Goal: Task Accomplishment & Management: Manage account settings

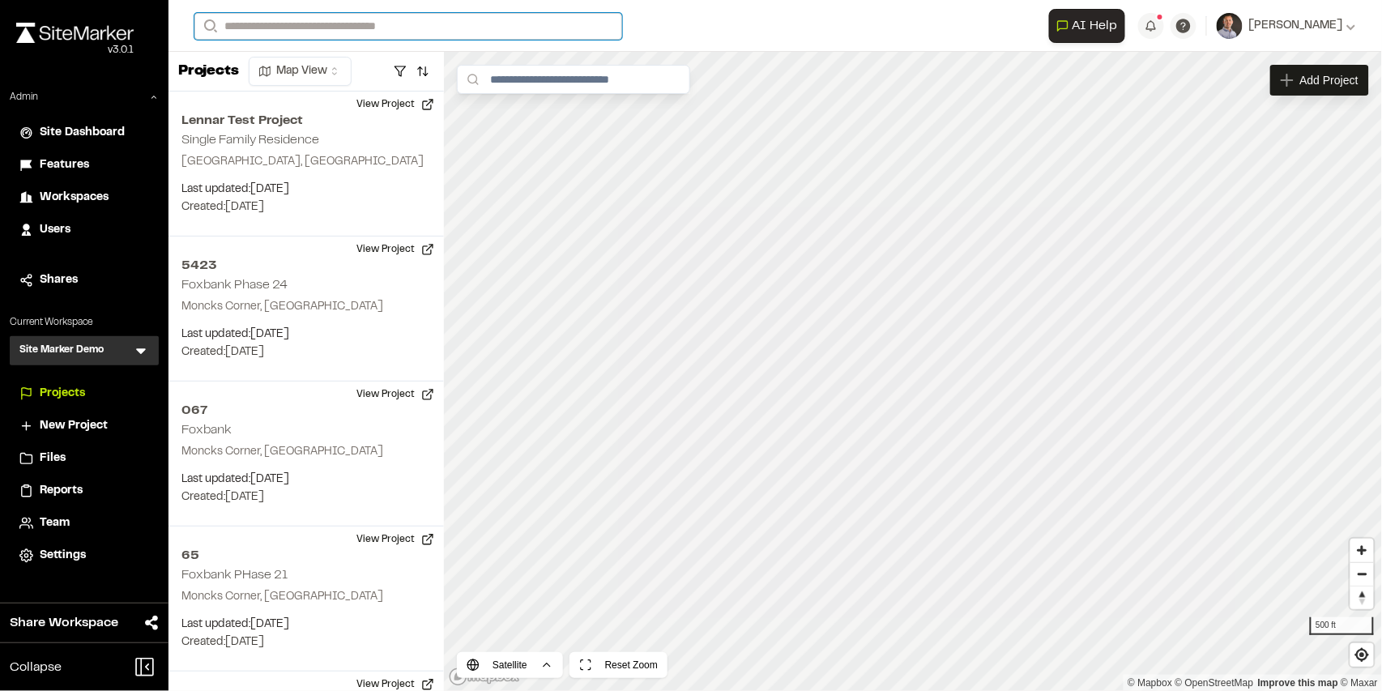
click at [311, 31] on input "Search" at bounding box center [408, 26] width 428 height 27
type input "**"
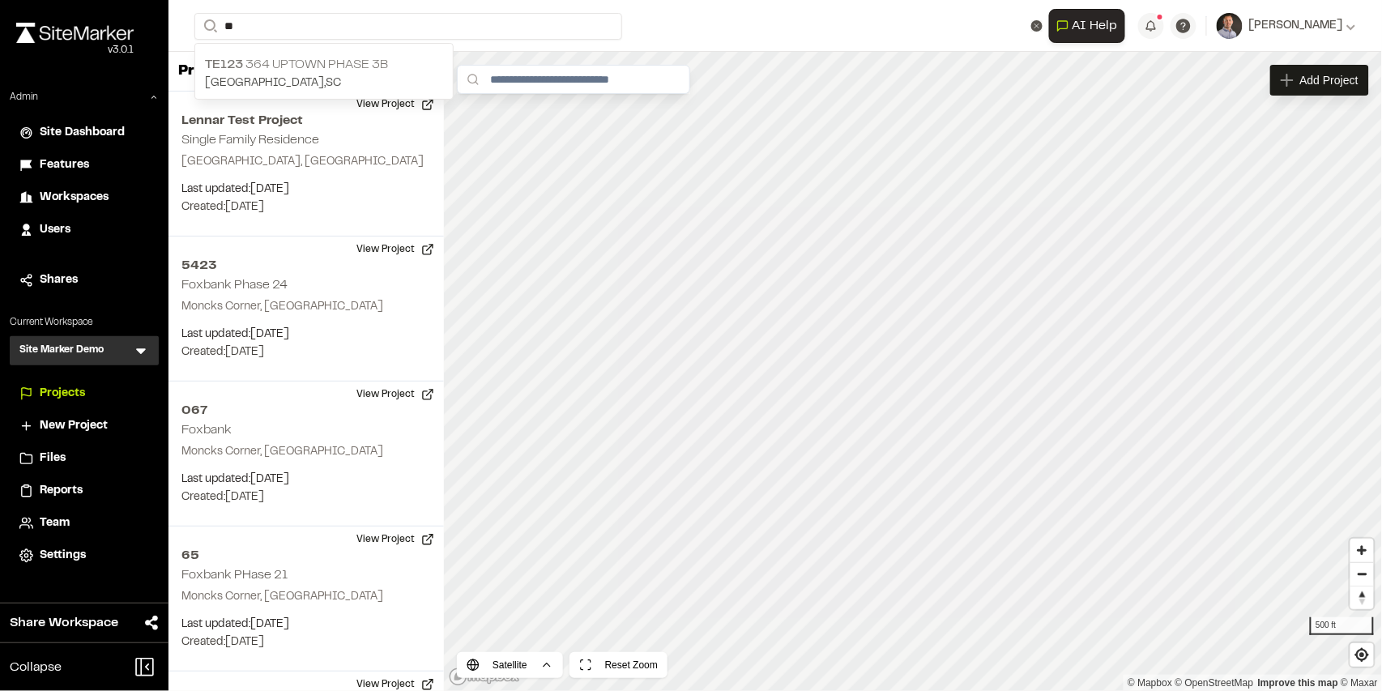
click at [308, 62] on p "TE123 364 Uptown Phase 3B" at bounding box center [324, 64] width 238 height 19
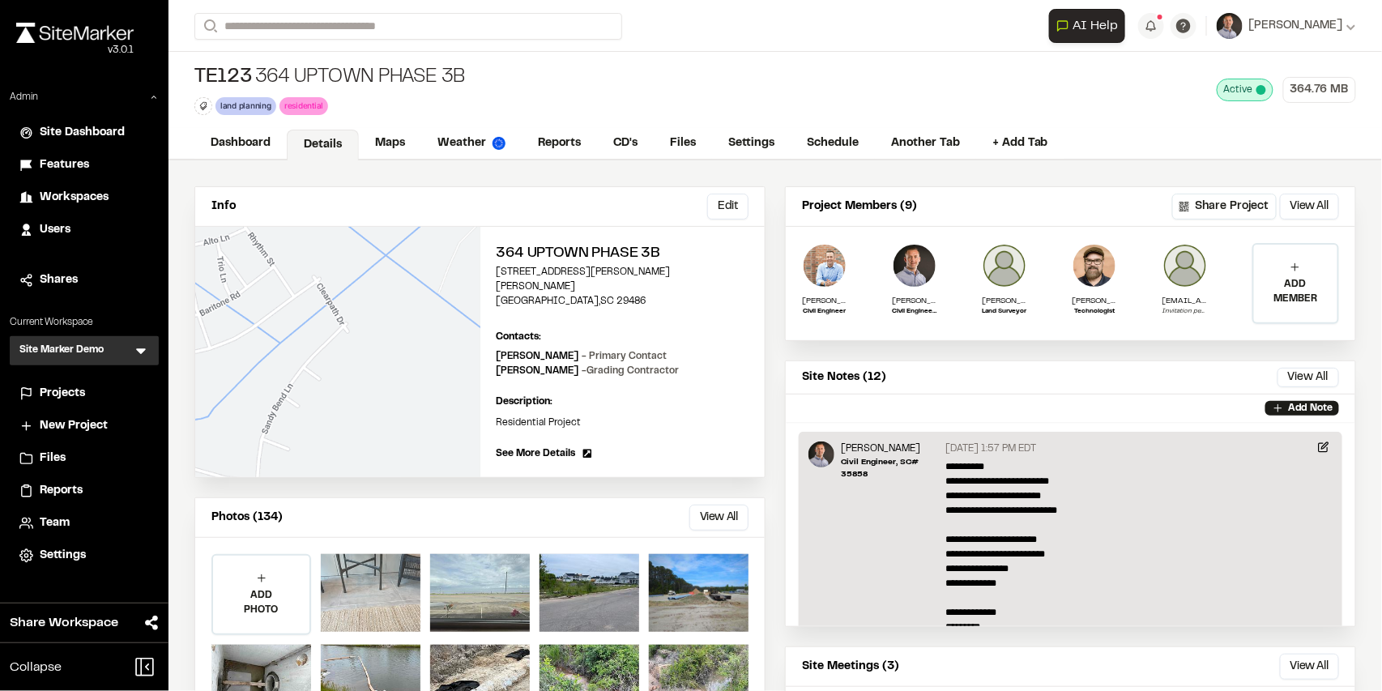
click at [375, 554] on div at bounding box center [371, 593] width 100 height 78
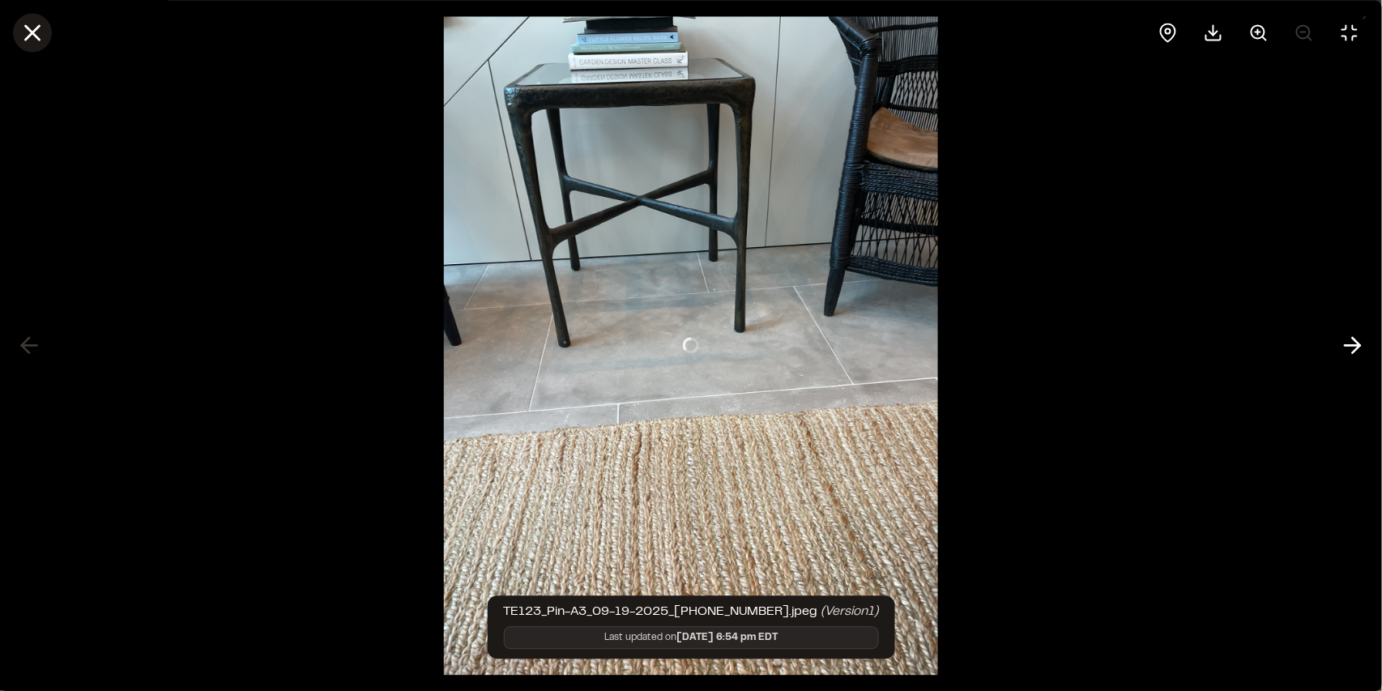
click at [41, 31] on icon at bounding box center [33, 33] width 28 height 28
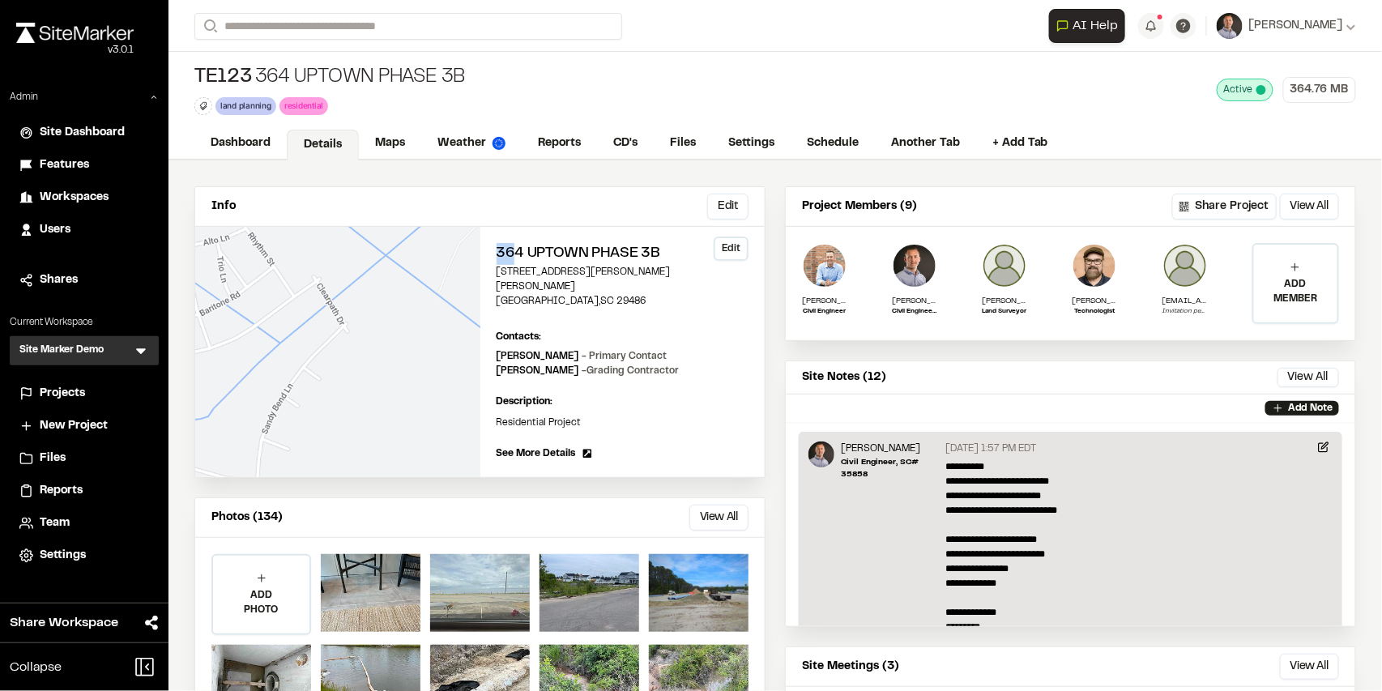
drag, startPoint x: 497, startPoint y: 254, endPoint x: 521, endPoint y: 254, distance: 23.5
click at [514, 254] on h2 "364 Uptown Phase 3B" at bounding box center [623, 254] width 253 height 22
drag, startPoint x: 540, startPoint y: 252, endPoint x: 587, endPoint y: 250, distance: 47.8
click at [587, 250] on h2 "364 Uptown Phase 3B" at bounding box center [623, 254] width 253 height 22
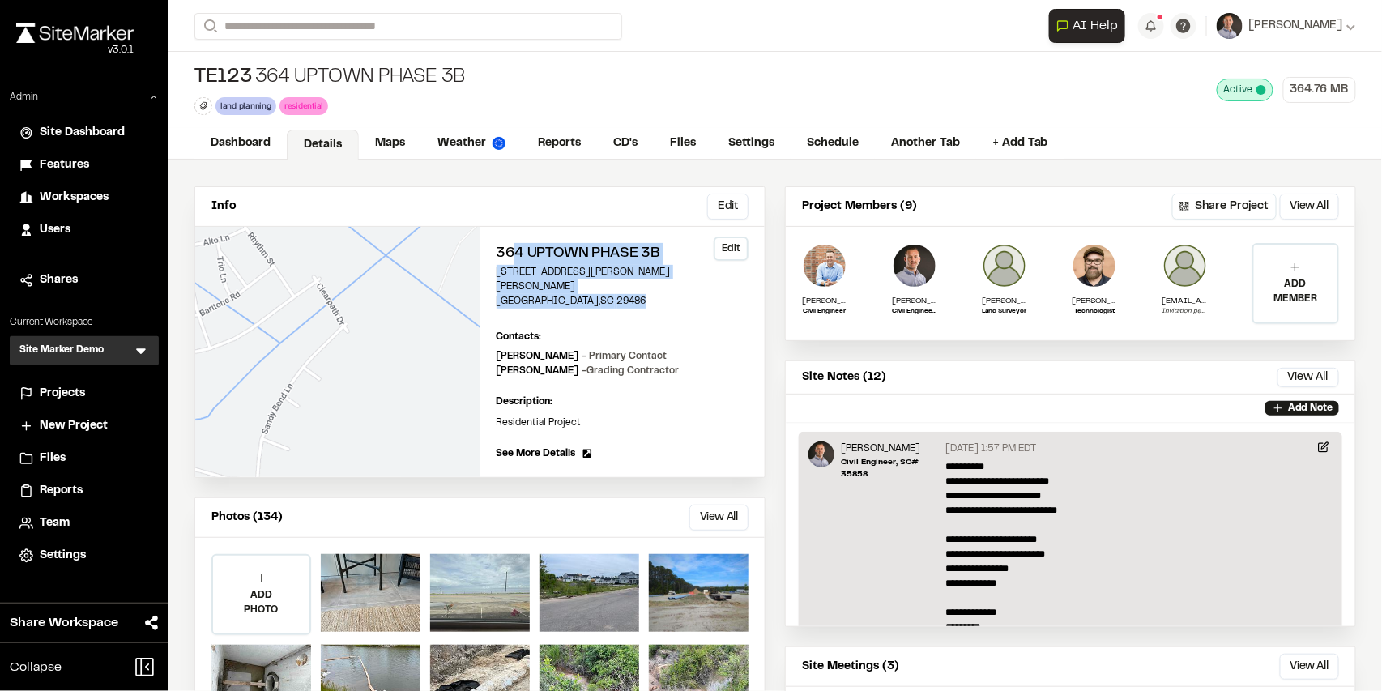
drag, startPoint x: 577, startPoint y: 279, endPoint x: 510, endPoint y: 273, distance: 66.7
click at [509, 262] on div "364 Uptown Phase 3B 166 Sandy Bend Lane Summerville , SC 29486 Edit" at bounding box center [623, 276] width 253 height 66
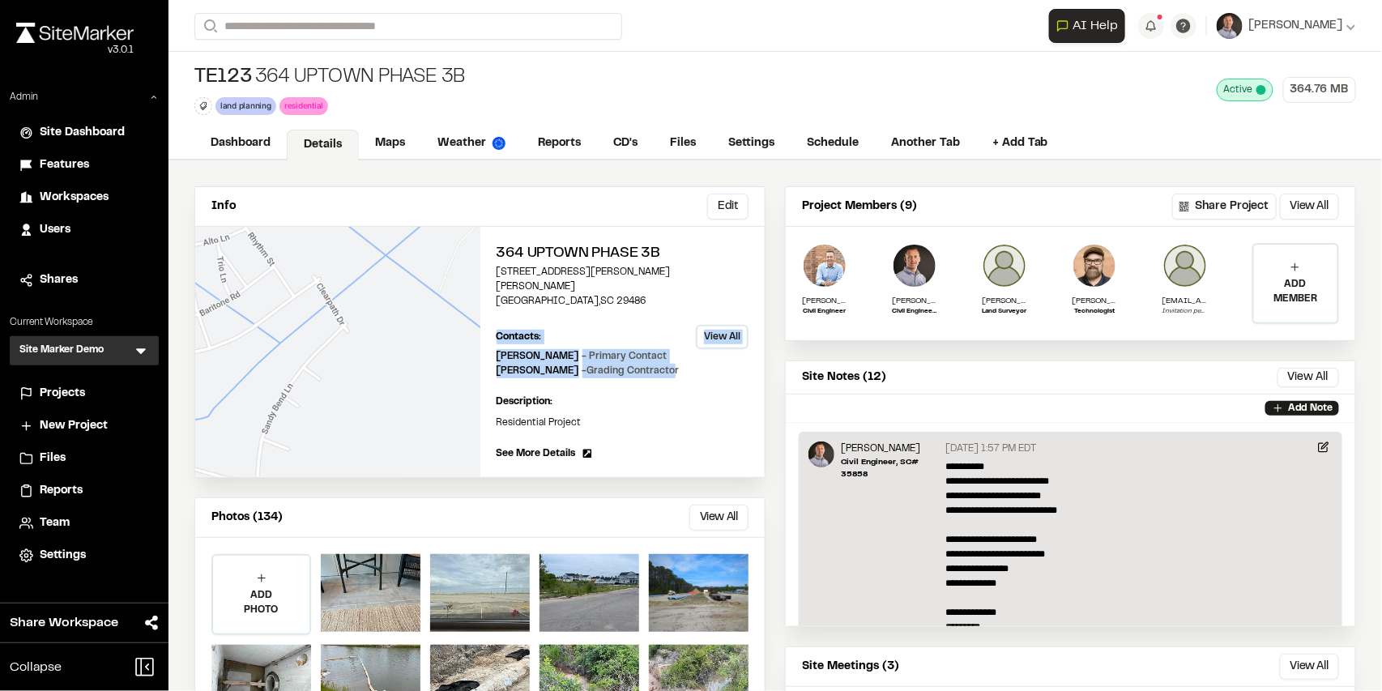
drag, startPoint x: 493, startPoint y: 321, endPoint x: 654, endPoint y: 361, distance: 165.4
click at [654, 361] on div "364 Uptown Phase 3B 166 Sandy Bend Lane Summerville , SC 29486 Edit Contacts: V…" at bounding box center [622, 352] width 285 height 250
click at [547, 446] on span "See More Details" at bounding box center [536, 453] width 79 height 15
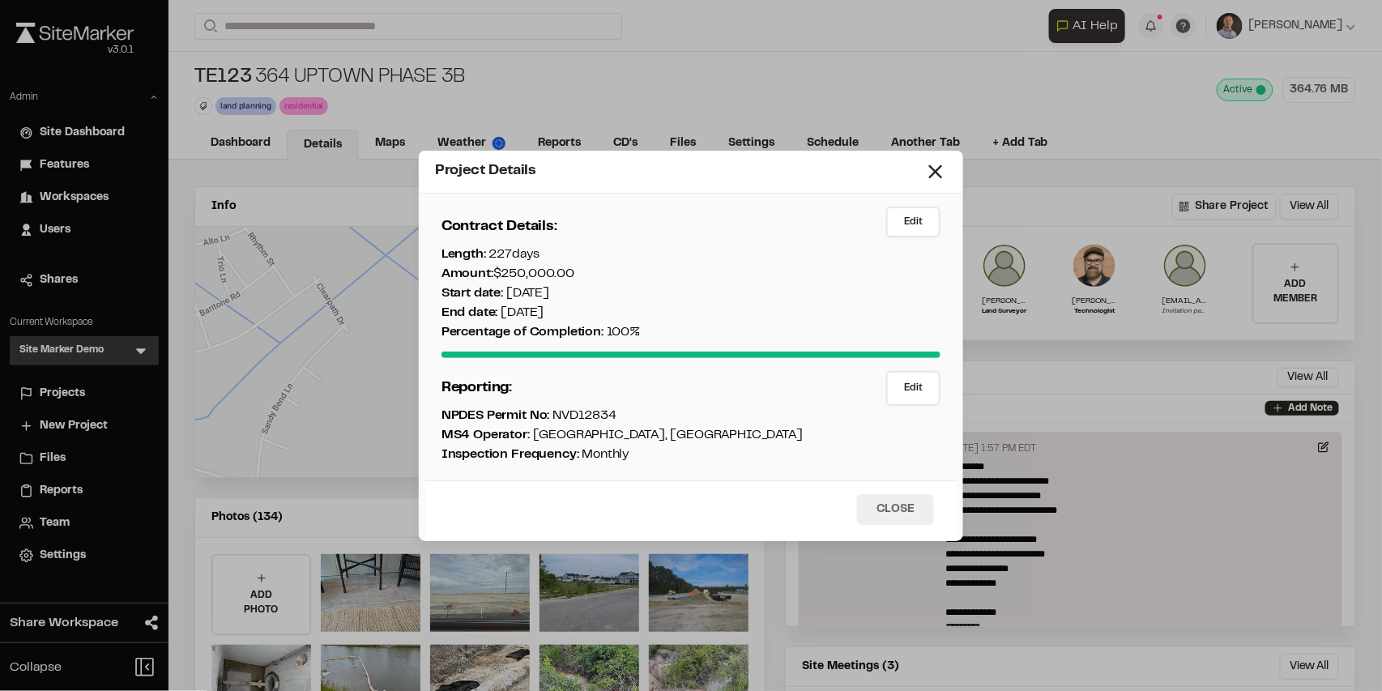
click at [901, 514] on button "Close" at bounding box center [895, 509] width 77 height 31
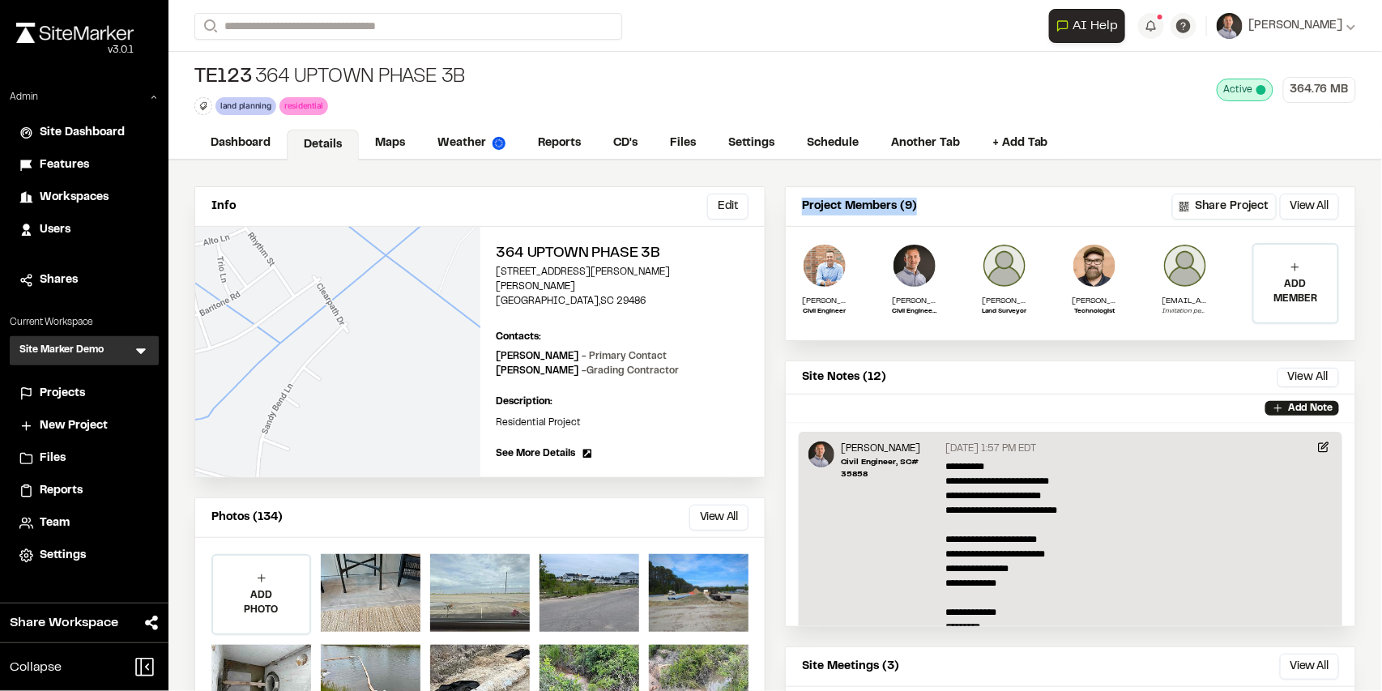
drag, startPoint x: 797, startPoint y: 206, endPoint x: 911, endPoint y: 212, distance: 113.6
click at [911, 212] on p "Project Members (9)" at bounding box center [859, 207] width 115 height 18
click at [974, 211] on div "Project Members (9) Share Project View All ... Close" at bounding box center [1071, 207] width 570 height 40
drag, startPoint x: 799, startPoint y: 203, endPoint x: 915, endPoint y: 203, distance: 116.7
click at [915, 203] on div "Project Members (9) Share Project View All ... Close" at bounding box center [1071, 207] width 570 height 40
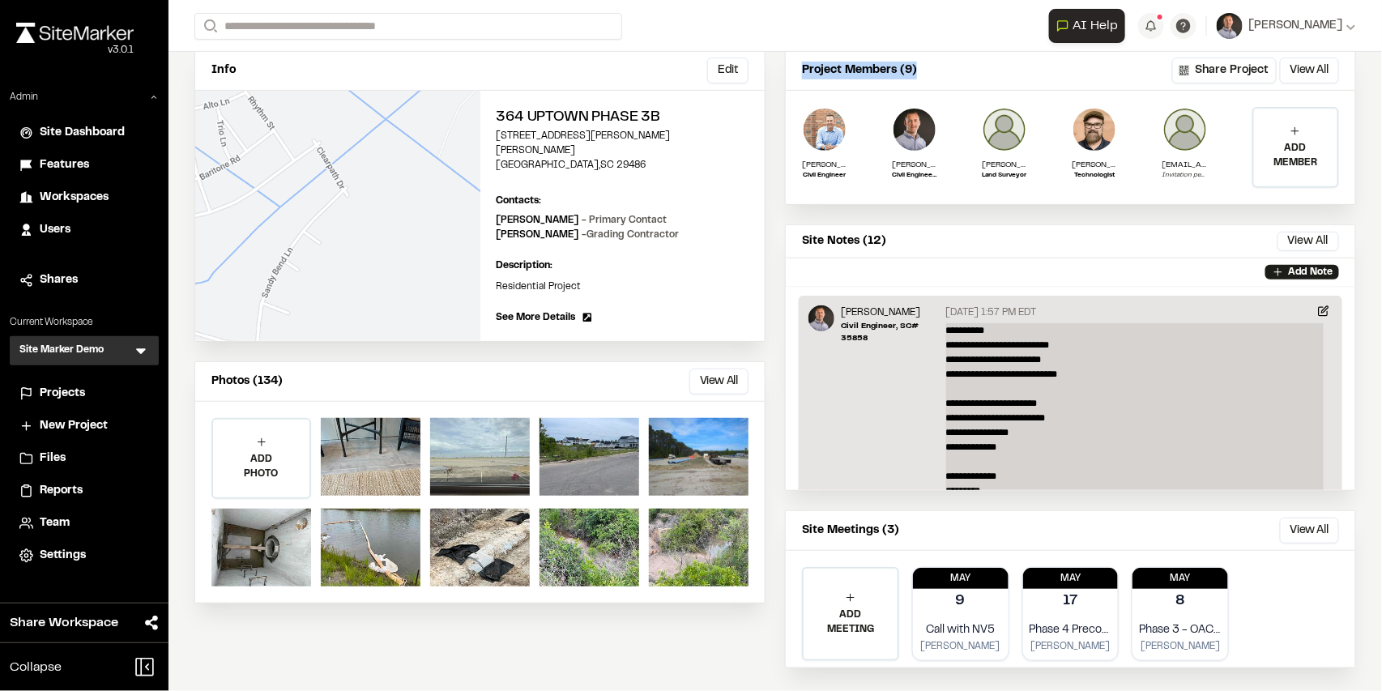
scroll to position [157, 0]
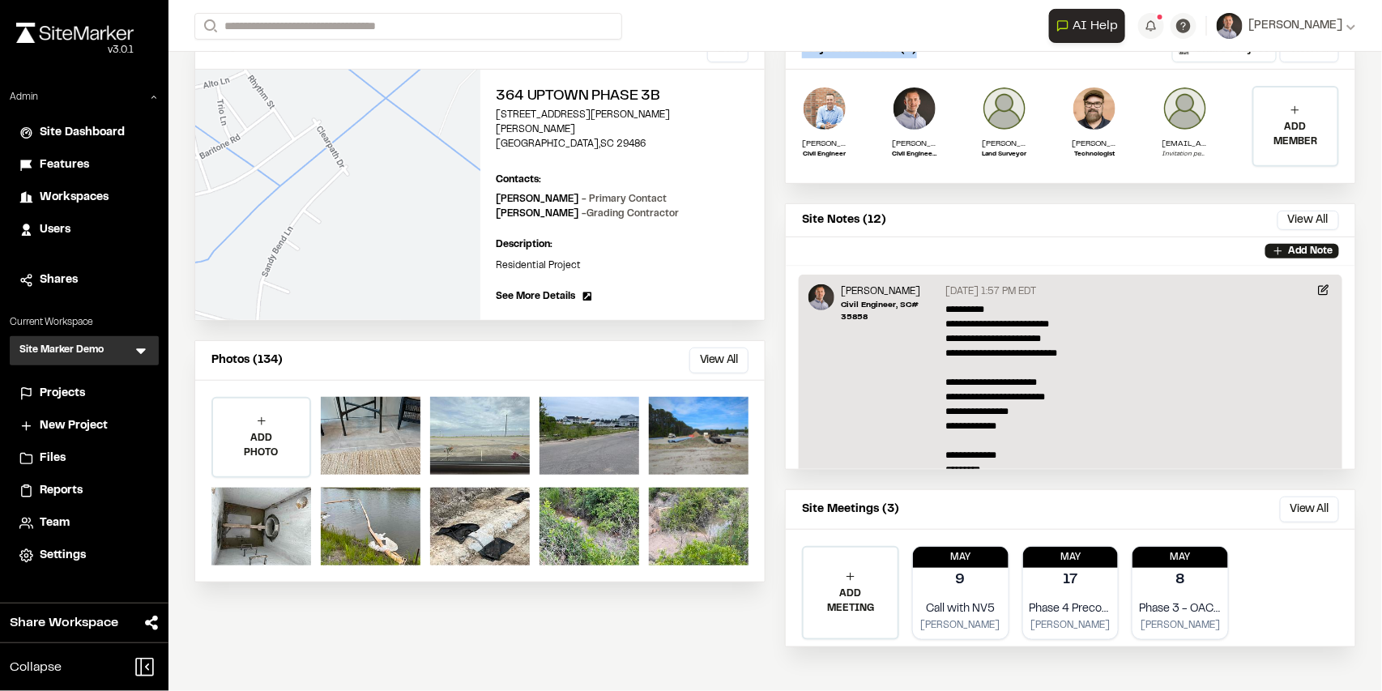
drag, startPoint x: 1297, startPoint y: 221, endPoint x: 1279, endPoint y: 228, distance: 19.0
click at [1297, 220] on button "View All" at bounding box center [1309, 220] width 62 height 19
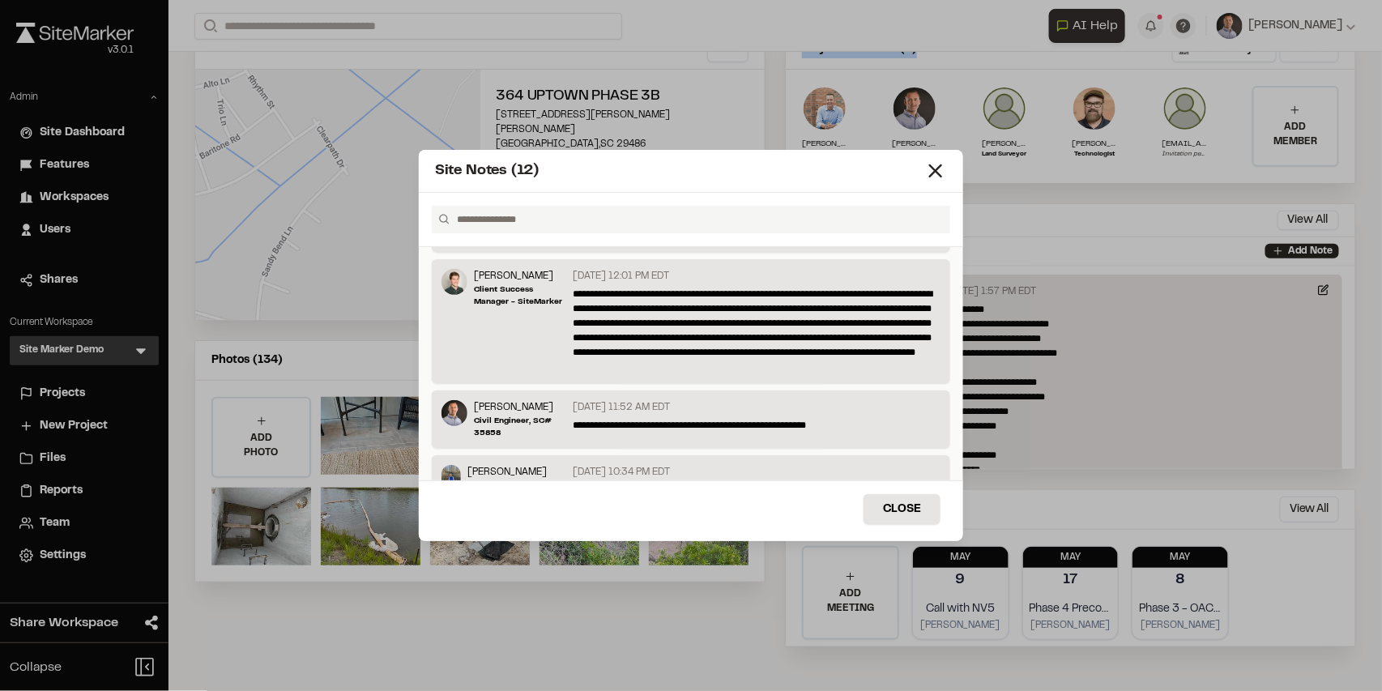
scroll to position [382, 0]
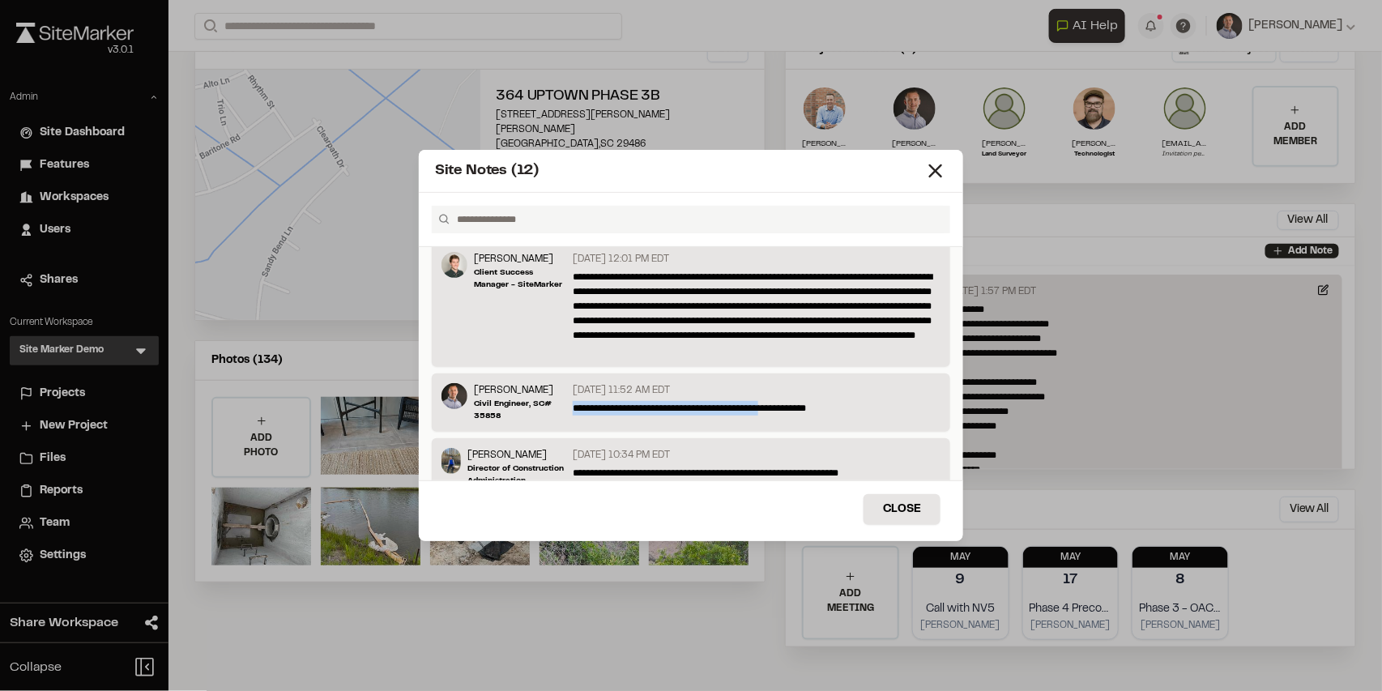
drag, startPoint x: 574, startPoint y: 408, endPoint x: 775, endPoint y: 405, distance: 200.9
click at [775, 405] on p "**********" at bounding box center [753, 408] width 361 height 15
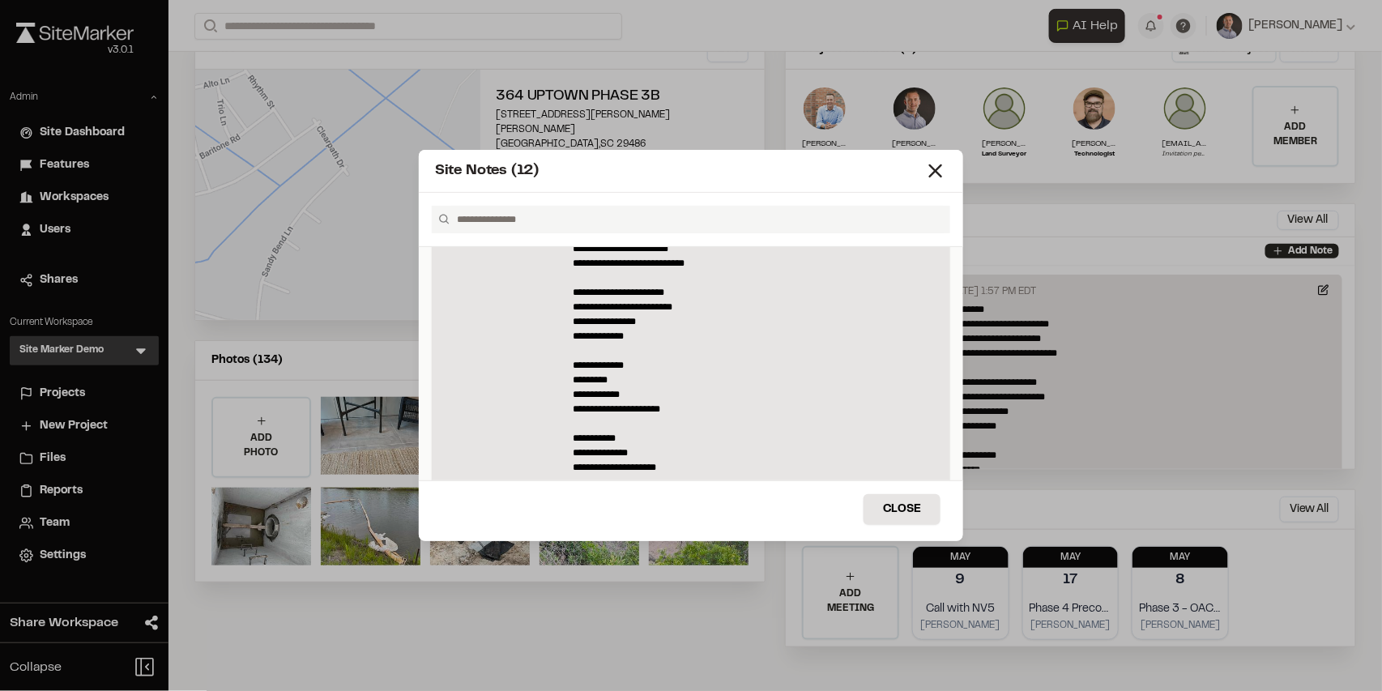
scroll to position [58, 0]
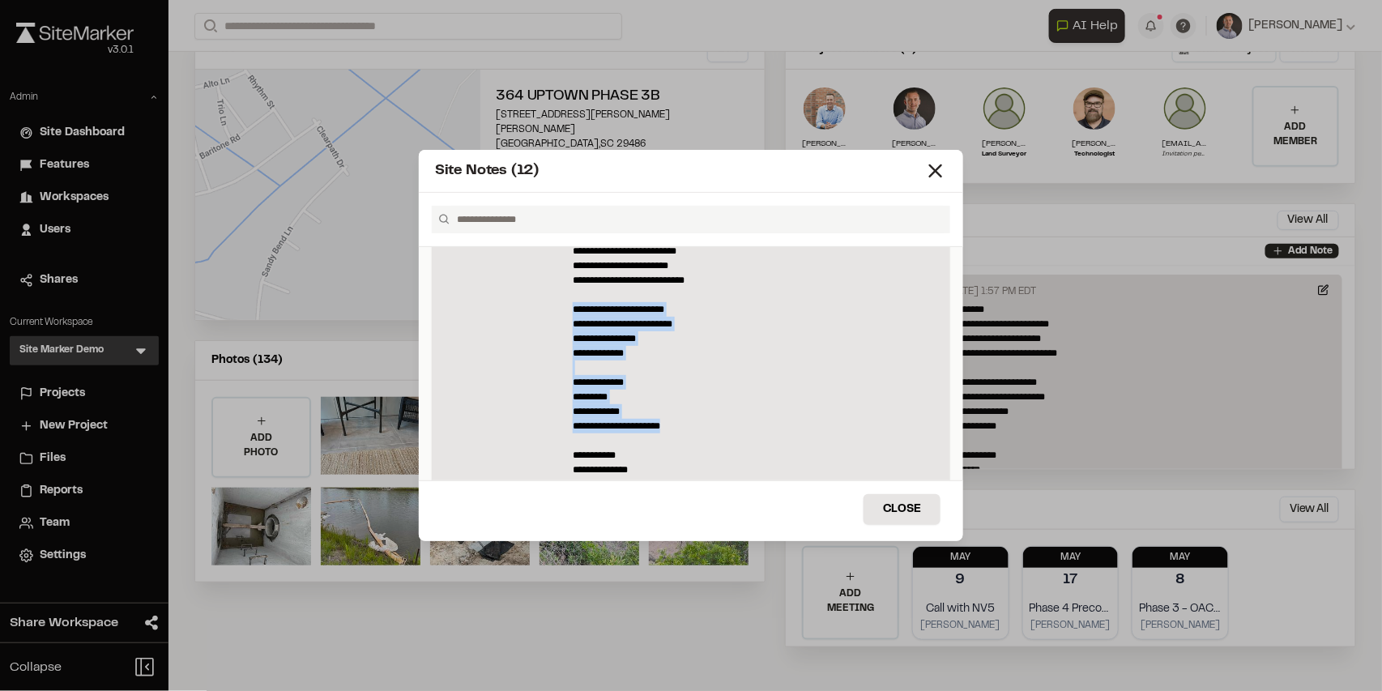
drag, startPoint x: 570, startPoint y: 307, endPoint x: 678, endPoint y: 424, distance: 158.8
click at [678, 424] on div "**********" at bounding box center [753, 380] width 374 height 339
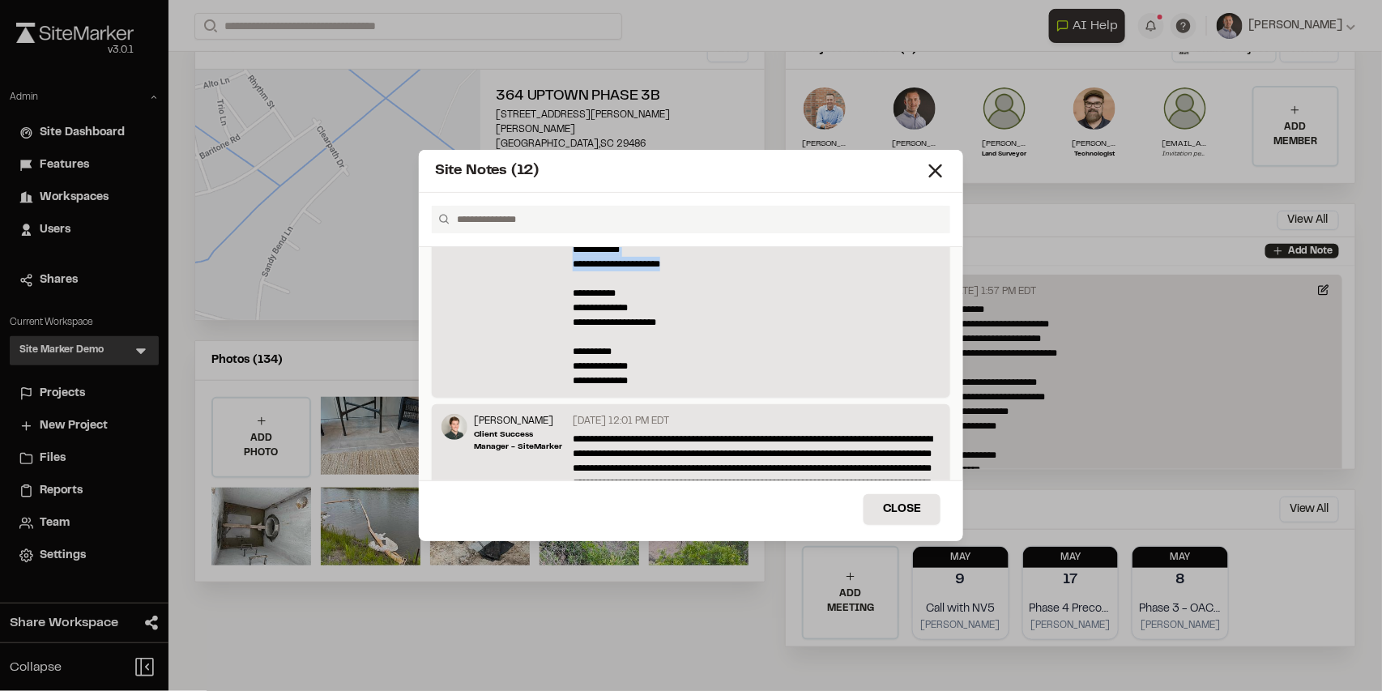
scroll to position [382, 0]
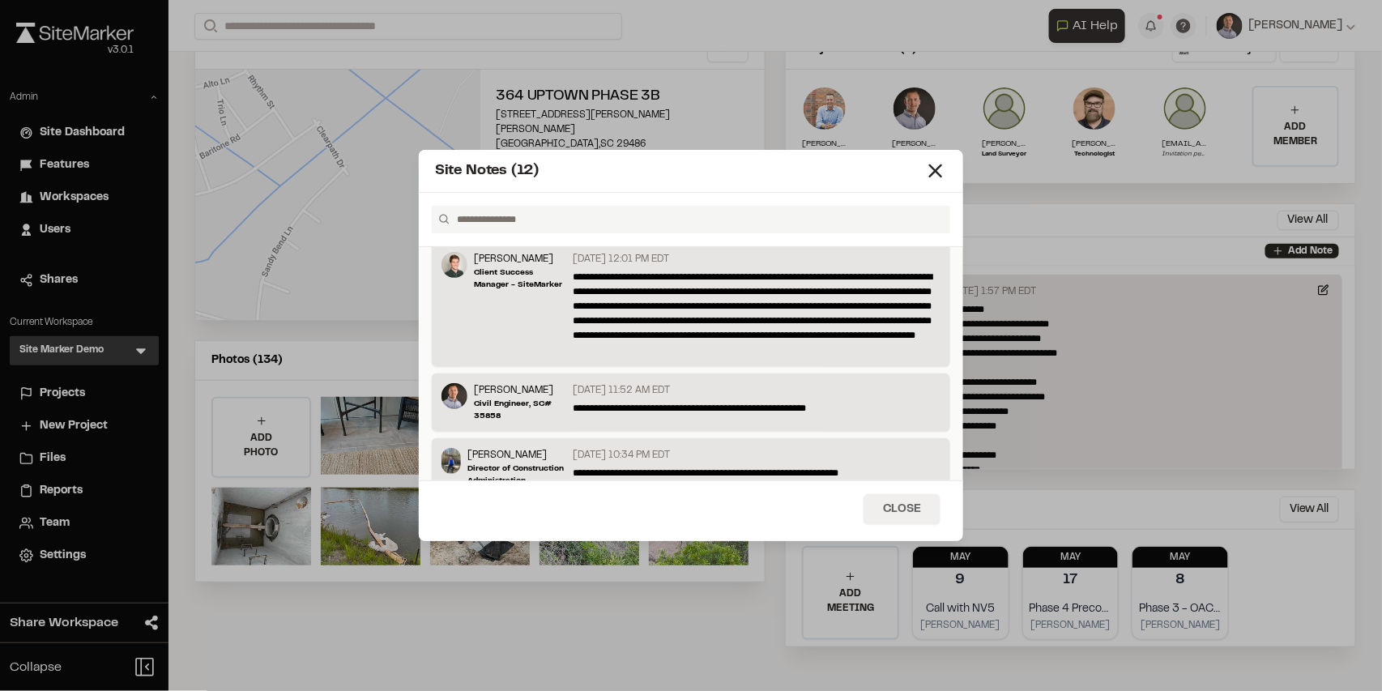
click at [897, 506] on button "Close" at bounding box center [902, 509] width 77 height 31
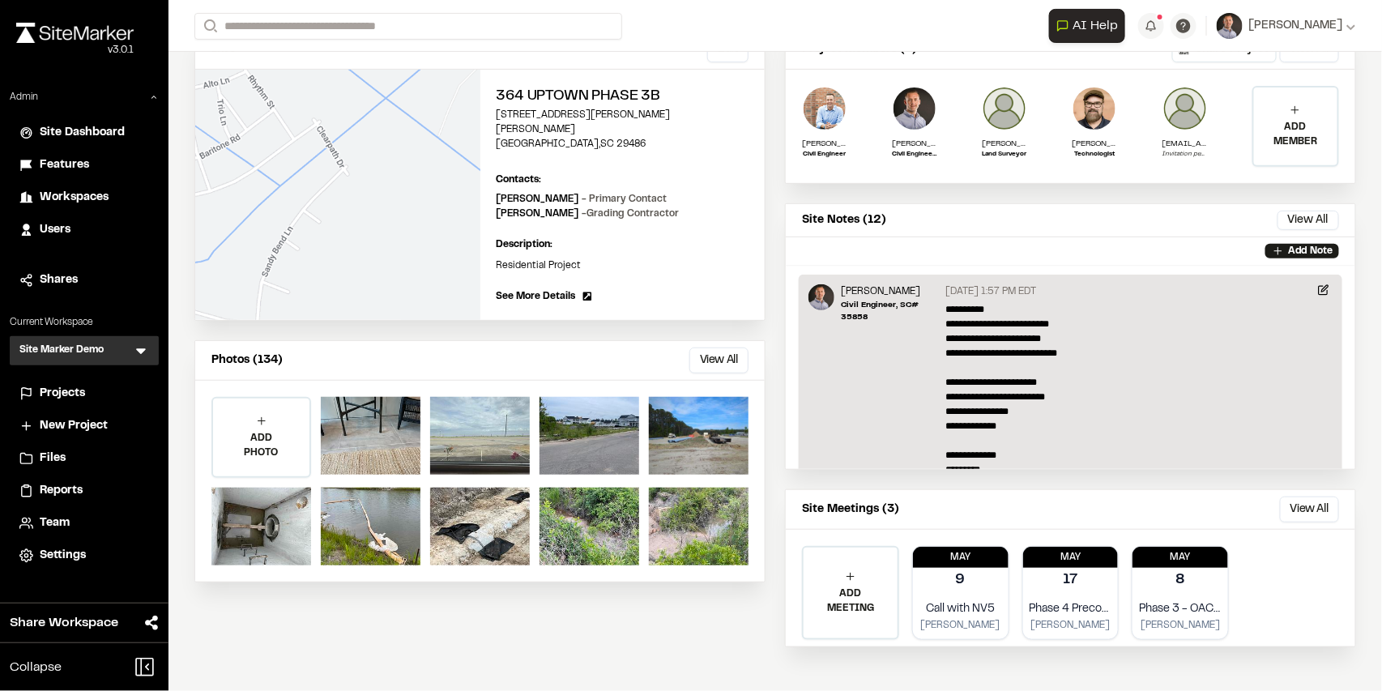
click at [714, 348] on button "View All" at bounding box center [718, 361] width 59 height 26
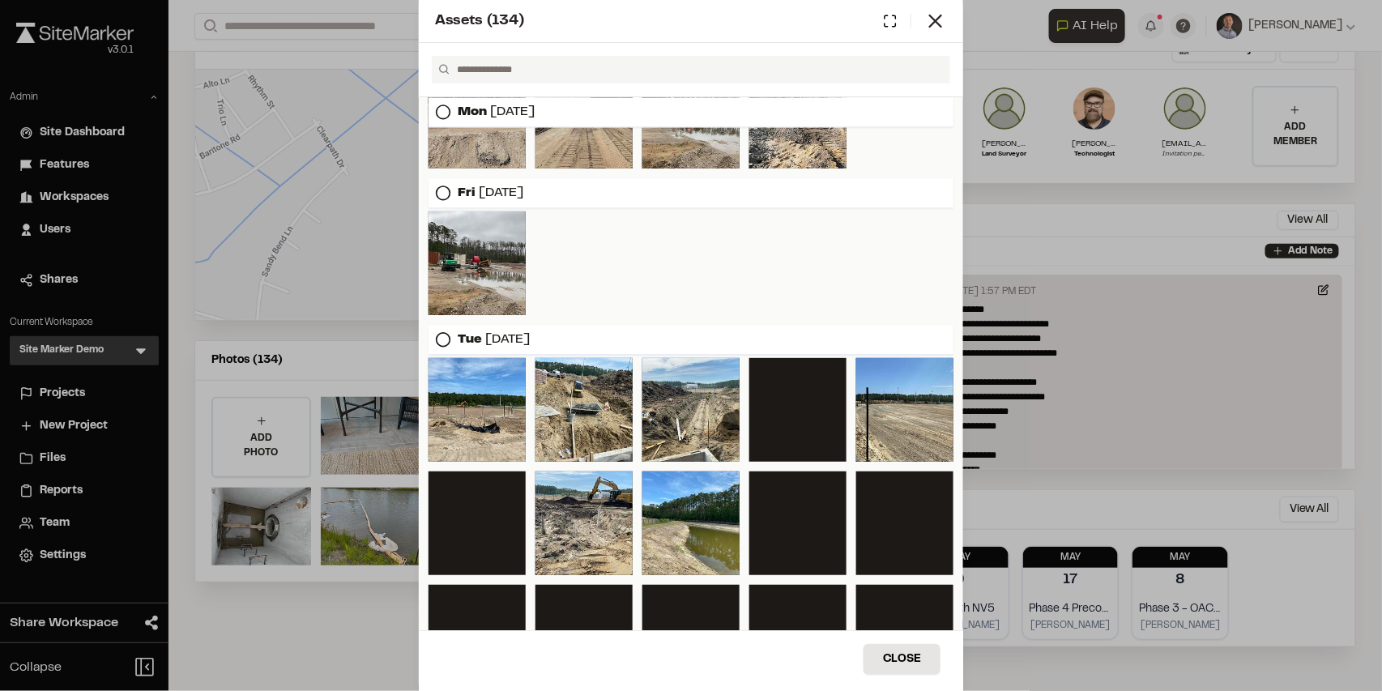
scroll to position [1451, 0]
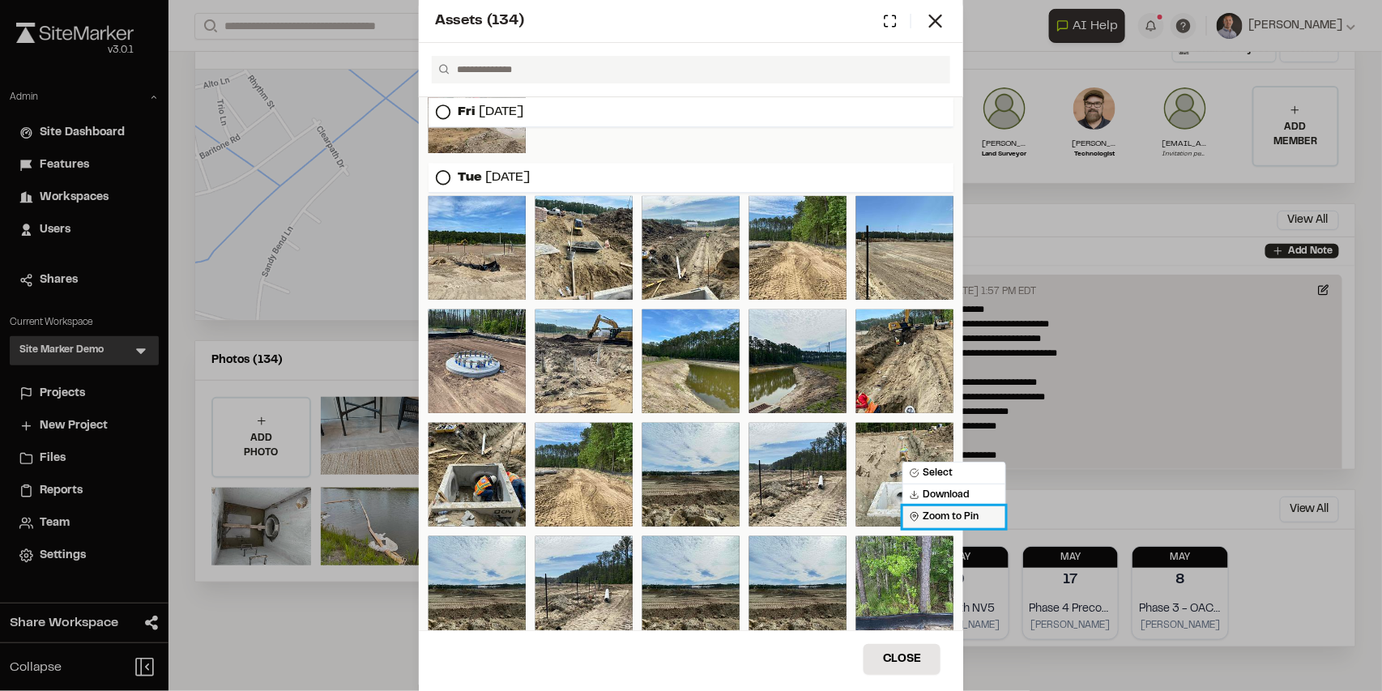
click at [948, 514] on span "Zoom to Pin" at bounding box center [944, 517] width 69 height 15
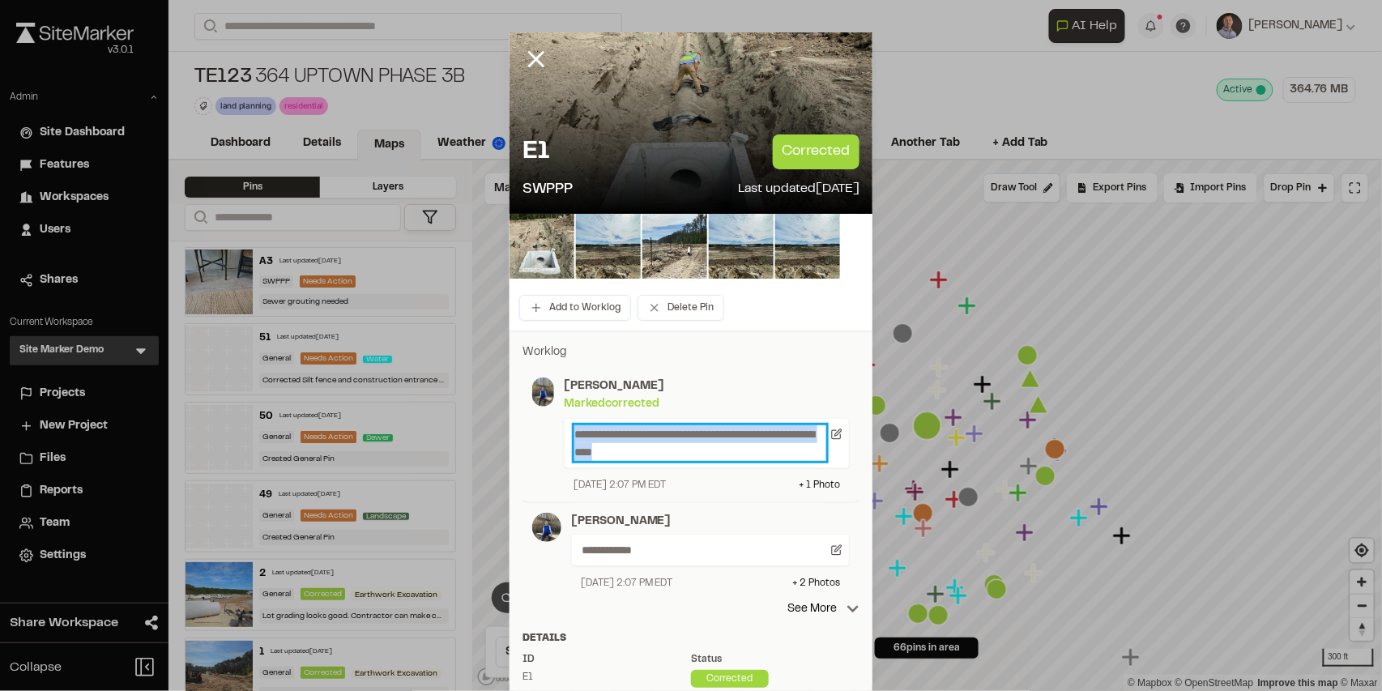
drag, startPoint x: 715, startPoint y: 453, endPoint x: 565, endPoint y: 426, distance: 151.4
click at [565, 426] on div "**********" at bounding box center [707, 443] width 286 height 50
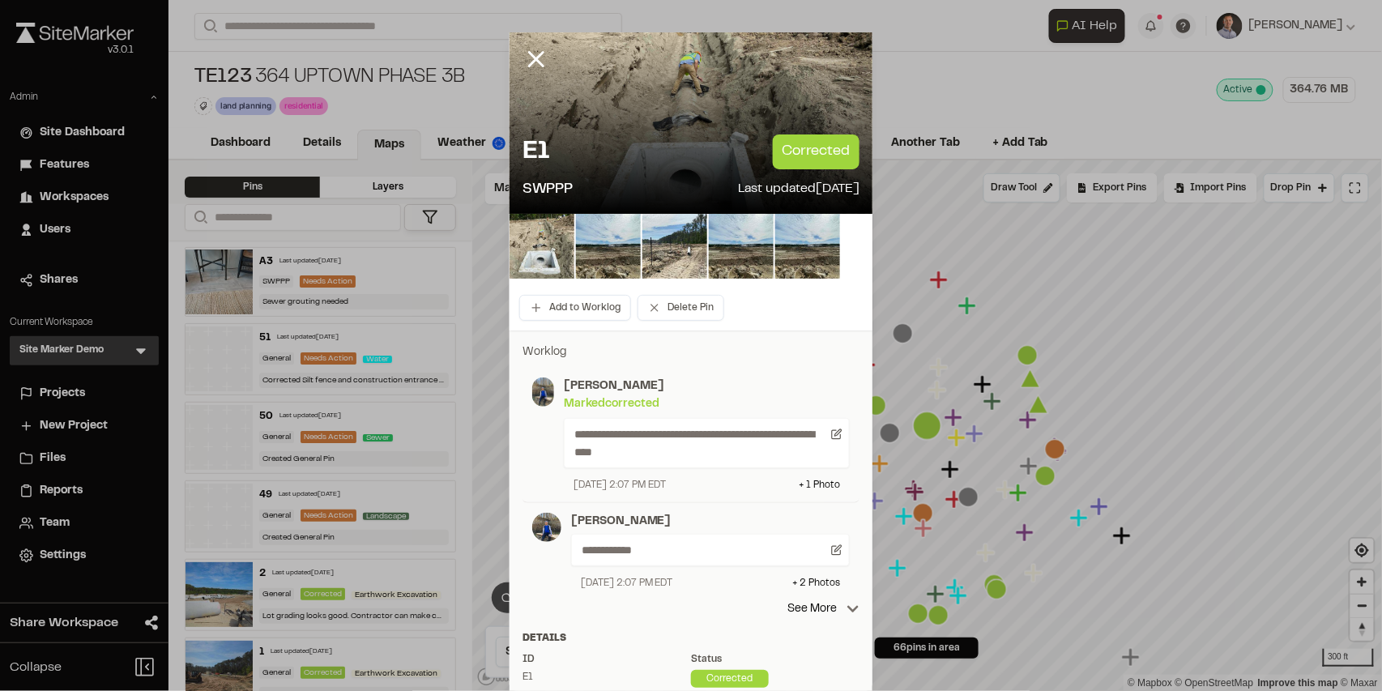
click at [554, 434] on div "**********" at bounding box center [702, 435] width 296 height 115
click at [808, 607] on p "See More" at bounding box center [823, 609] width 72 height 18
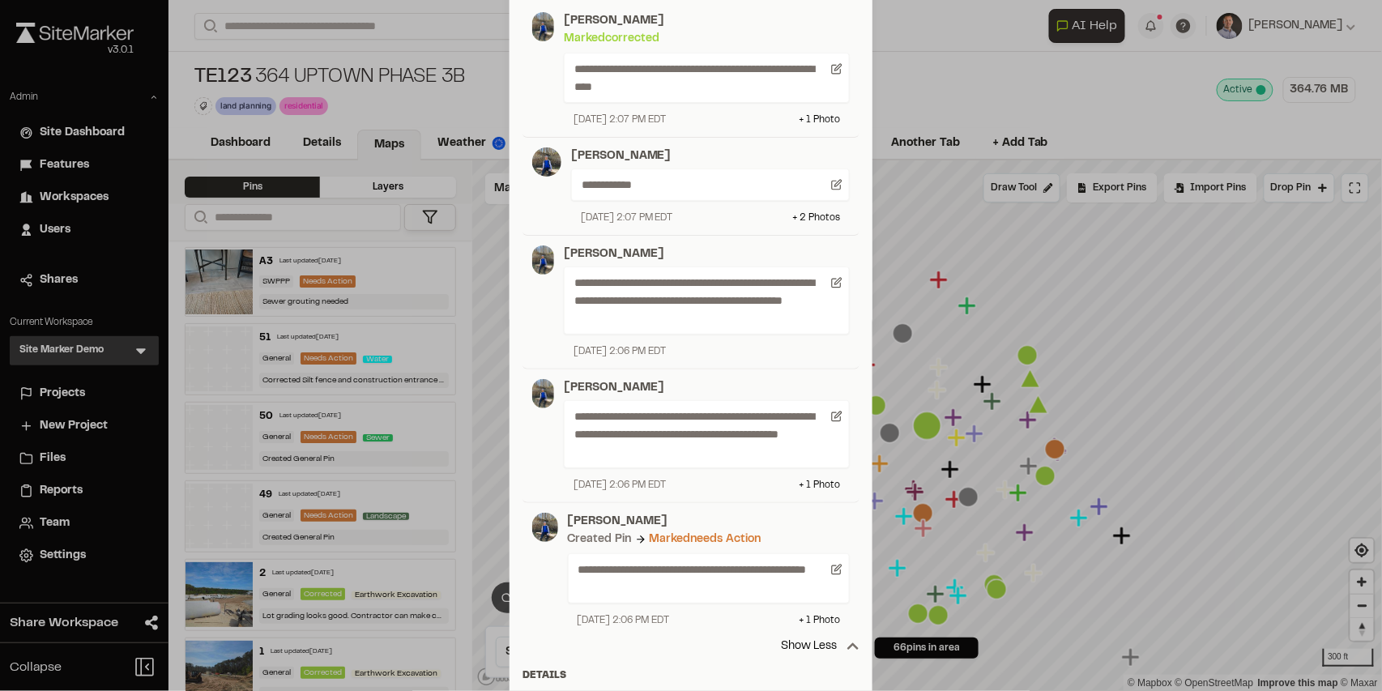
scroll to position [486, 0]
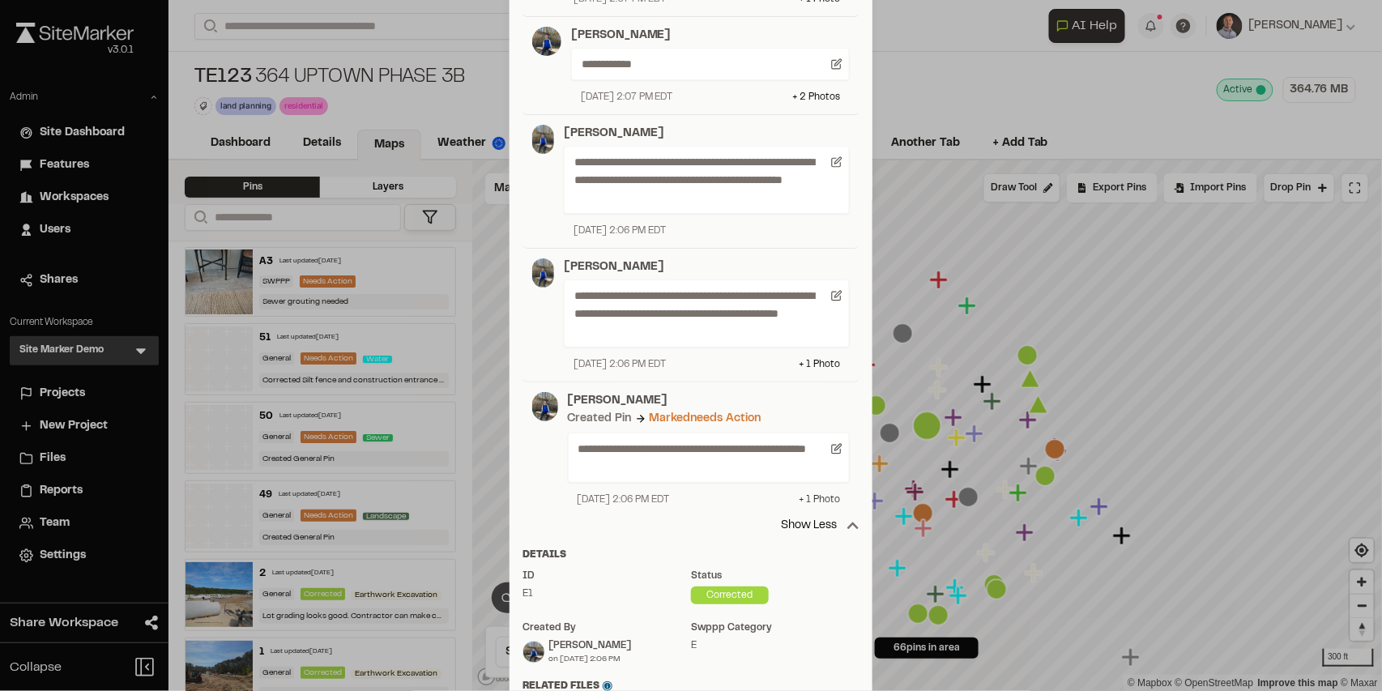
click at [827, 499] on div "+ 1 Photo" at bounding box center [819, 500] width 41 height 15
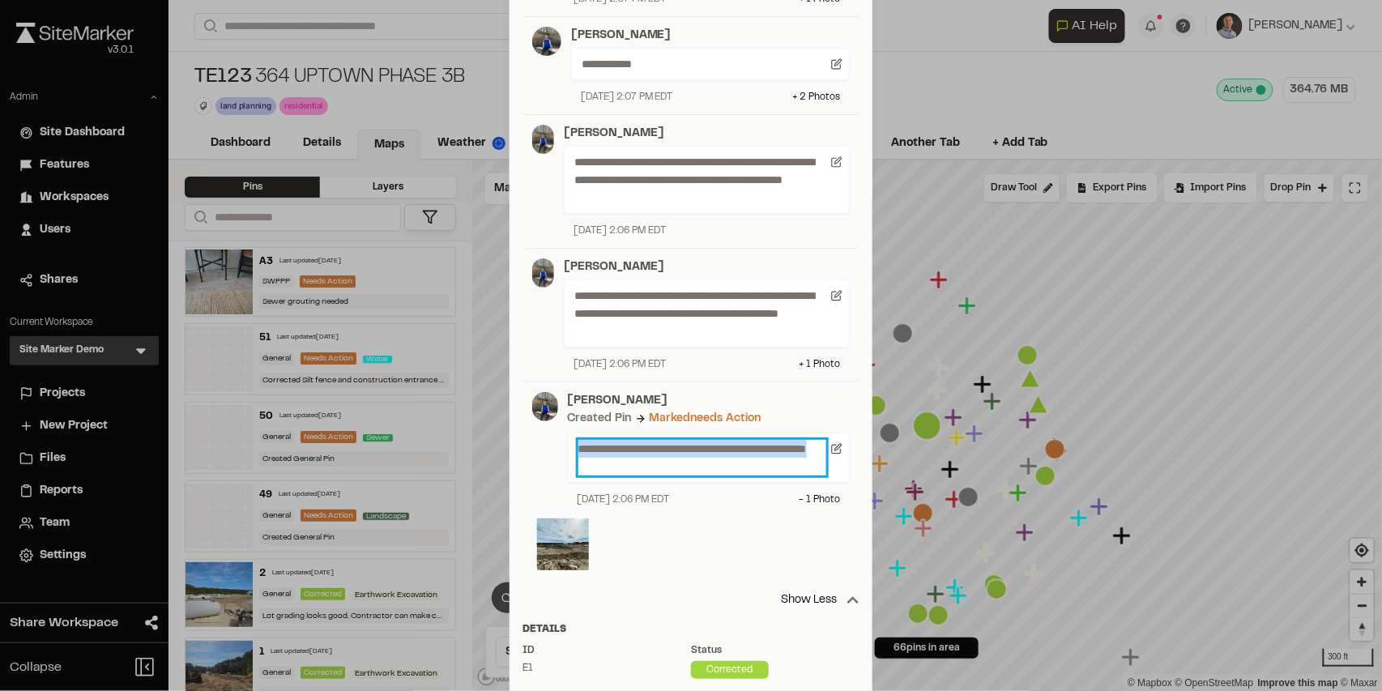
drag, startPoint x: 576, startPoint y: 449, endPoint x: 624, endPoint y: 468, distance: 51.6
click at [624, 468] on p "**********" at bounding box center [702, 458] width 248 height 36
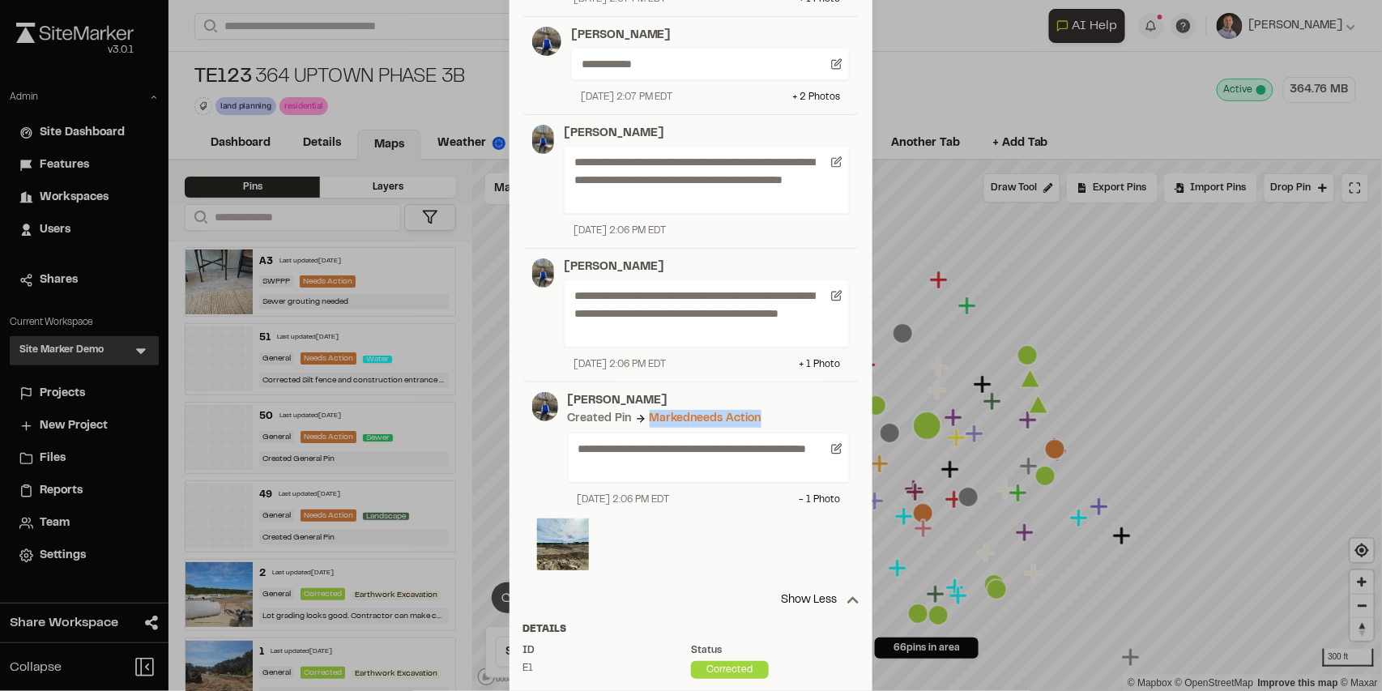
drag, startPoint x: 645, startPoint y: 418, endPoint x: 763, endPoint y: 419, distance: 118.3
click at [763, 419] on div "Created Pin Marked needs action" at bounding box center [709, 419] width 282 height 18
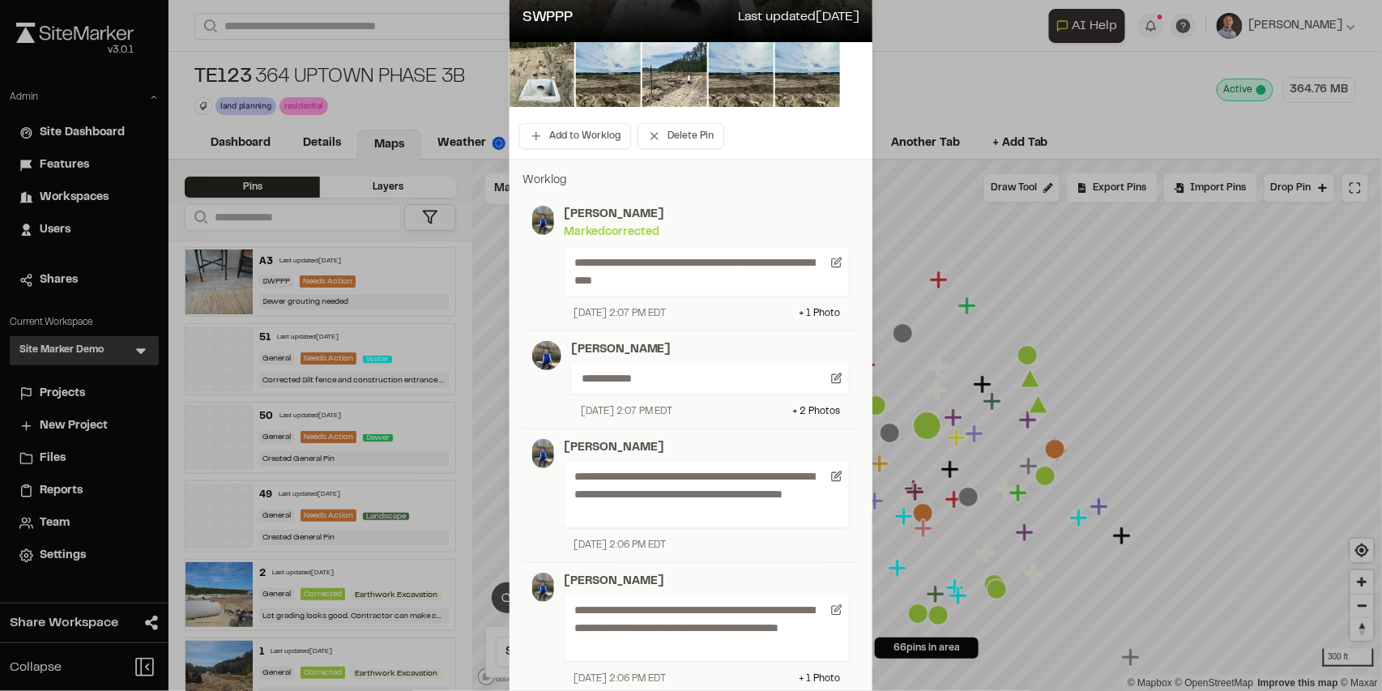
scroll to position [162, 0]
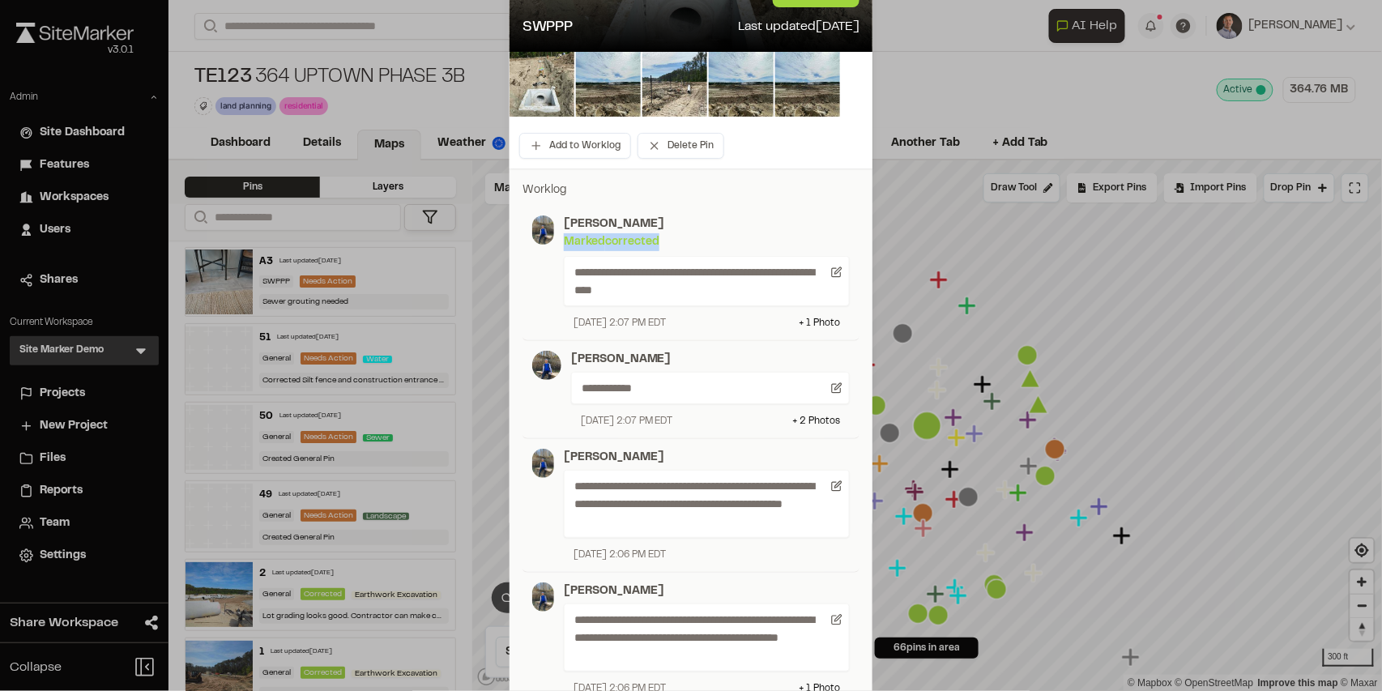
drag, startPoint x: 578, startPoint y: 241, endPoint x: 659, endPoint y: 240, distance: 81.0
click at [659, 240] on div "Marked corrected" at bounding box center [612, 242] width 96 height 18
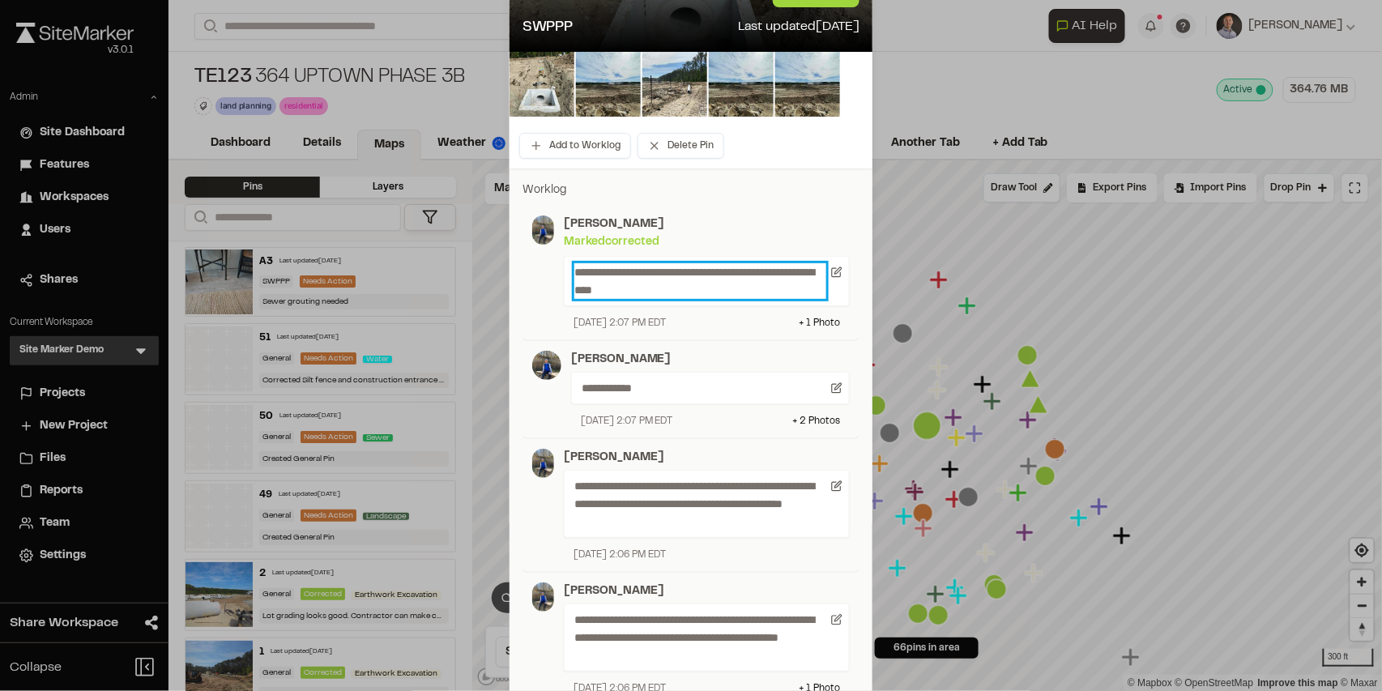
click at [719, 293] on p "**********" at bounding box center [700, 281] width 252 height 36
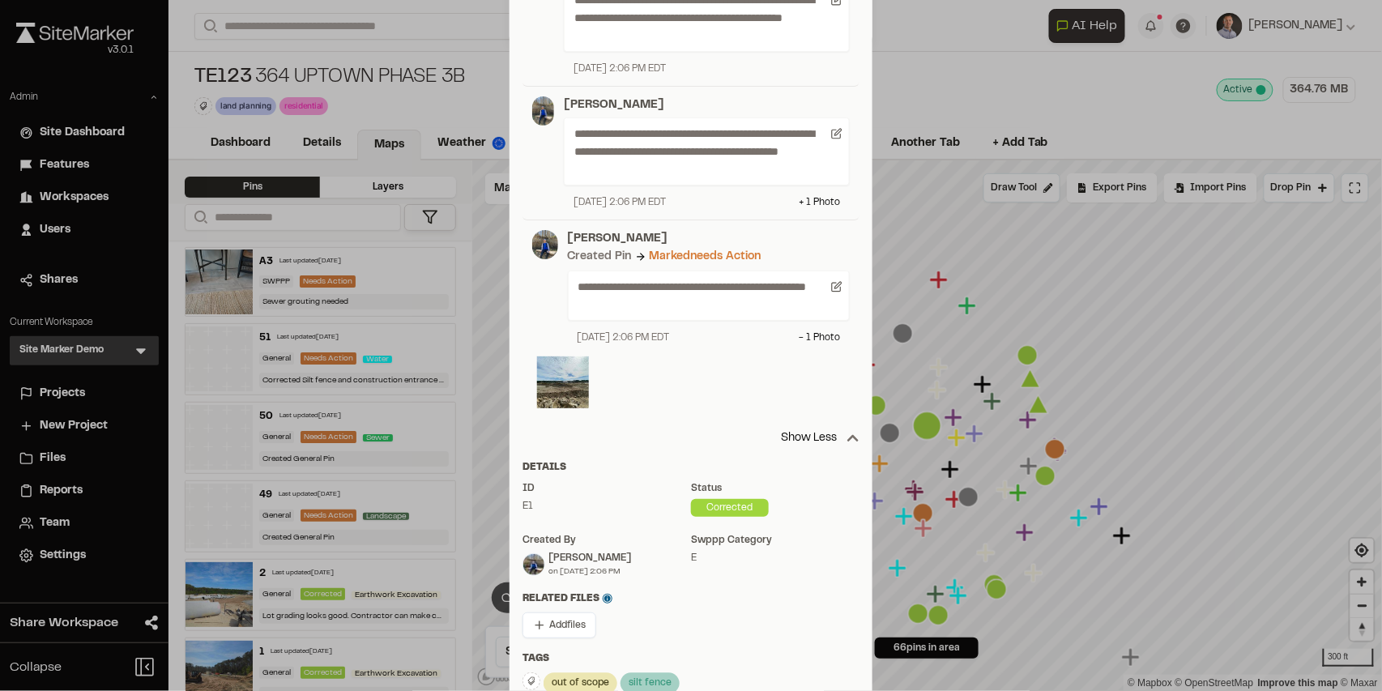
scroll to position [0, 0]
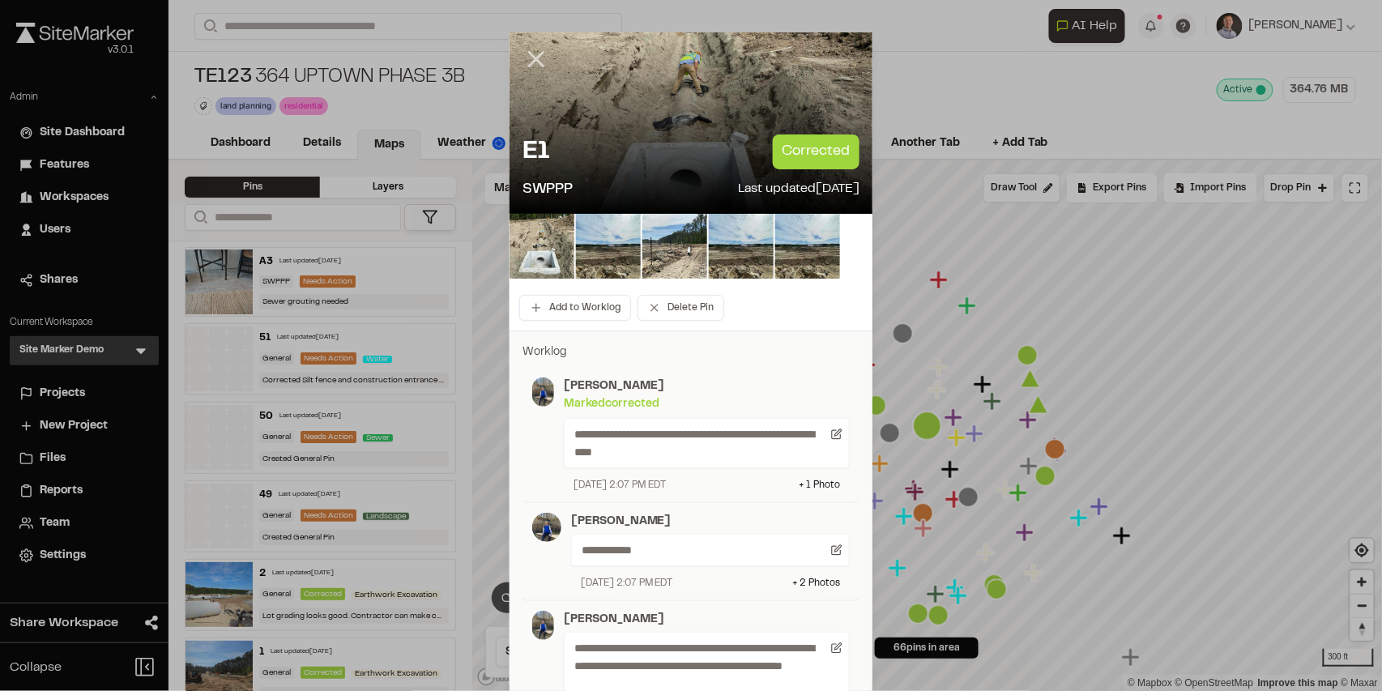
click at [531, 66] on icon at bounding box center [537, 59] width 28 height 28
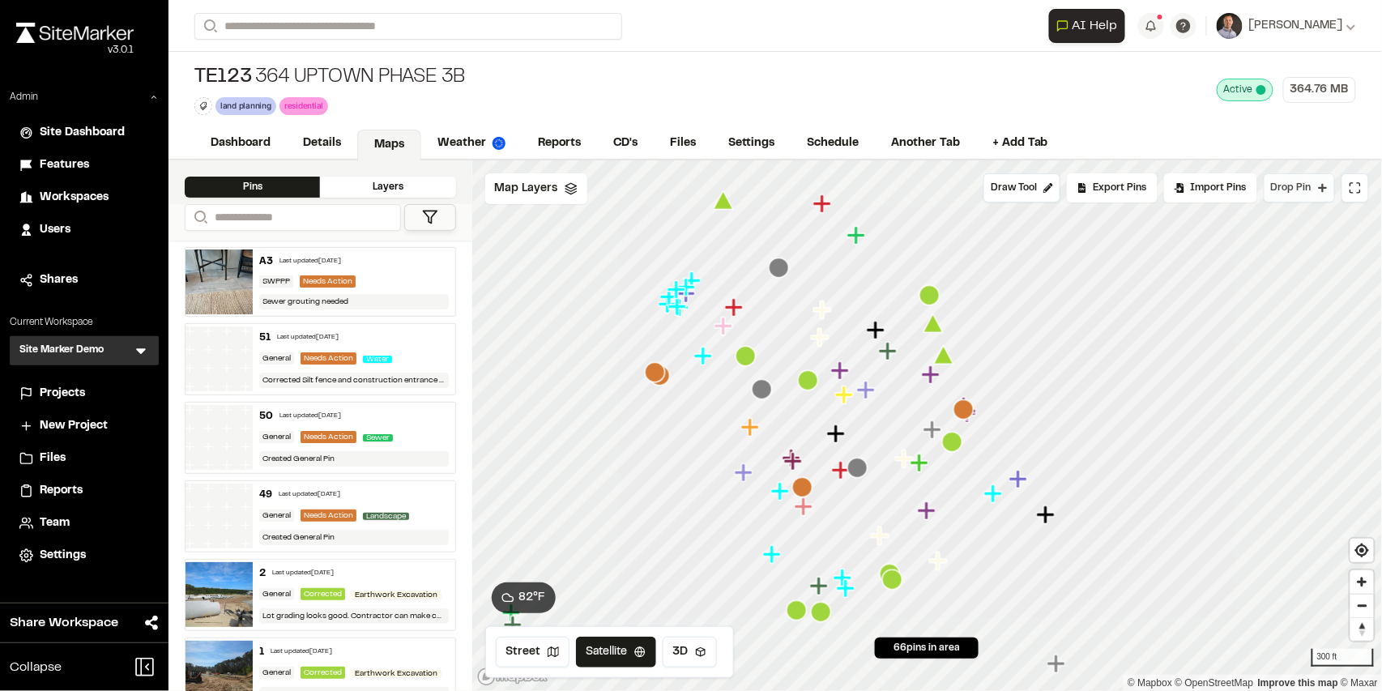
click at [1310, 184] on span "Drop Pin" at bounding box center [1291, 188] width 41 height 15
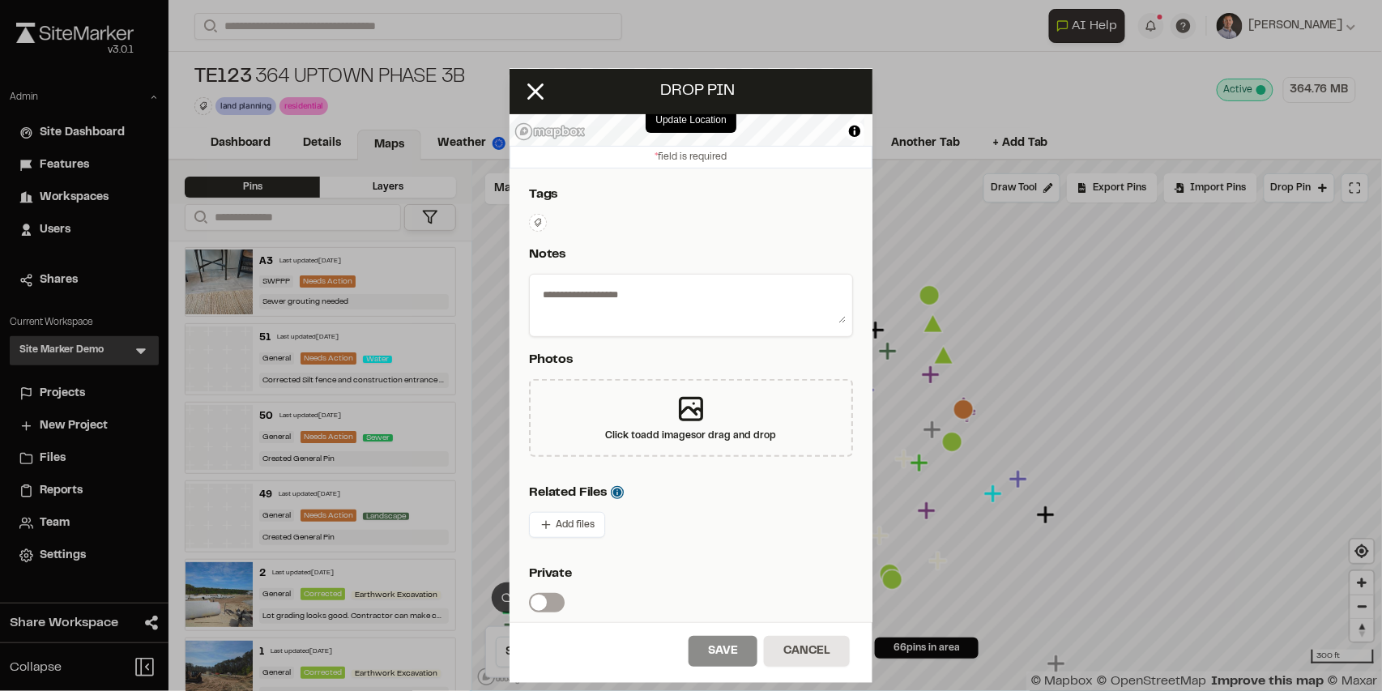
scroll to position [162, 0]
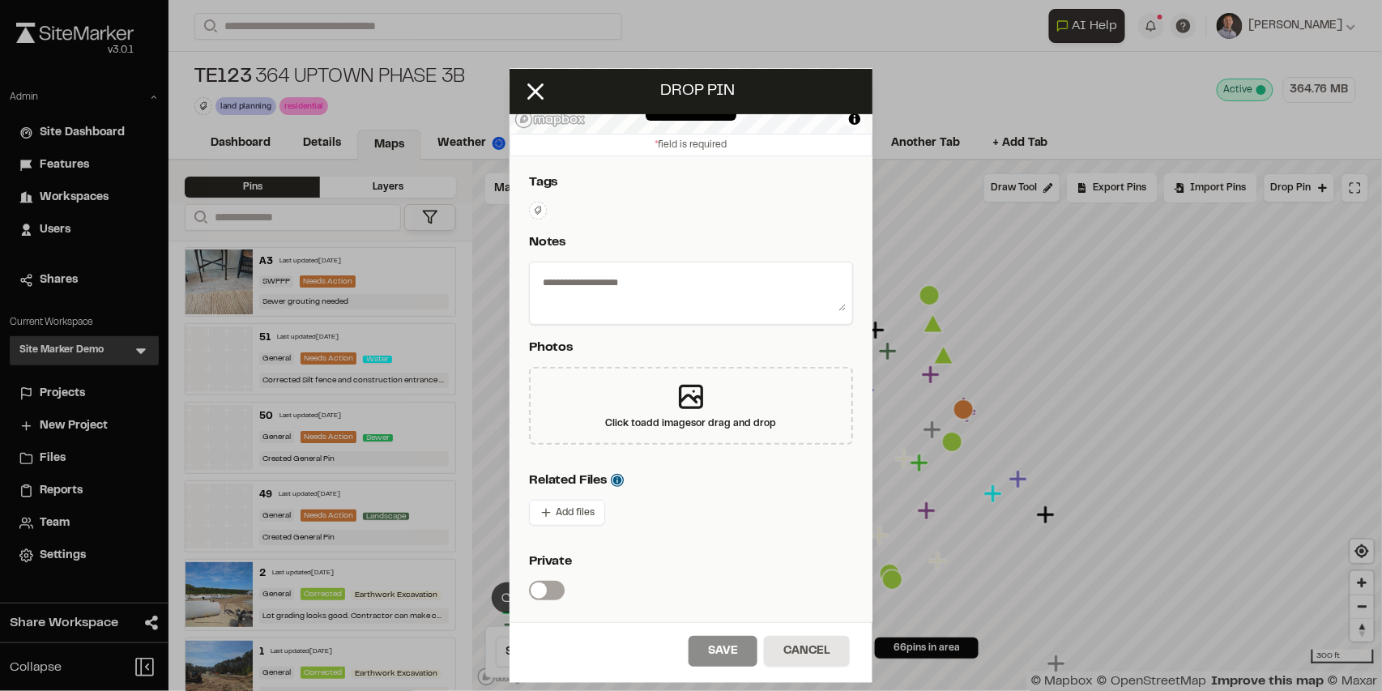
click at [562, 281] on textarea at bounding box center [690, 290] width 309 height 42
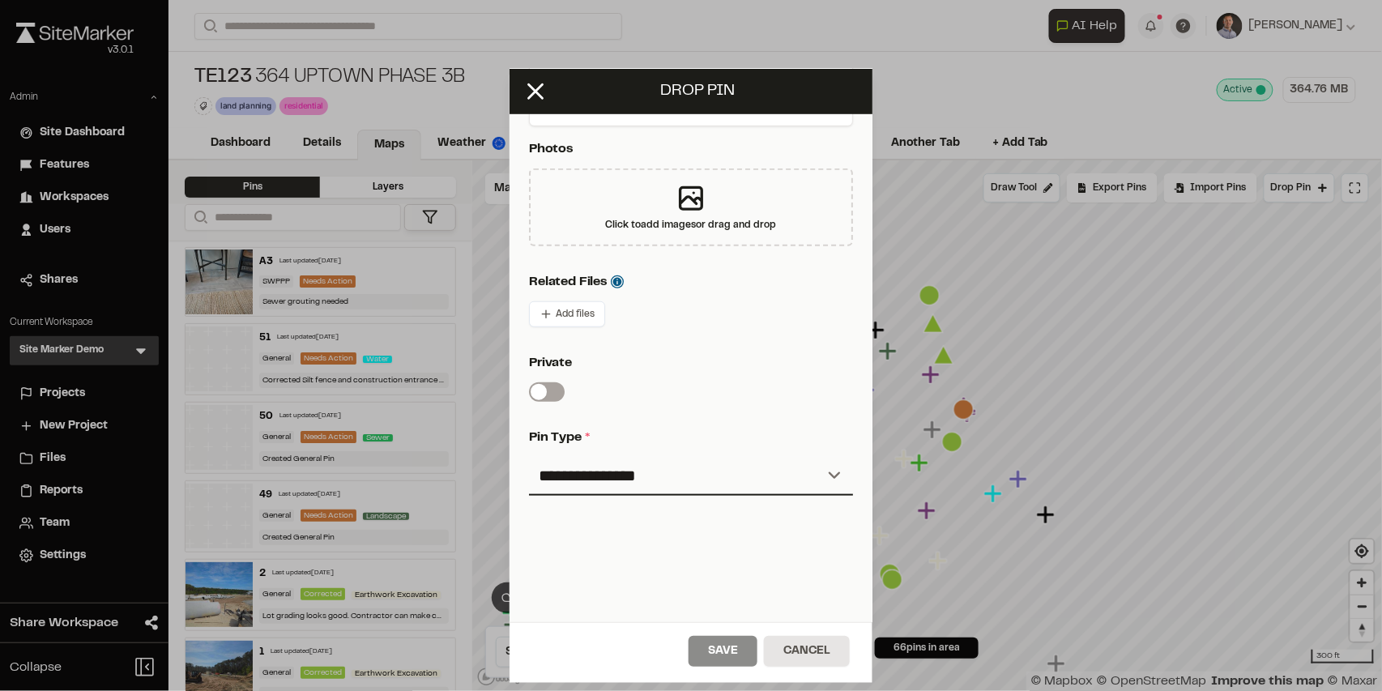
scroll to position [401, 0]
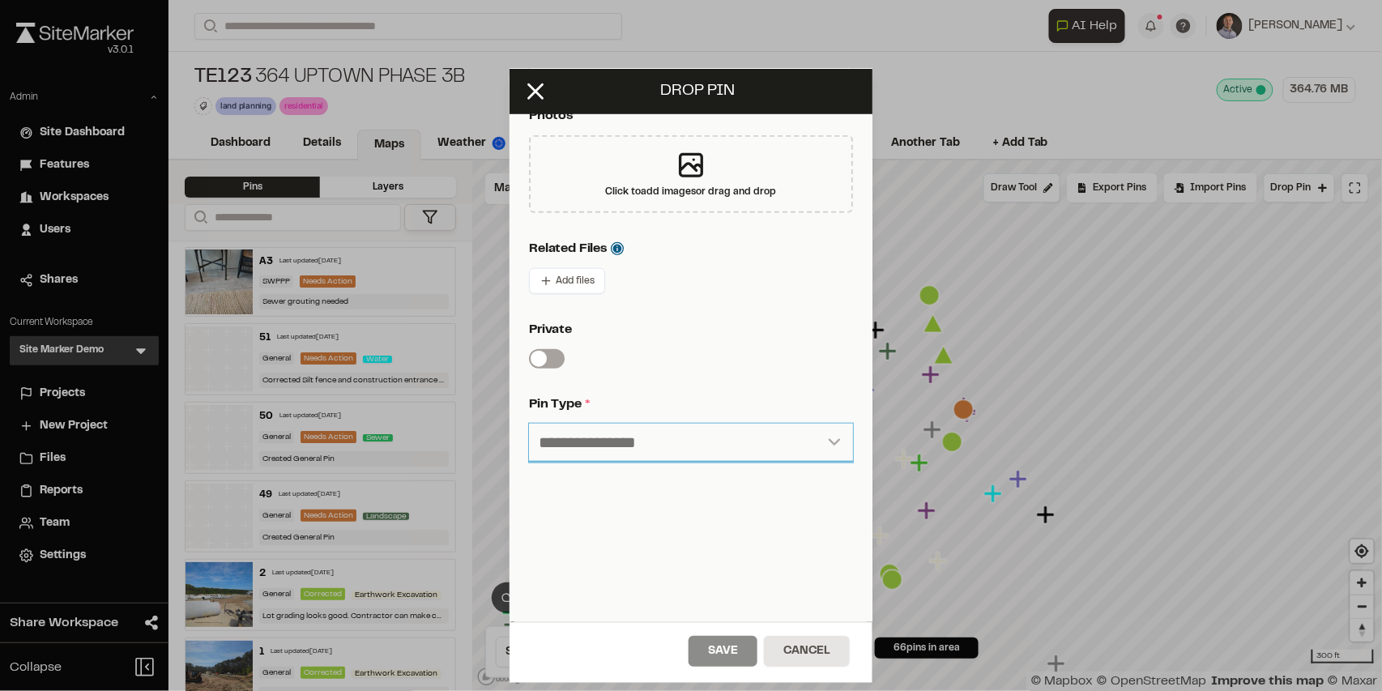
click at [599, 441] on select "**********" at bounding box center [691, 443] width 324 height 39
select select "***"
click at [529, 424] on select "**********" at bounding box center [691, 443] width 324 height 39
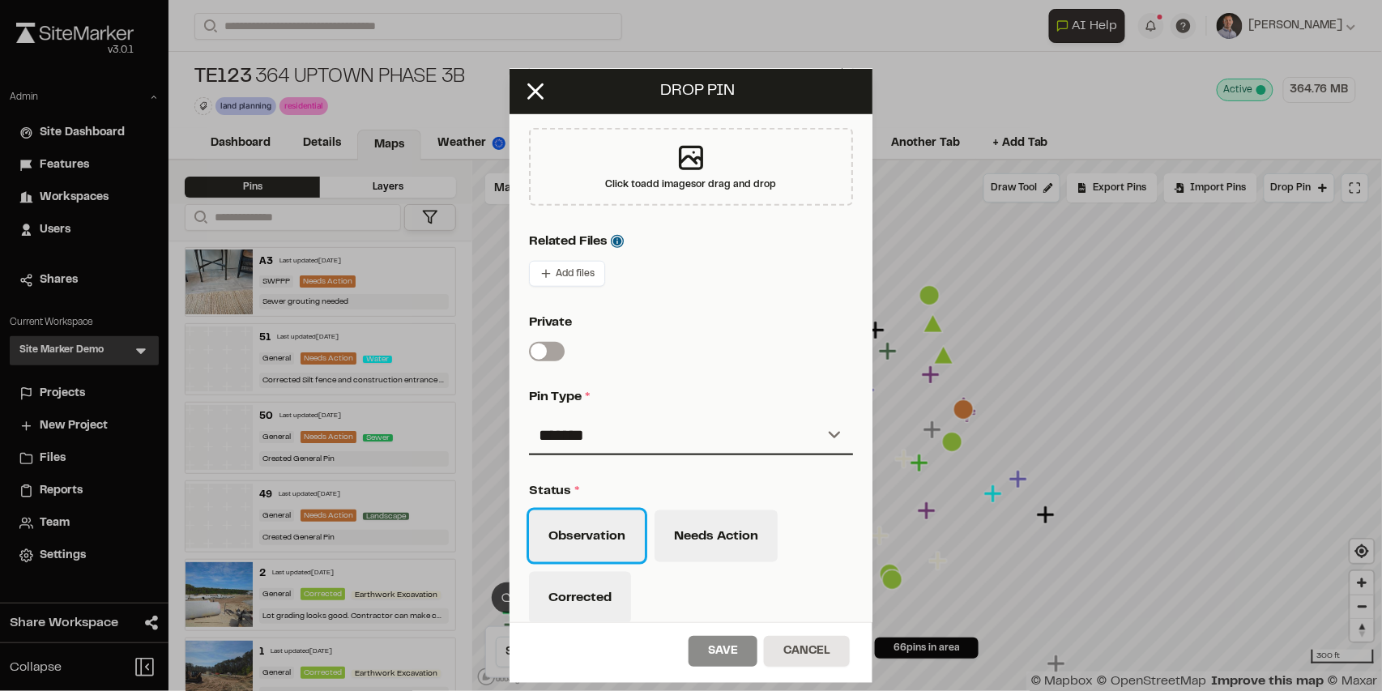
click at [597, 529] on button "Observation" at bounding box center [587, 536] width 116 height 52
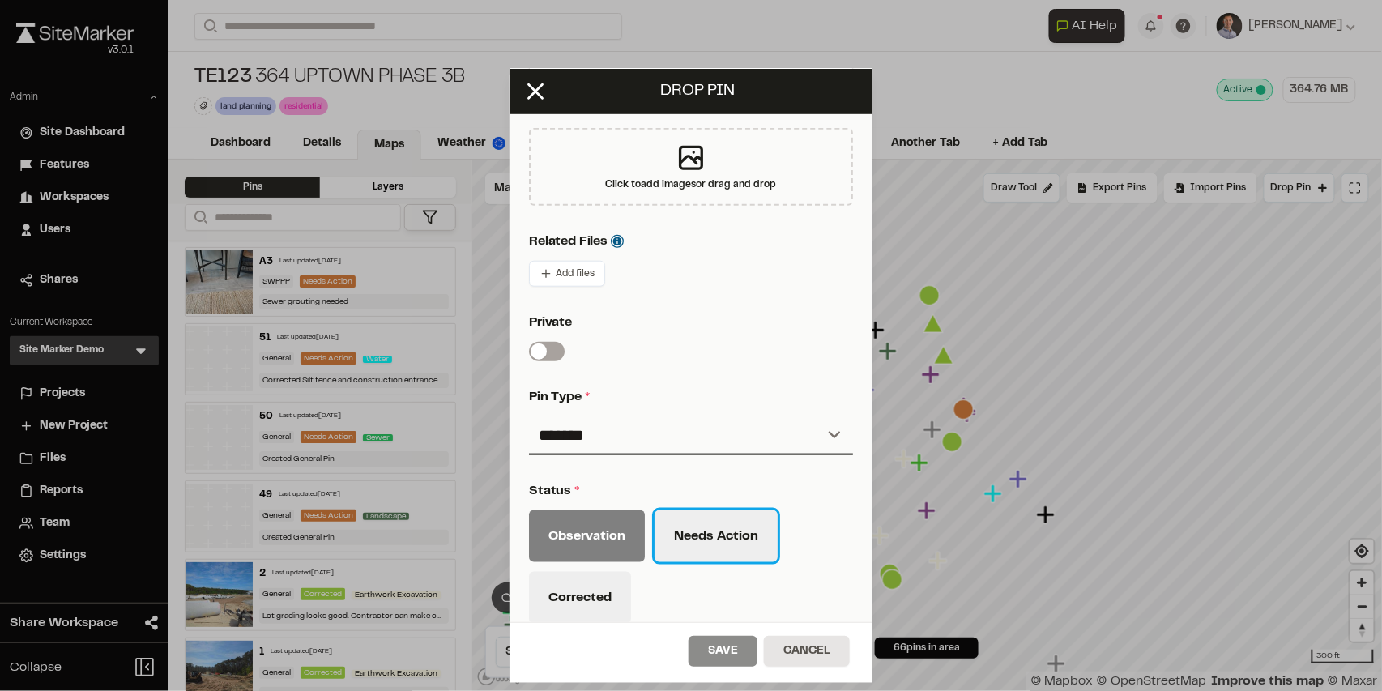
click at [666, 533] on button "Needs Action" at bounding box center [716, 536] width 123 height 52
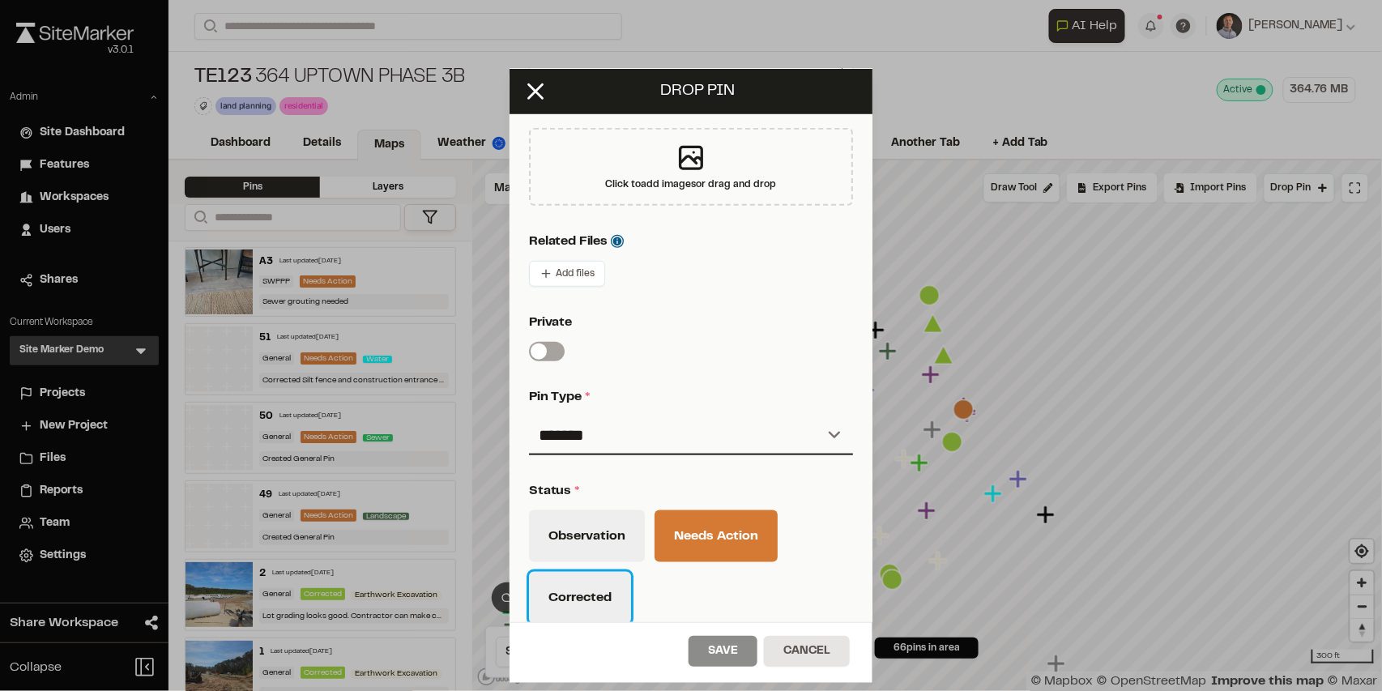
click at [603, 583] on button "Corrected" at bounding box center [580, 598] width 102 height 52
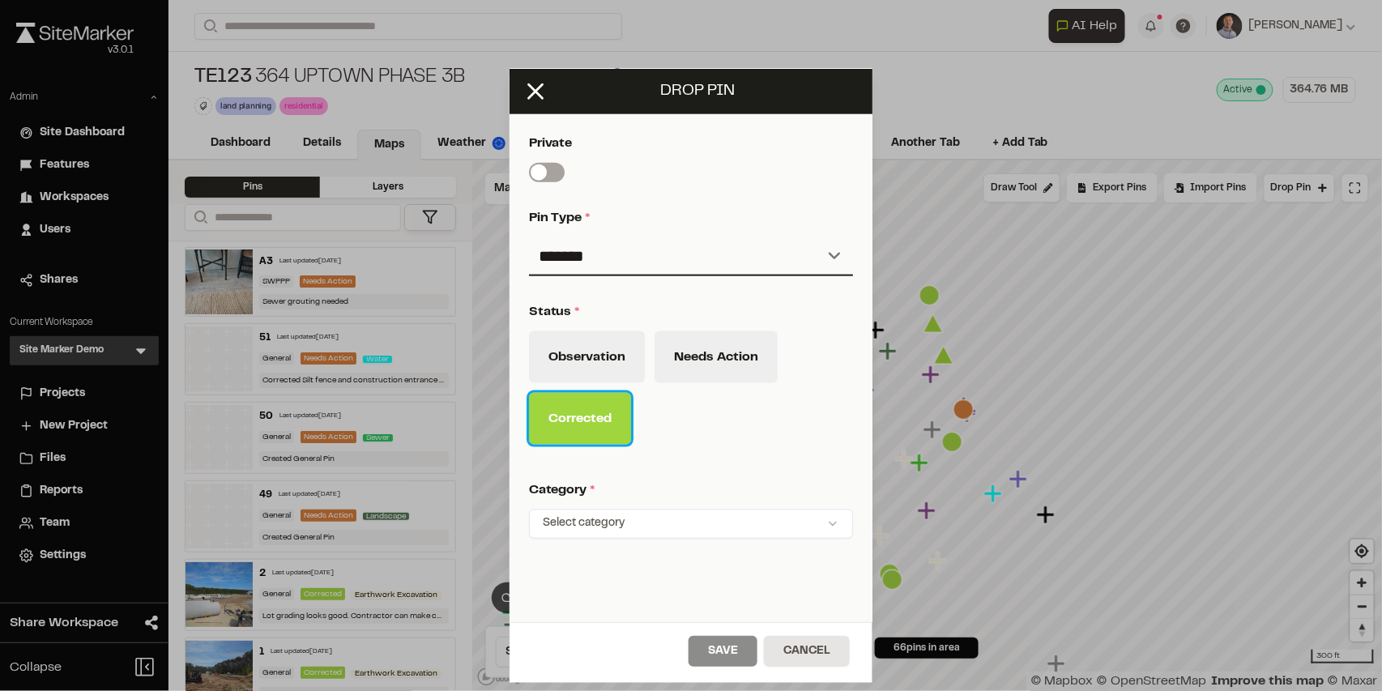
scroll to position [663, 0]
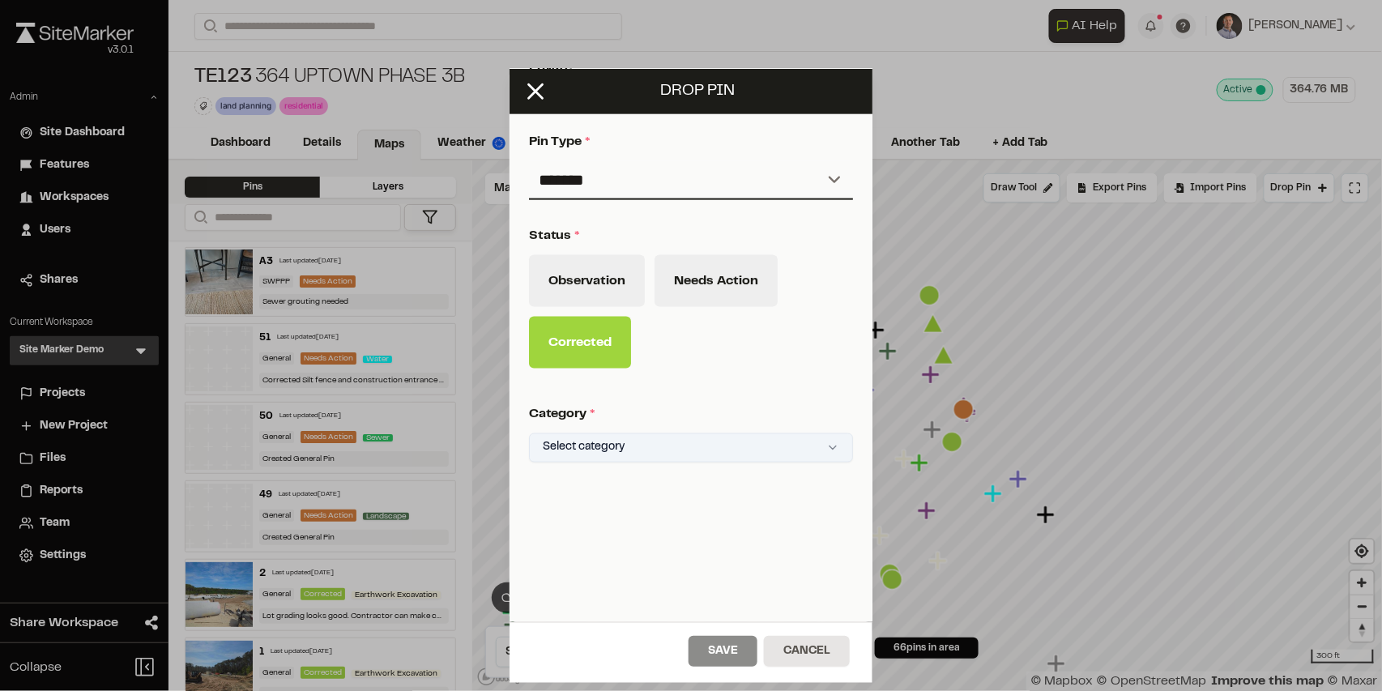
click at [600, 440] on html "Close sidebar v 3.0.1 Admin Site Dashboard Features Workspaces Users Shares Cur…" at bounding box center [691, 345] width 1382 height 691
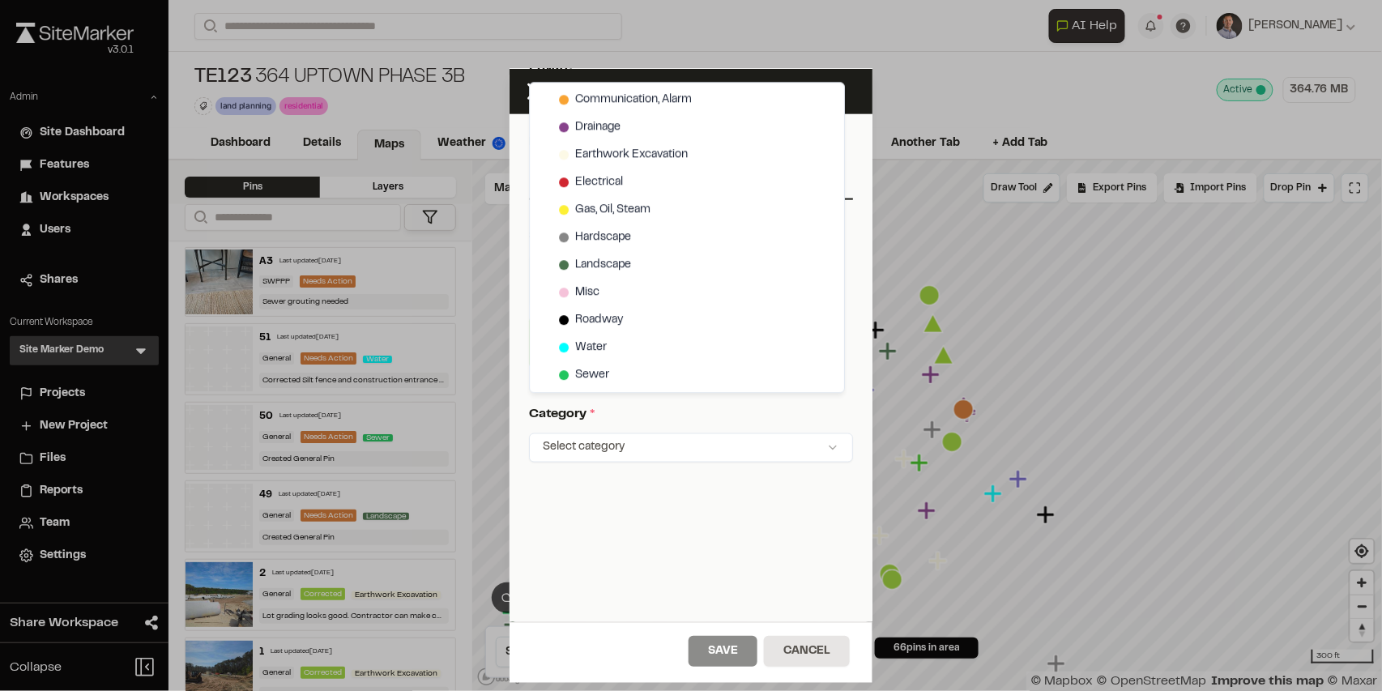
click at [660, 407] on html "Close sidebar v 3.0.1 Admin Site Dashboard Features Workspaces Users Shares Cur…" at bounding box center [691, 345] width 1382 height 691
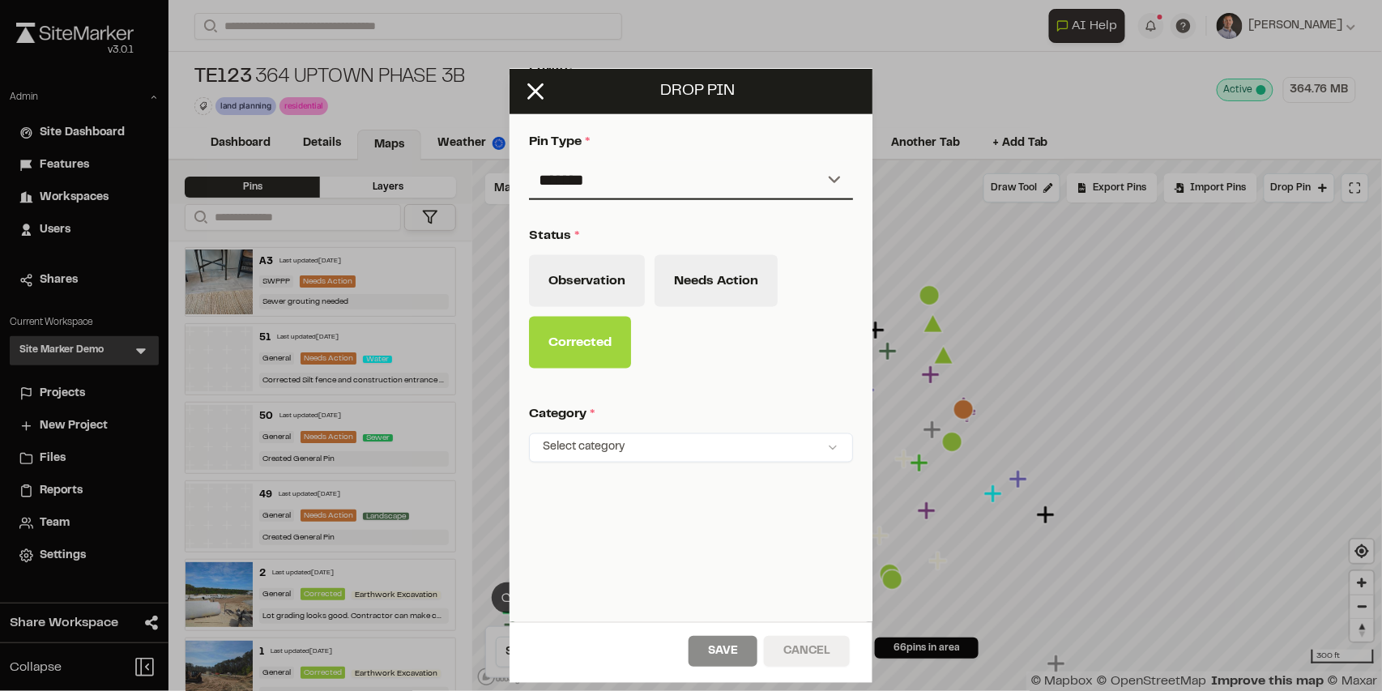
click at [812, 652] on button "Cancel" at bounding box center [807, 651] width 86 height 31
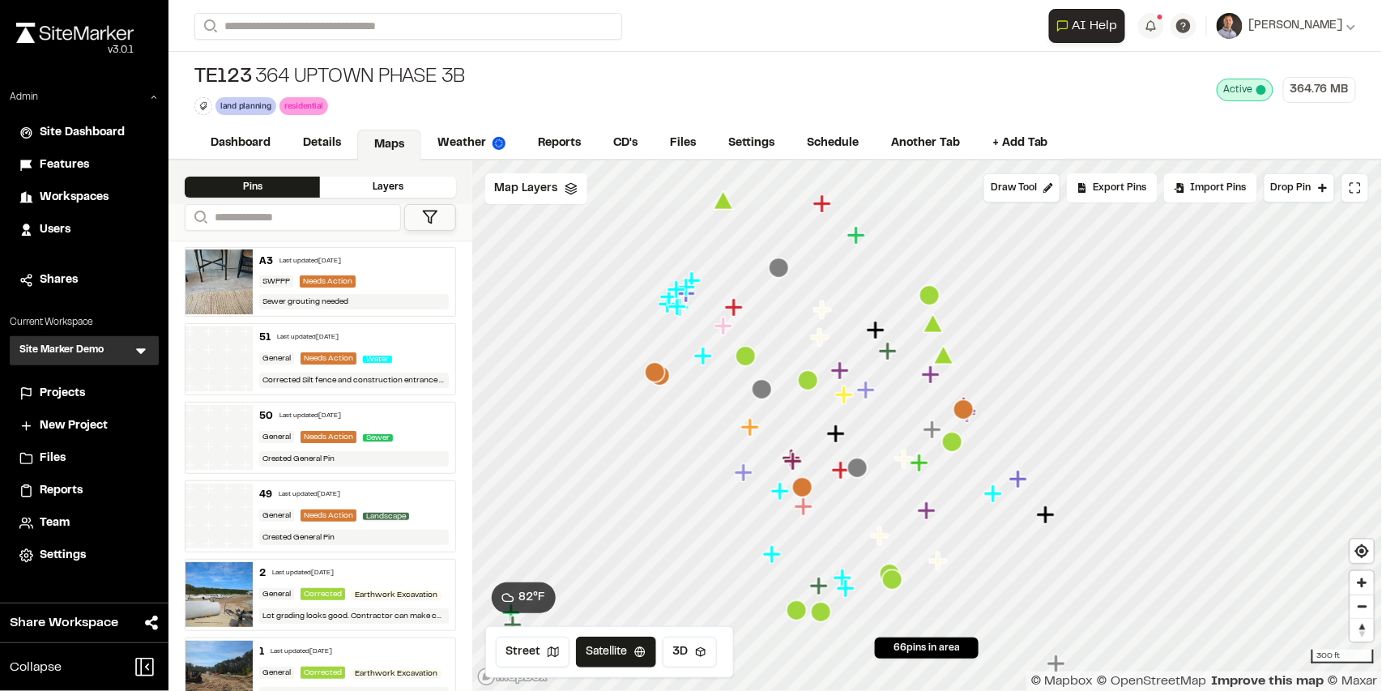
click at [936, 325] on icon "Map marker" at bounding box center [933, 323] width 20 height 19
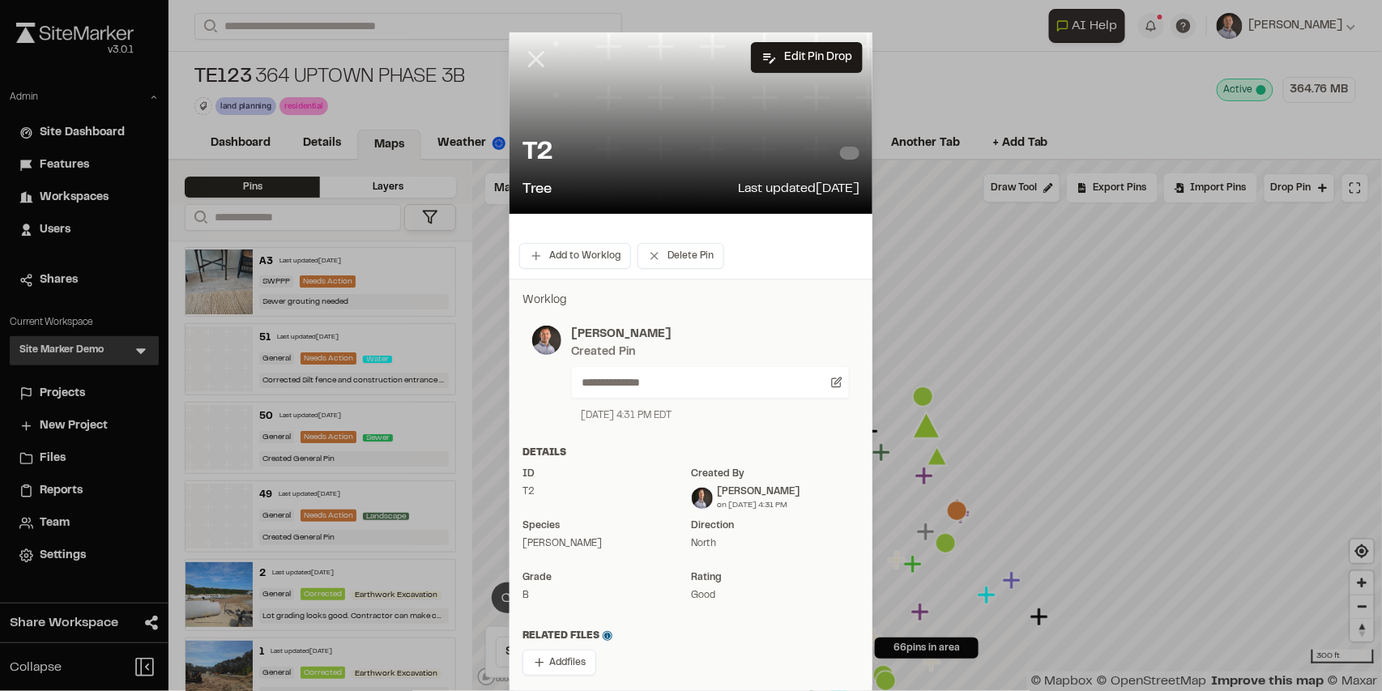
click at [540, 61] on icon at bounding box center [537, 59] width 28 height 28
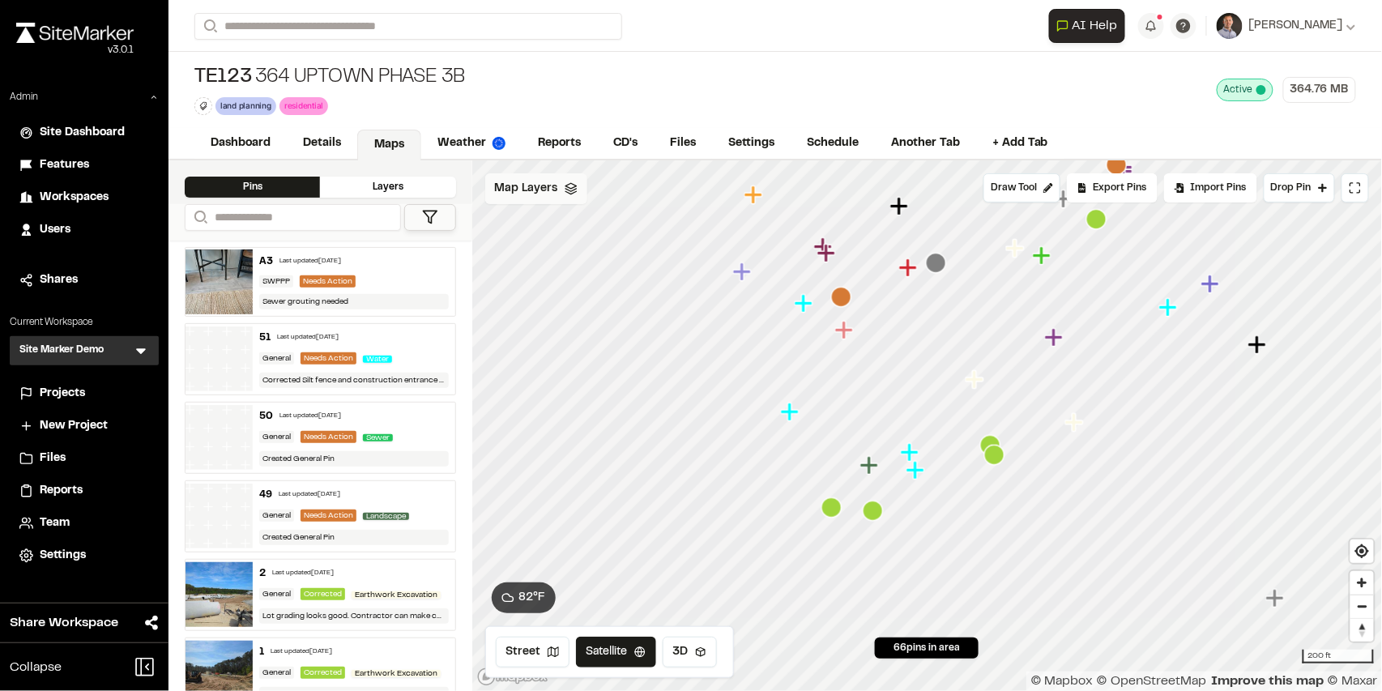
click at [509, 203] on div "Map Layers" at bounding box center [536, 188] width 102 height 31
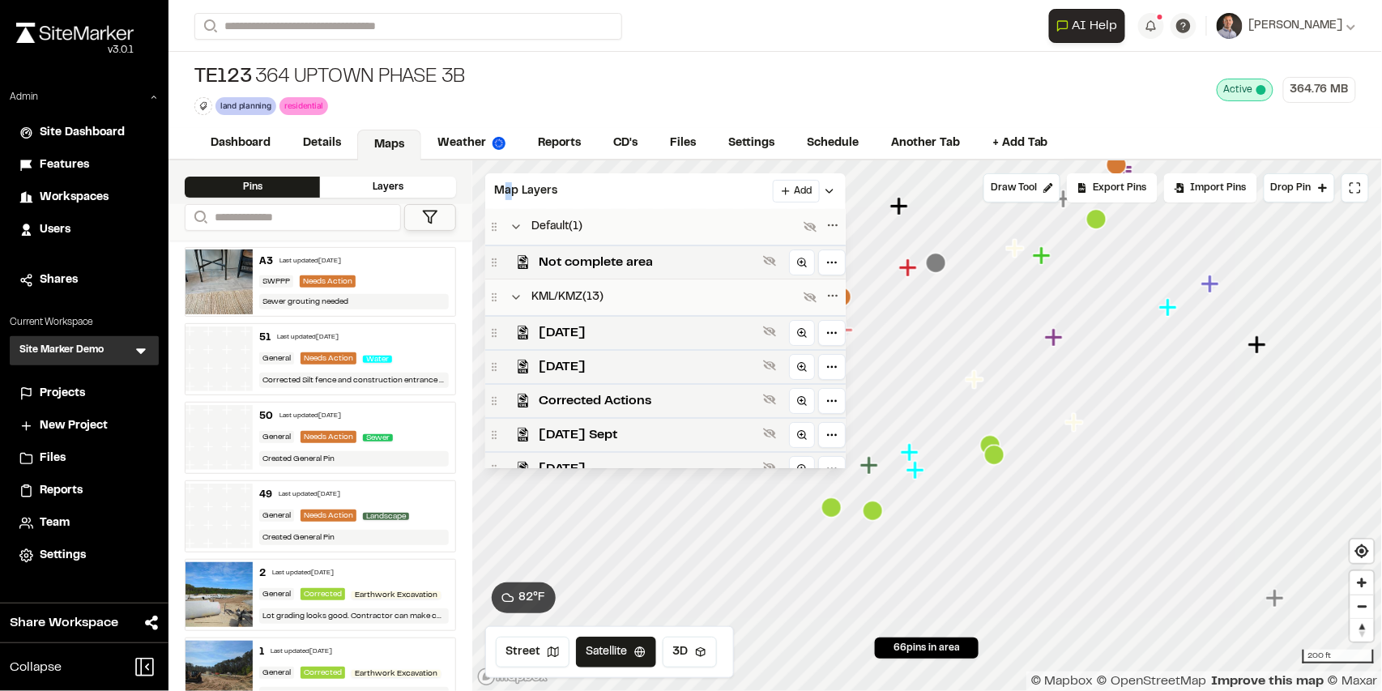
scroll to position [537, 0]
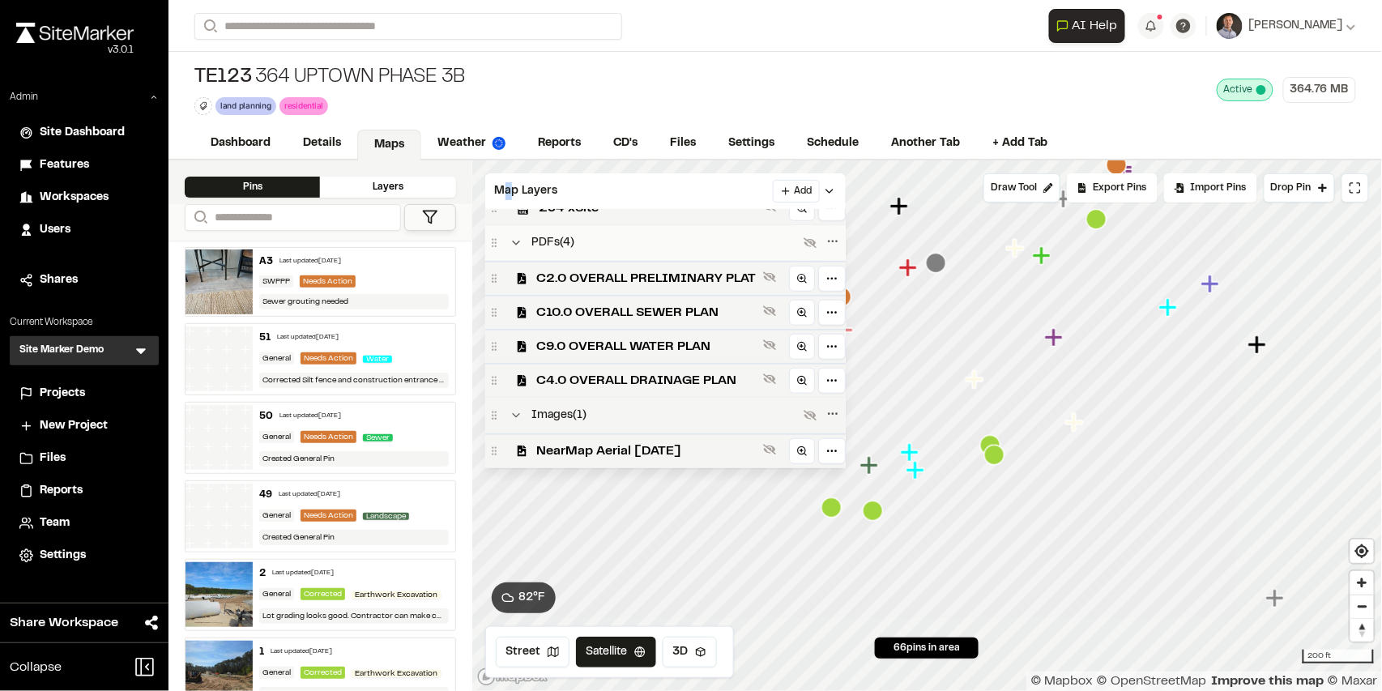
click at [591, 449] on span "NearMap Aerial 03-07-25" at bounding box center [647, 451] width 220 height 19
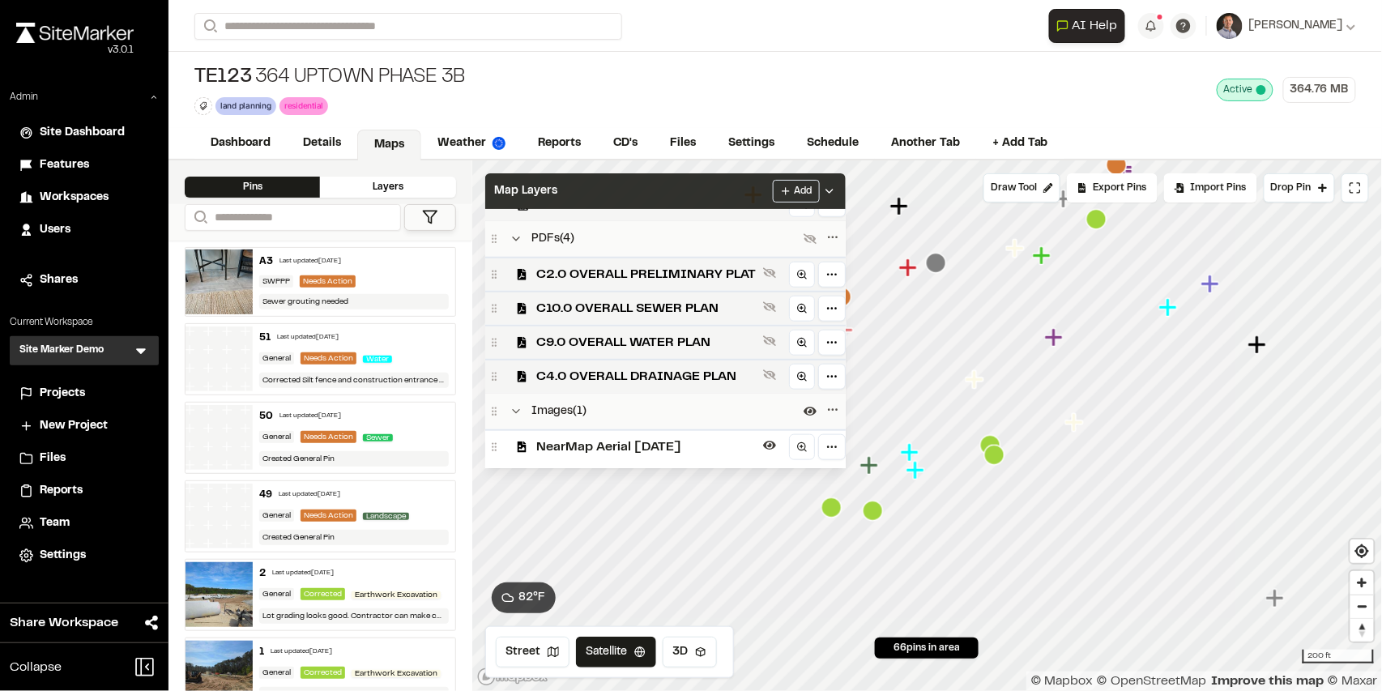
click at [689, 195] on div "Map Layers Add" at bounding box center [665, 191] width 361 height 36
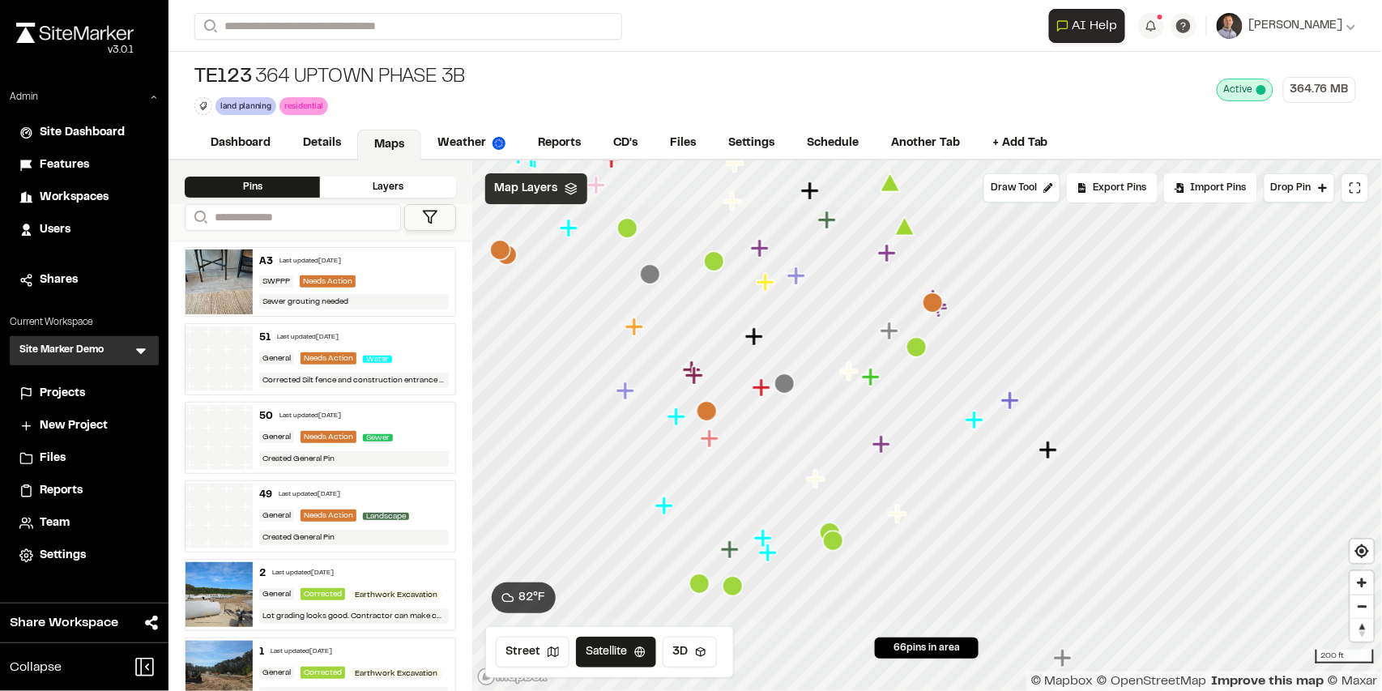
click at [530, 191] on span "Map Layers" at bounding box center [526, 189] width 63 height 18
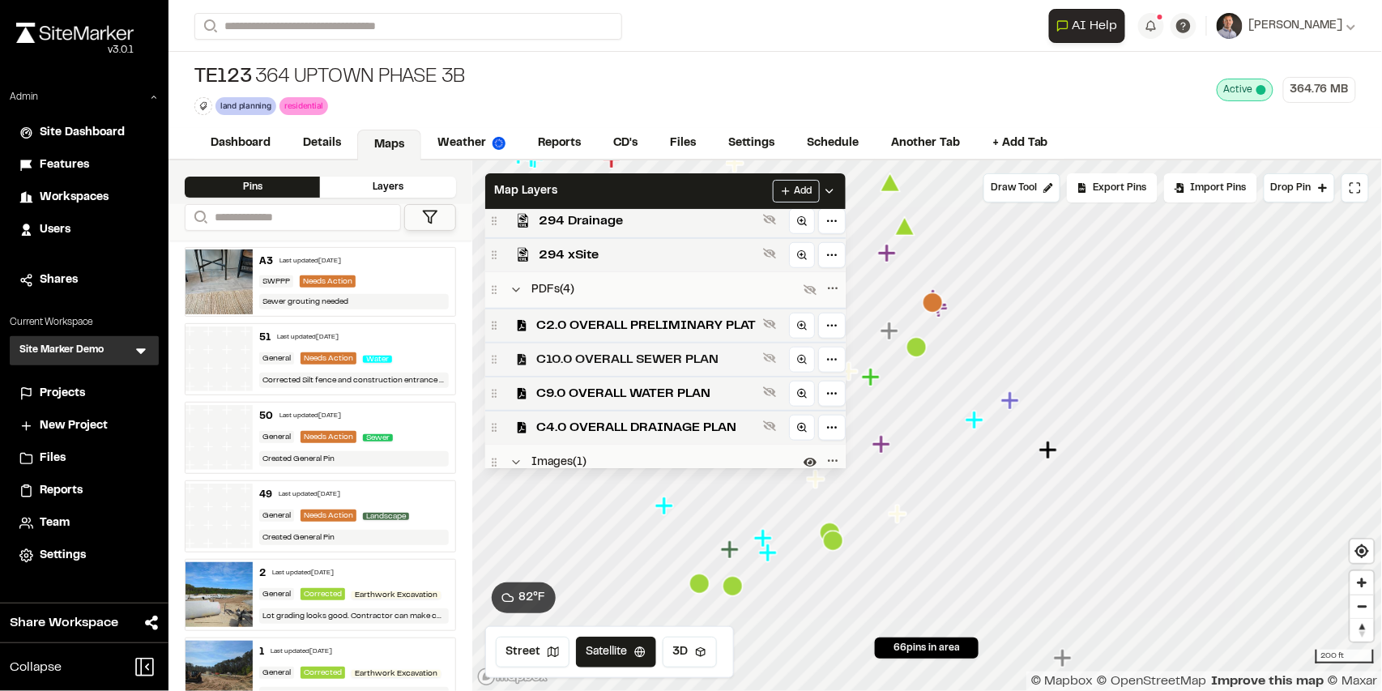
scroll to position [566, 0]
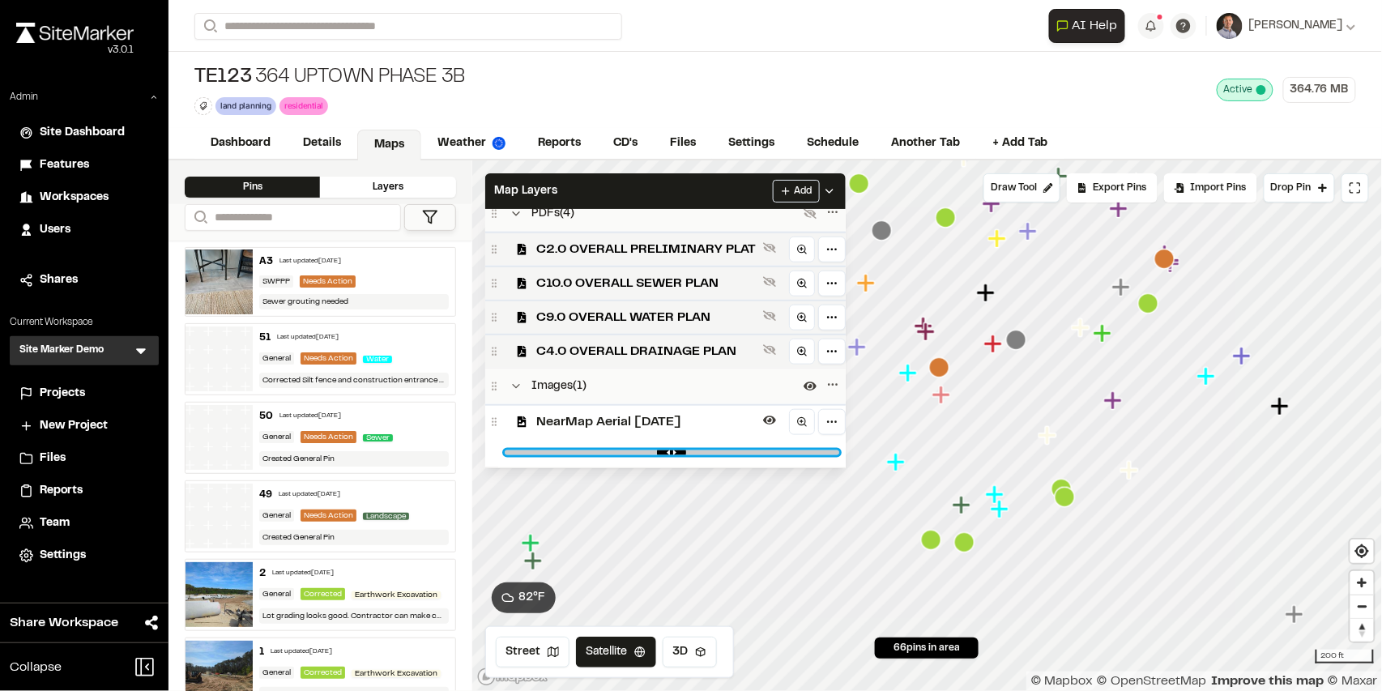
drag, startPoint x: 821, startPoint y: 453, endPoint x: 748, endPoint y: 454, distance: 72.9
click at [748, 454] on input "range" at bounding box center [672, 452] width 335 height 5
drag, startPoint x: 816, startPoint y: 456, endPoint x: 820, endPoint y: 421, distance: 35.1
click at [825, 455] on input "range" at bounding box center [672, 452] width 335 height 5
click at [688, 453] on input "range" at bounding box center [672, 452] width 335 height 5
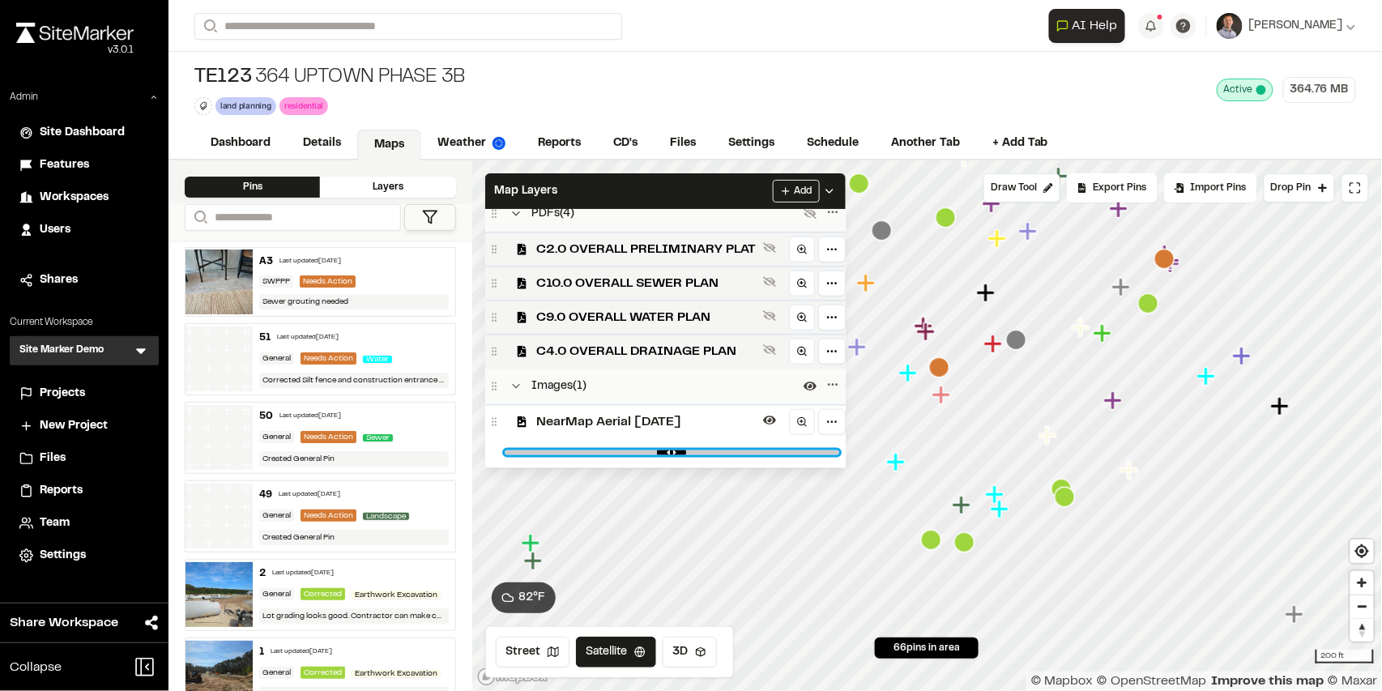
drag, startPoint x: 690, startPoint y: 453, endPoint x: 790, endPoint y: 464, distance: 100.3
type input "****"
click at [790, 455] on input "range" at bounding box center [672, 452] width 335 height 5
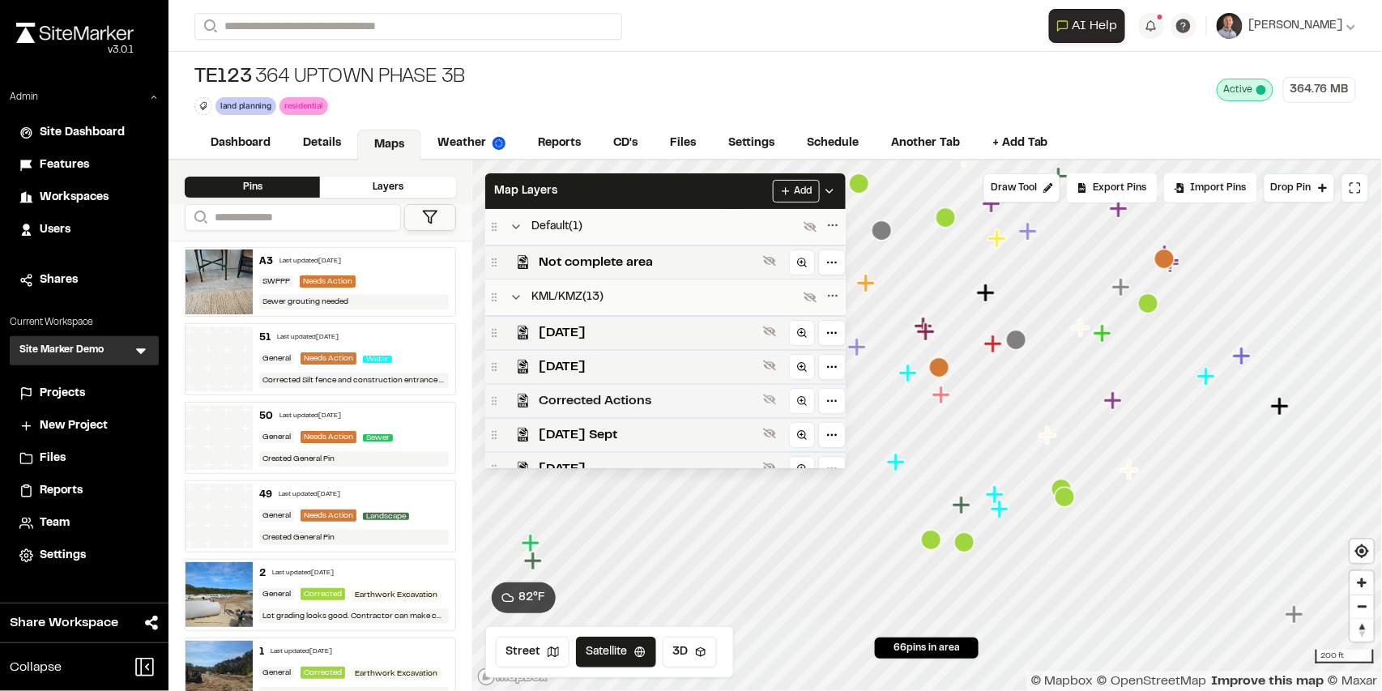
scroll to position [324, 0]
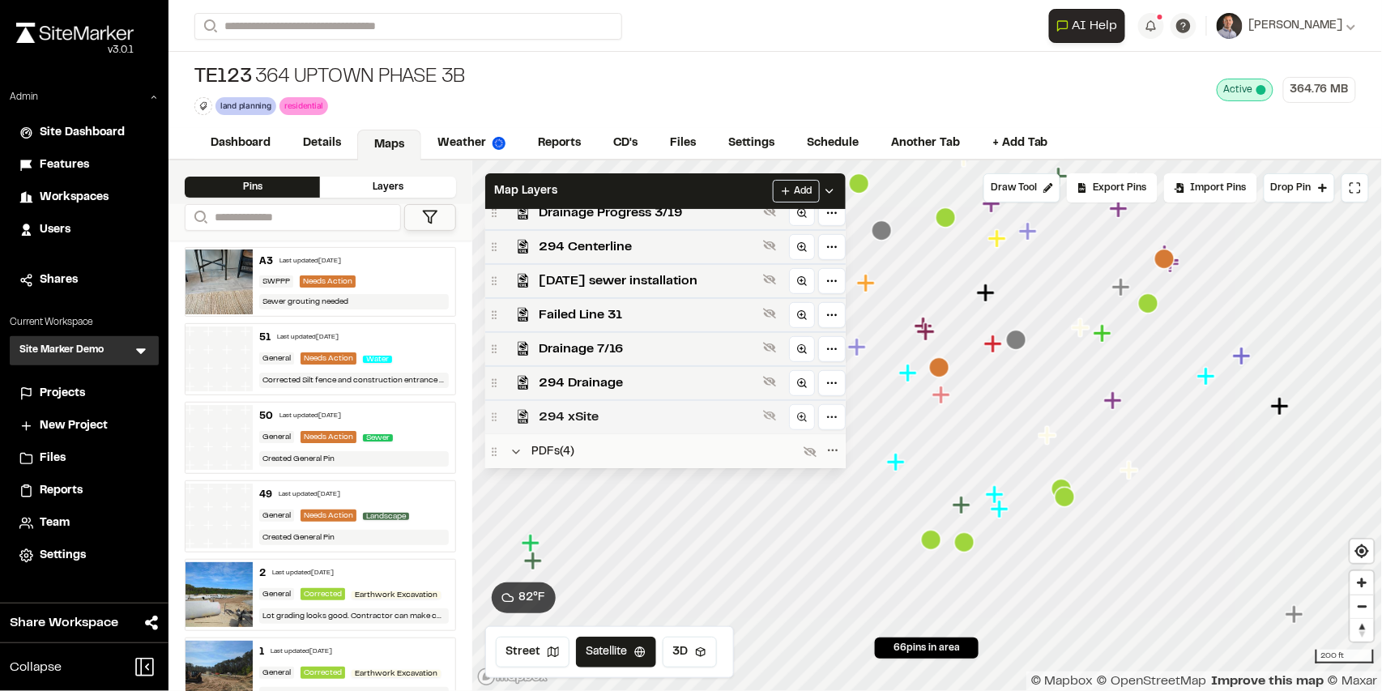
click at [616, 412] on span "294 xSite" at bounding box center [648, 416] width 217 height 19
click at [634, 413] on span "294 xSite" at bounding box center [648, 416] width 217 height 19
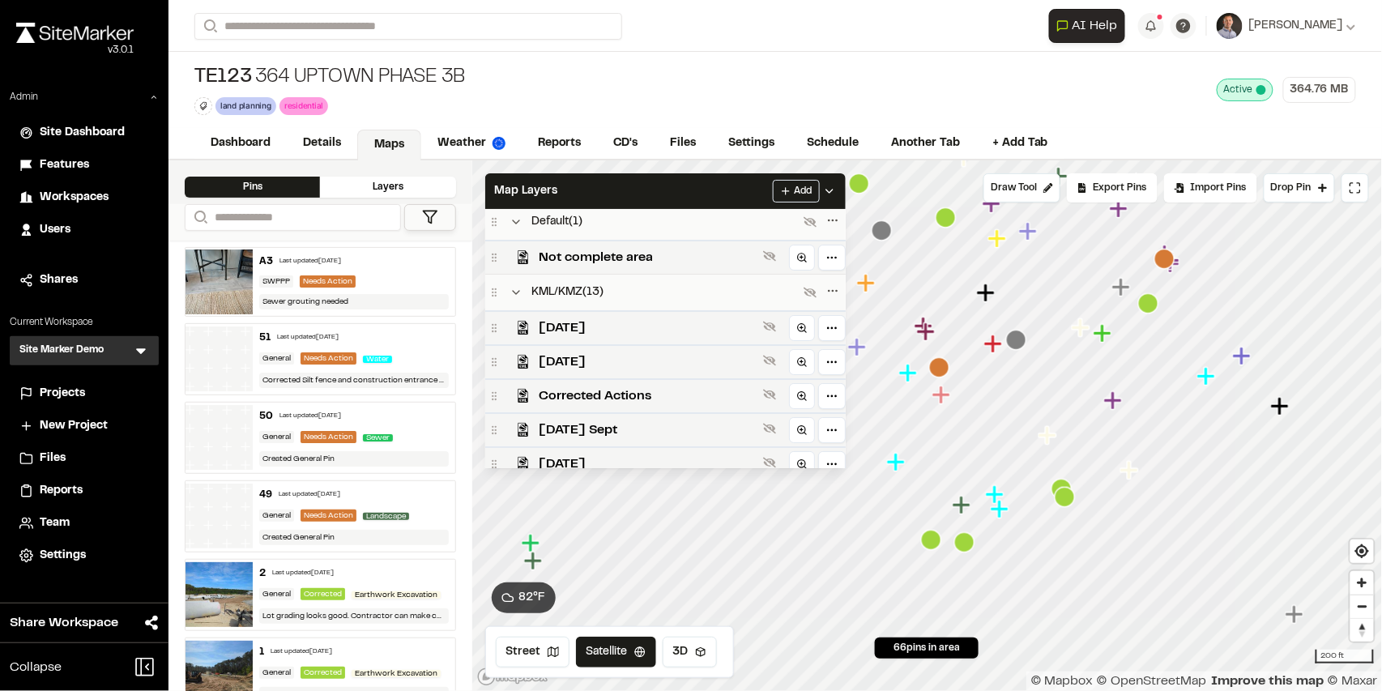
scroll to position [0, 0]
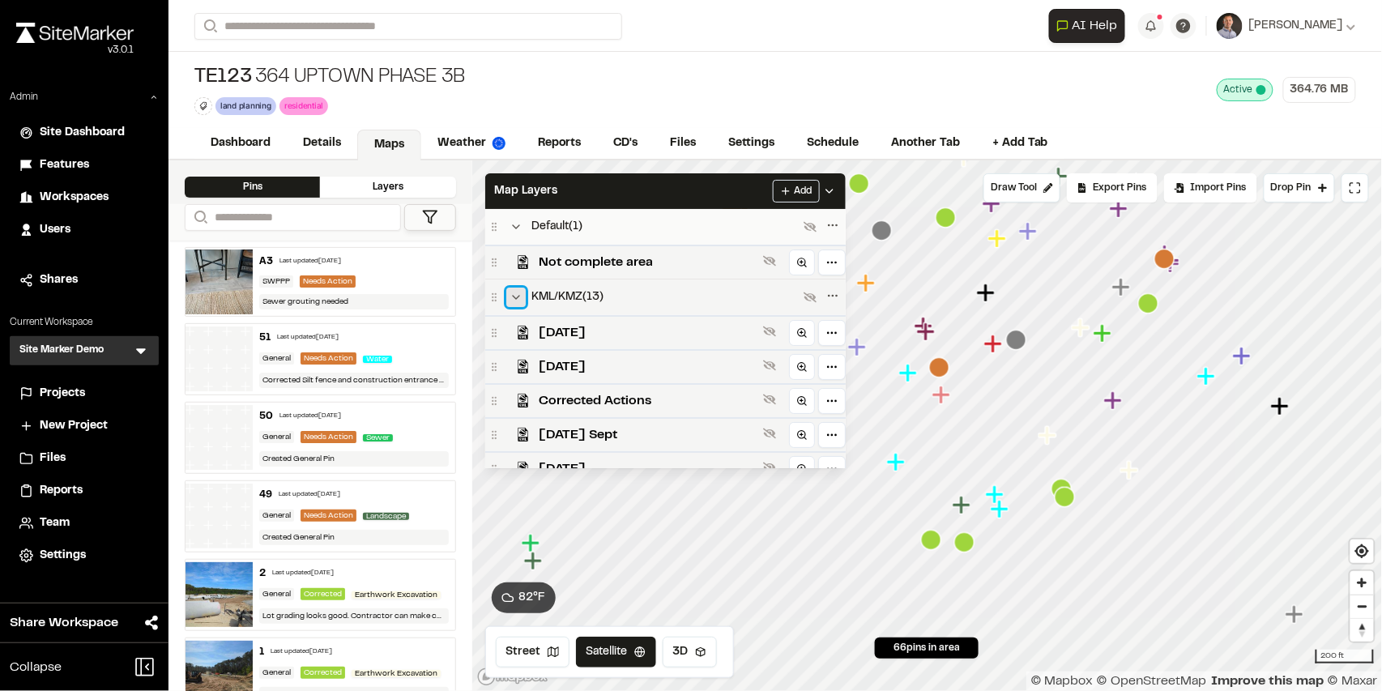
click at [514, 292] on icon at bounding box center [516, 297] width 13 height 13
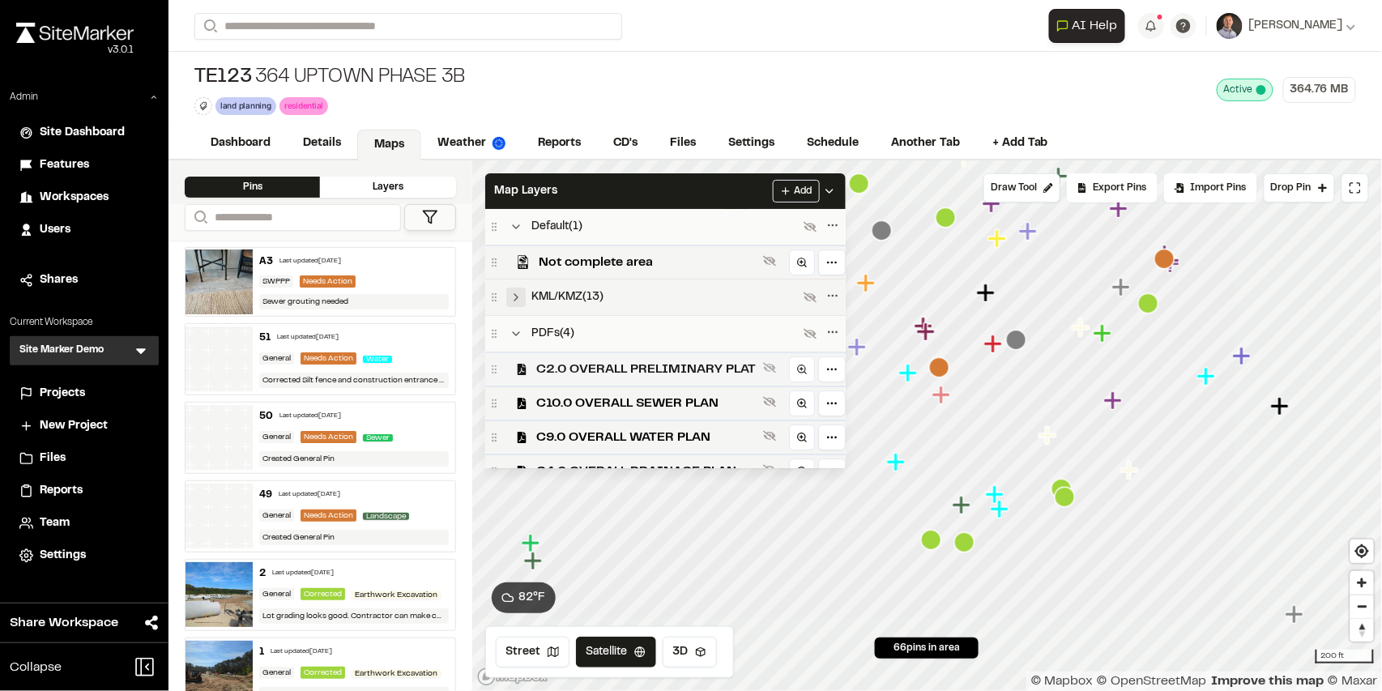
click at [638, 371] on span "C2.0 OVERALL PRELIMINARY PLAT" at bounding box center [647, 369] width 220 height 19
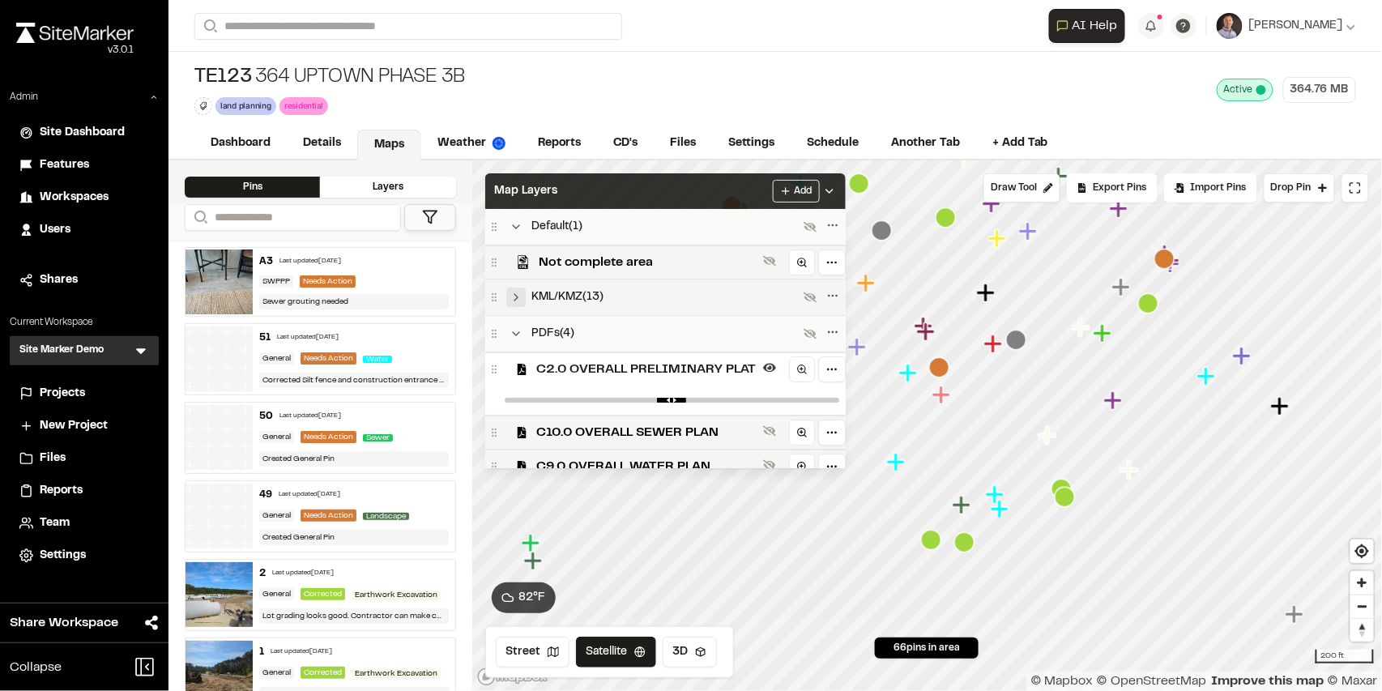
click at [664, 192] on div "Map Layers Add" at bounding box center [665, 191] width 361 height 36
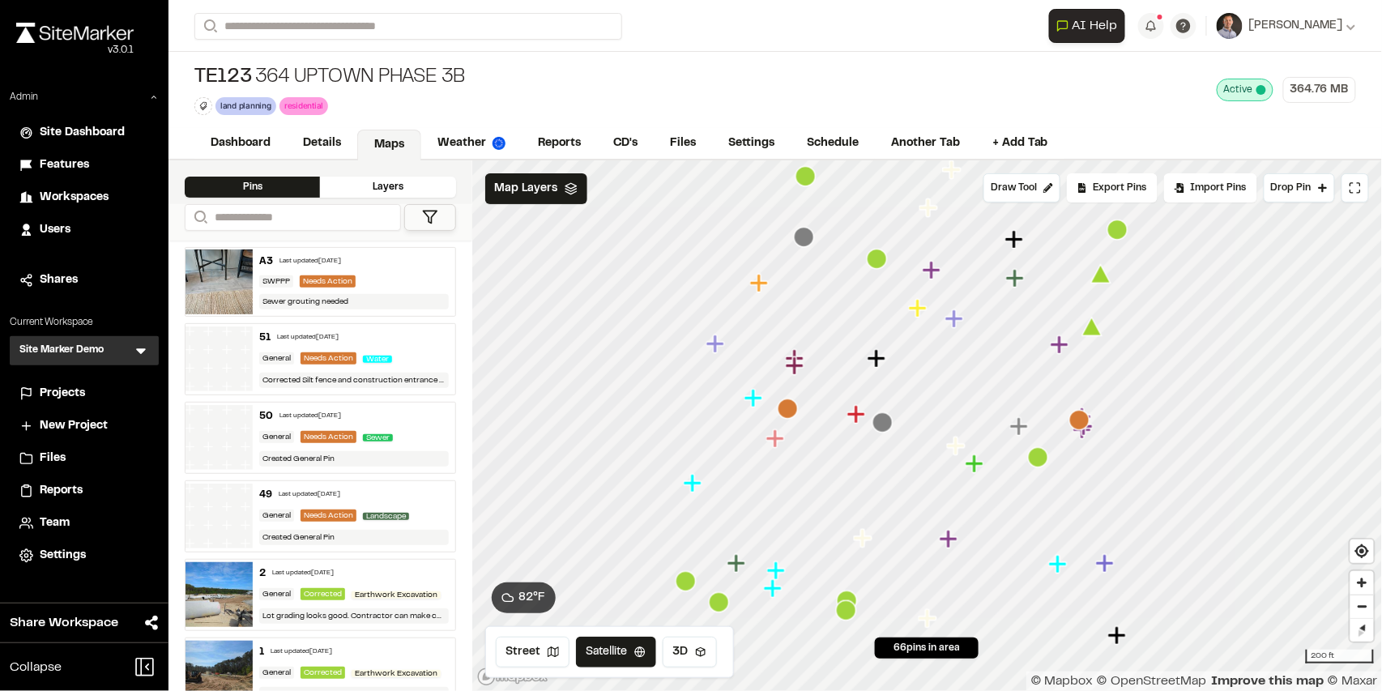
drag, startPoint x: 570, startPoint y: 146, endPoint x: 608, endPoint y: 159, distance: 40.2
click at [570, 147] on link "Reports" at bounding box center [559, 143] width 75 height 31
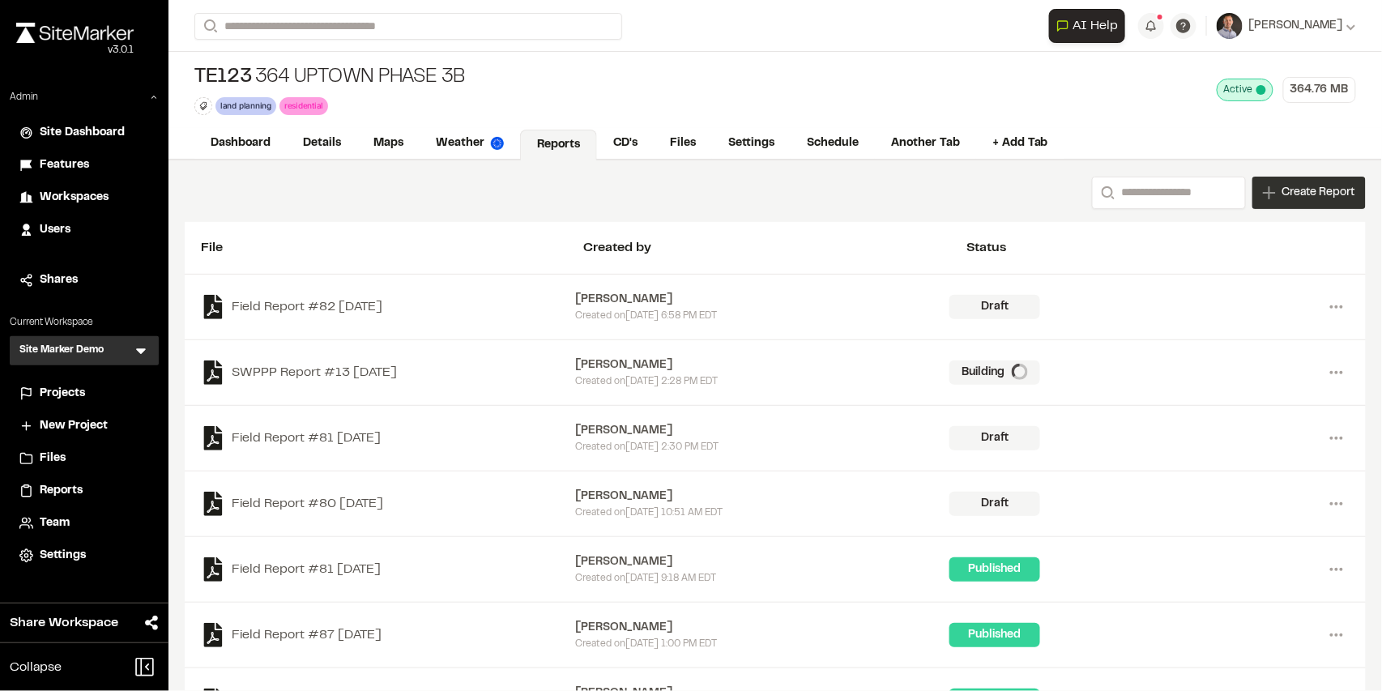
click at [1336, 191] on span "Create Report" at bounding box center [1318, 193] width 73 height 18
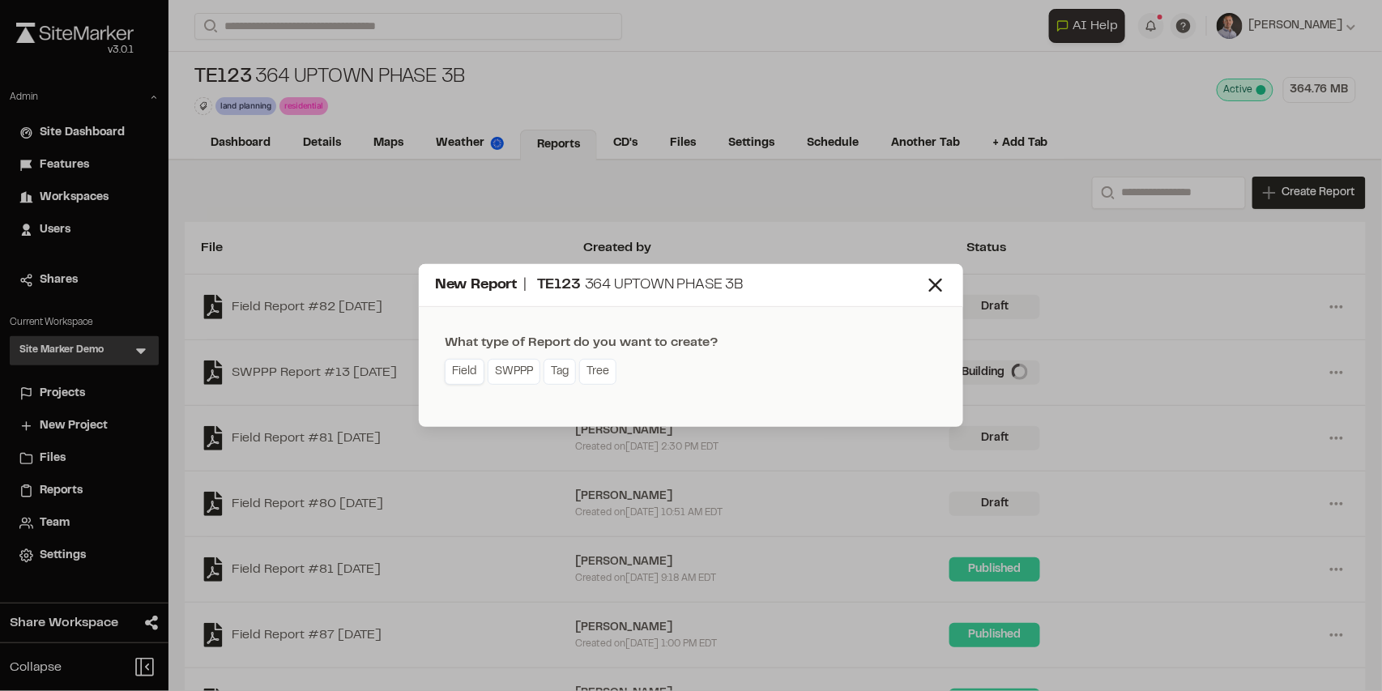
click at [465, 370] on link "Field" at bounding box center [465, 372] width 40 height 26
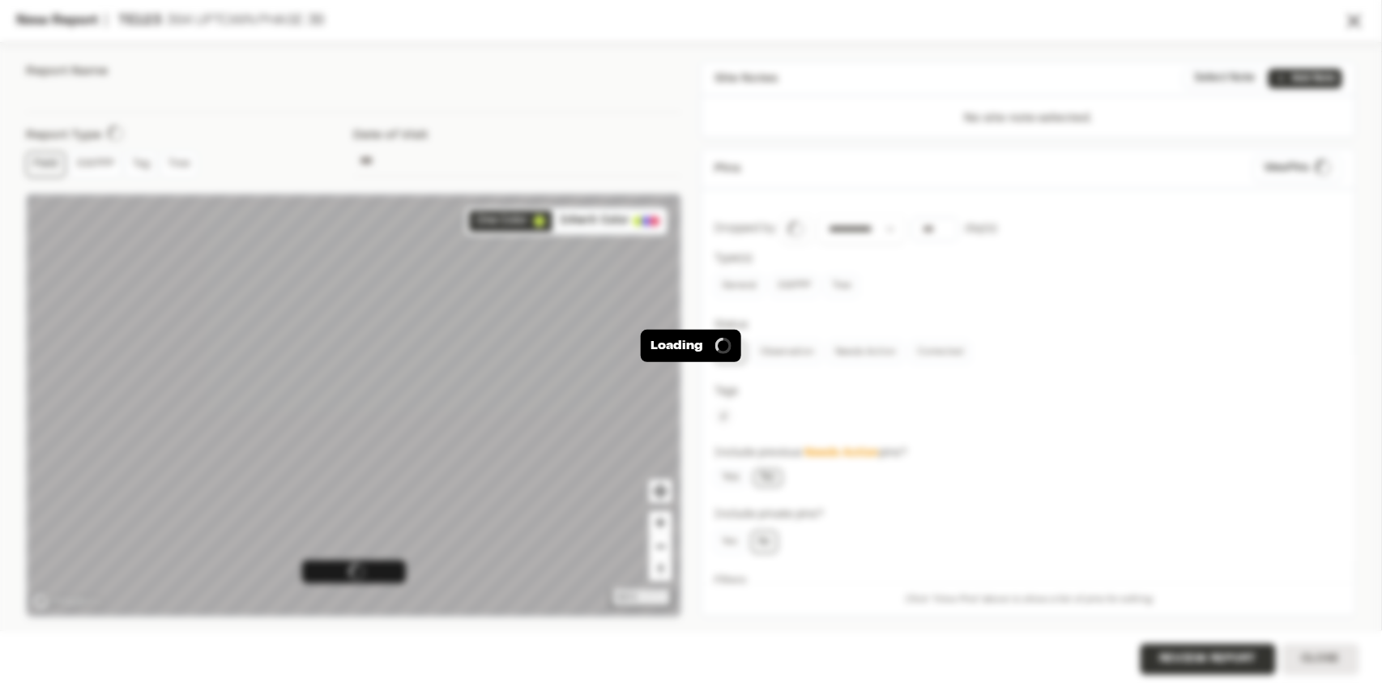
type input "**********"
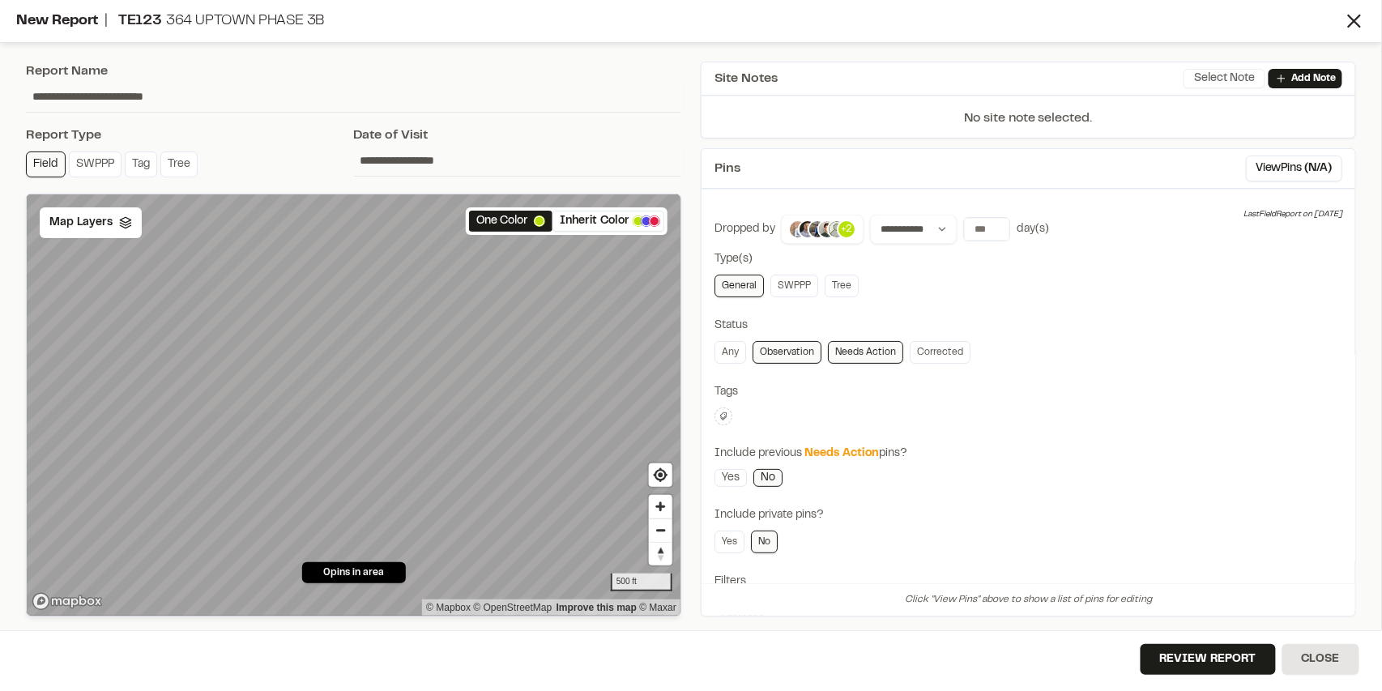
click at [1199, 79] on button "Select Note" at bounding box center [1225, 78] width 82 height 19
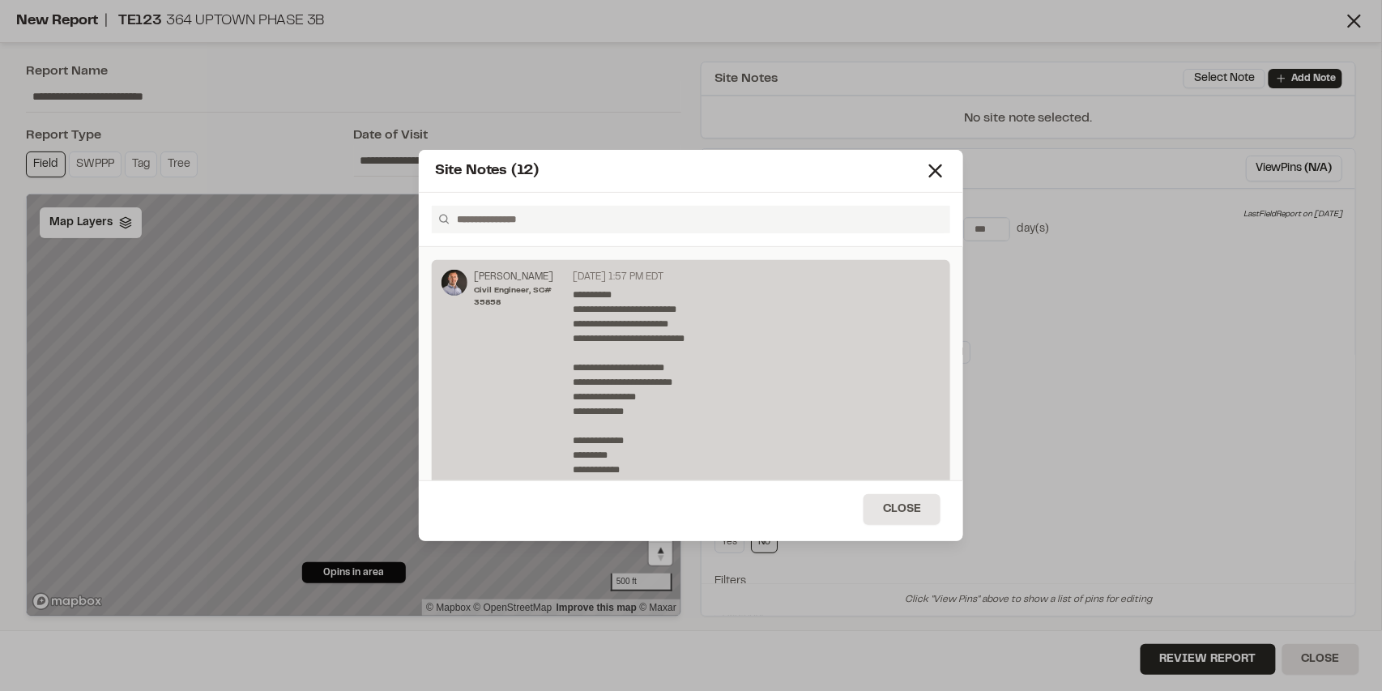
scroll to position [162, 0]
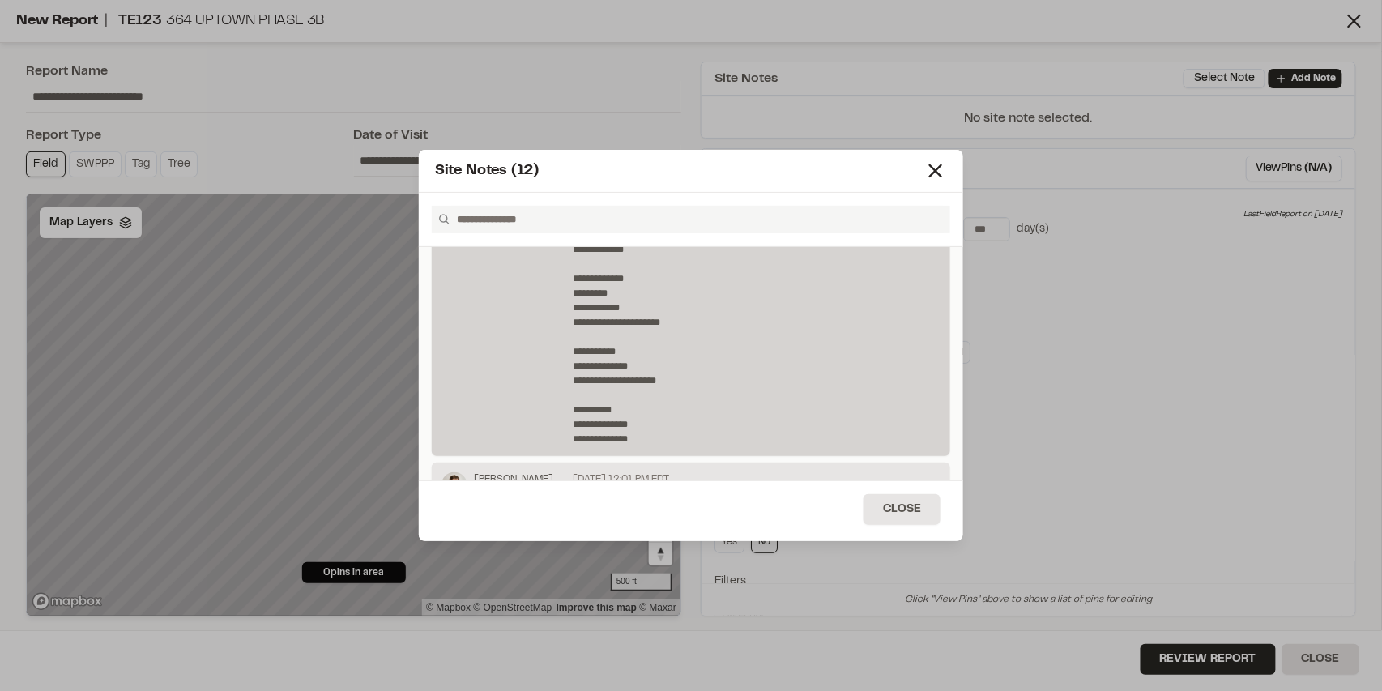
click at [660, 379] on p "**********" at bounding box center [753, 286] width 361 height 321
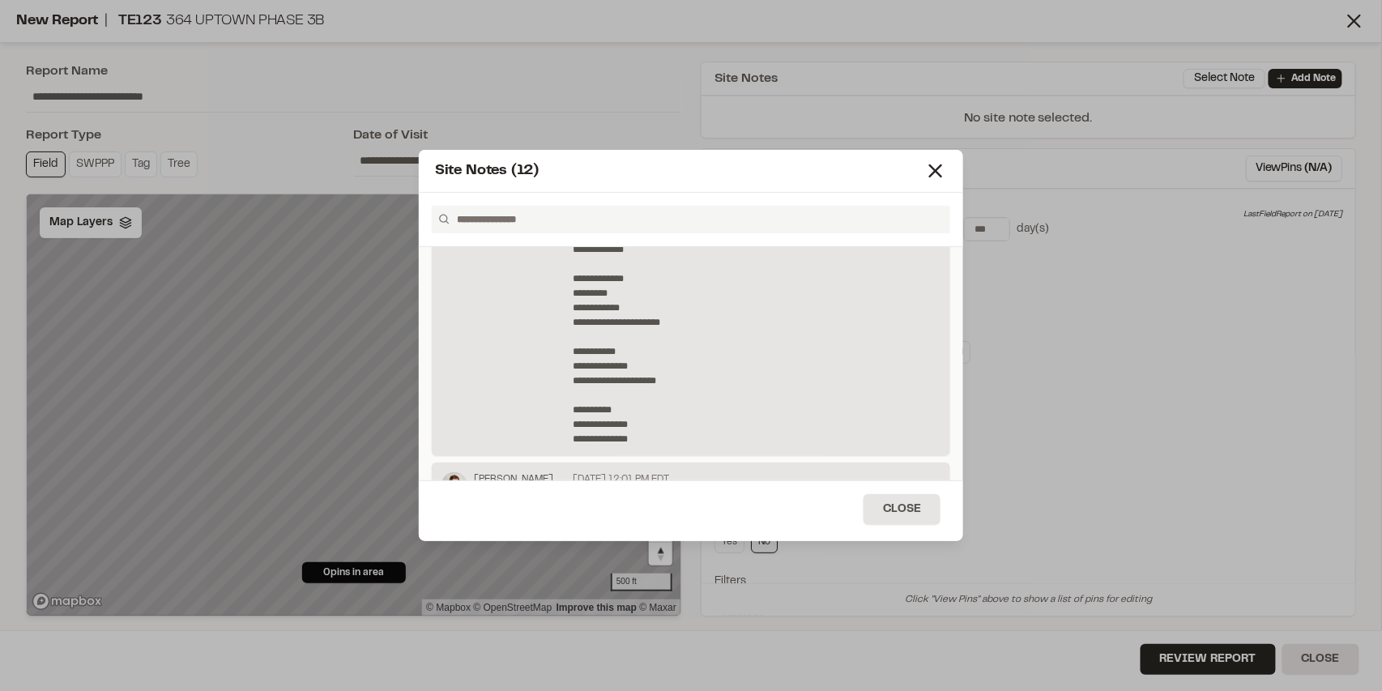
scroll to position [0, 0]
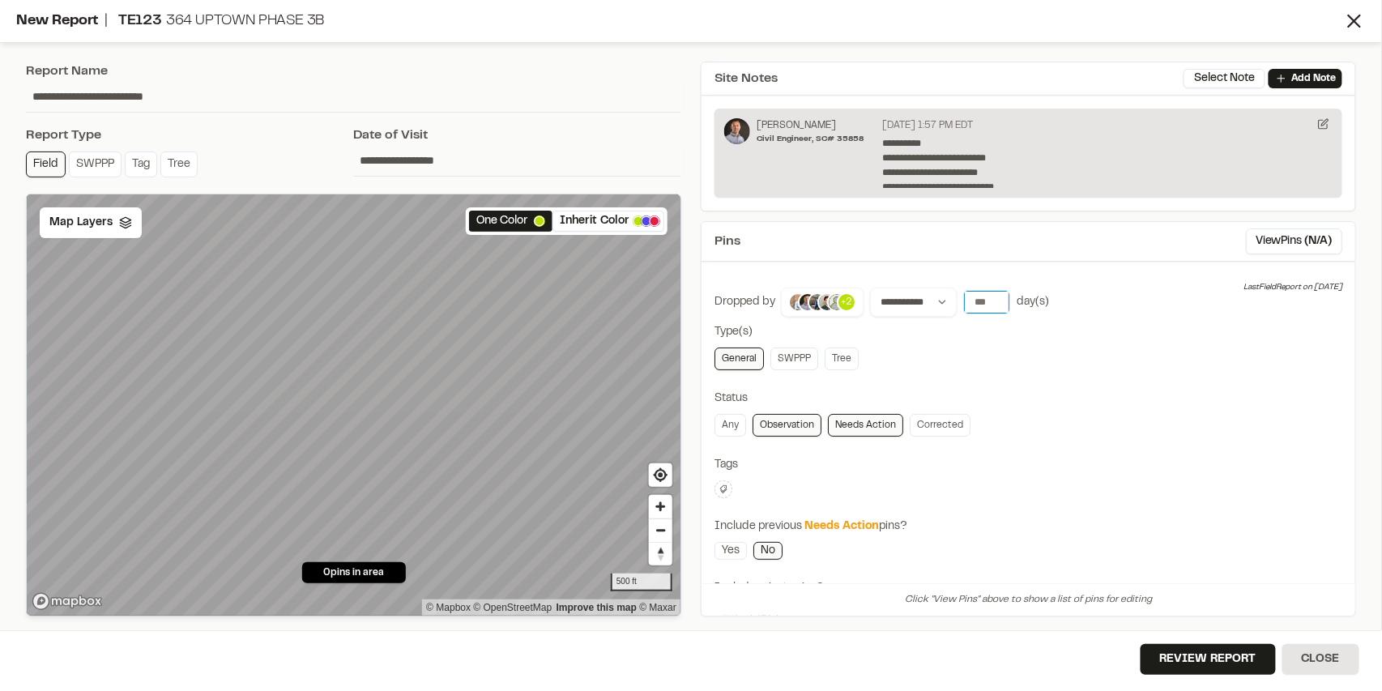
click at [971, 301] on input "number" at bounding box center [986, 302] width 45 height 23
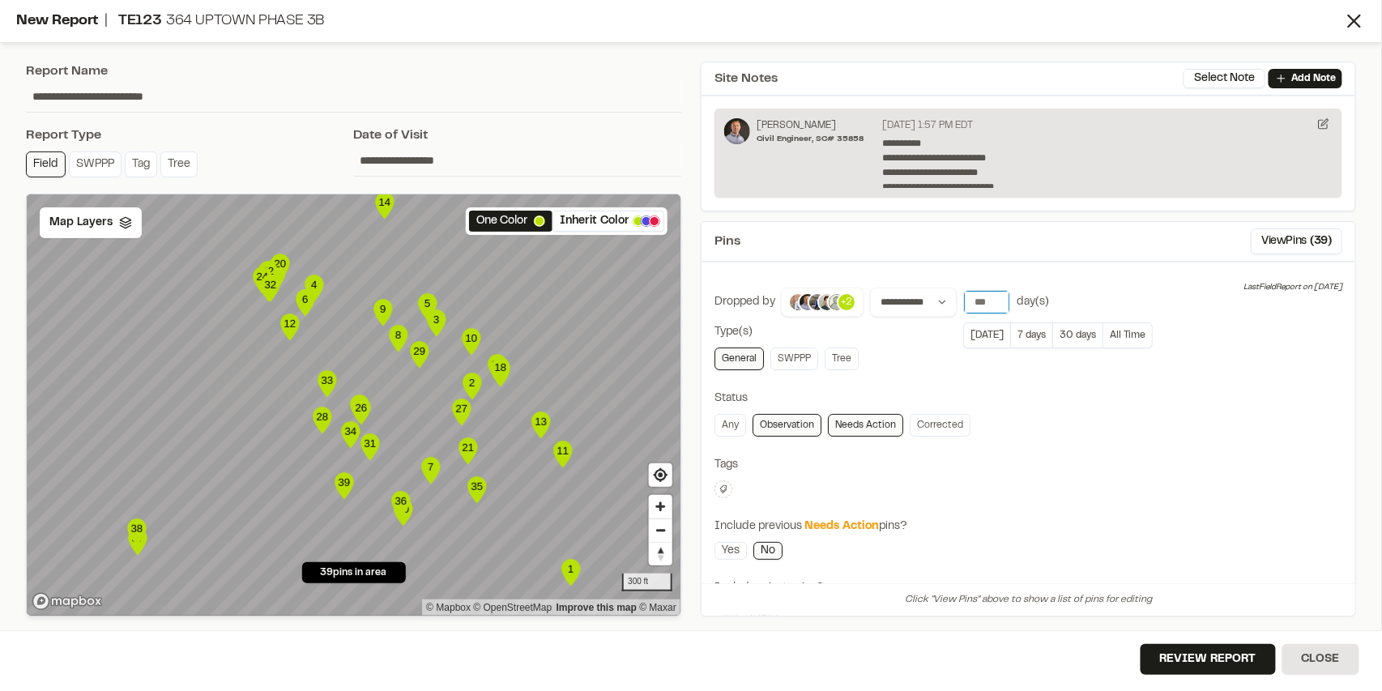
type input "****"
click at [936, 393] on div "Status" at bounding box center [1029, 399] width 628 height 18
click at [939, 426] on link "Corrected" at bounding box center [940, 425] width 61 height 23
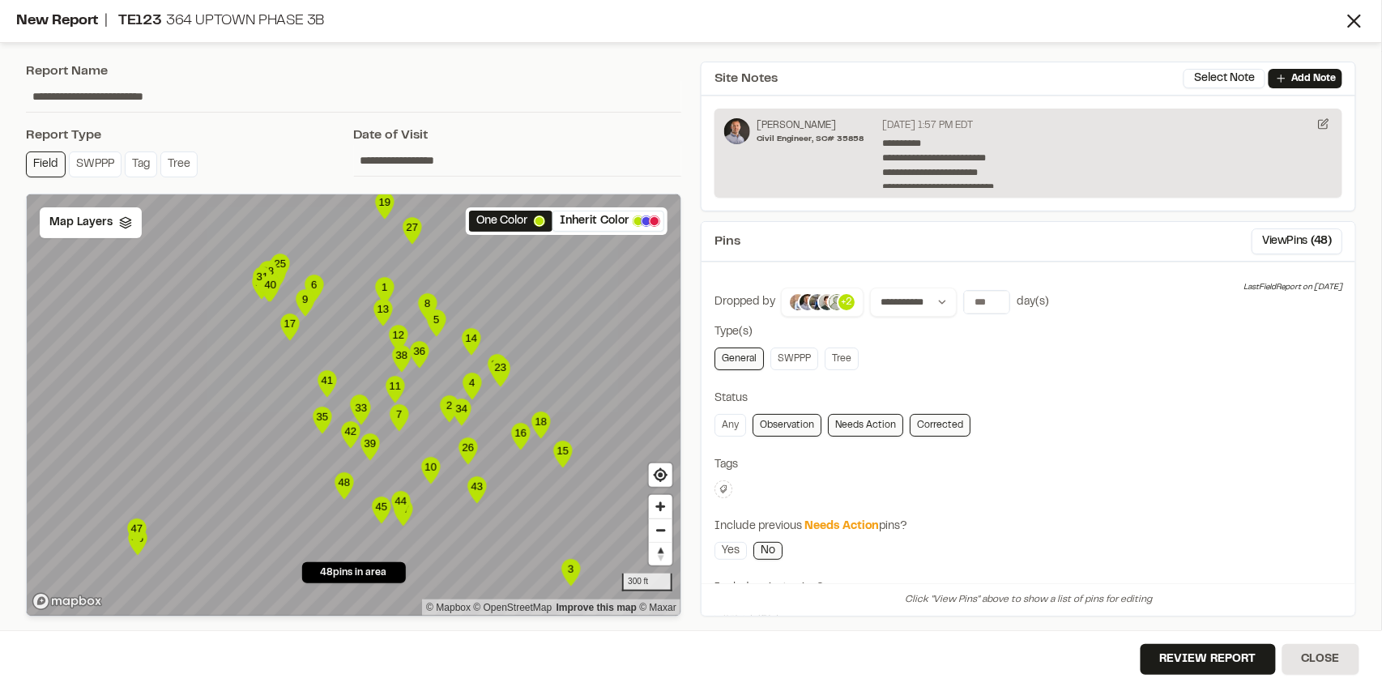
click at [788, 425] on link "Observation" at bounding box center [787, 425] width 69 height 23
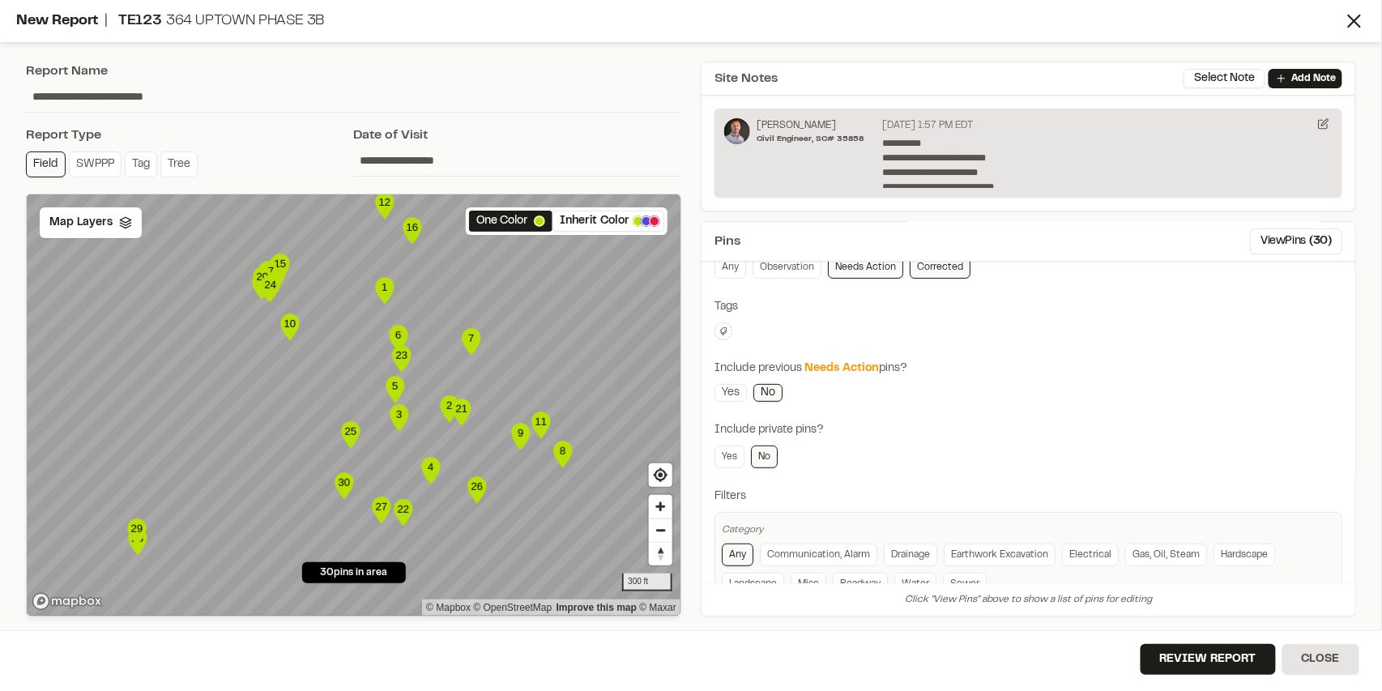
scroll to position [204, 0]
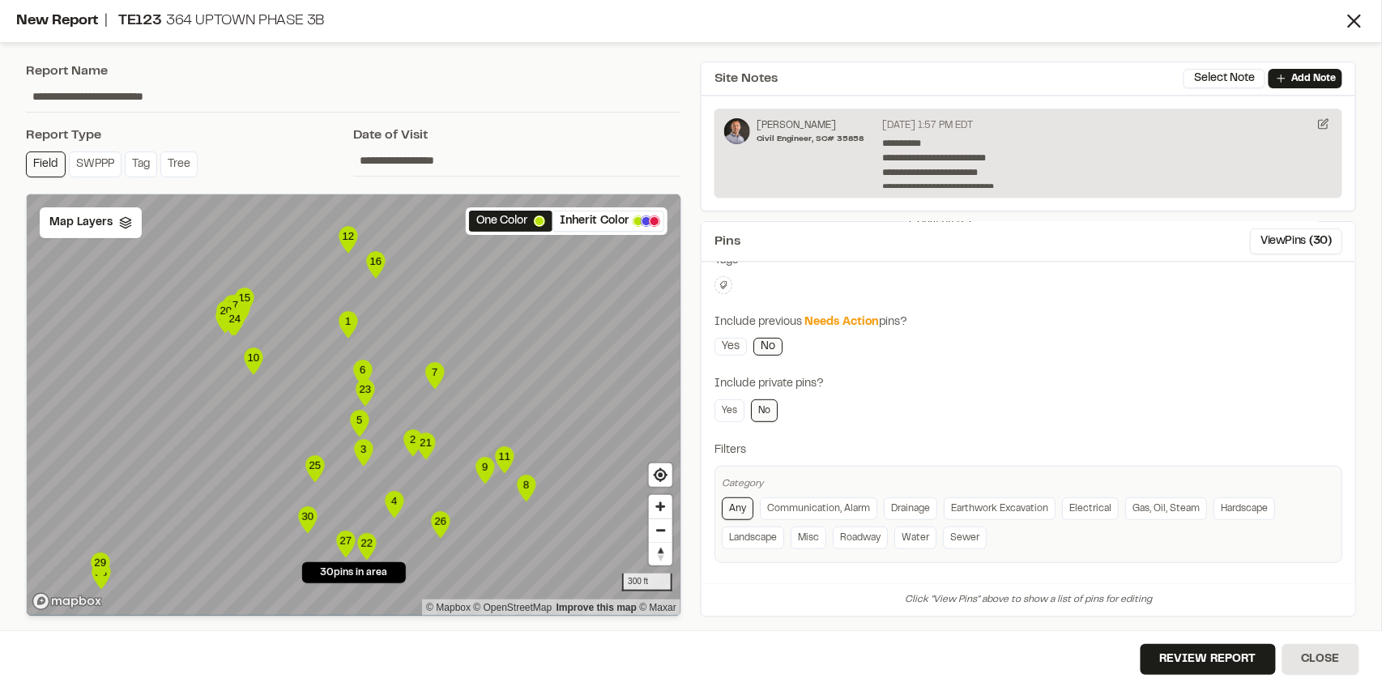
drag, startPoint x: 248, startPoint y: 339, endPoint x: 245, endPoint y: 352, distance: 13.2
click at [245, 352] on icon "Map marker" at bounding box center [253, 361] width 19 height 27
click at [89, 236] on div "Map Layers" at bounding box center [91, 222] width 102 height 31
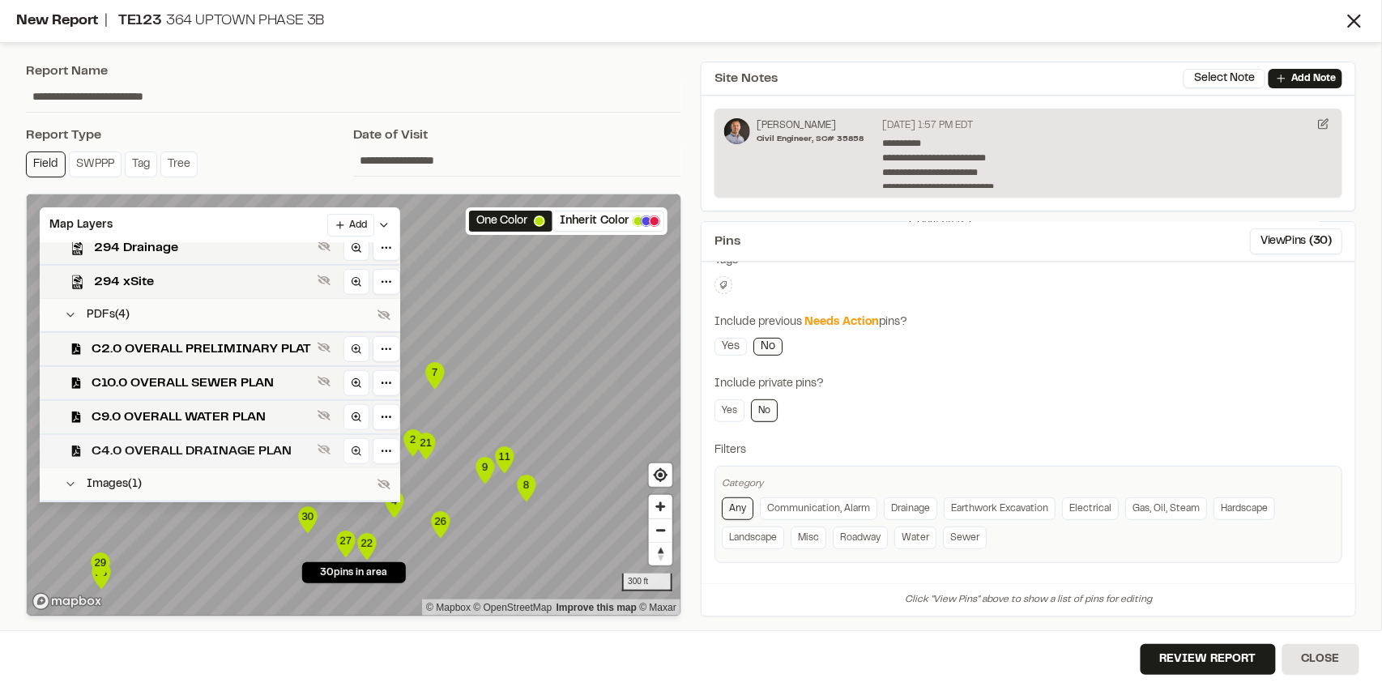
scroll to position [523, 0]
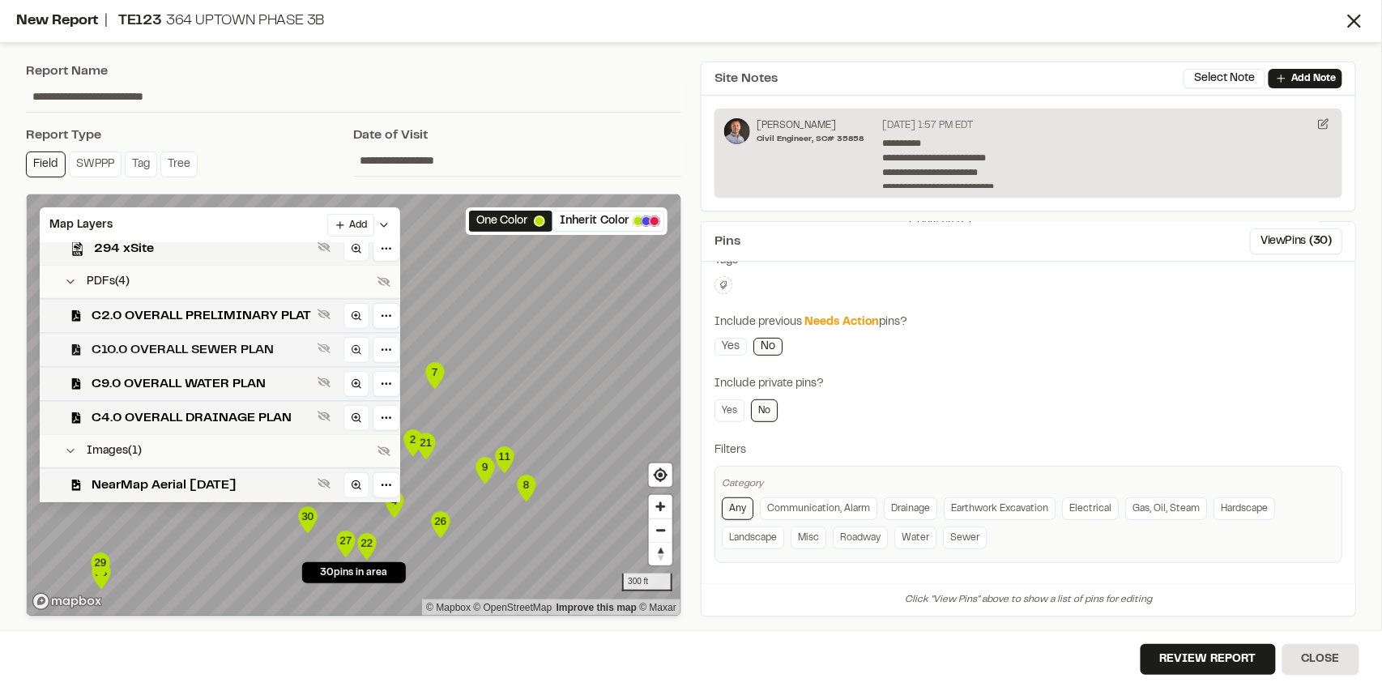
click at [209, 386] on span "C9.0 OVERALL WATER PLAN" at bounding box center [202, 383] width 220 height 19
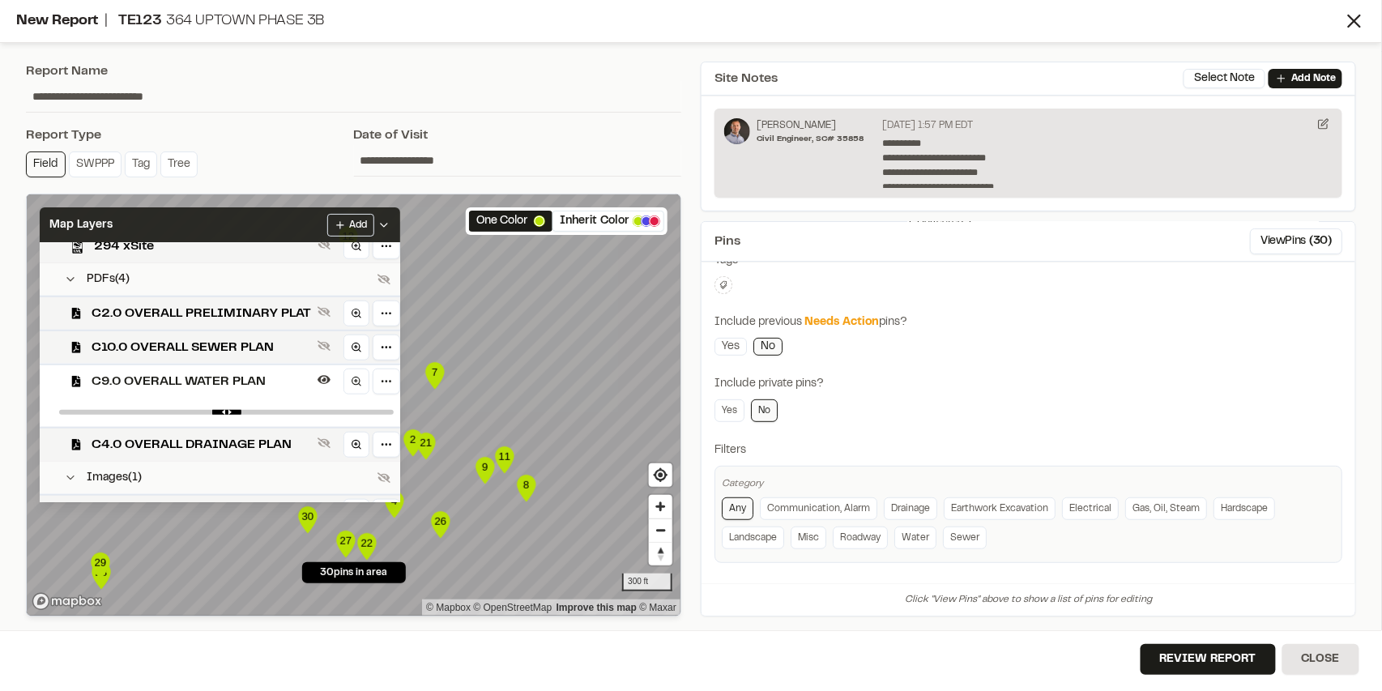
click at [271, 232] on div "Map Layers Add" at bounding box center [220, 225] width 361 height 36
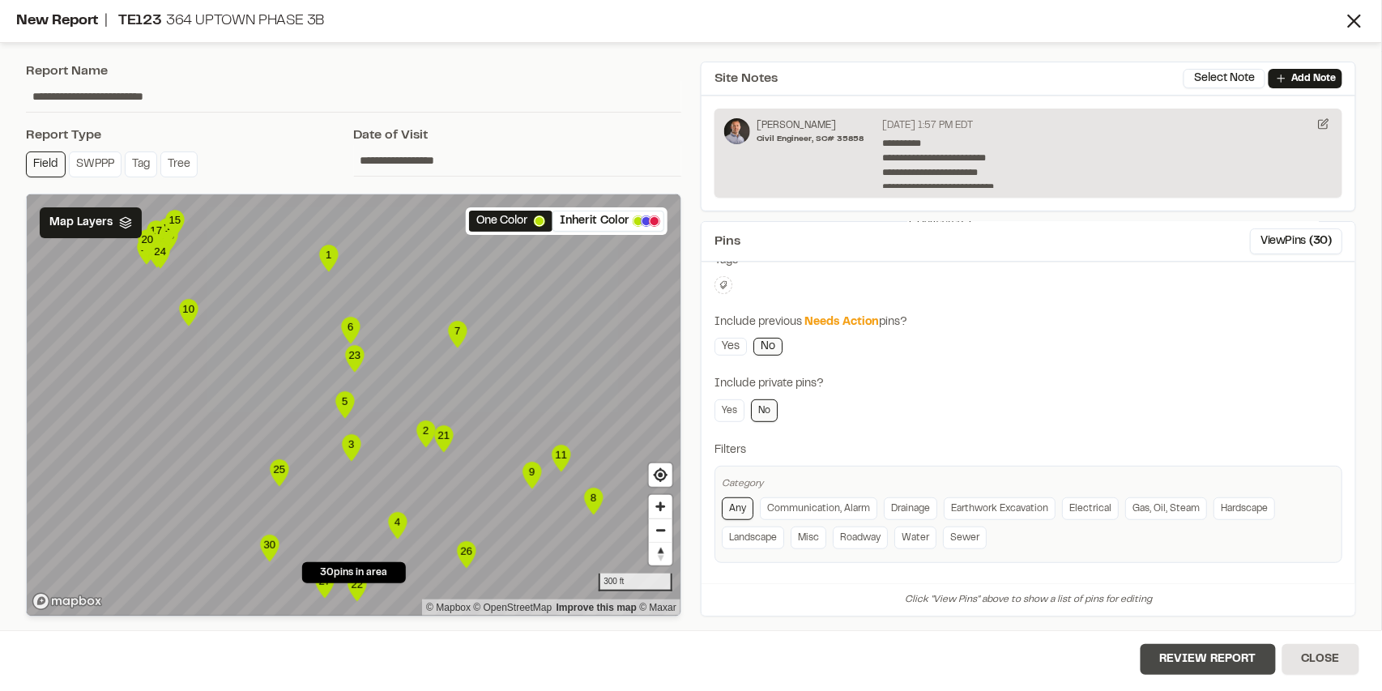
click at [1231, 653] on button "Review Report" at bounding box center [1208, 659] width 135 height 31
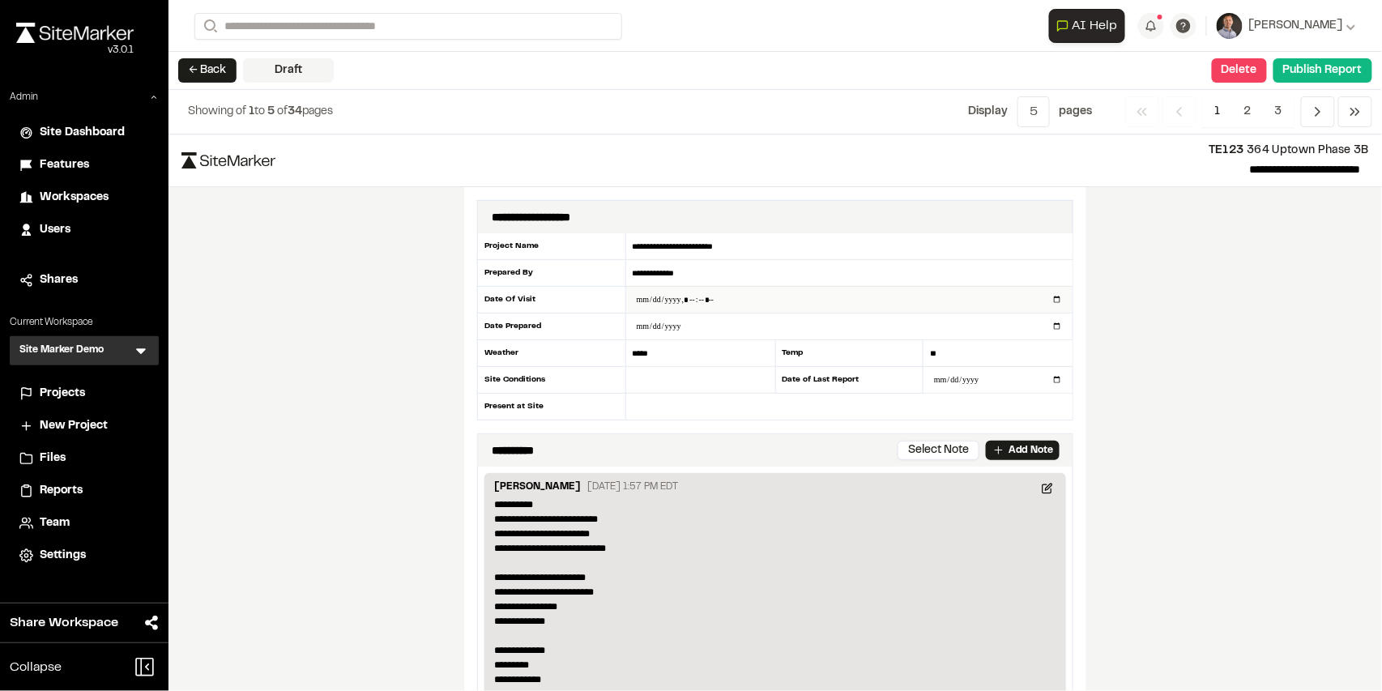
drag, startPoint x: 632, startPoint y: 245, endPoint x: 719, endPoint y: 306, distance: 107.0
click at [719, 306] on div "**********" at bounding box center [775, 326] width 596 height 187
click at [662, 352] on input "*****" at bounding box center [700, 353] width 149 height 27
click at [702, 367] on input "text" at bounding box center [700, 380] width 149 height 27
type input "***"
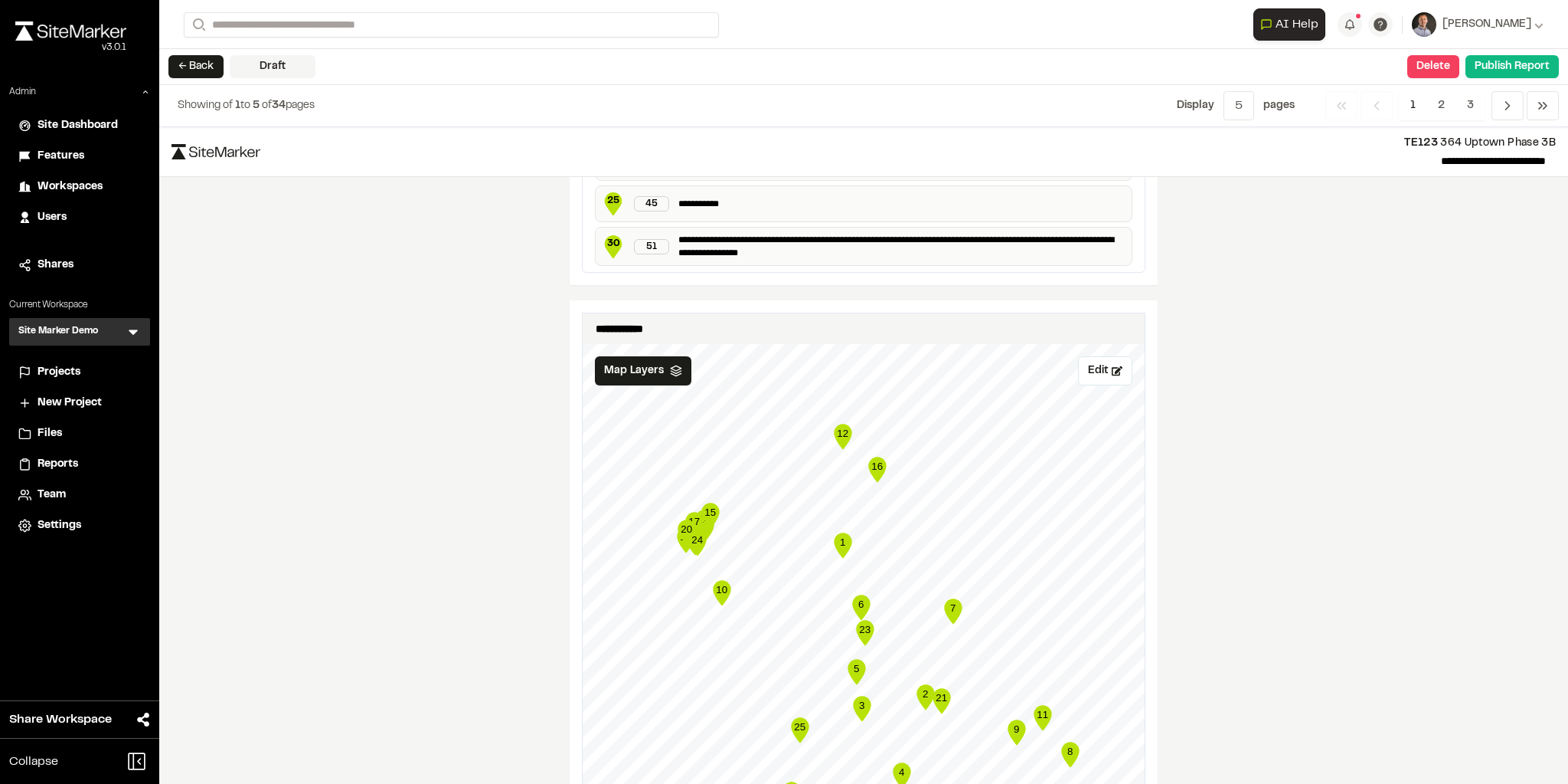
scroll to position [1931, 0]
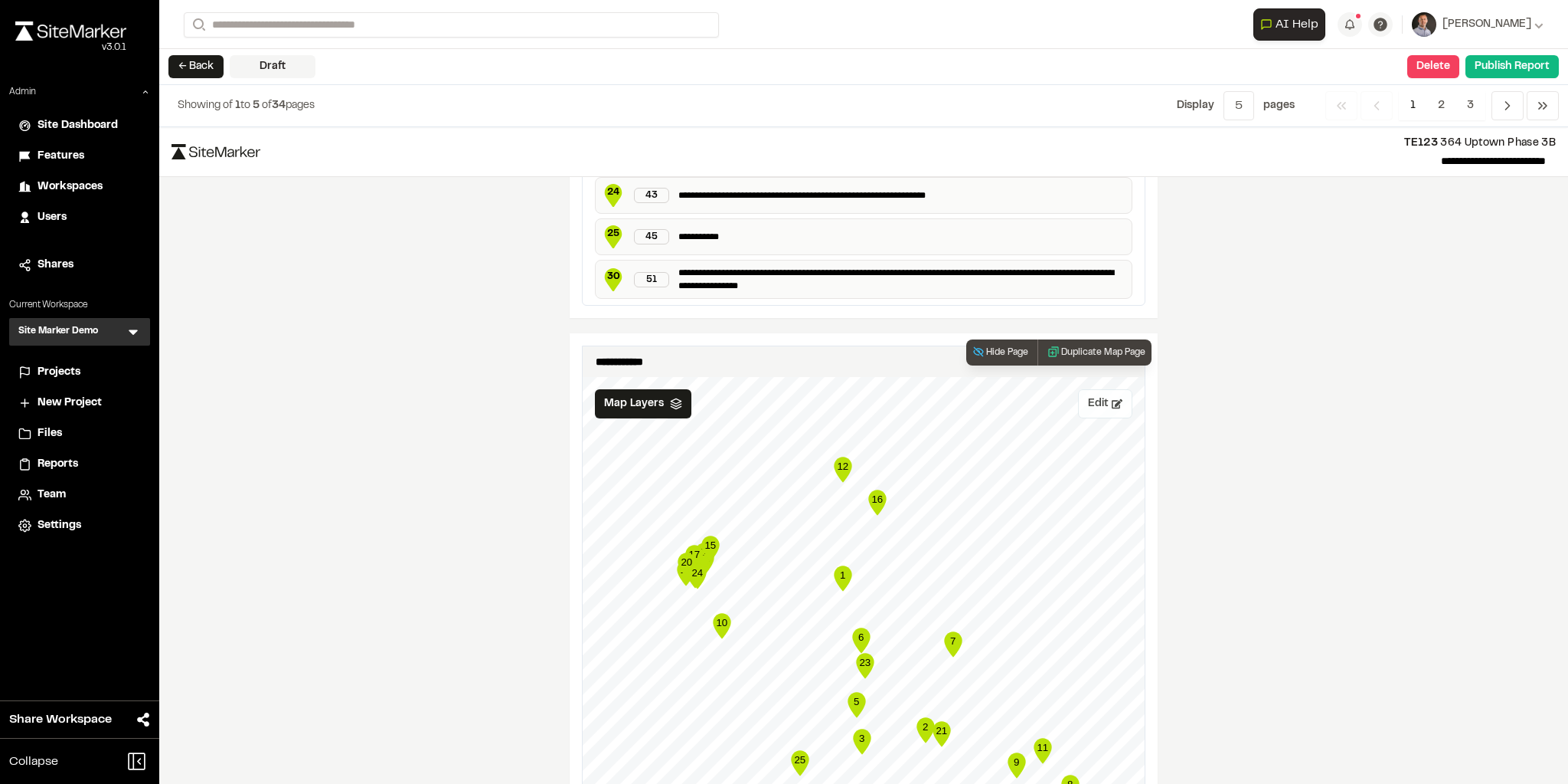
type input "**********"
click at [1089, 390] on button "Edit" at bounding box center [1106, 404] width 55 height 29
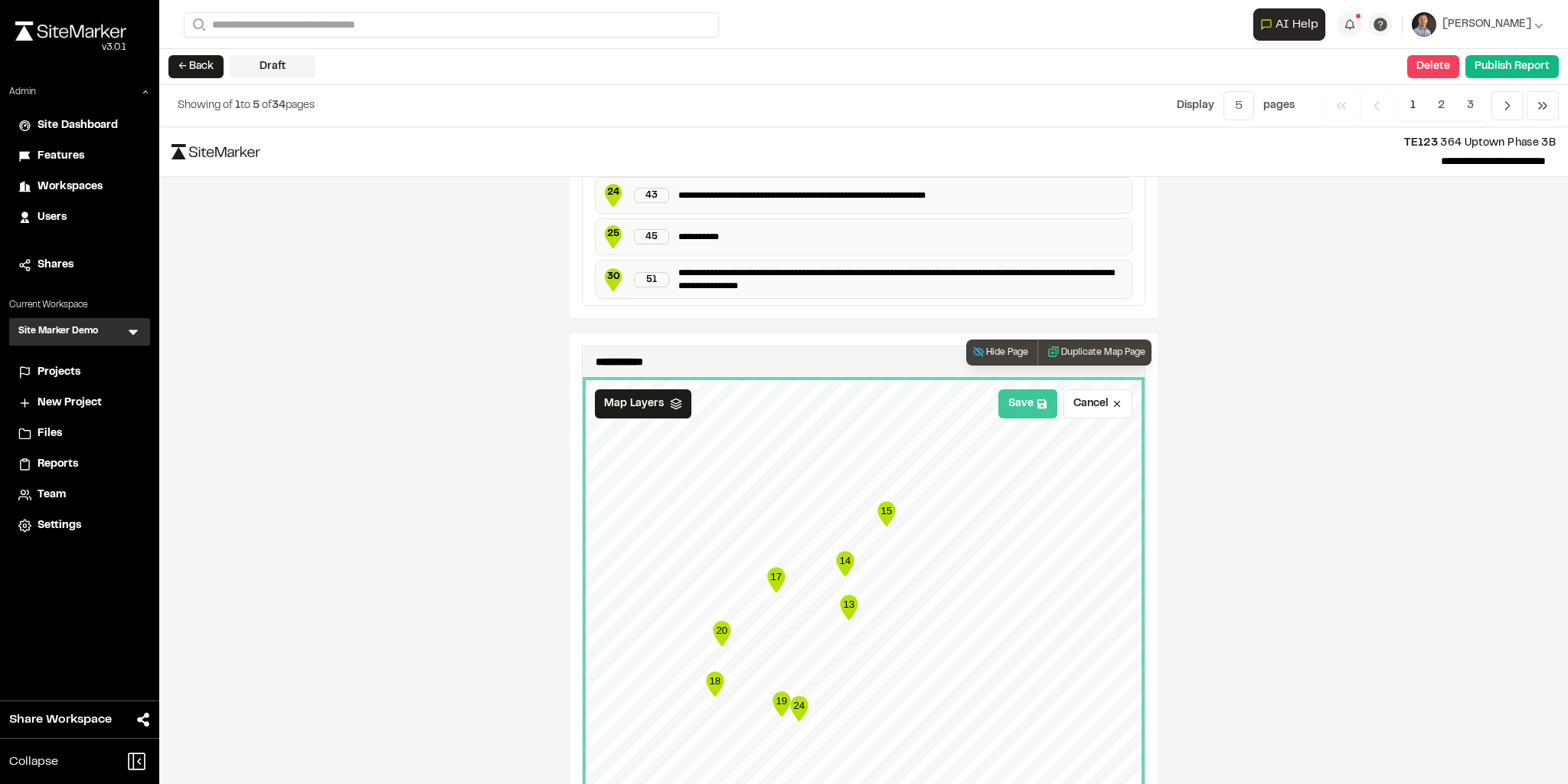
drag, startPoint x: 1018, startPoint y: 359, endPoint x: 1062, endPoint y: 317, distance: 60.8
click at [1018, 390] on button "Save" at bounding box center [1027, 404] width 59 height 29
click at [1067, 340] on button "Duplicate Map Page" at bounding box center [1094, 353] width 114 height 26
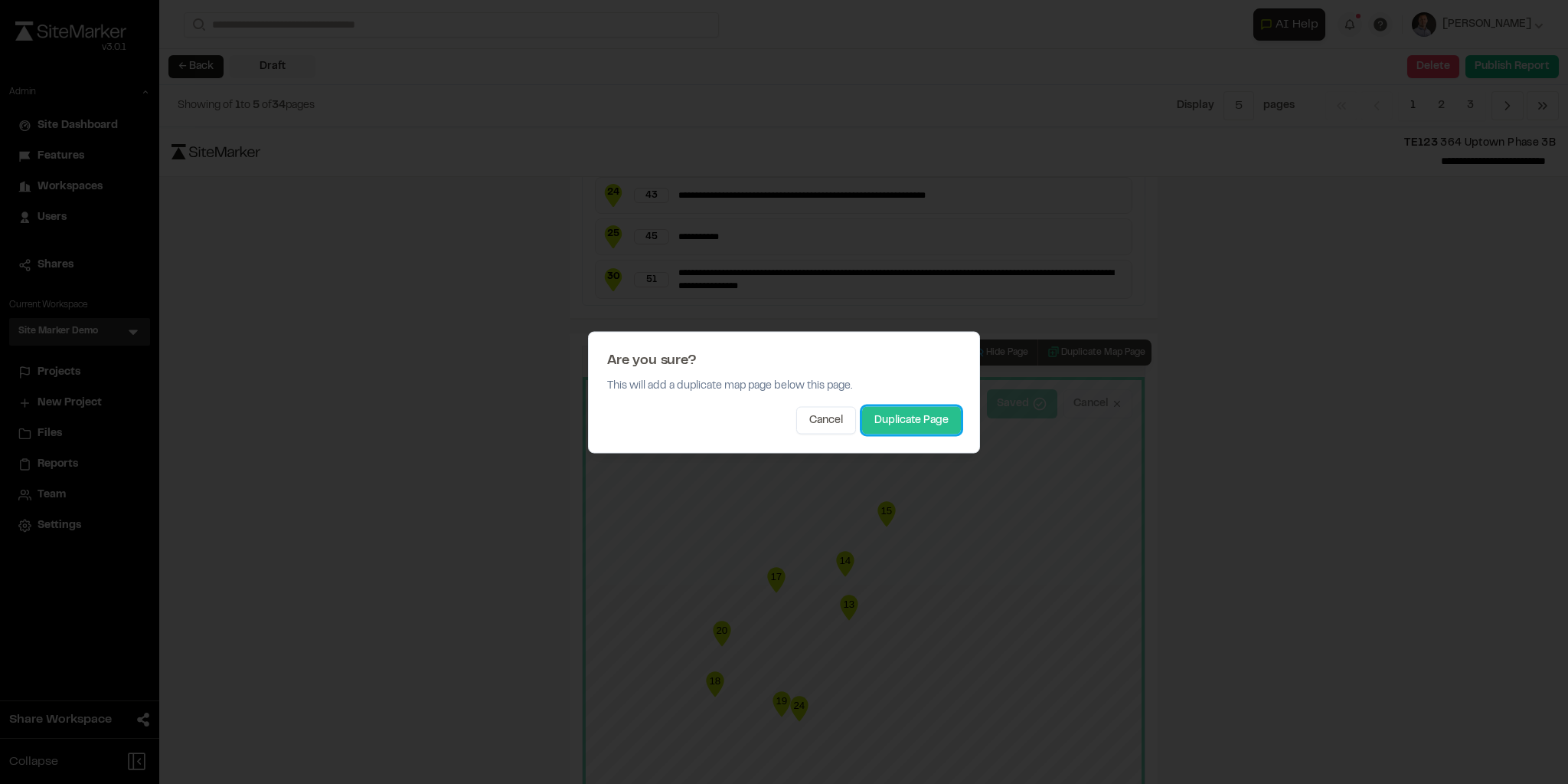
drag, startPoint x: 895, startPoint y: 410, endPoint x: 920, endPoint y: 427, distance: 30.2
click at [896, 410] on button "Duplicate Page" at bounding box center [911, 419] width 99 height 27
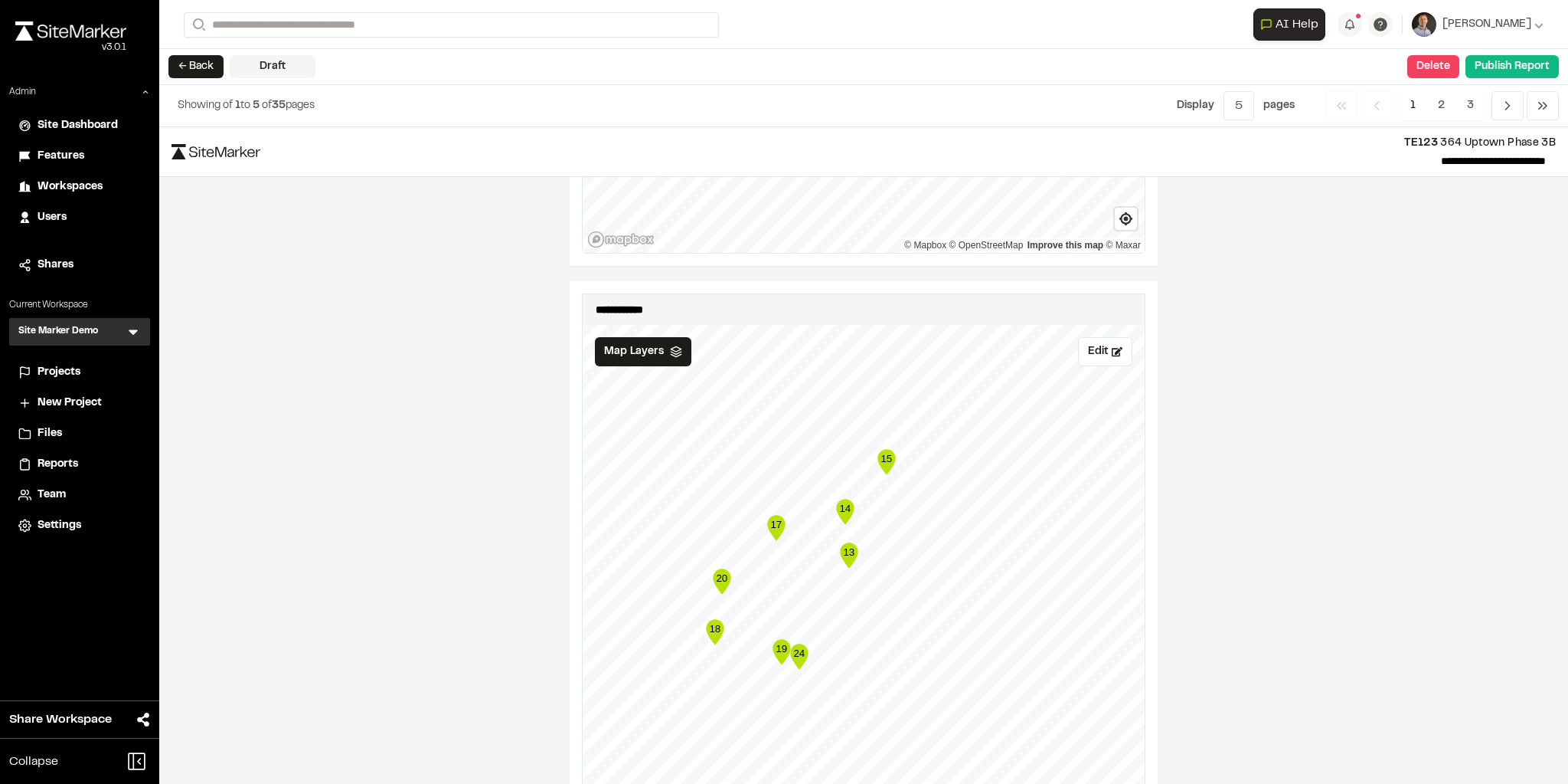
scroll to position [2530, 0]
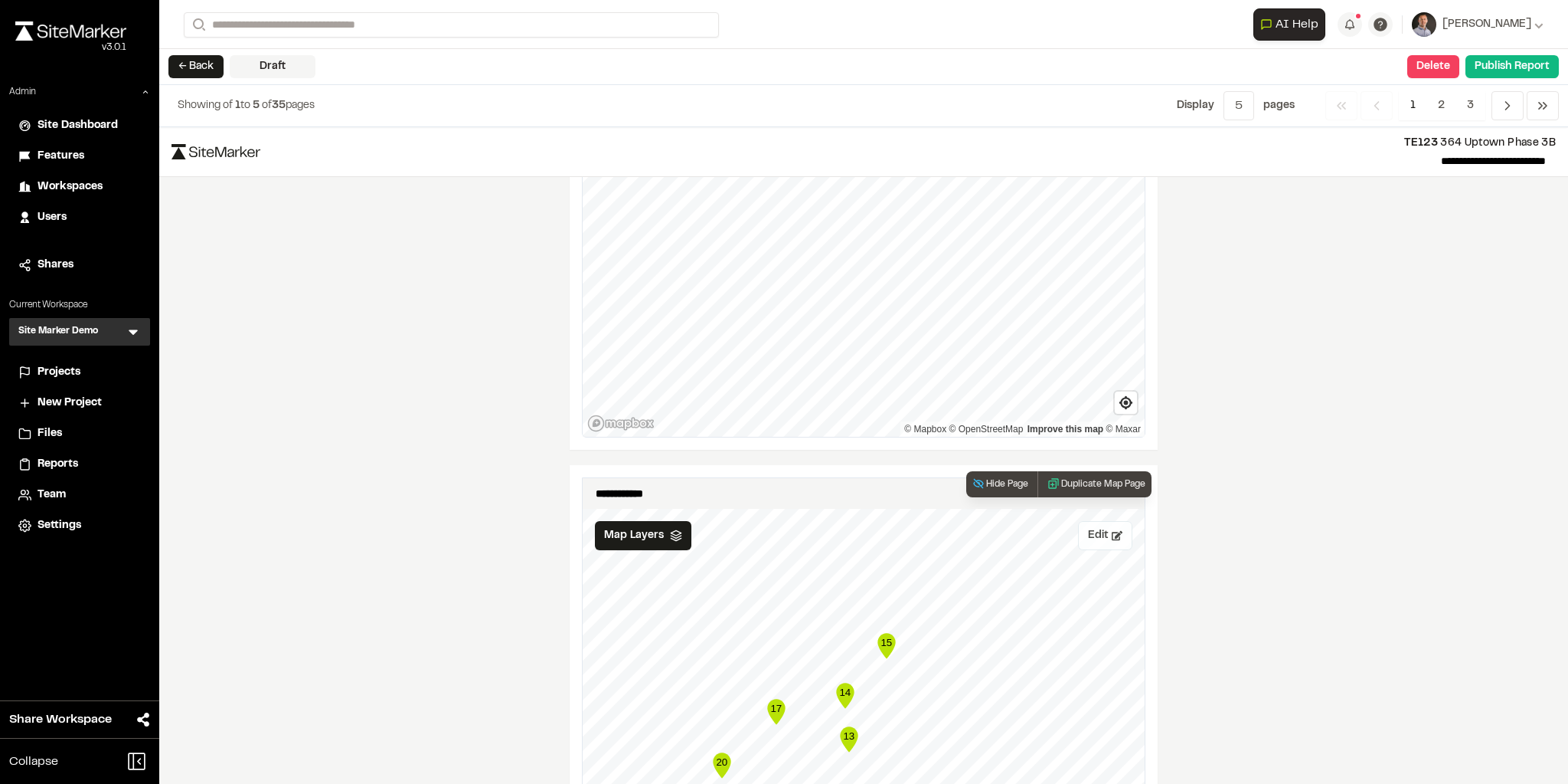
click at [1095, 521] on button "Edit" at bounding box center [1106, 535] width 55 height 29
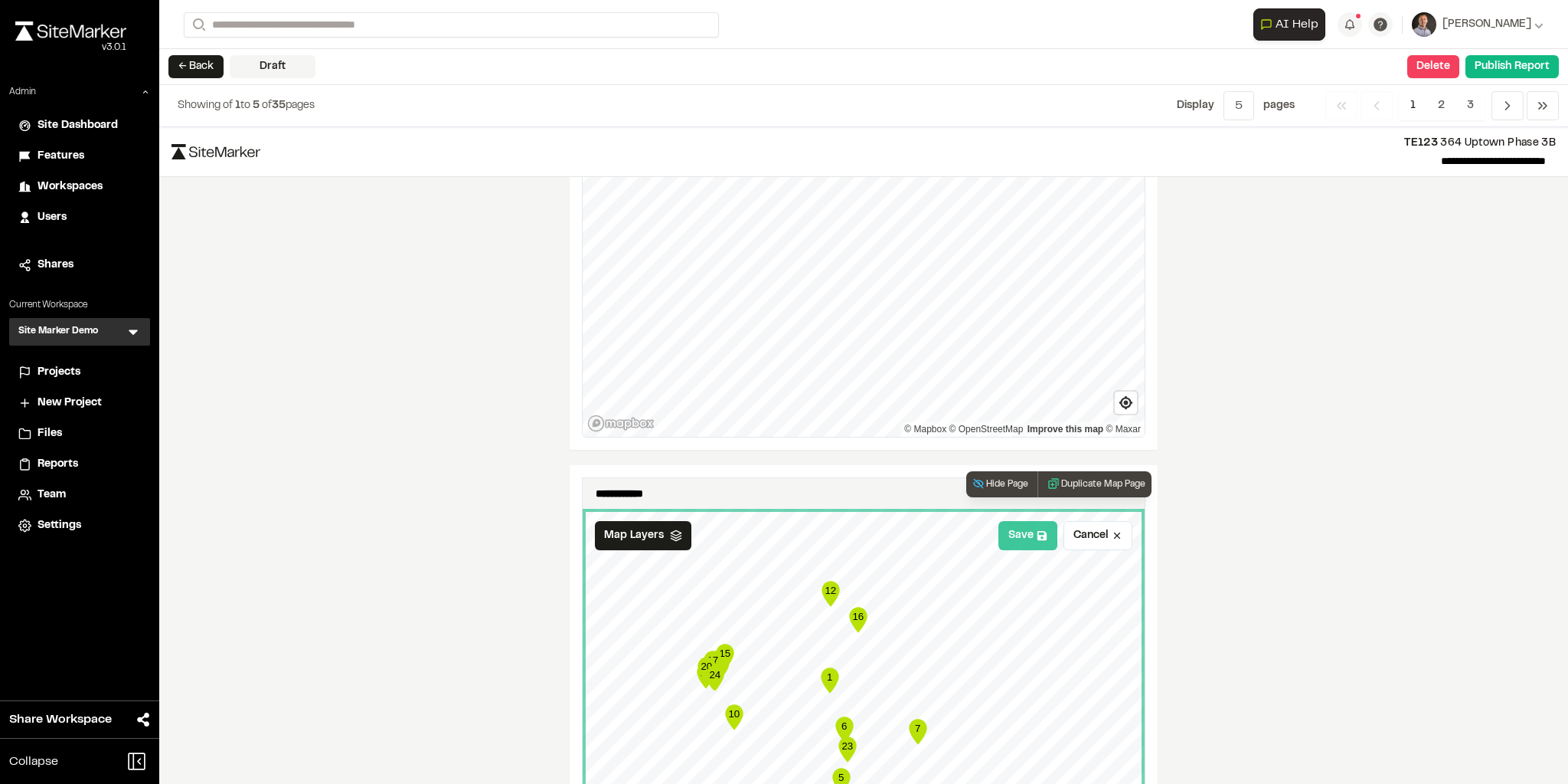
click at [1008, 521] on button "Save" at bounding box center [1027, 535] width 59 height 29
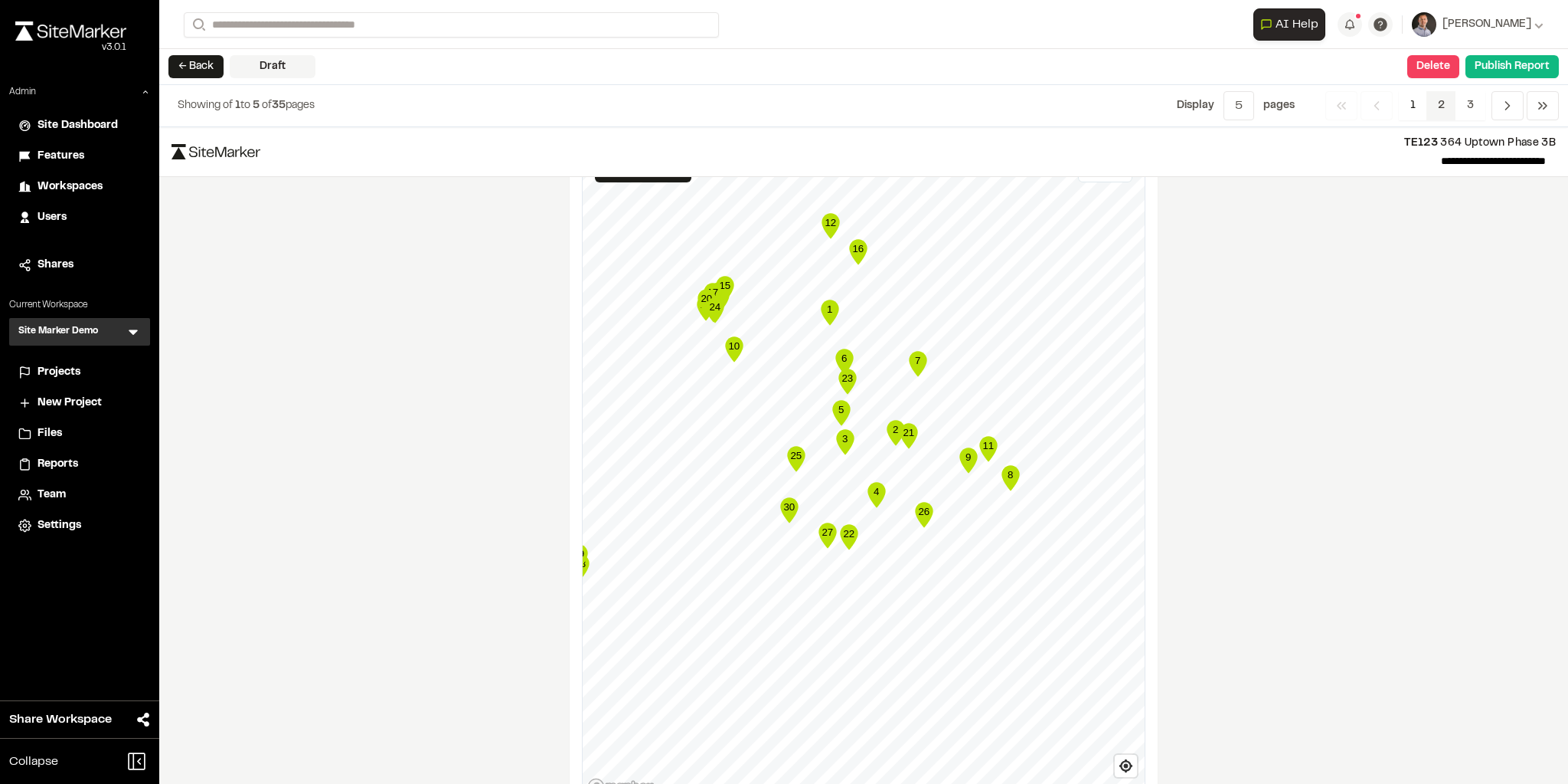
click at [1305, 109] on span "2" at bounding box center [1441, 105] width 30 height 29
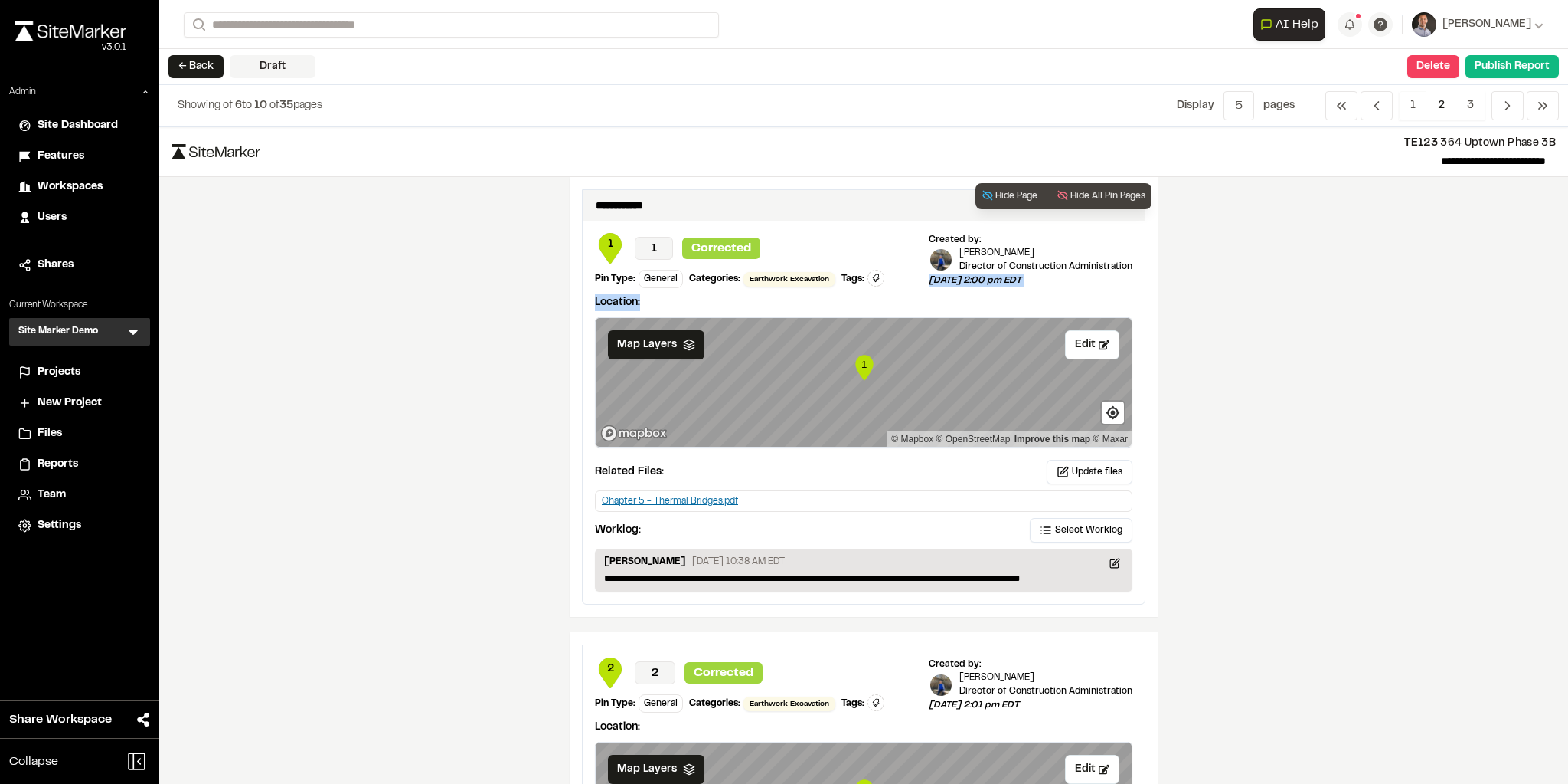
drag, startPoint x: 943, startPoint y: 277, endPoint x: 1011, endPoint y: 286, distance: 68.6
click at [1011, 286] on div "**********" at bounding box center [864, 411] width 562 height 383
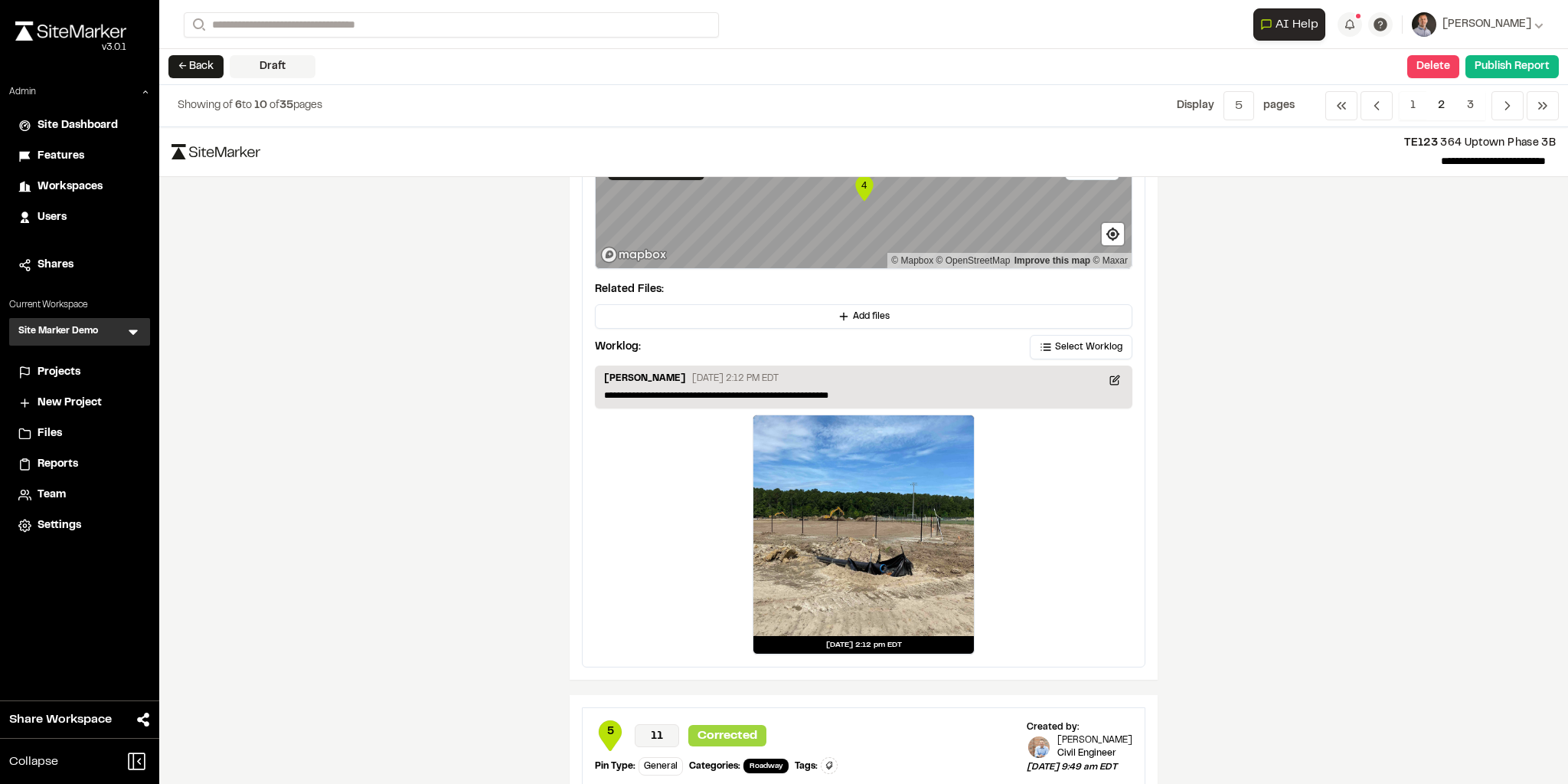
scroll to position [1287, 0]
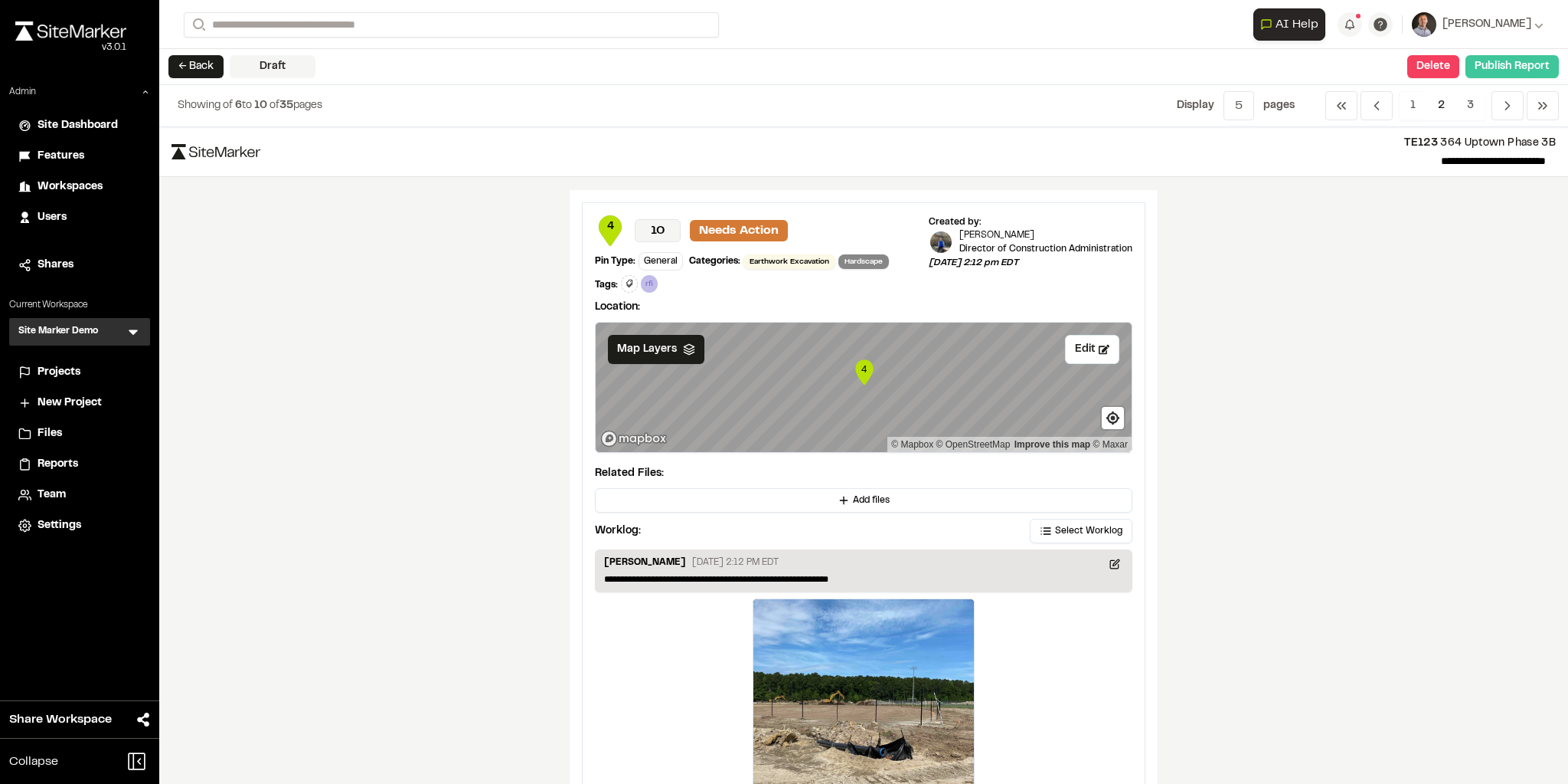
click at [1305, 66] on button "Publish Report" at bounding box center [1512, 66] width 94 height 23
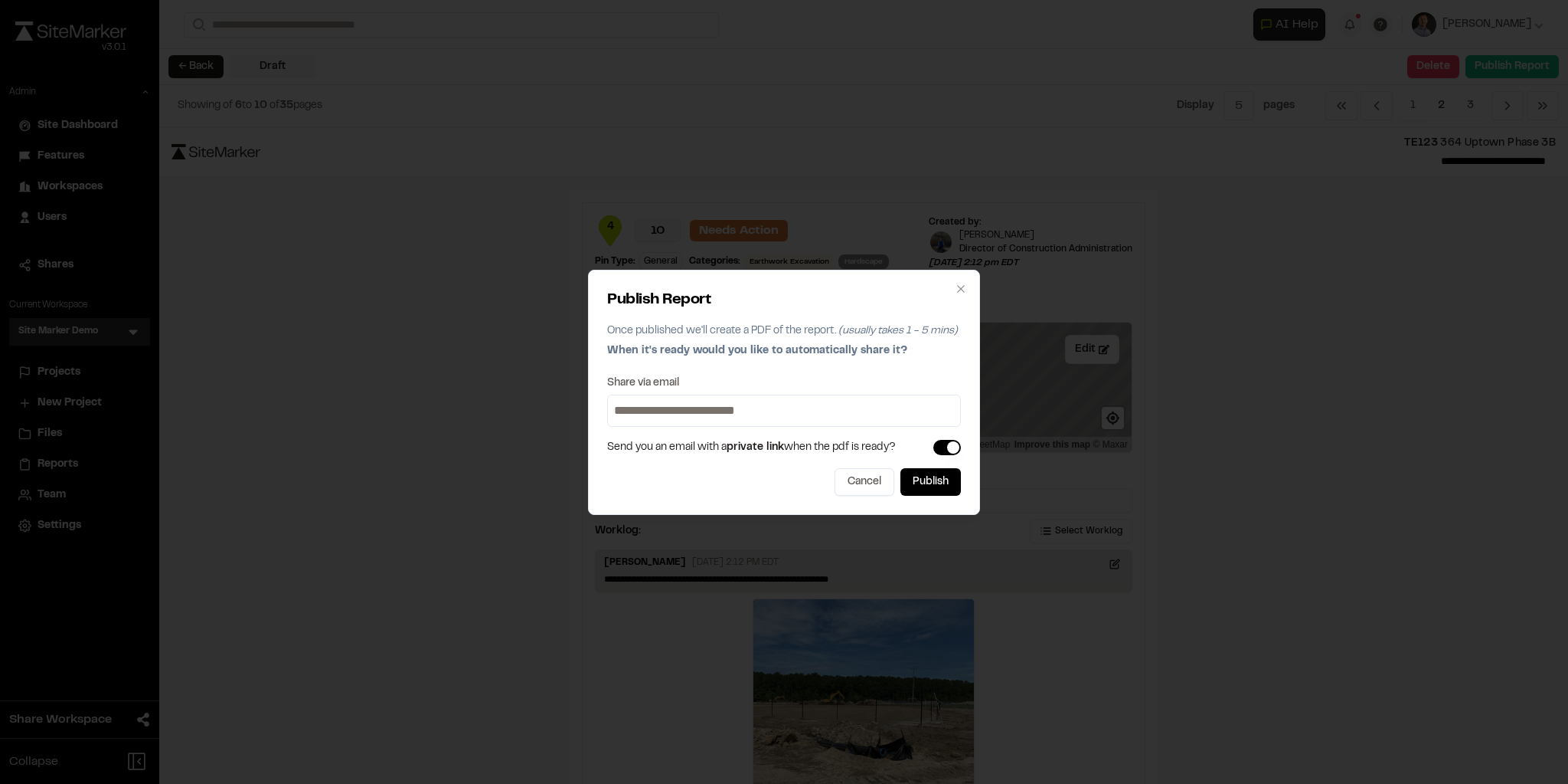
click at [825, 420] on input at bounding box center [784, 410] width 346 height 25
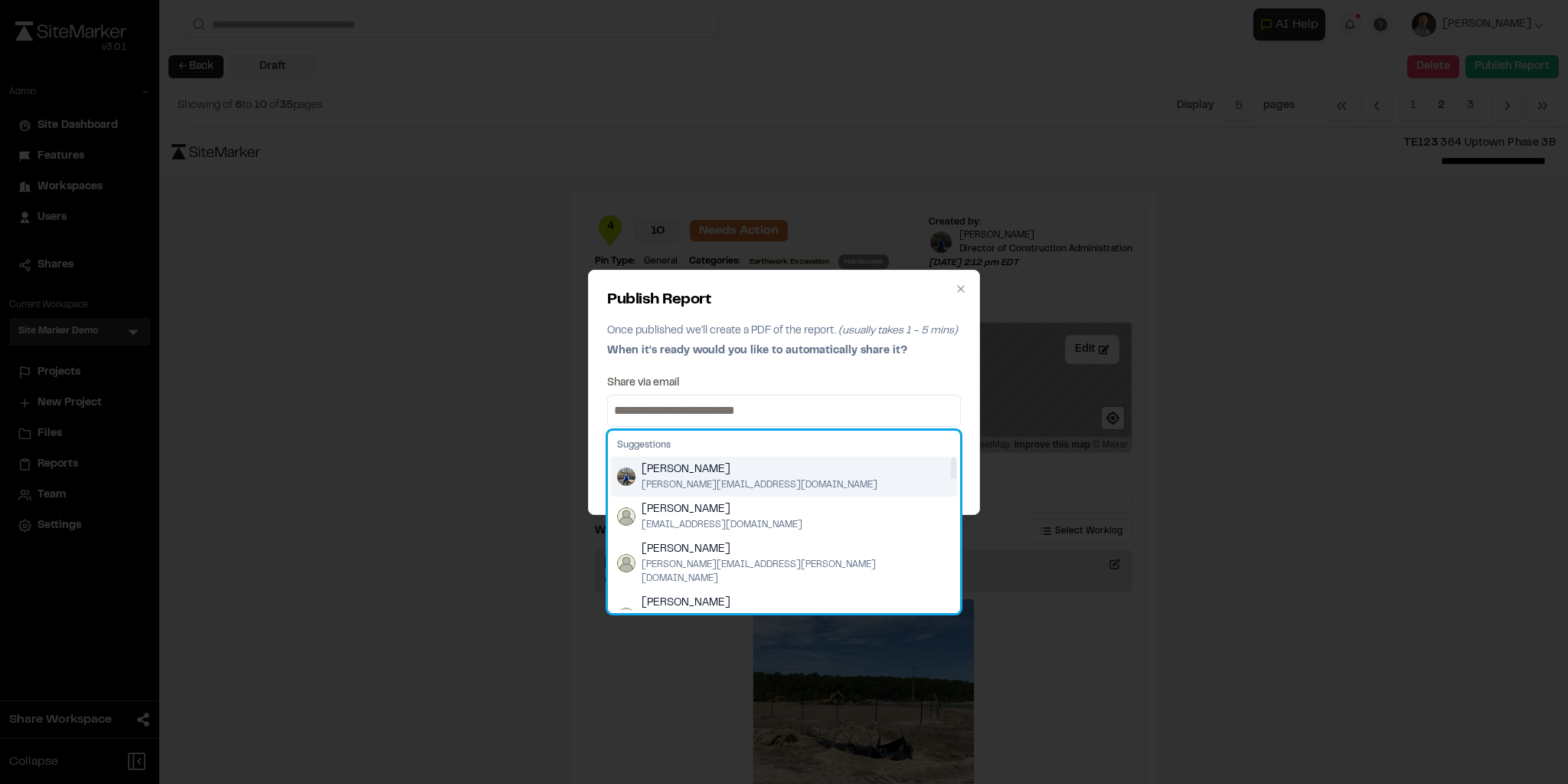
click at [644, 475] on span "[PERSON_NAME]" at bounding box center [760, 470] width 236 height 17
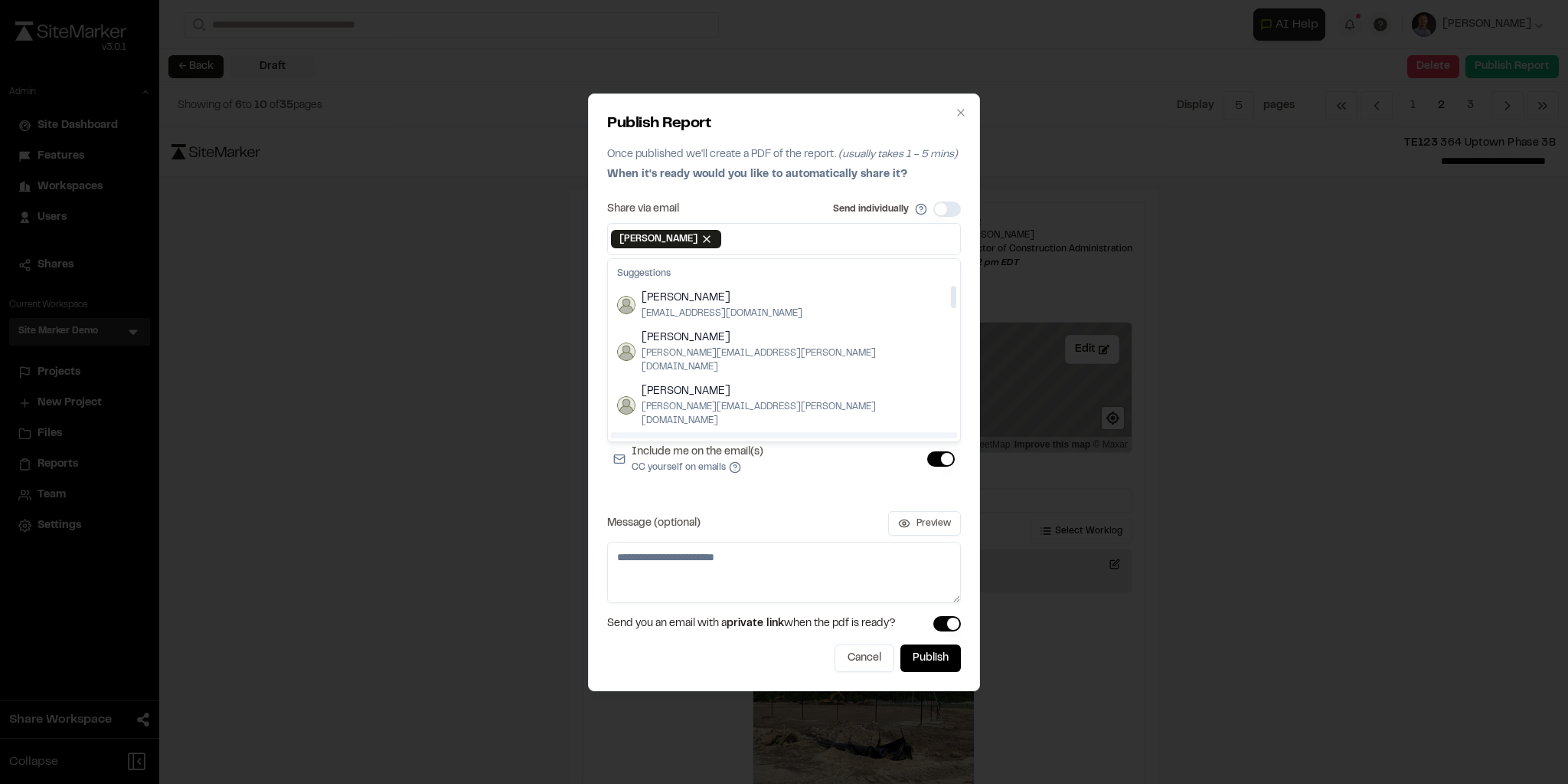
click at [687, 502] on div "Share via email Send individually Troy Brennan Remove Troy Brennan Suggestions …" at bounding box center [784, 402] width 353 height 402
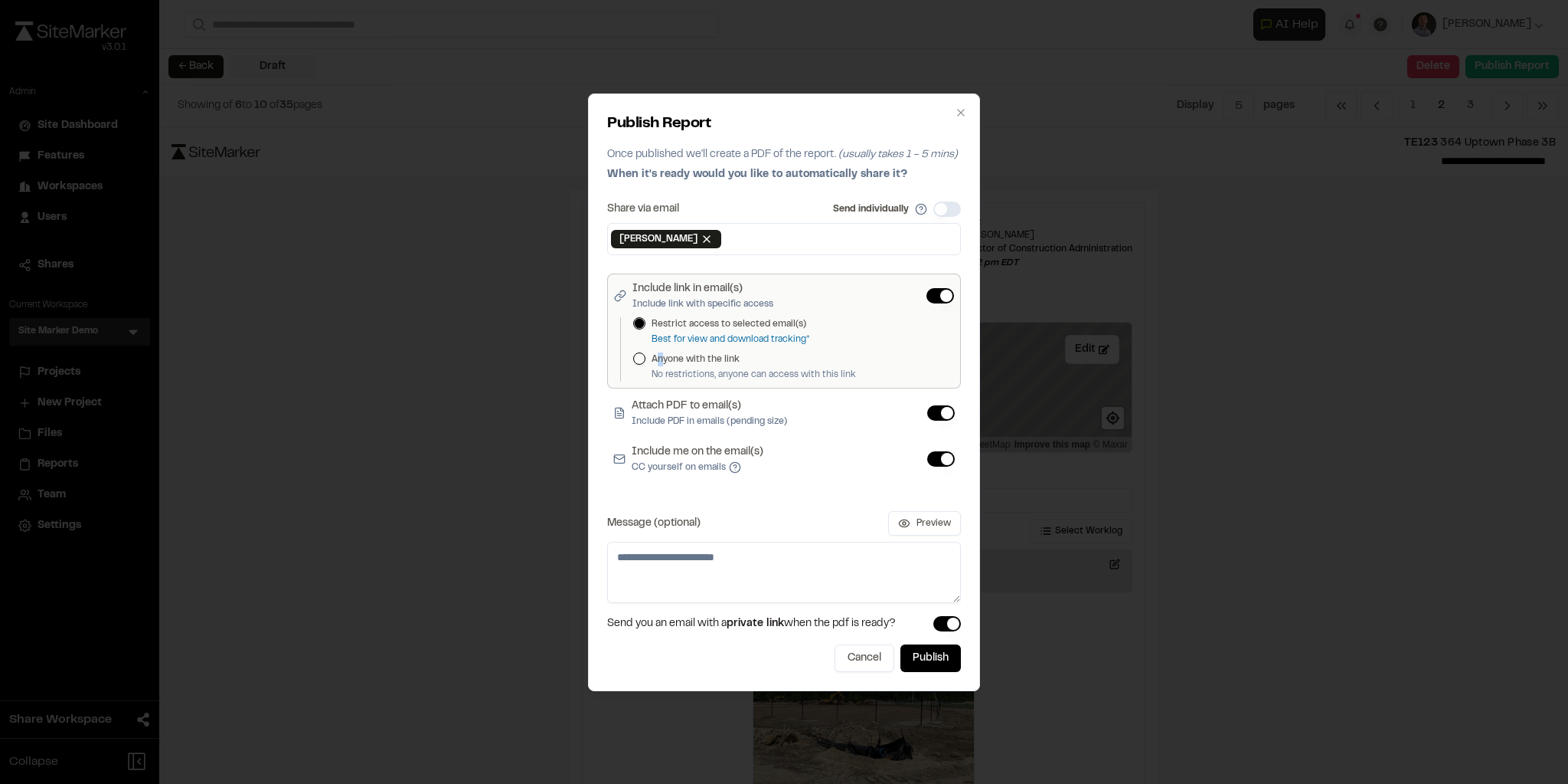
click at [659, 358] on label "Anyone with the link" at bounding box center [753, 359] width 204 height 14
click at [641, 361] on button "Anyone with the link" at bounding box center [639, 358] width 12 height 12
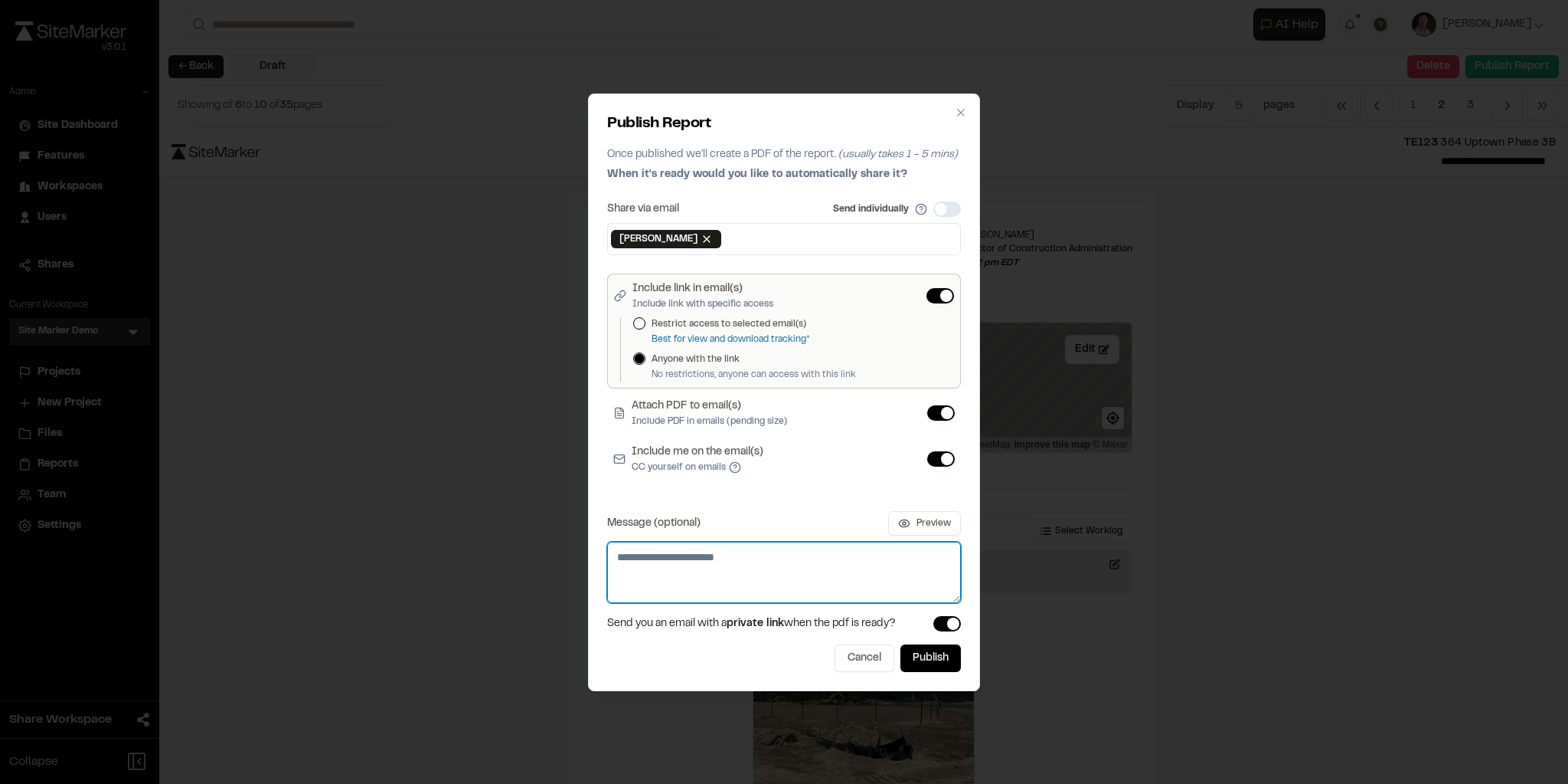
click at [870, 577] on textarea "Message (optional)" at bounding box center [784, 572] width 353 height 61
click at [924, 525] on button "Preview" at bounding box center [924, 523] width 73 height 25
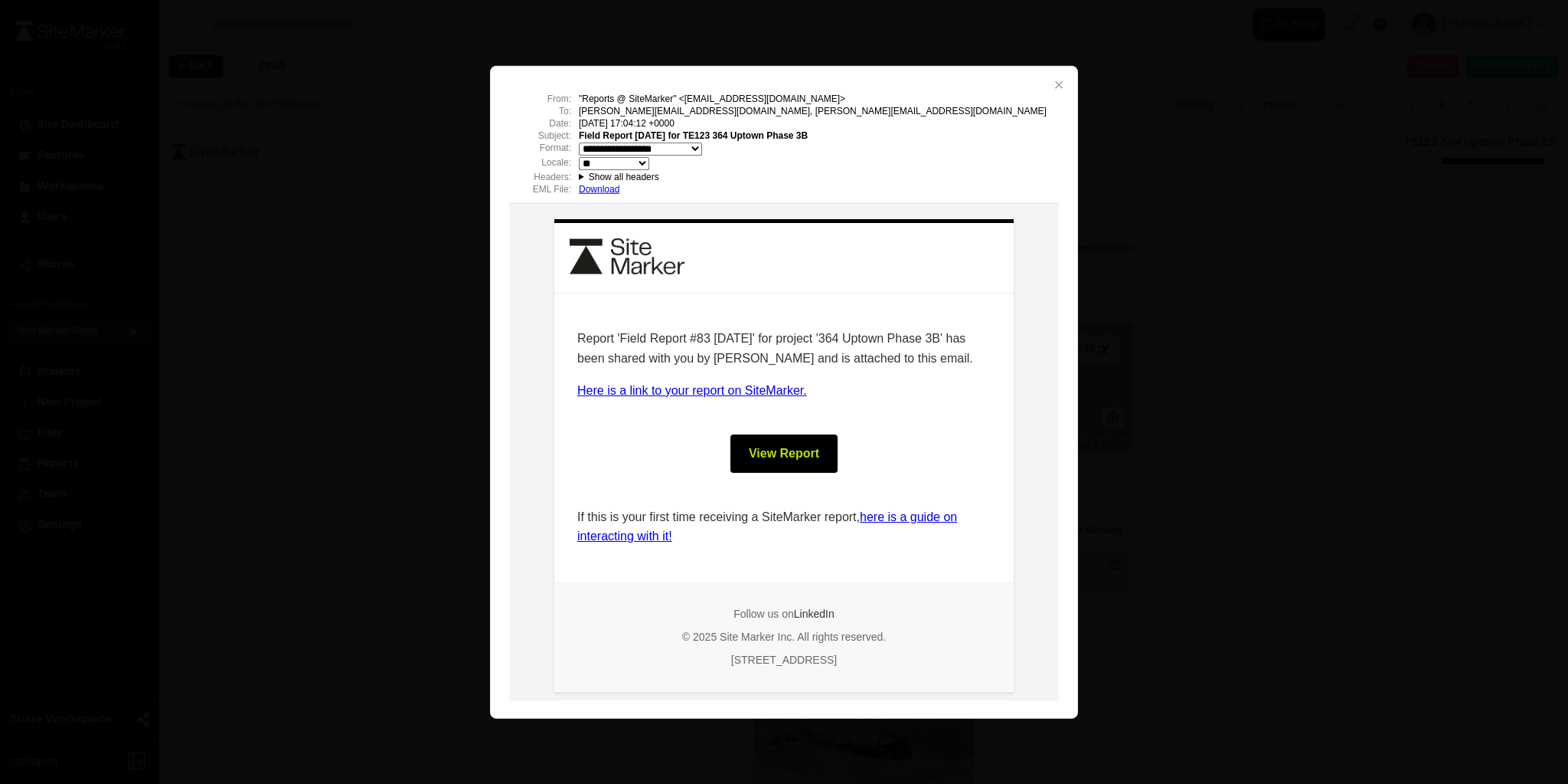
scroll to position [0, 0]
drag, startPoint x: 572, startPoint y: 333, endPoint x: 953, endPoint y: 350, distance: 381.4
click at [969, 341] on div "Report 'Field Report #83 2025-09-22' for project '364 Uptown Phase 3B' has been…" at bounding box center [784, 436] width 459 height 288
click at [1055, 81] on icon "button" at bounding box center [1059, 84] width 12 height 12
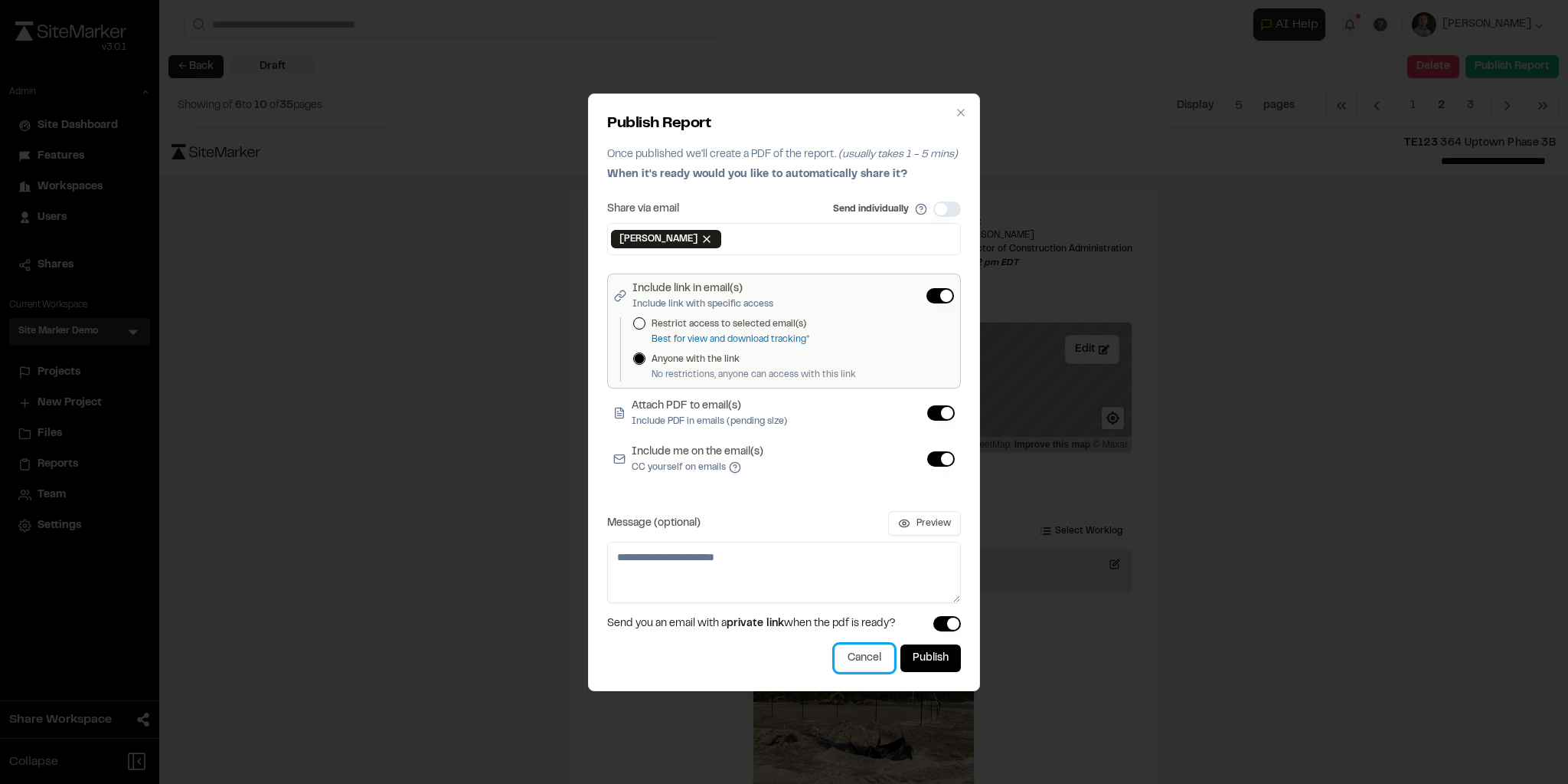
click at [868, 653] on button "Cancel" at bounding box center [864, 657] width 60 height 27
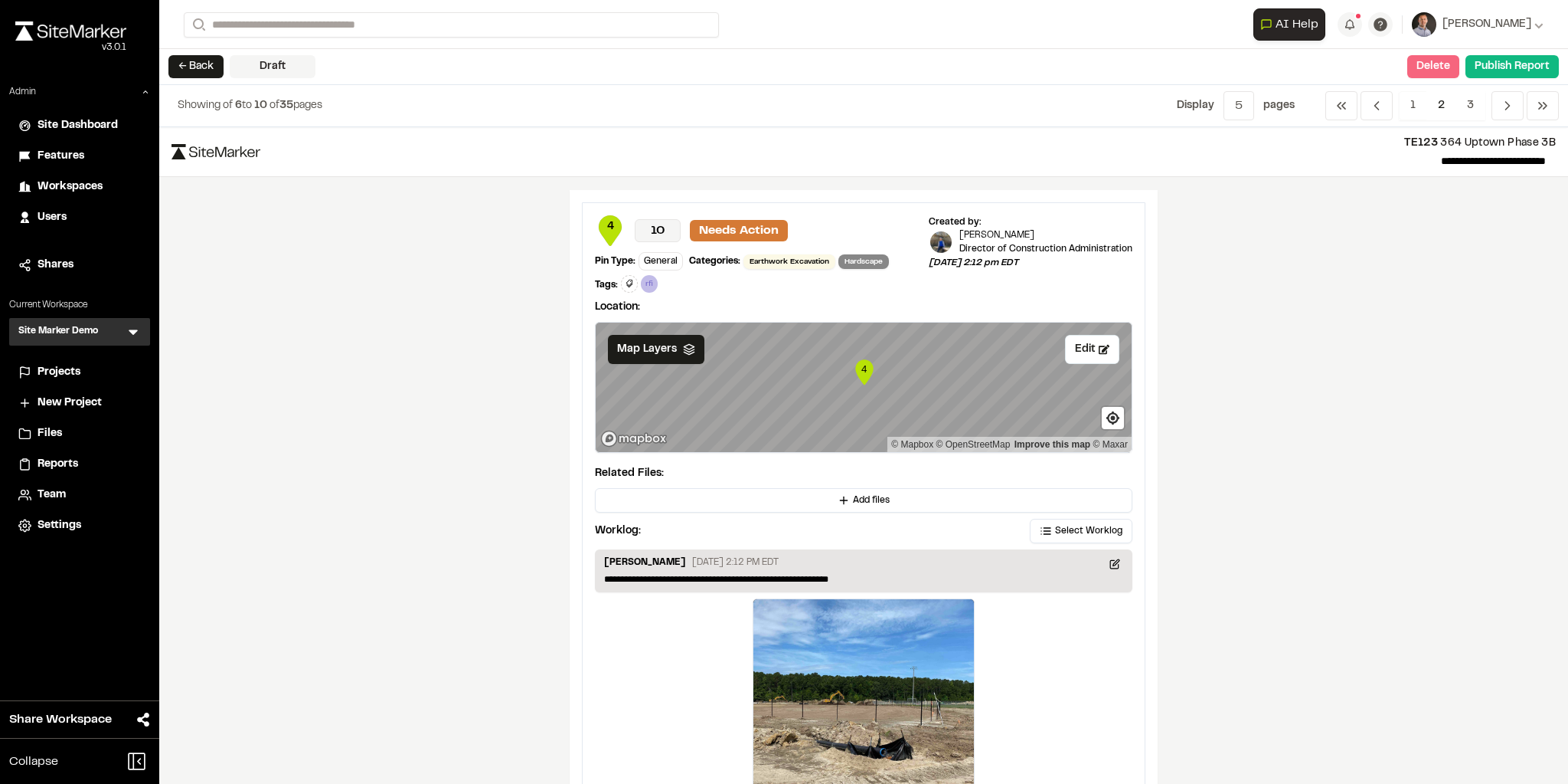
click at [1305, 62] on button "Delete" at bounding box center [1433, 66] width 52 height 23
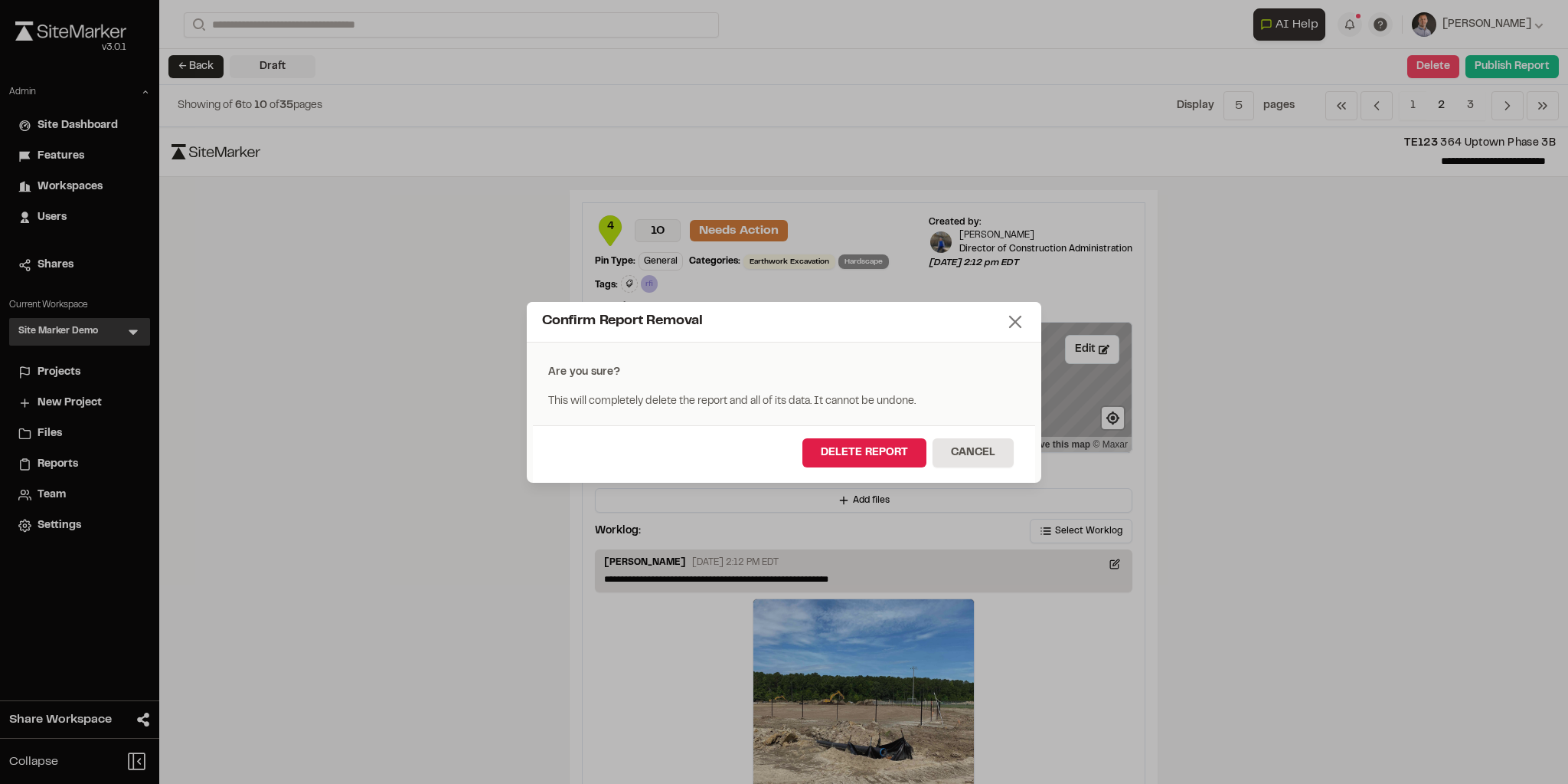
click at [1014, 324] on icon at bounding box center [1015, 322] width 22 height 22
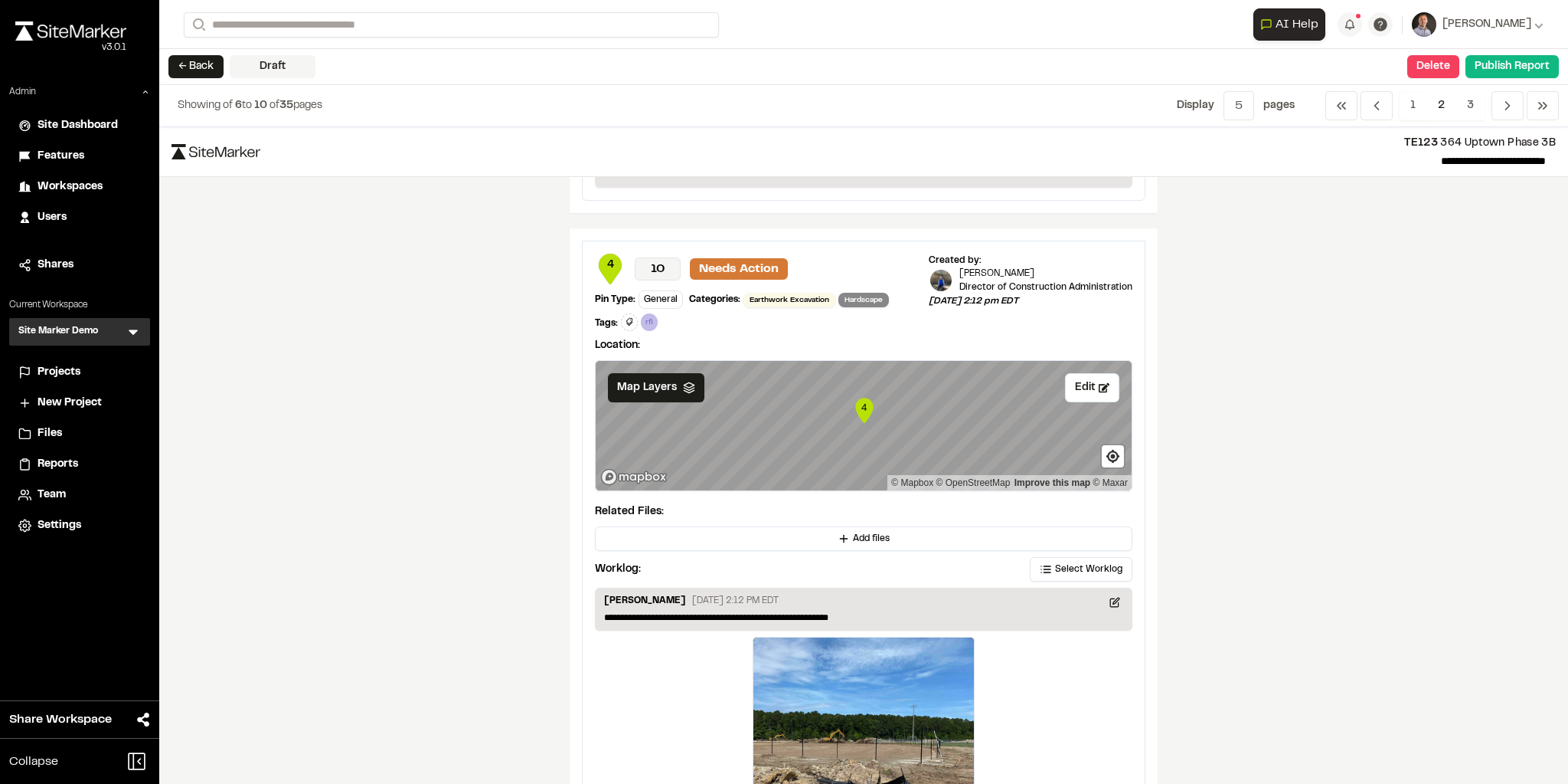
scroll to position [1238, 0]
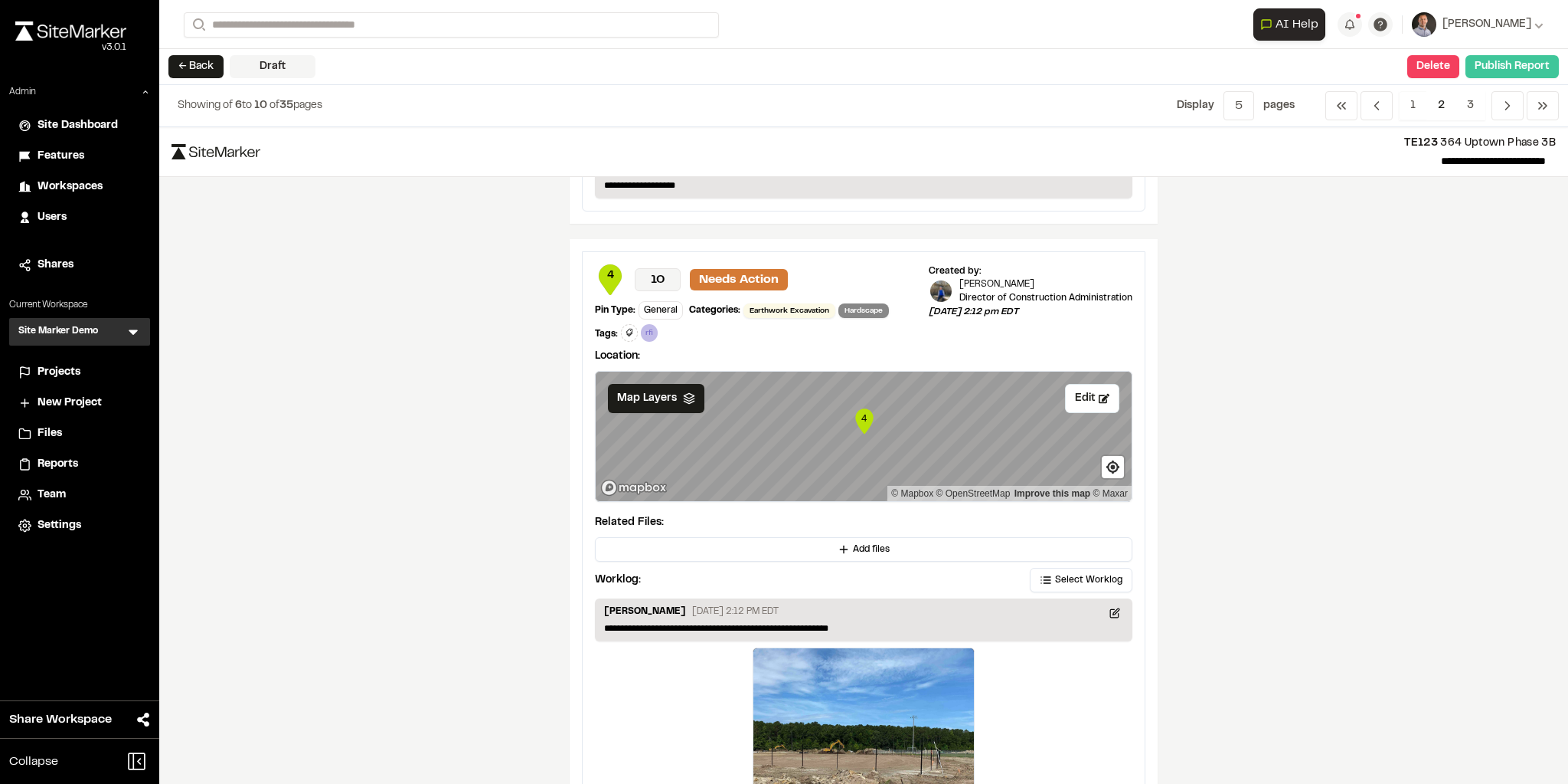
click at [1305, 60] on button "Publish Report" at bounding box center [1512, 66] width 94 height 23
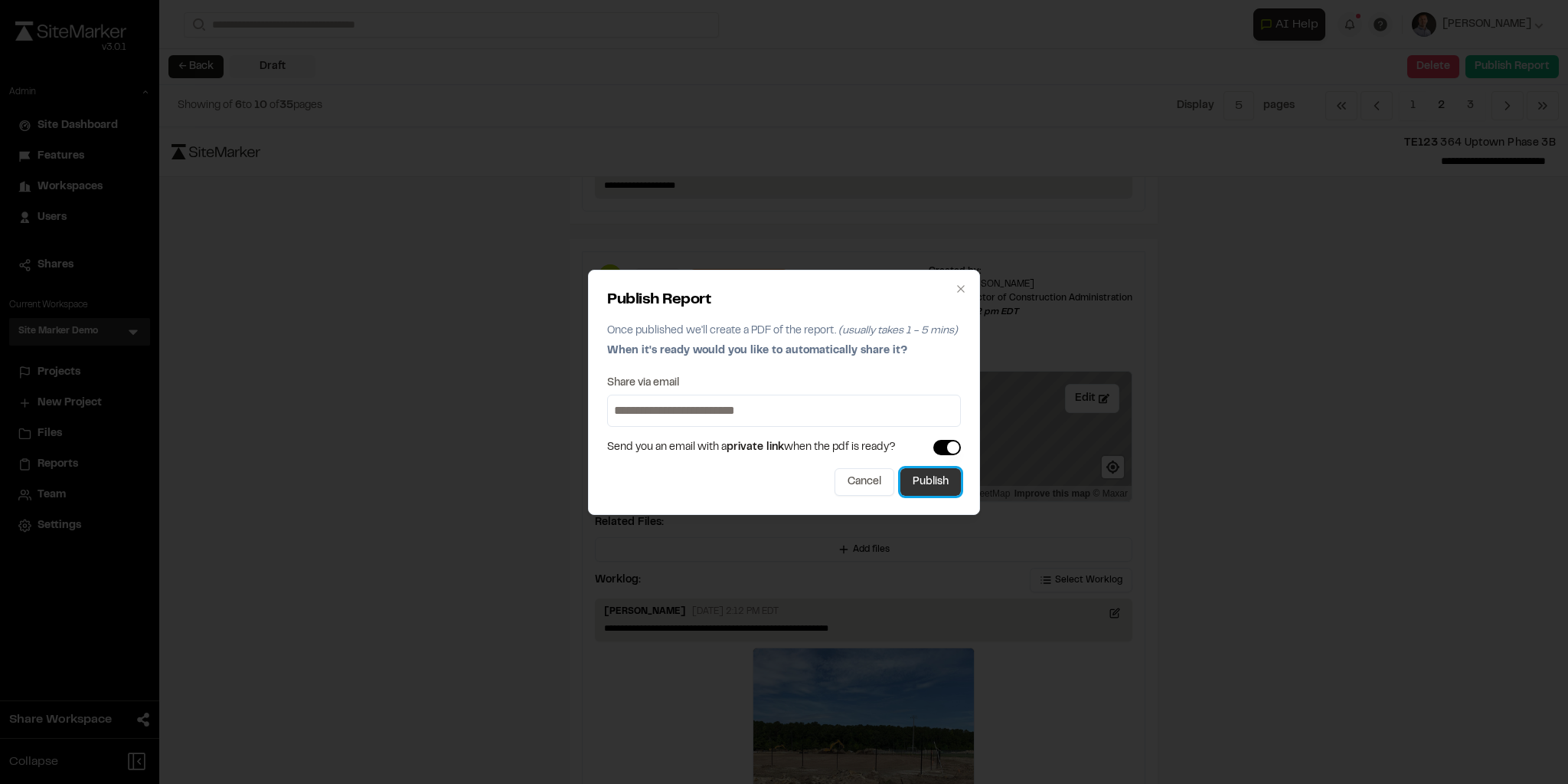
click at [939, 479] on button "Publish" at bounding box center [931, 481] width 60 height 27
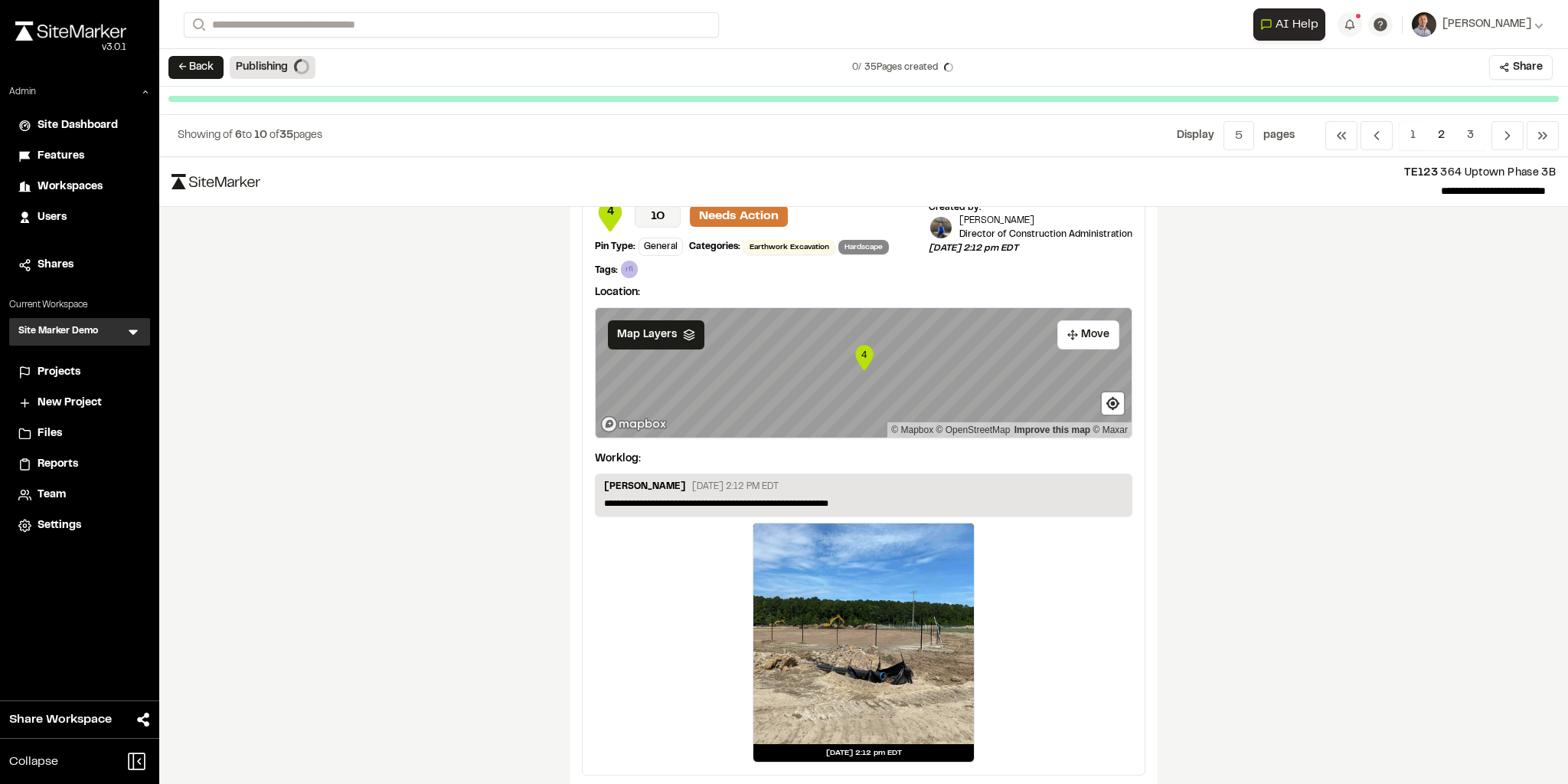
scroll to position [1148, 0]
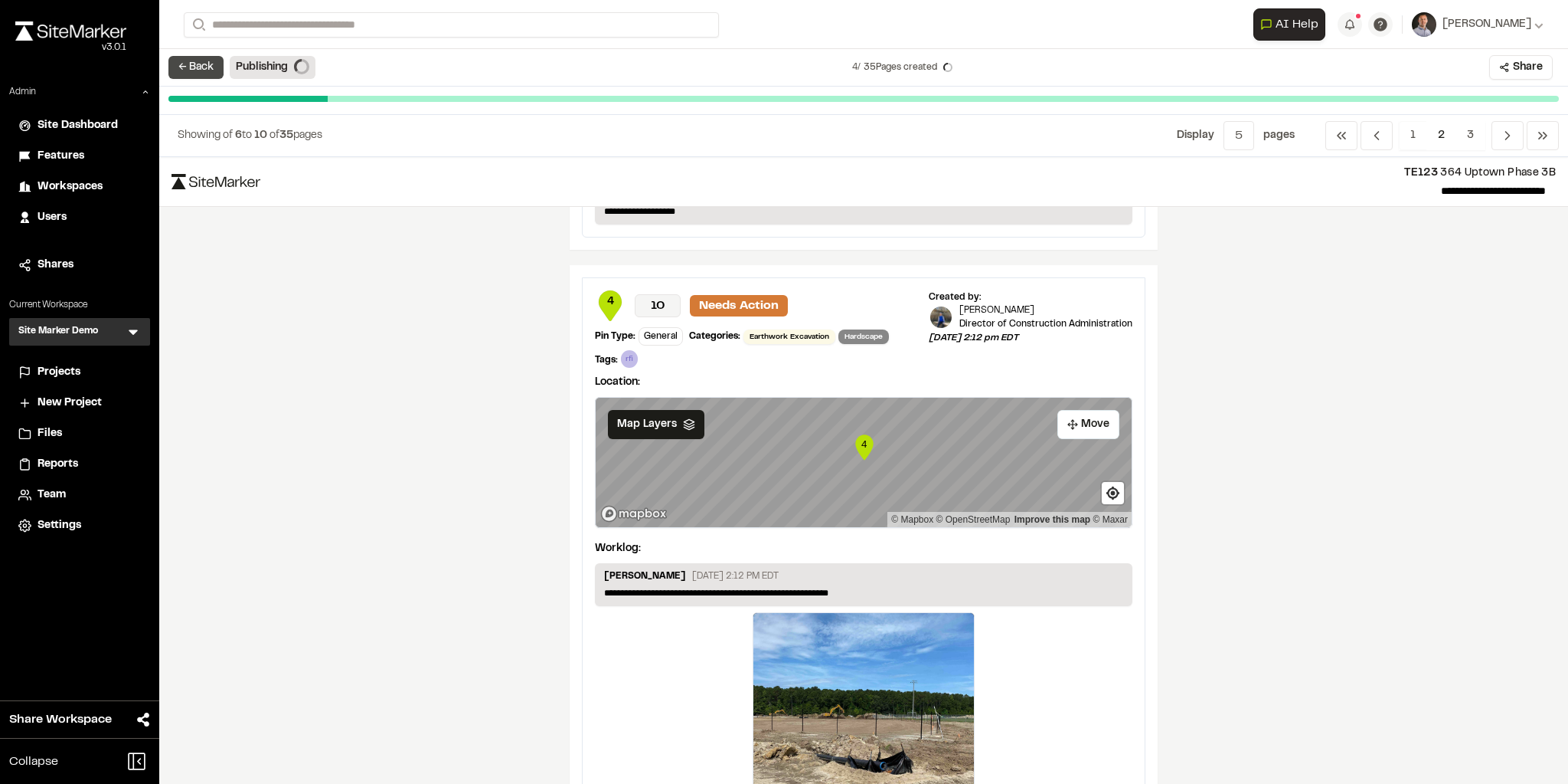
click at [203, 64] on button "← Back" at bounding box center [196, 67] width 55 height 23
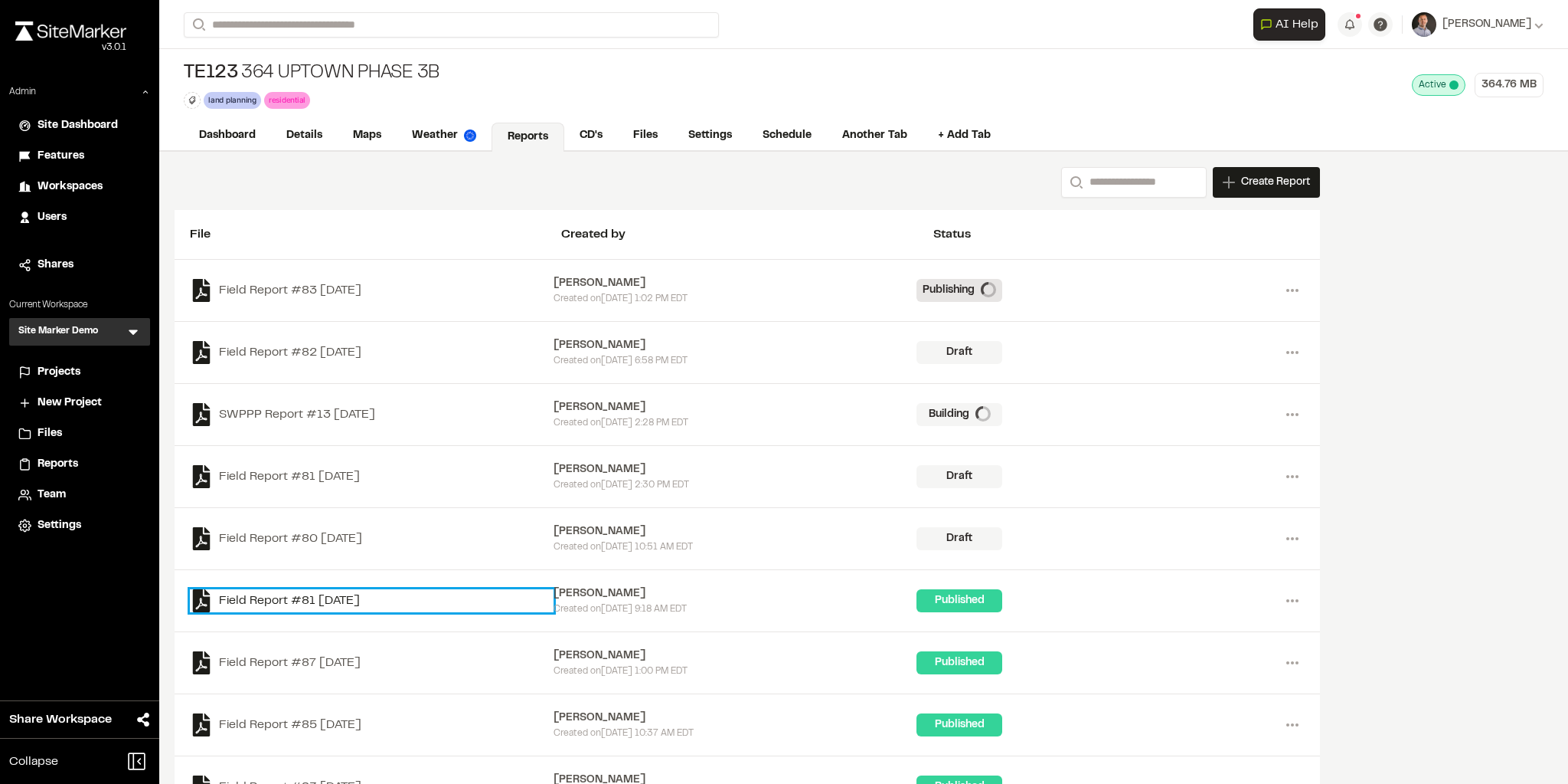
click at [352, 589] on link "Field Report #81 2025-09-12" at bounding box center [371, 601] width 364 height 23
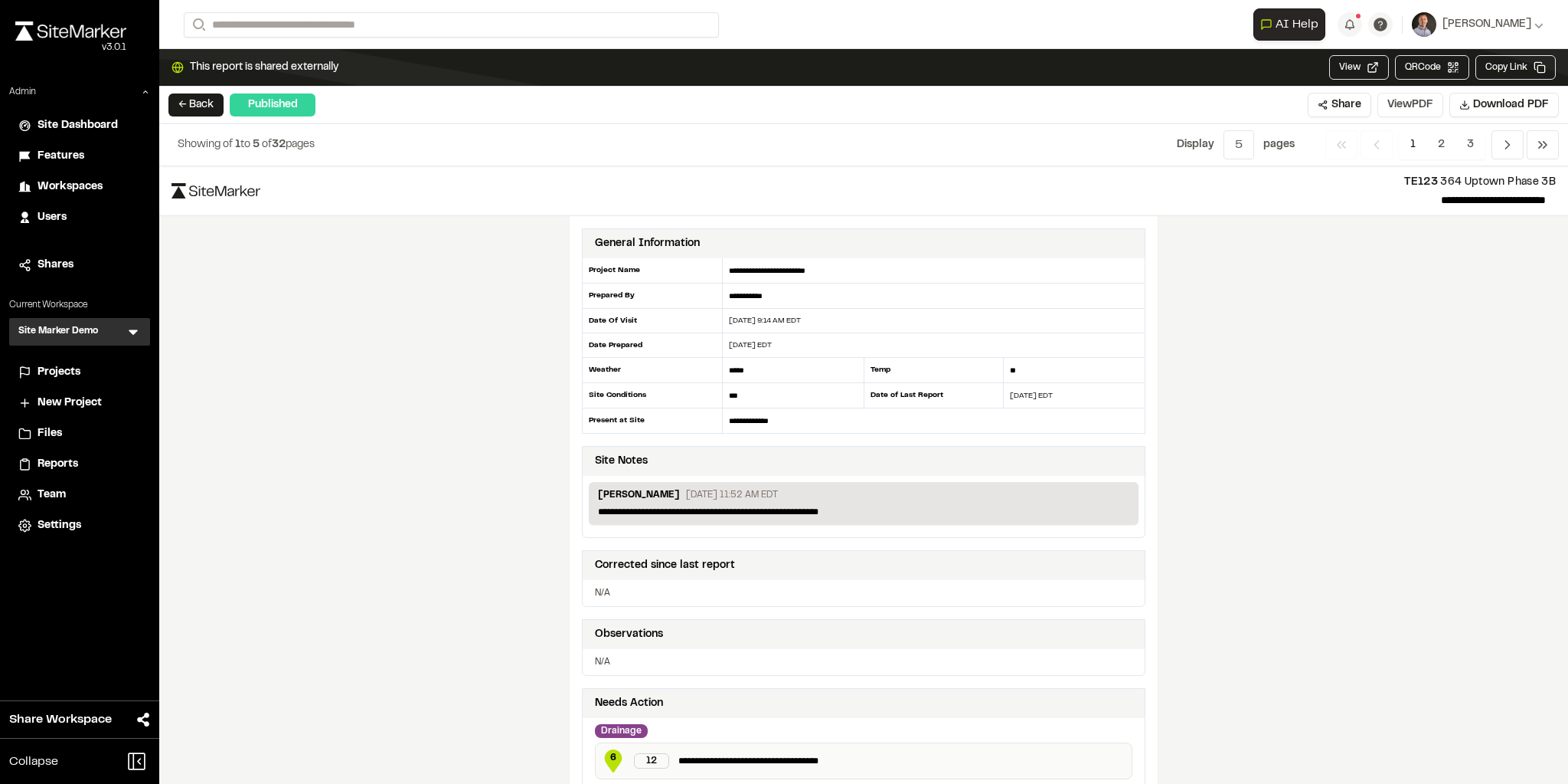
click at [1305, 99] on button "View PDF" at bounding box center [1410, 105] width 66 height 25
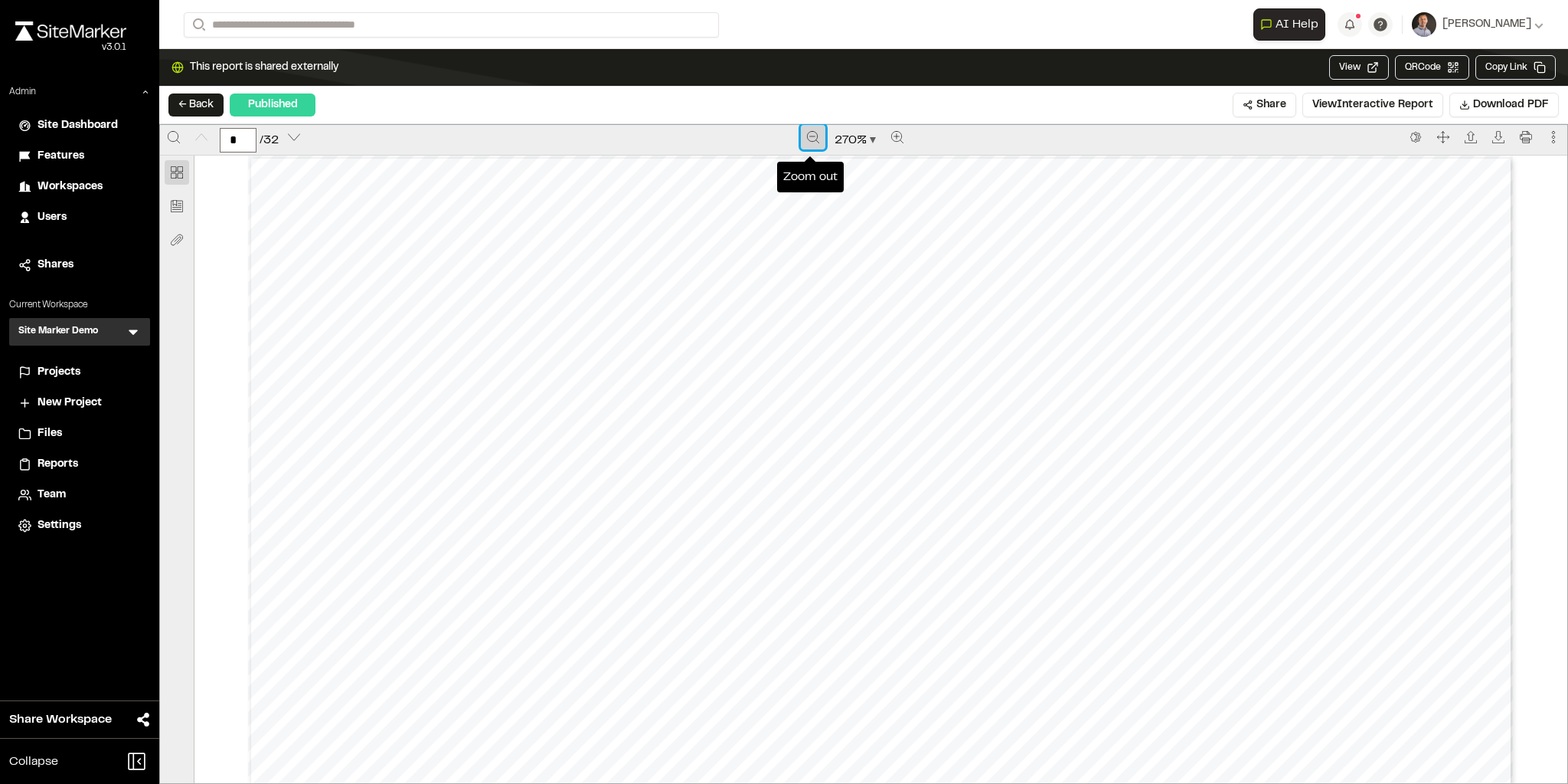
click at [811, 135] on icon "Zoom out" at bounding box center [813, 137] width 12 height 12
click at [811, 135] on icon "Zoom out" at bounding box center [814, 137] width 12 height 12
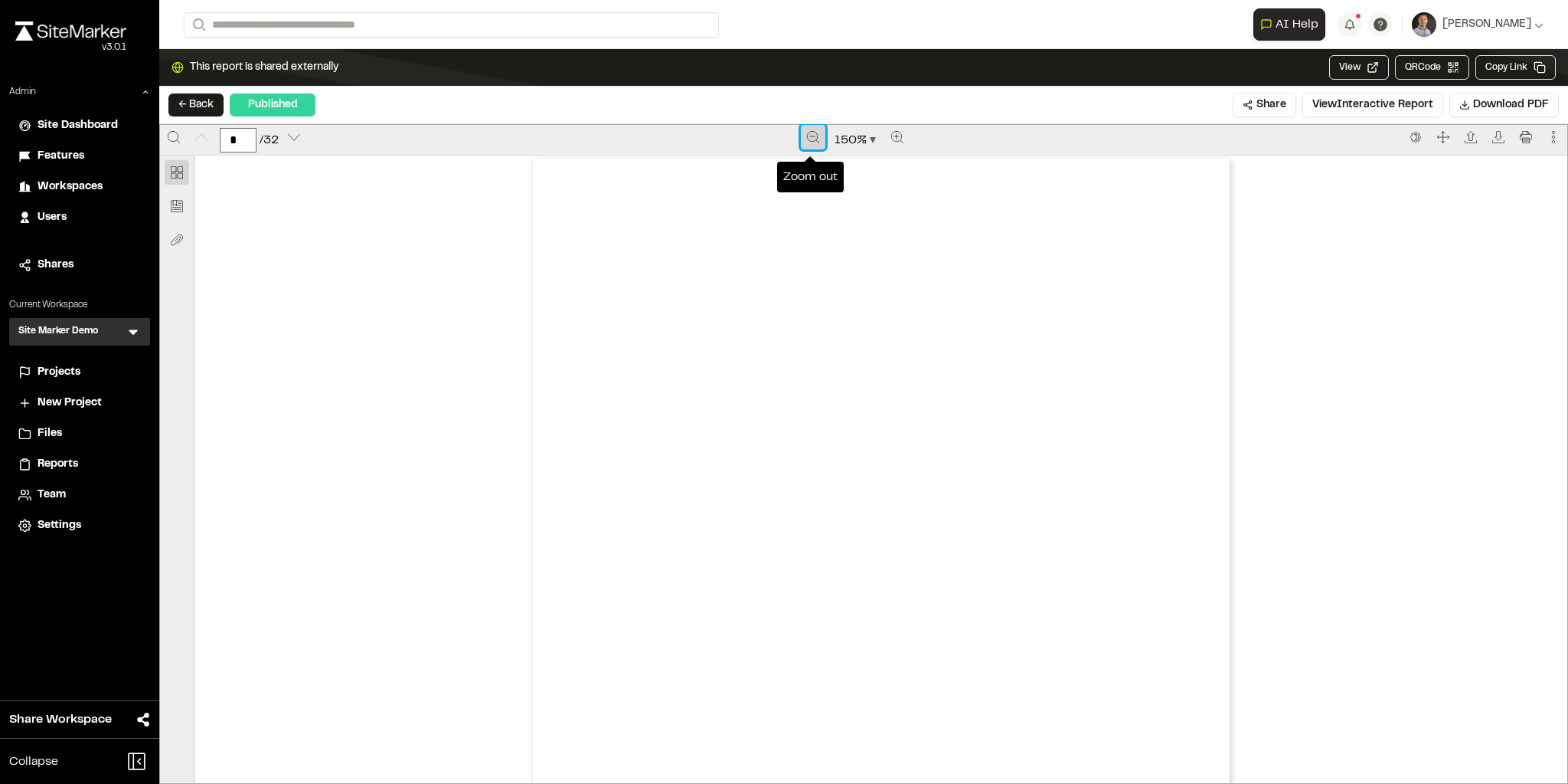
click at [810, 135] on icon "Zoom out" at bounding box center [813, 137] width 12 height 12
click at [809, 134] on icon "Zoom out" at bounding box center [814, 137] width 12 height 12
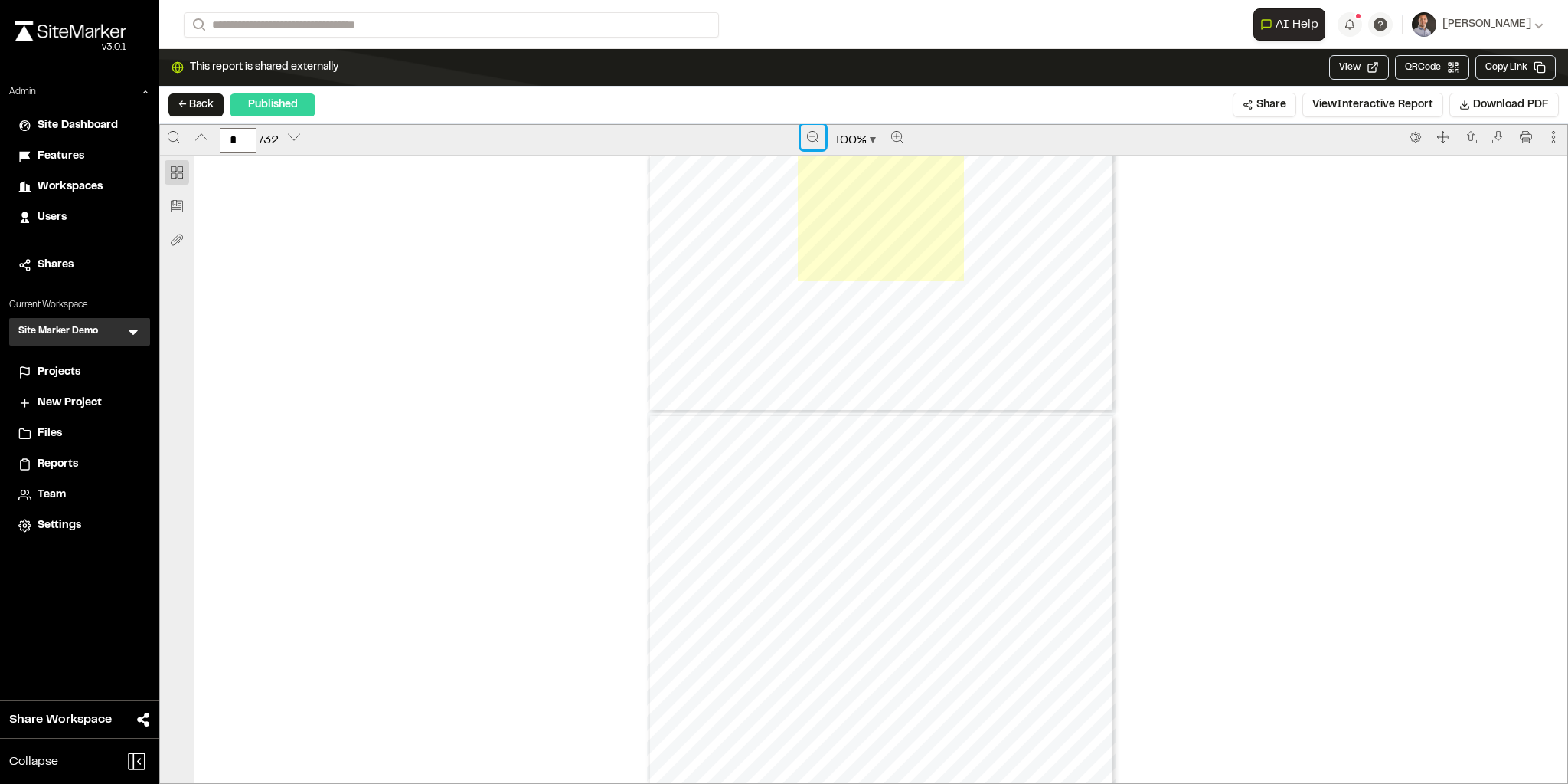
scroll to position [4781, 0]
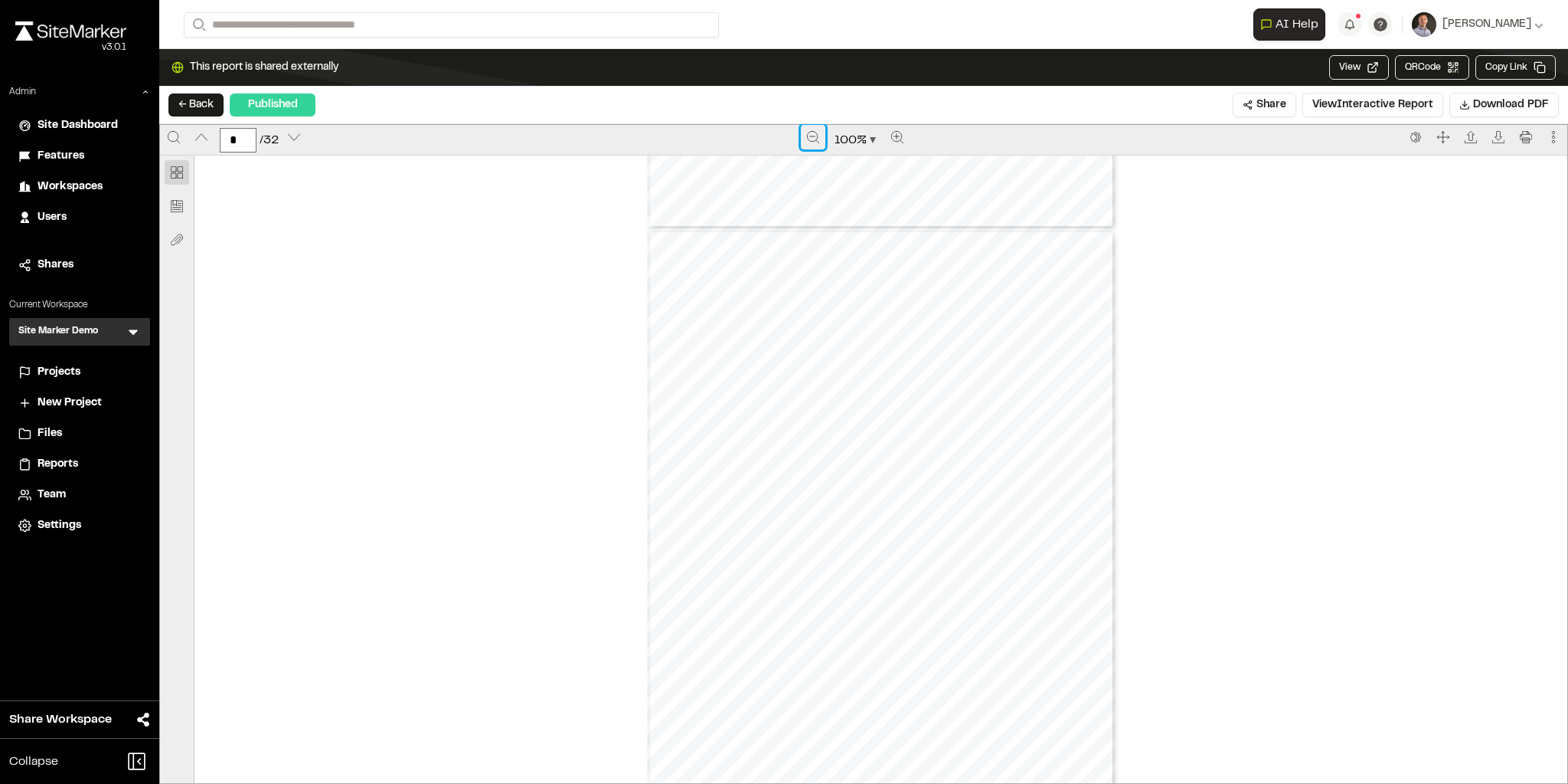
type input "*"
click at [1305, 107] on button "View Interactive Report" at bounding box center [1372, 105] width 141 height 25
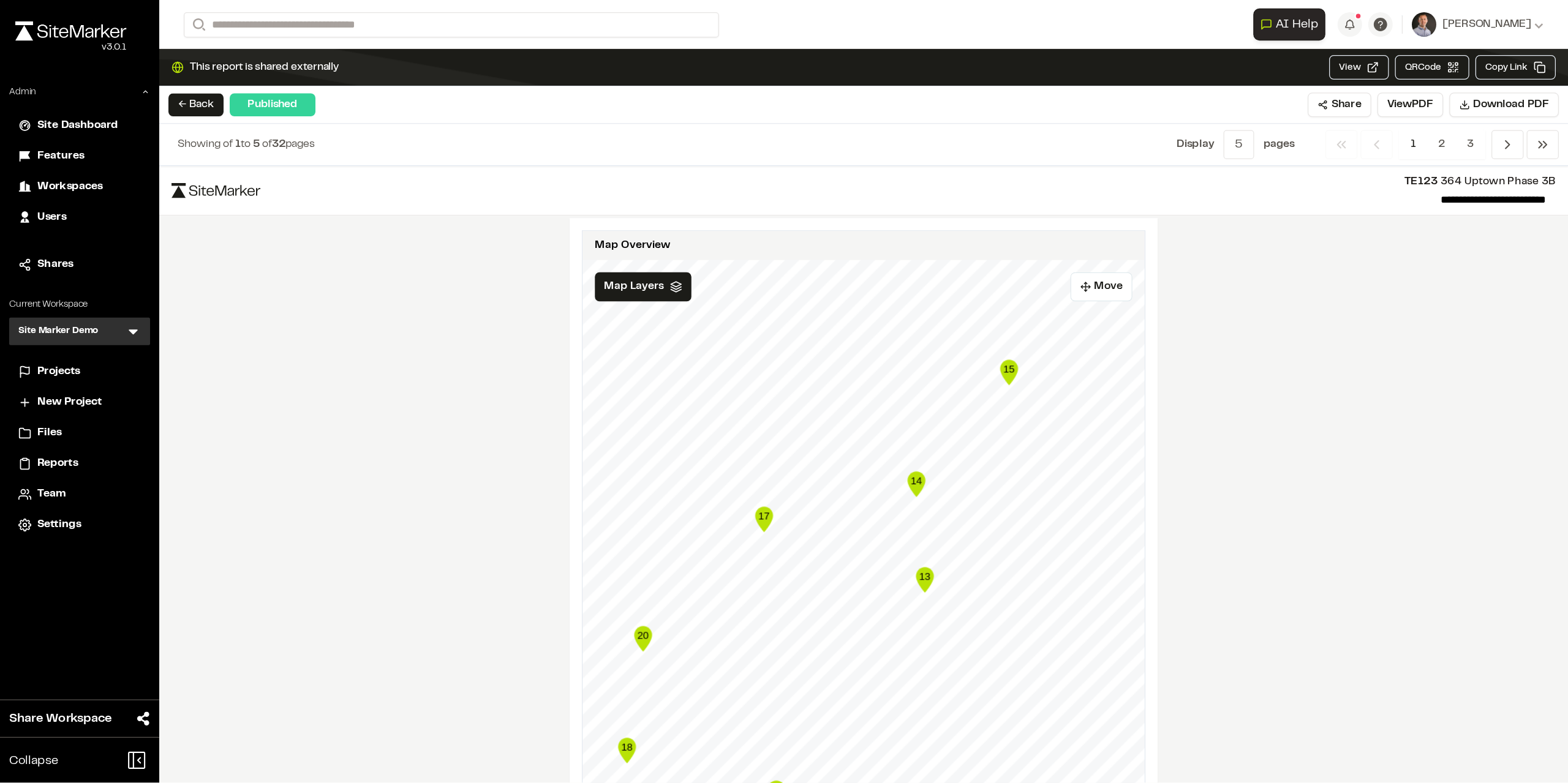
scroll to position [1323, 0]
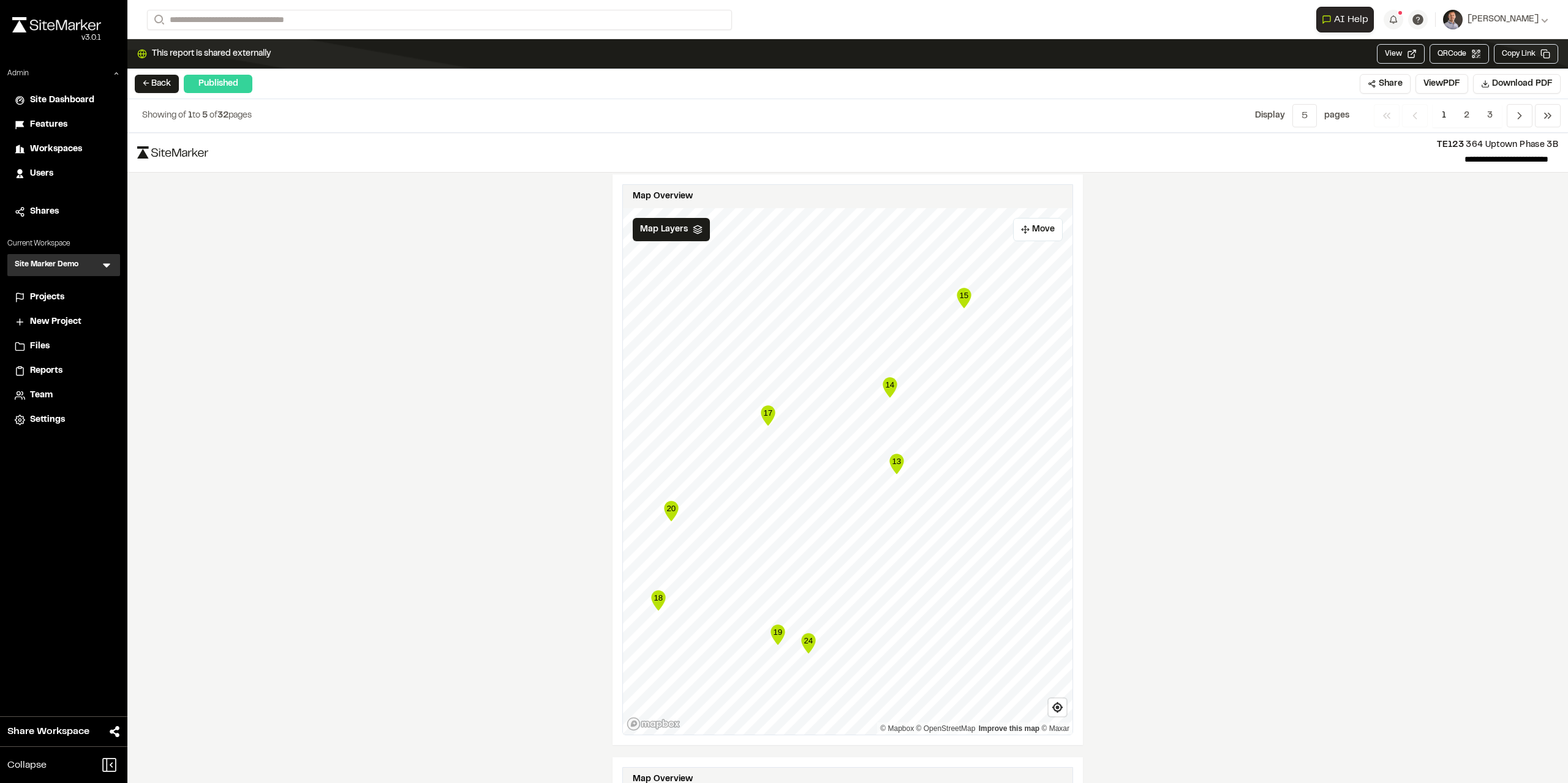
click at [887, 380] on text "14" at bounding box center [890, 385] width 9 height 9
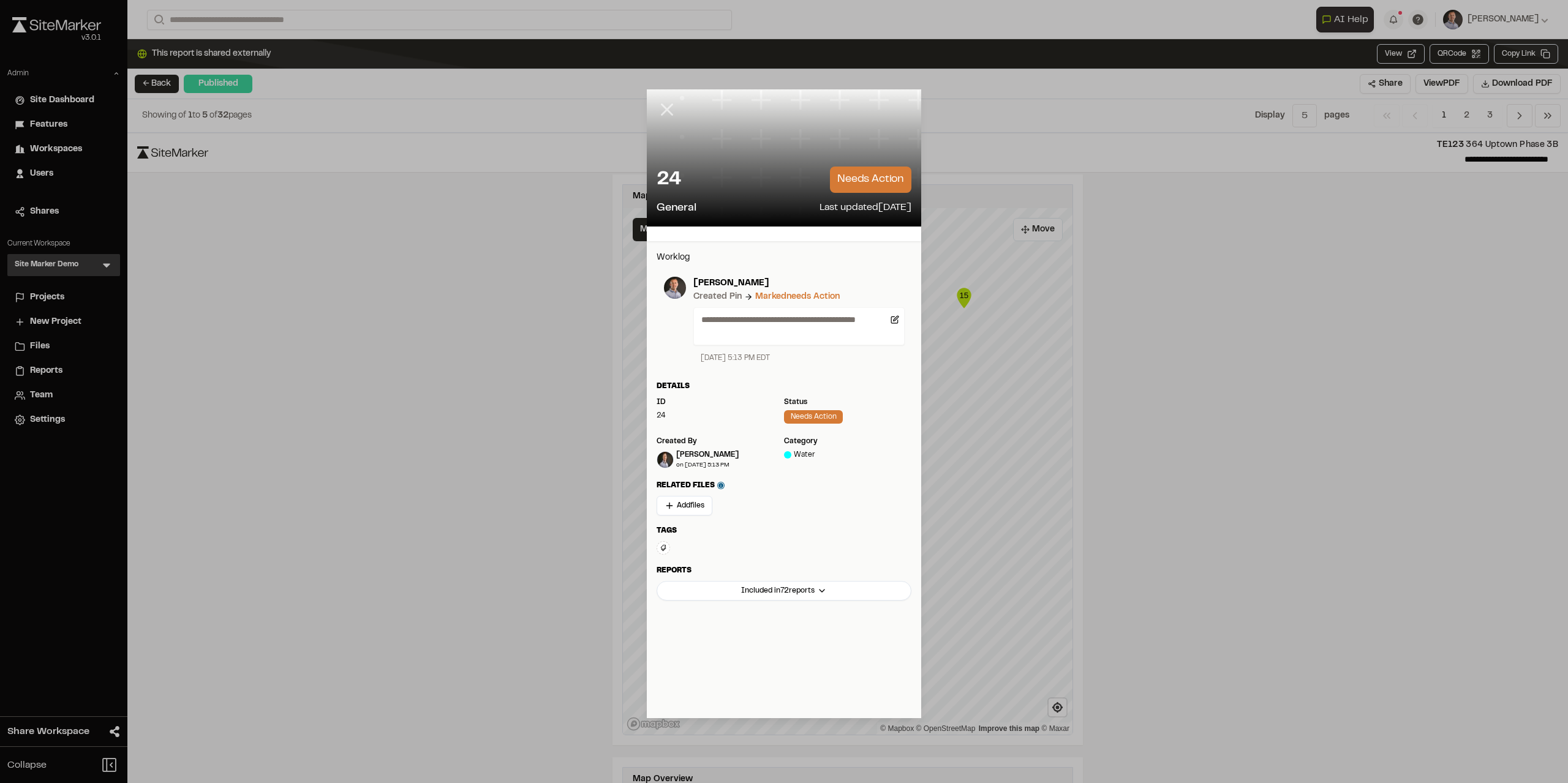
click at [658, 113] on icon at bounding box center [667, 110] width 21 height 21
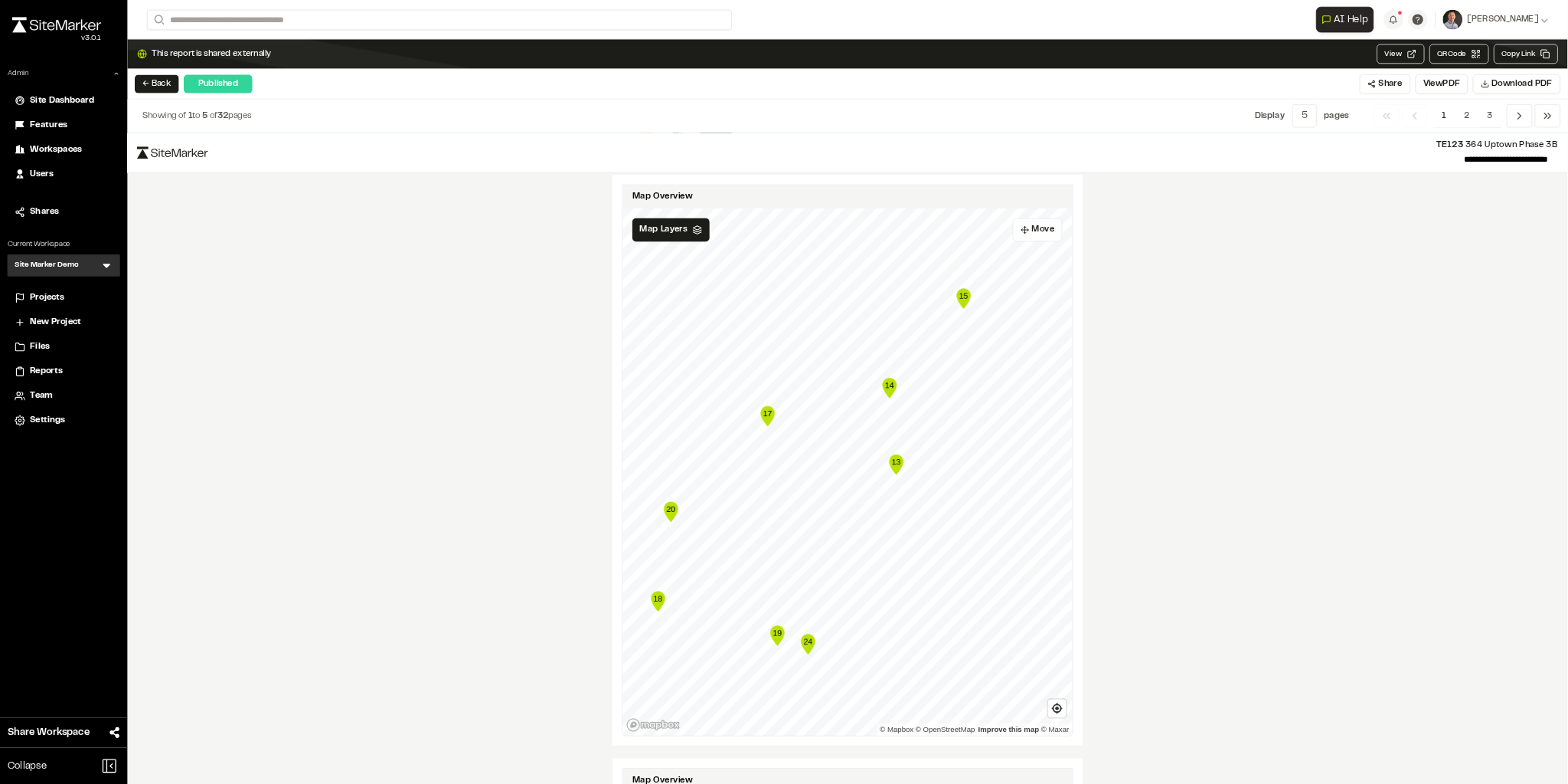
scroll to position [2333, 0]
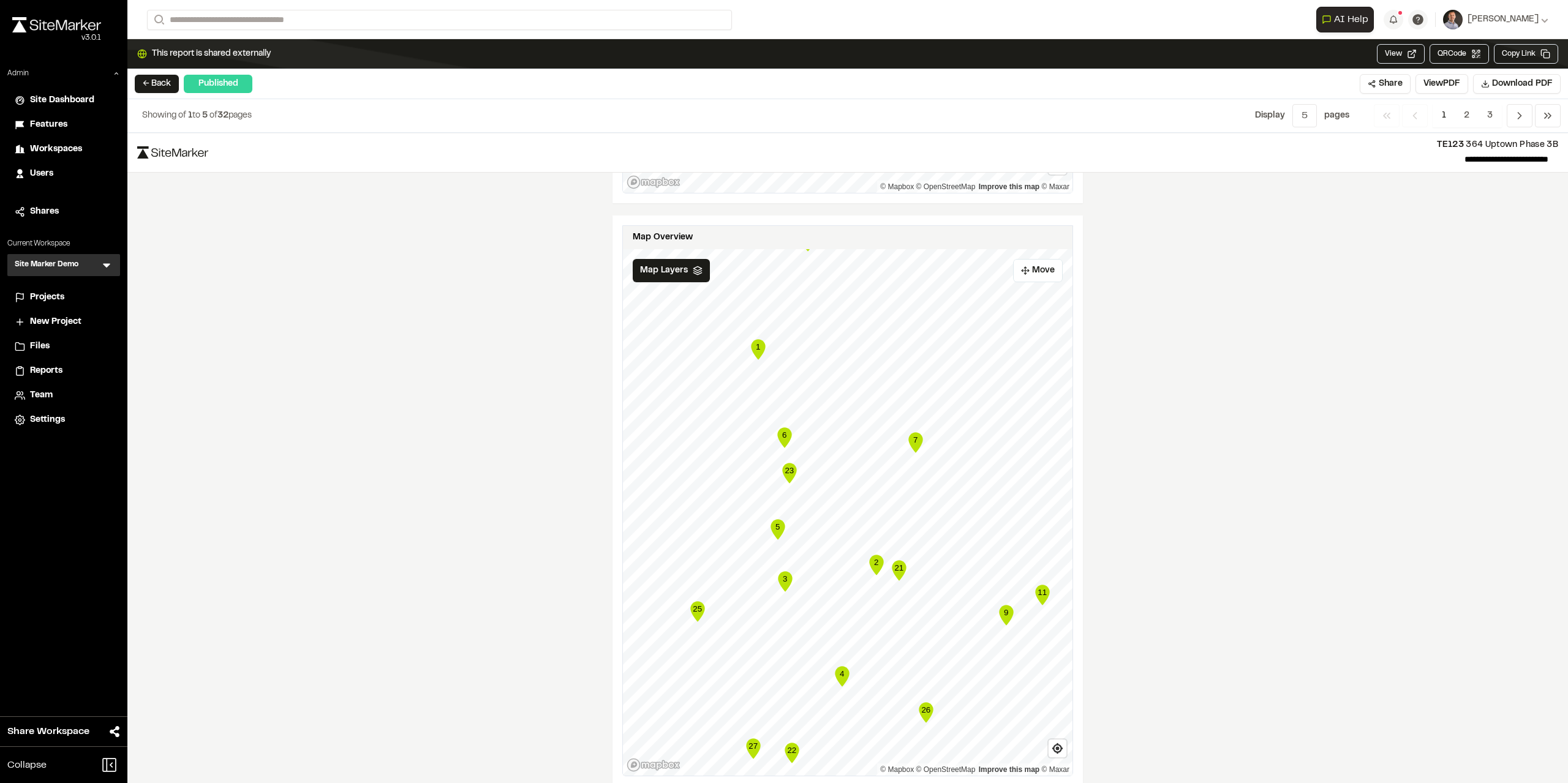
click at [156, 92] on div "← Back Published Share View PDF Download PDF" at bounding box center [848, 85] width 1440 height 30
click at [160, 80] on button "← Back" at bounding box center [156, 84] width 44 height 18
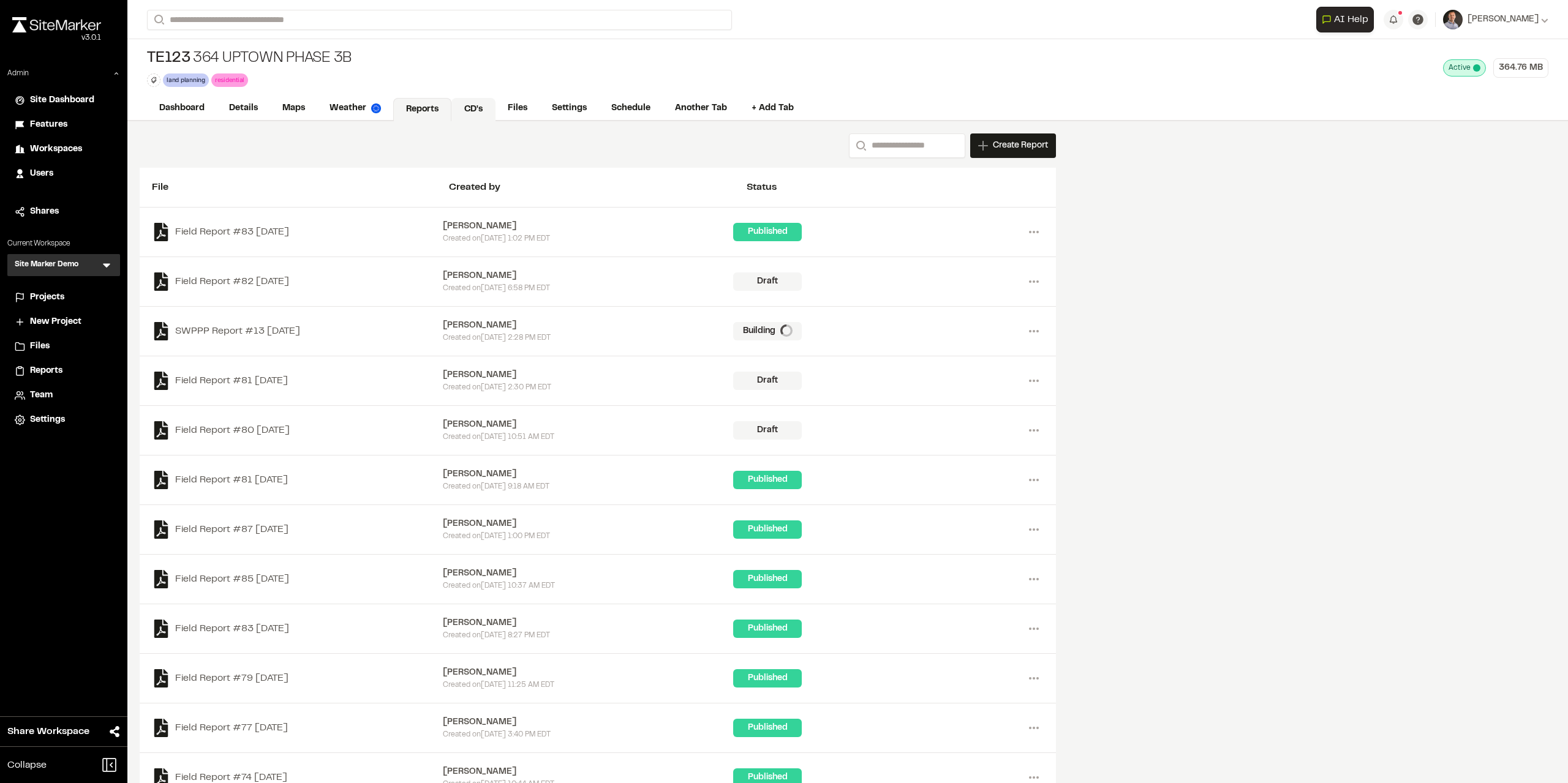
click at [473, 106] on link "CD's" at bounding box center [473, 110] width 44 height 23
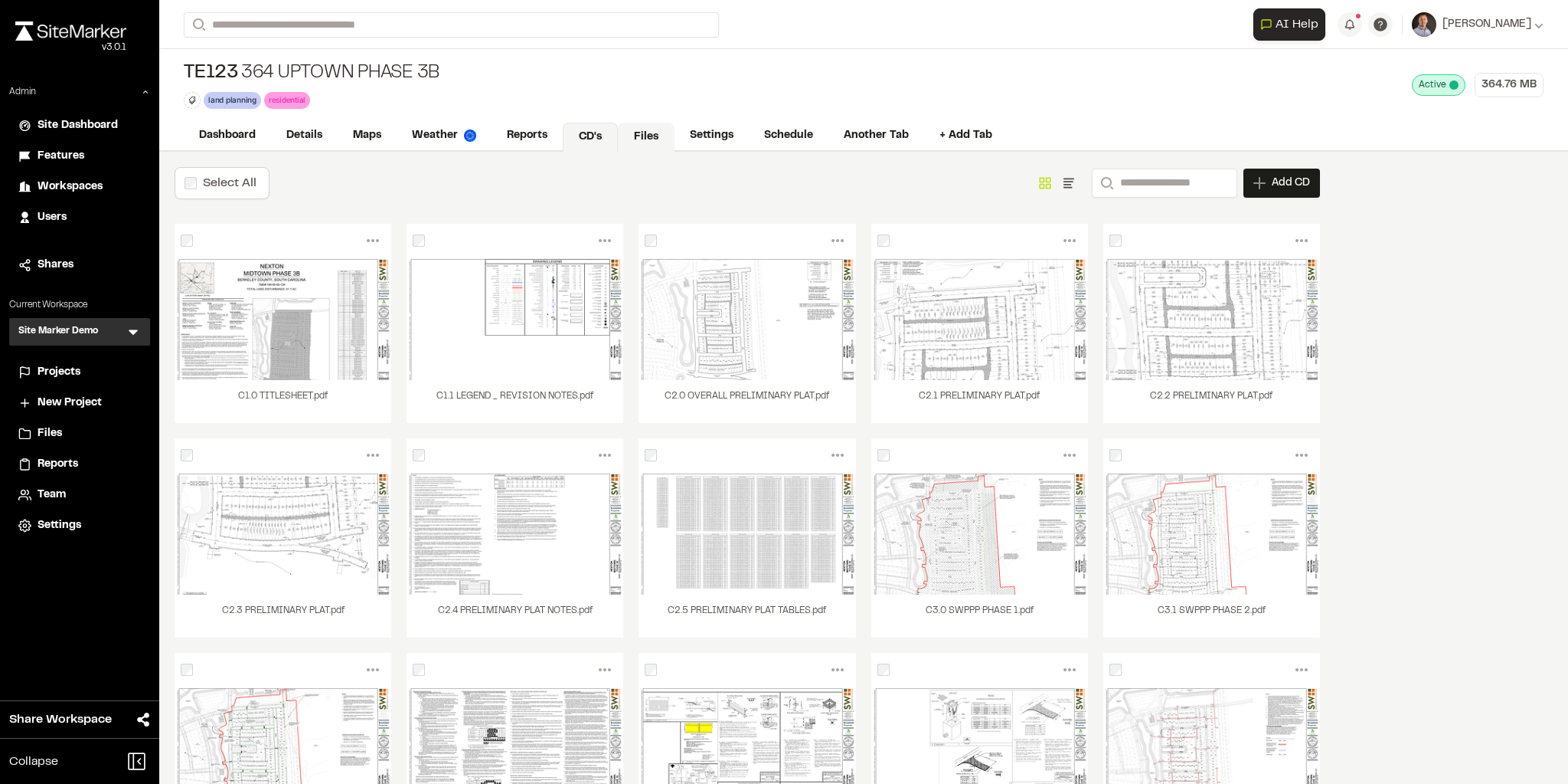
click at [648, 139] on link "Files" at bounding box center [646, 137] width 57 height 29
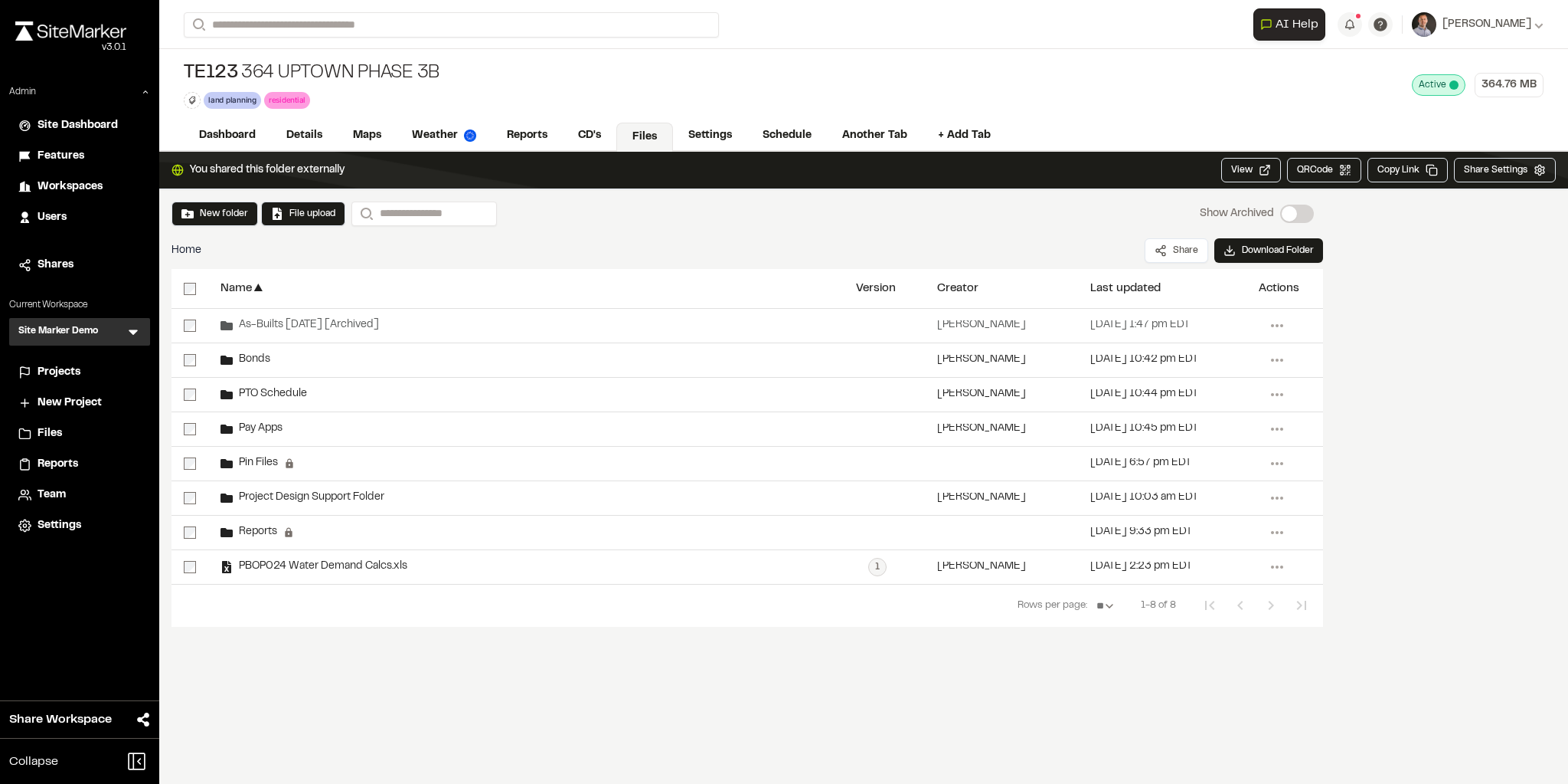
drag, startPoint x: 796, startPoint y: 133, endPoint x: 773, endPoint y: 252, distance: 121.2
click at [796, 131] on link "Schedule" at bounding box center [787, 135] width 79 height 29
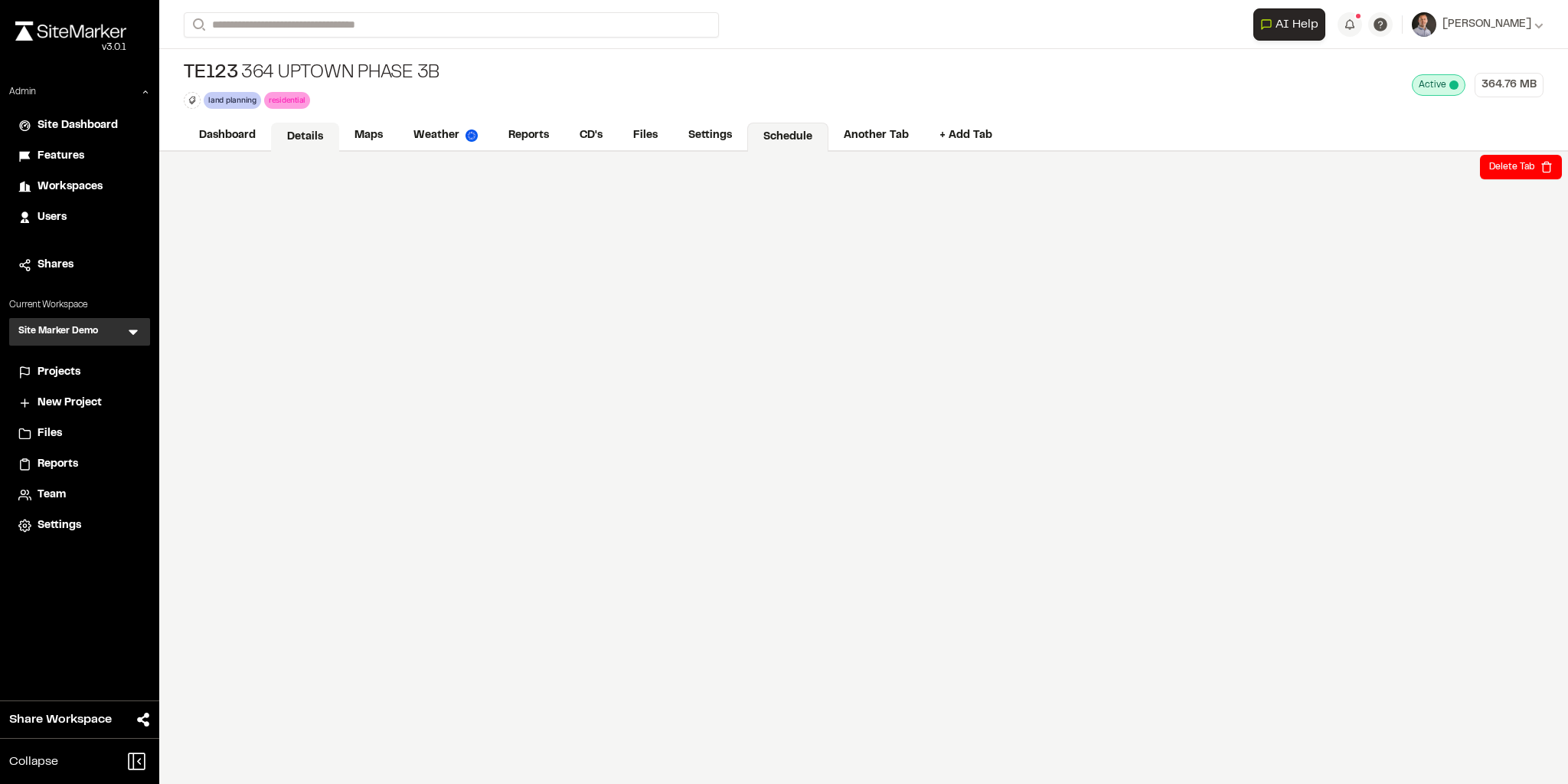
drag, startPoint x: 255, startPoint y: 131, endPoint x: 313, endPoint y: 148, distance: 60.4
click at [255, 131] on link "Dashboard" at bounding box center [227, 135] width 87 height 29
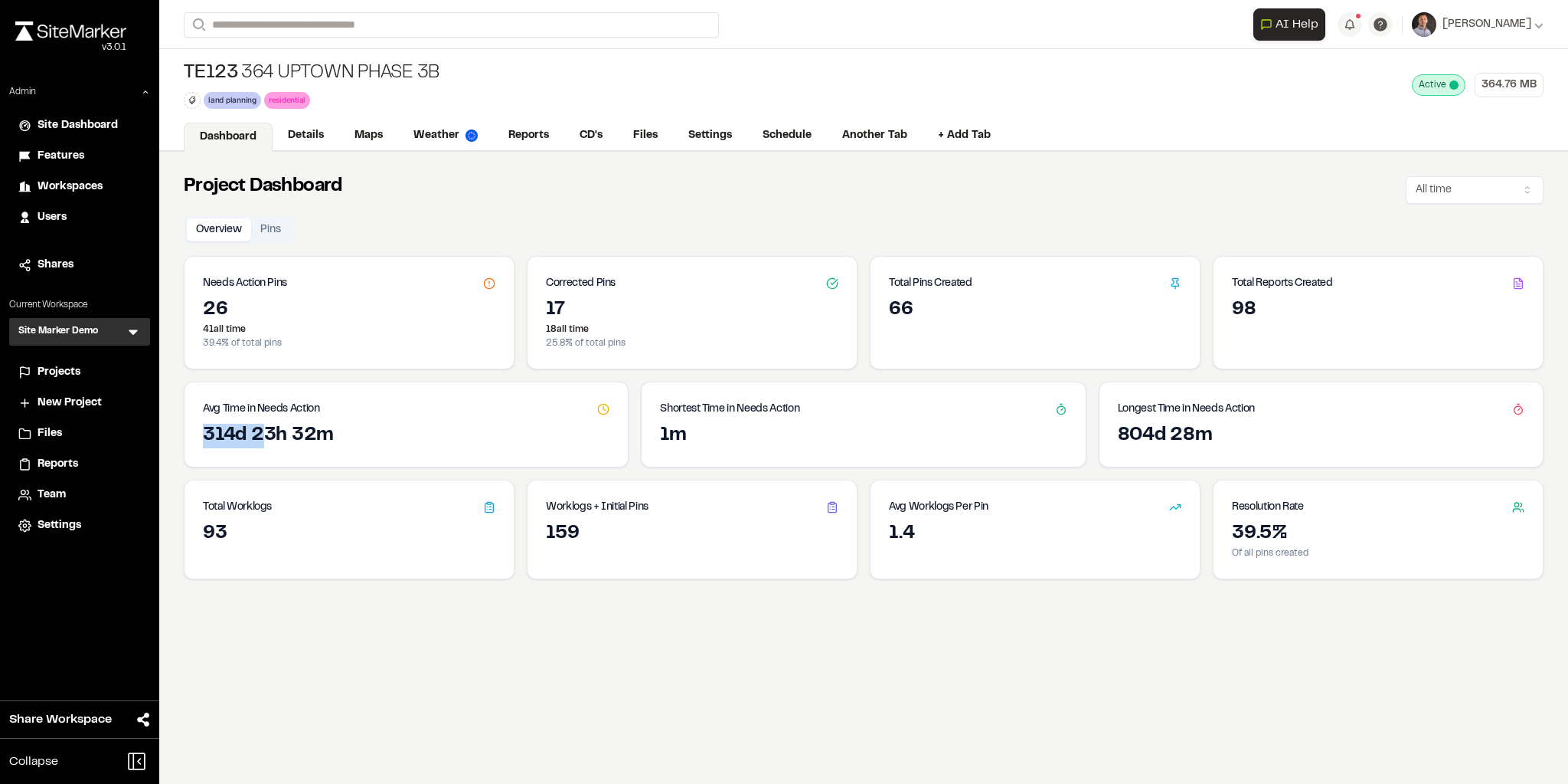
drag, startPoint x: 206, startPoint y: 428, endPoint x: 271, endPoint y: 442, distance: 66.5
click at [268, 442] on div "314d 23h 32m" at bounding box center [406, 436] width 406 height 25
click at [313, 140] on link "Details" at bounding box center [306, 137] width 68 height 29
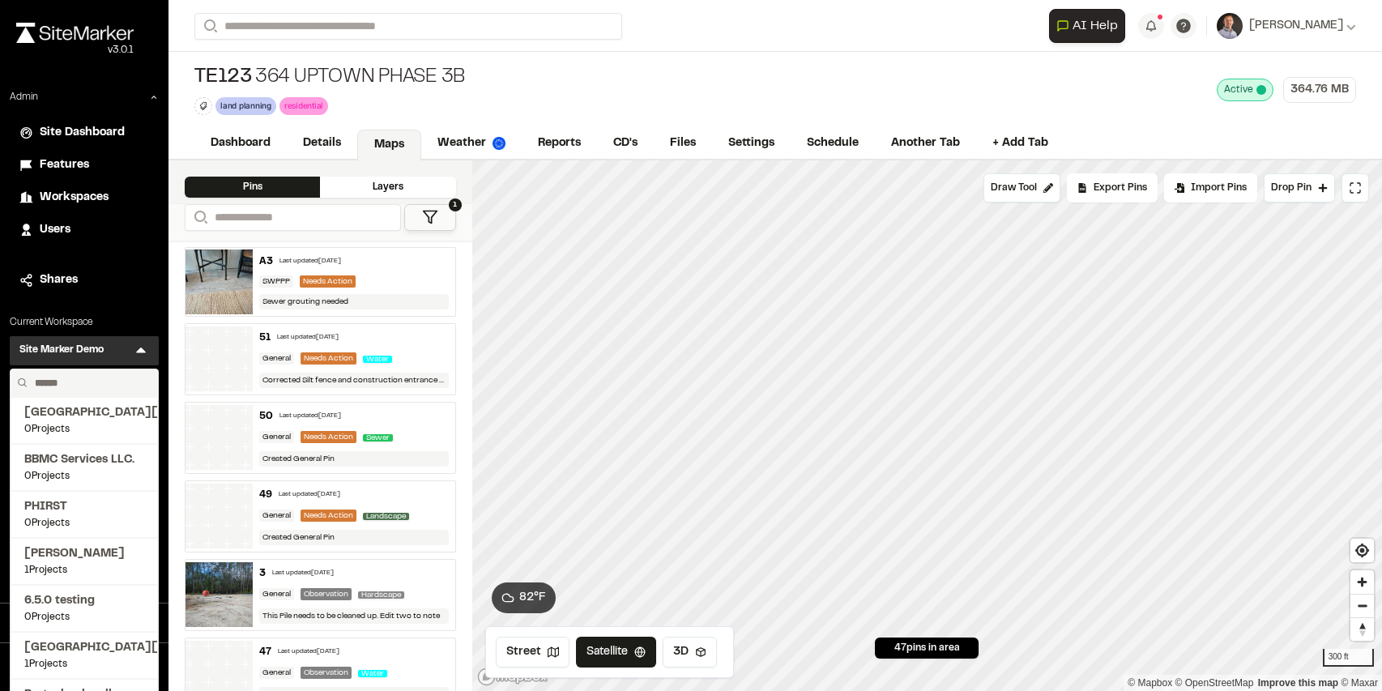
click at [87, 382] on input "text" at bounding box center [89, 383] width 123 height 28
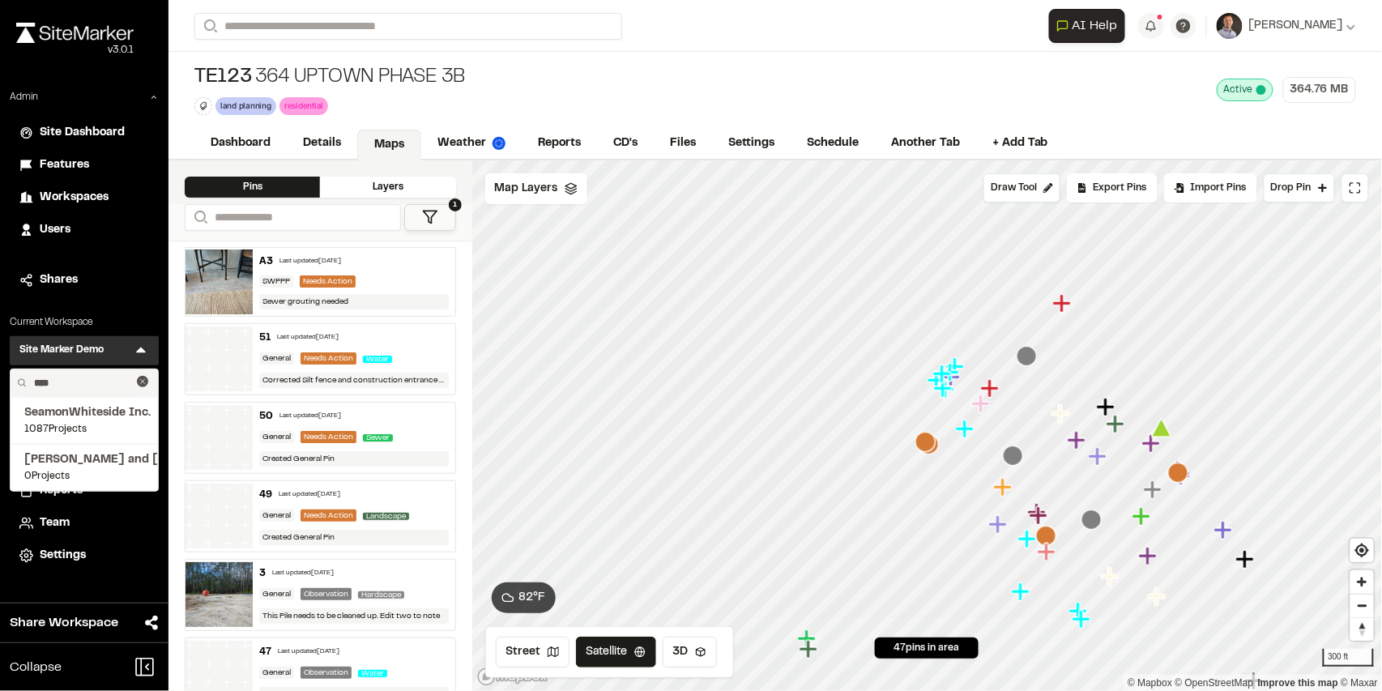
type input "****"
click at [79, 414] on span "SeamonWhiteside Inc." at bounding box center [84, 413] width 120 height 18
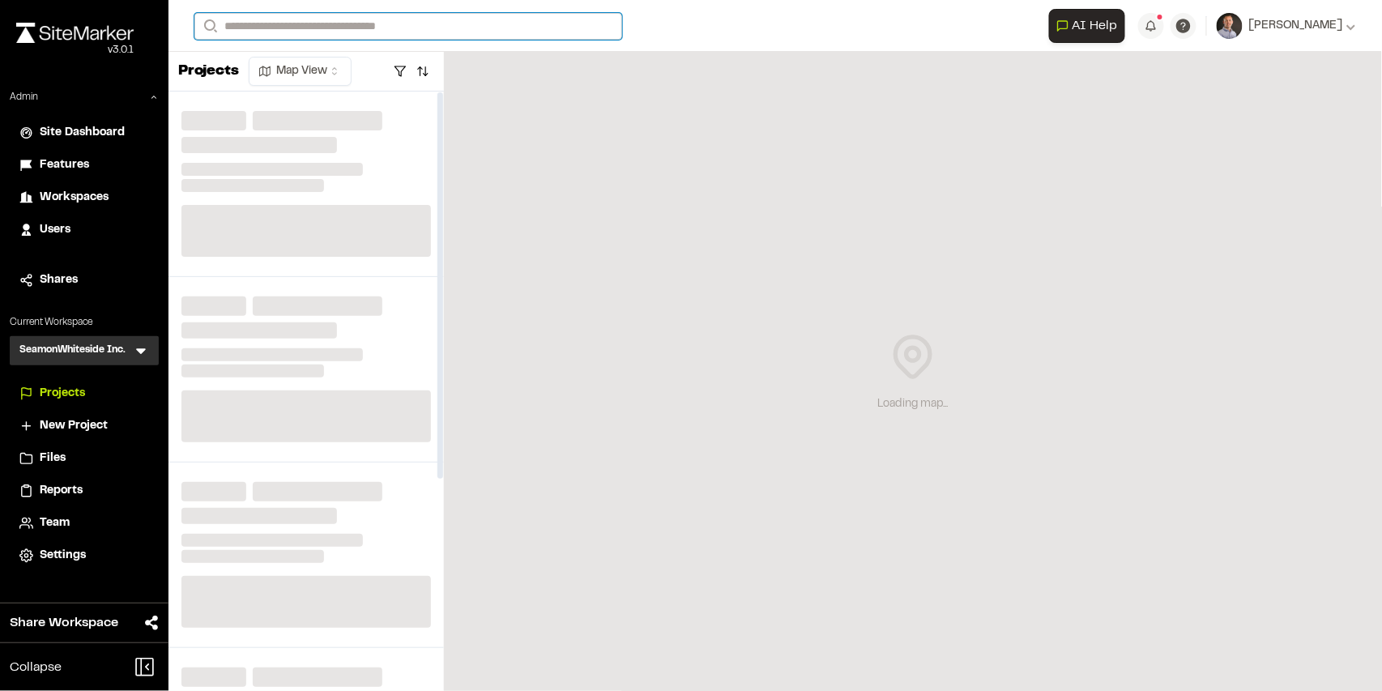
click at [299, 27] on input "Search" at bounding box center [408, 26] width 428 height 27
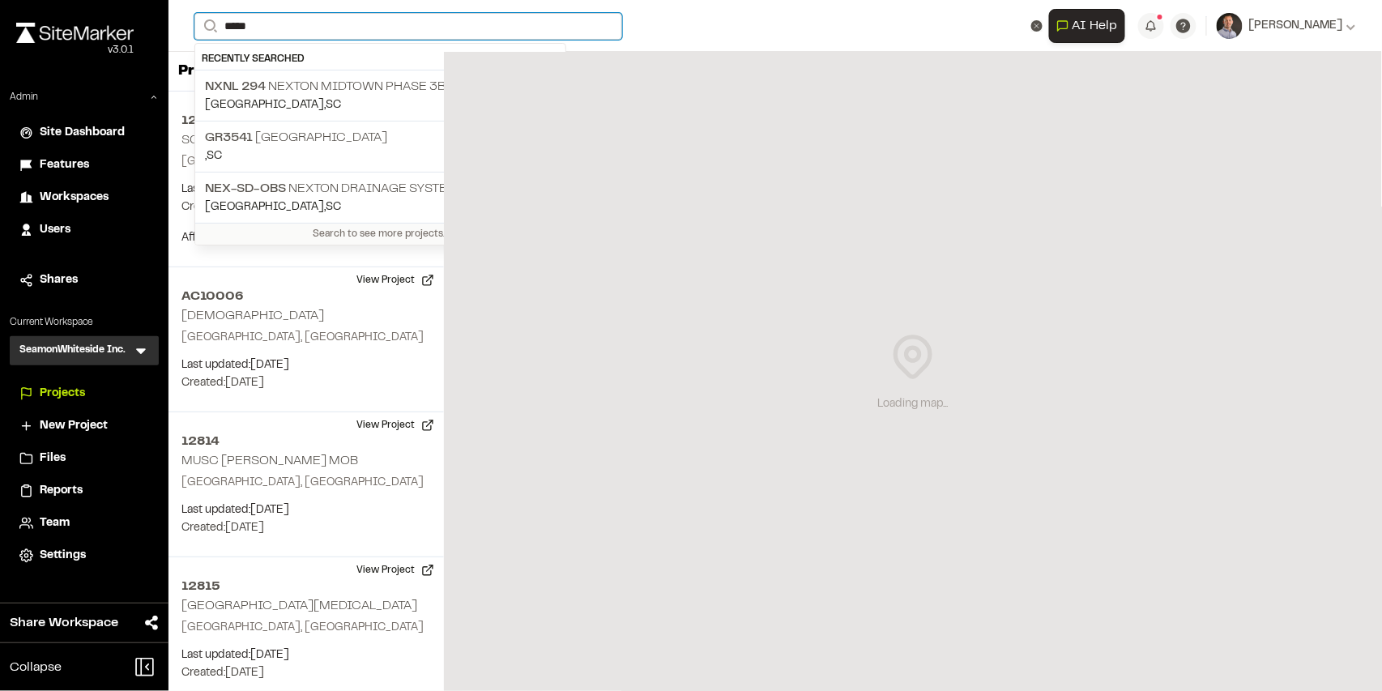
click at [281, 31] on input "*****" at bounding box center [408, 26] width 428 height 27
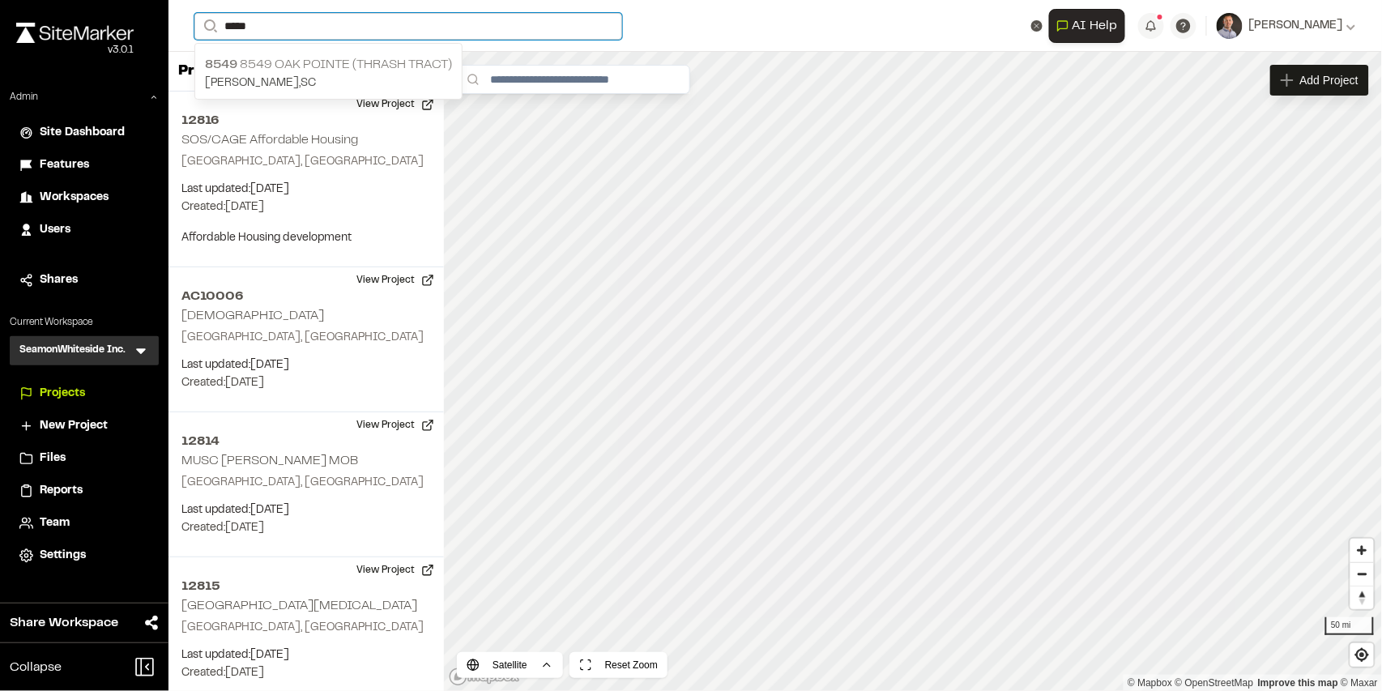
type input "*****"
click at [313, 61] on p "8549 8549 [GEOGRAPHIC_DATA] (Thrash Tract)" at bounding box center [328, 64] width 247 height 19
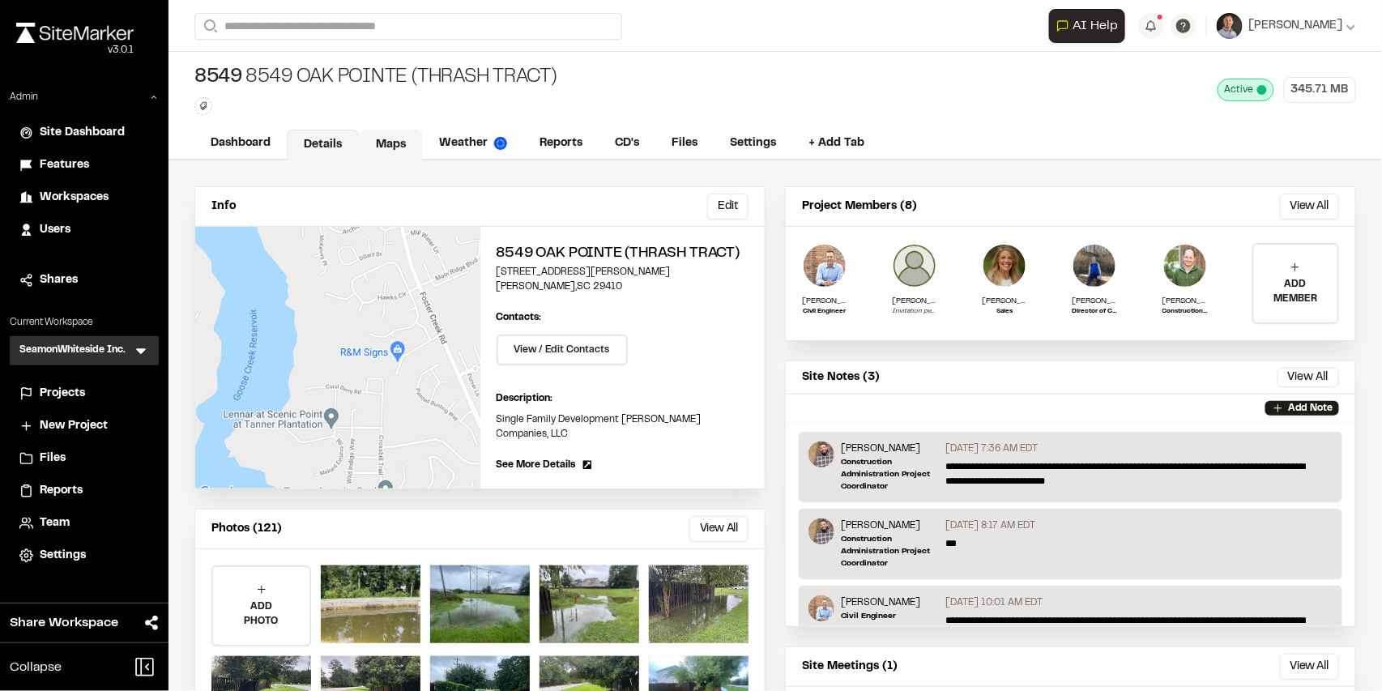
click at [394, 142] on link "Maps" at bounding box center [391, 145] width 64 height 31
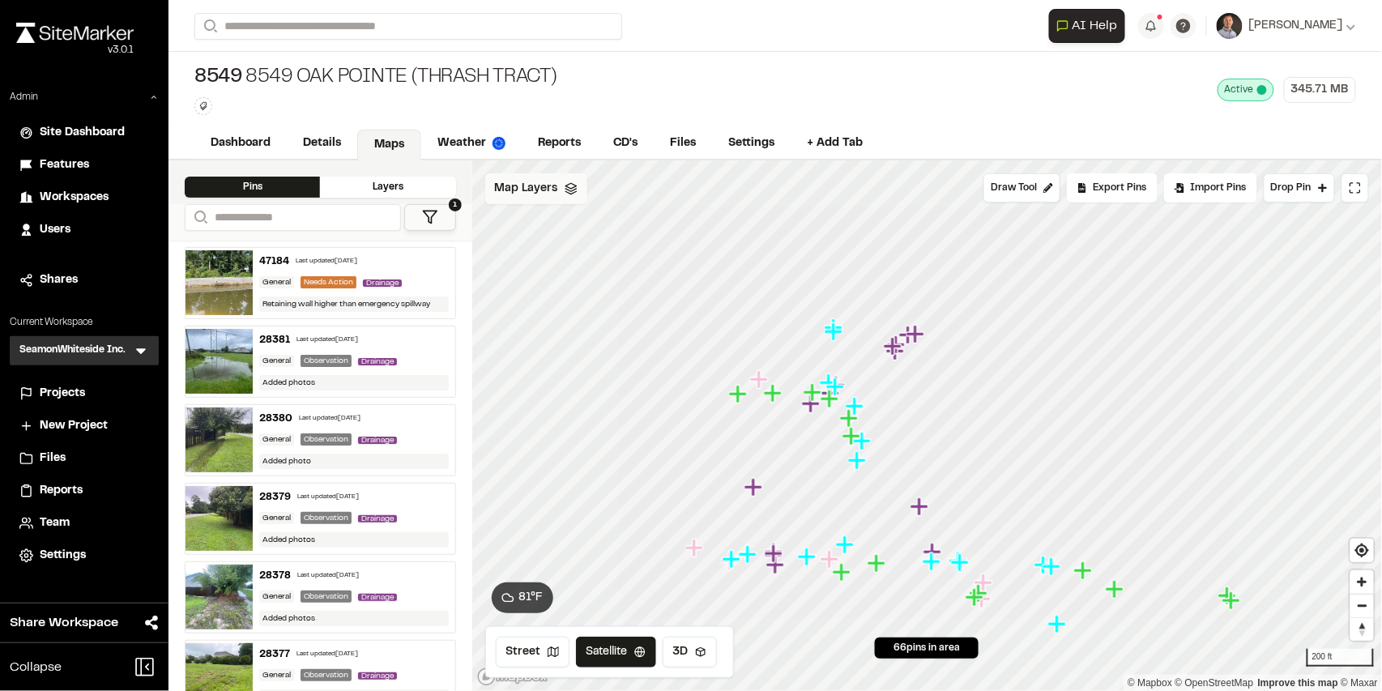
click at [541, 194] on span "Map Layers" at bounding box center [526, 189] width 63 height 18
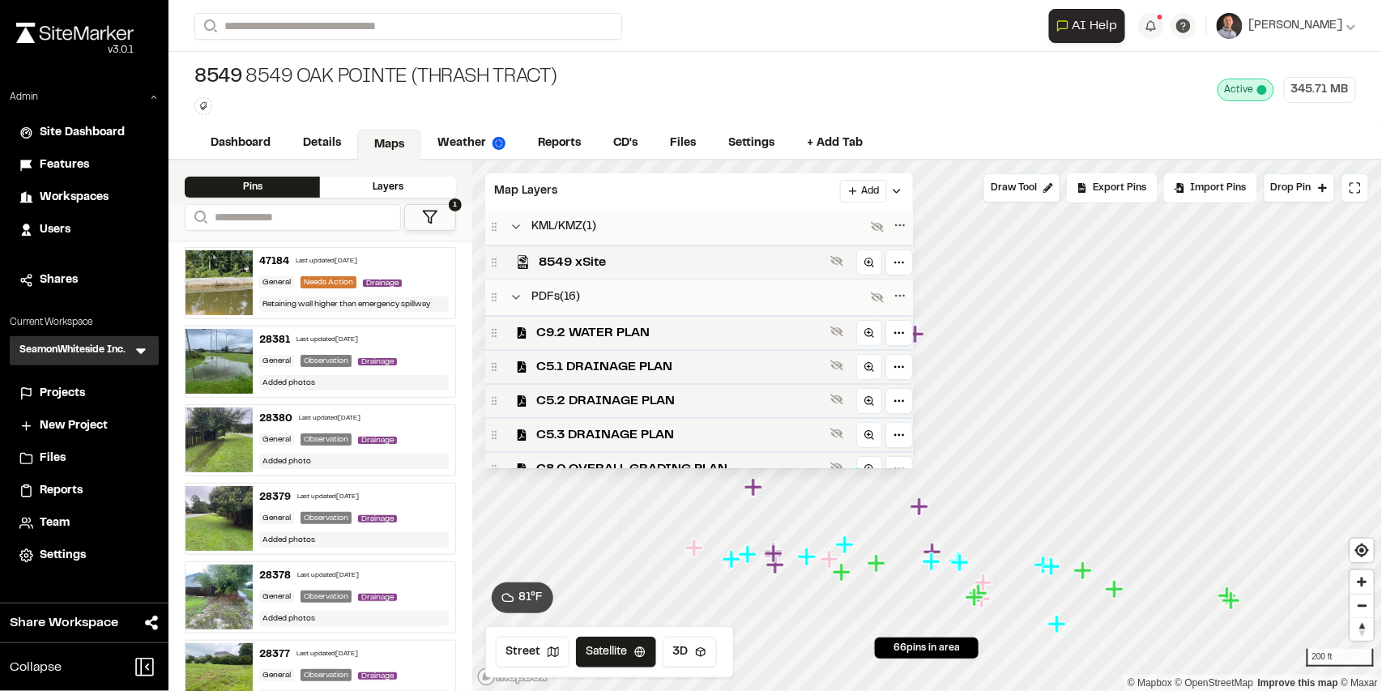
scroll to position [395, 0]
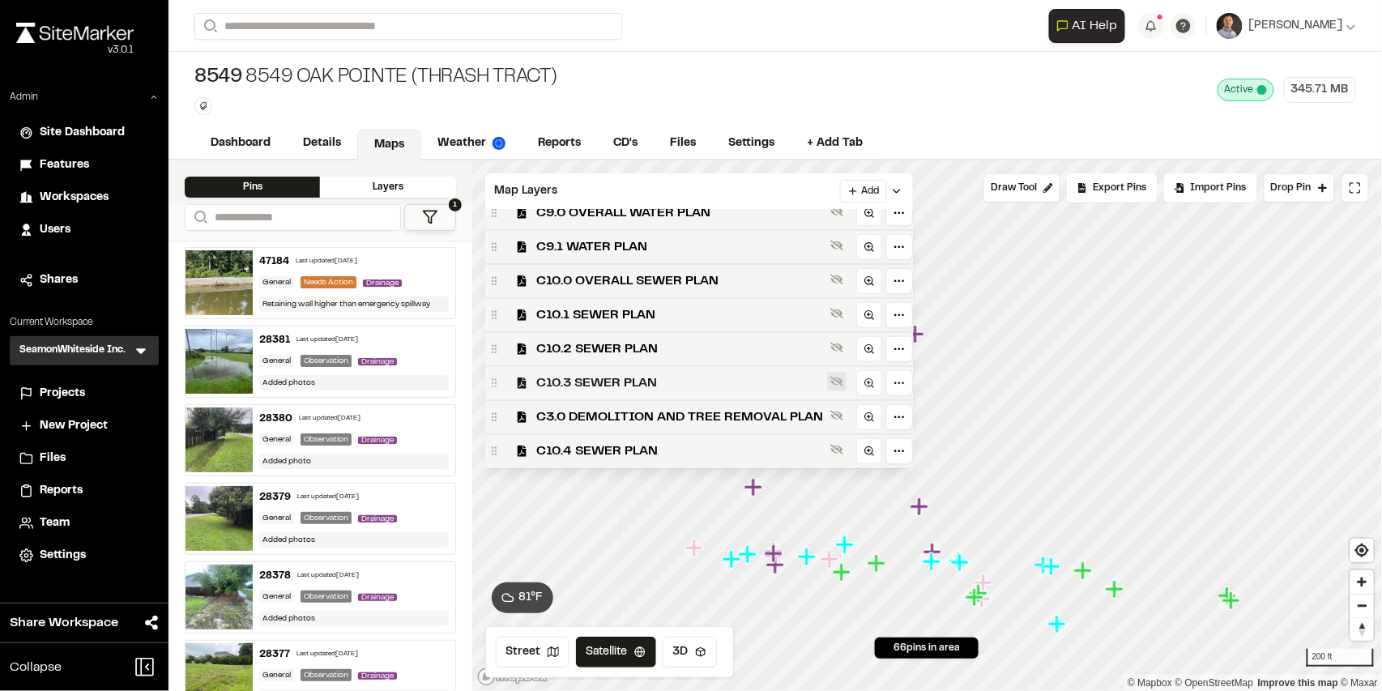
click at [662, 418] on span "C3.0 DEMOLITION AND TREE REMOVAL PLAN" at bounding box center [680, 416] width 287 height 19
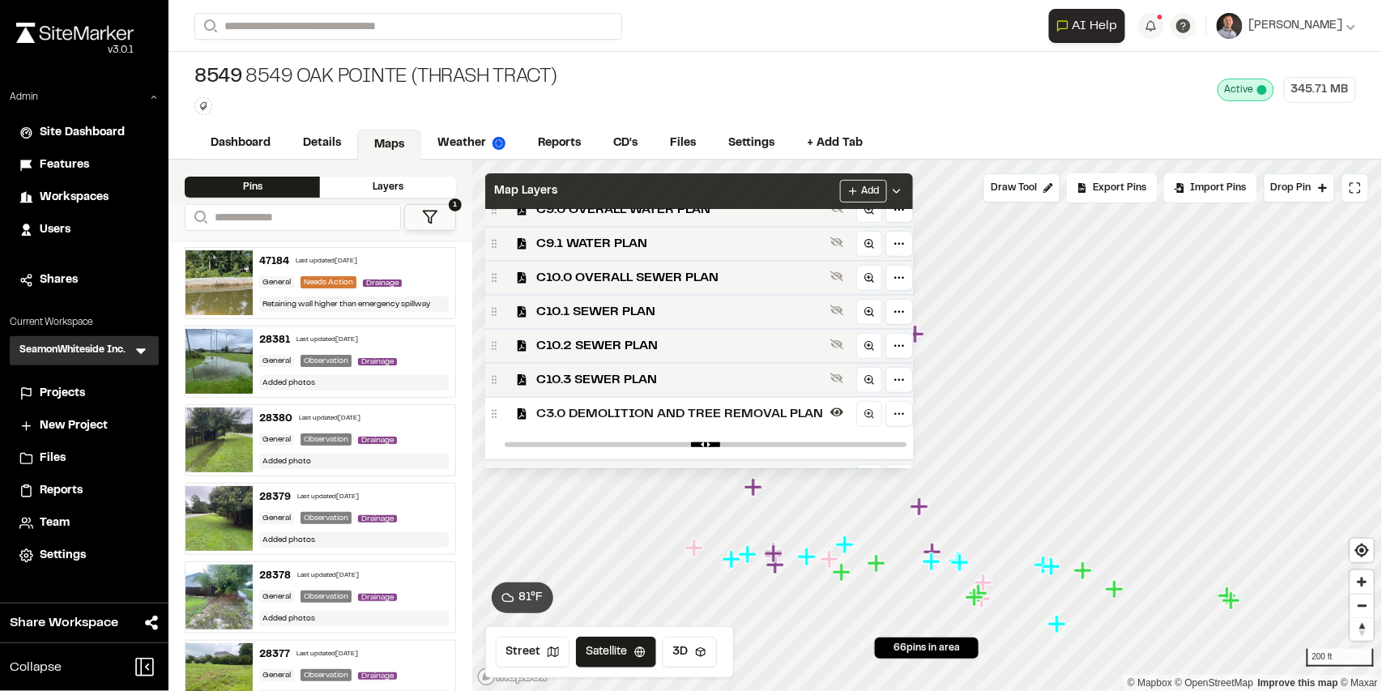
click at [766, 186] on div "Map Layers Add" at bounding box center [699, 191] width 428 height 36
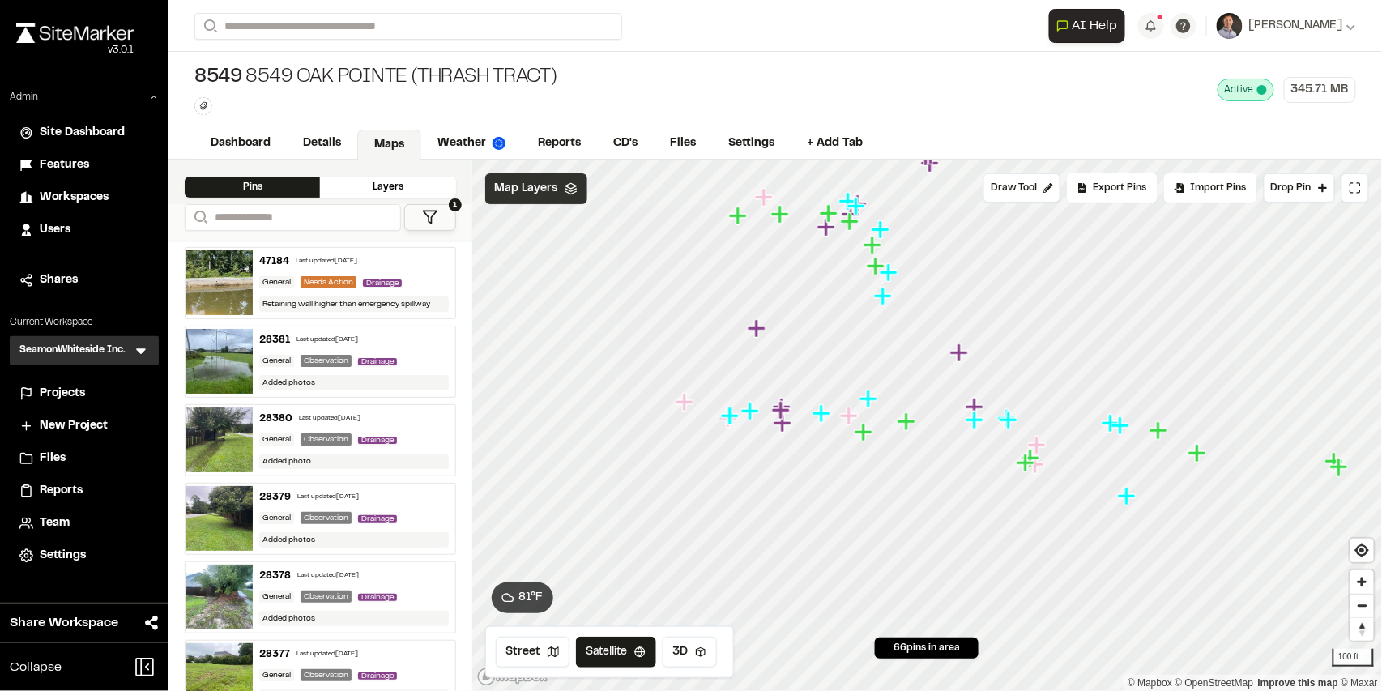
click at [530, 184] on span "Map Layers" at bounding box center [526, 189] width 63 height 18
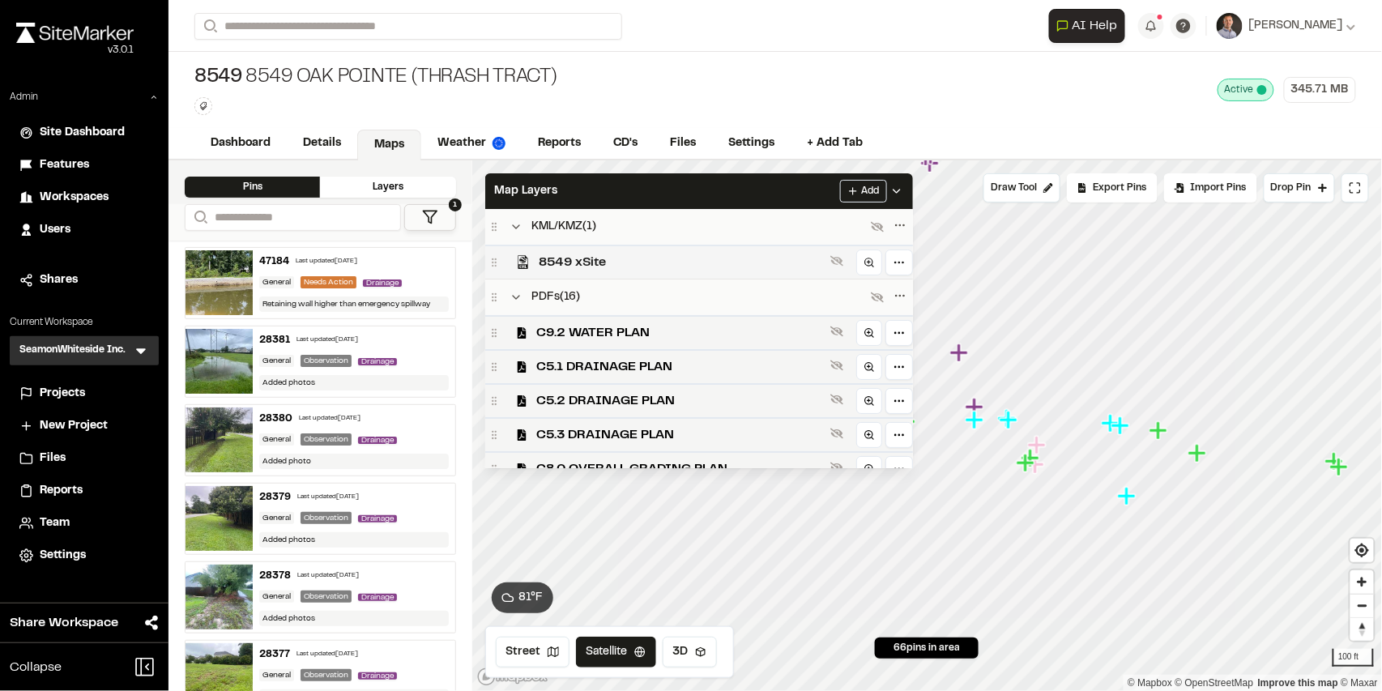
click at [593, 260] on span "8549 xSite" at bounding box center [682, 262] width 284 height 19
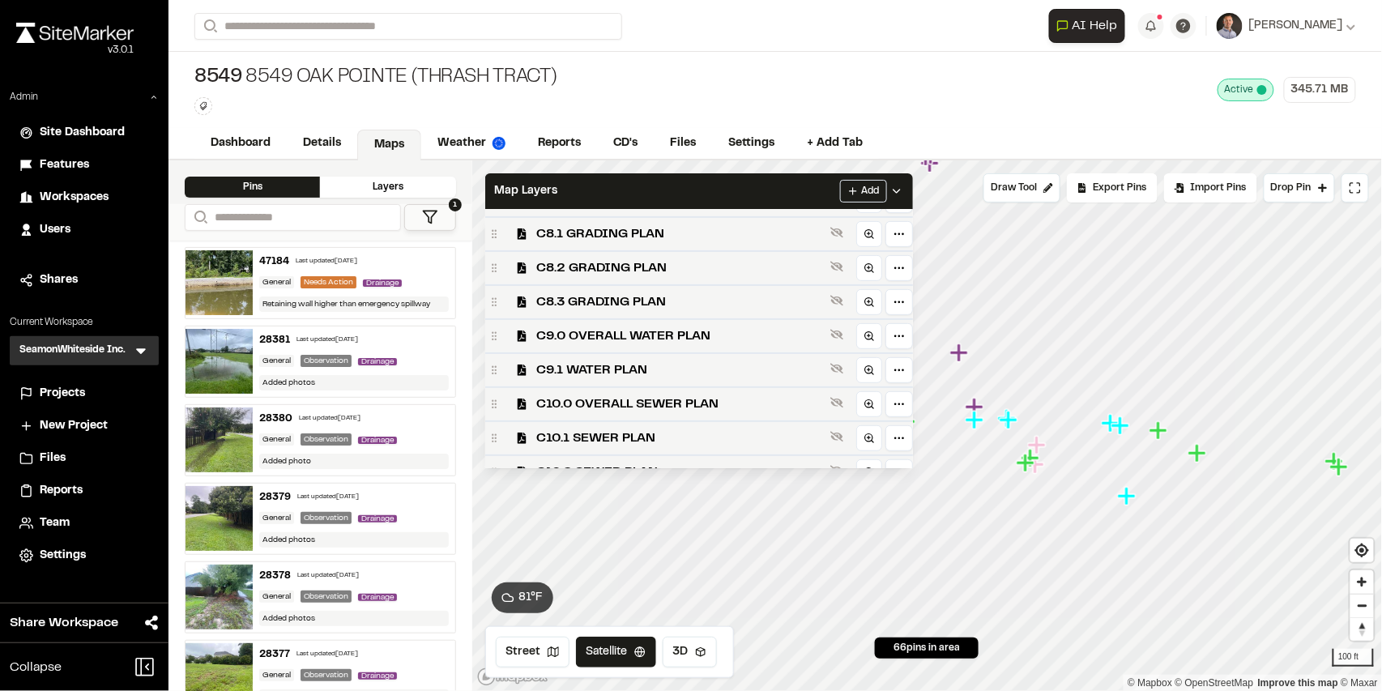
scroll to position [425, 0]
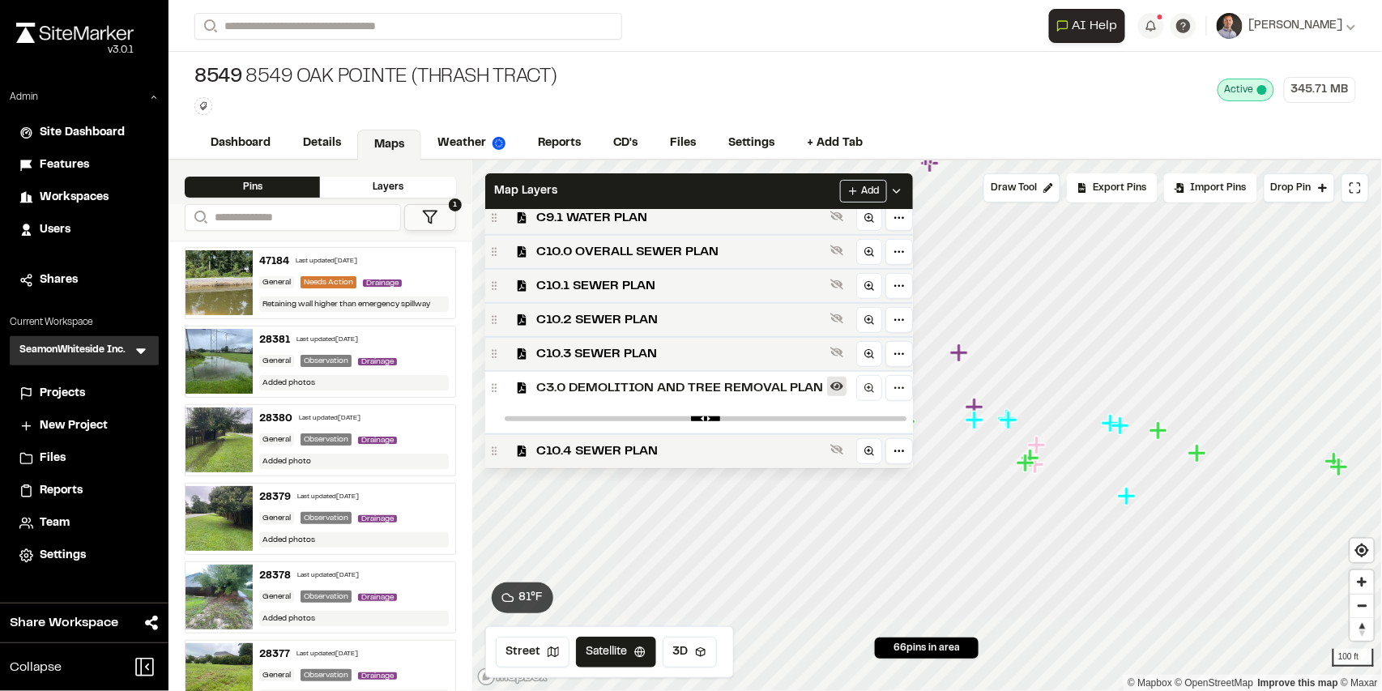
click at [839, 386] on icon at bounding box center [836, 386] width 13 height 9
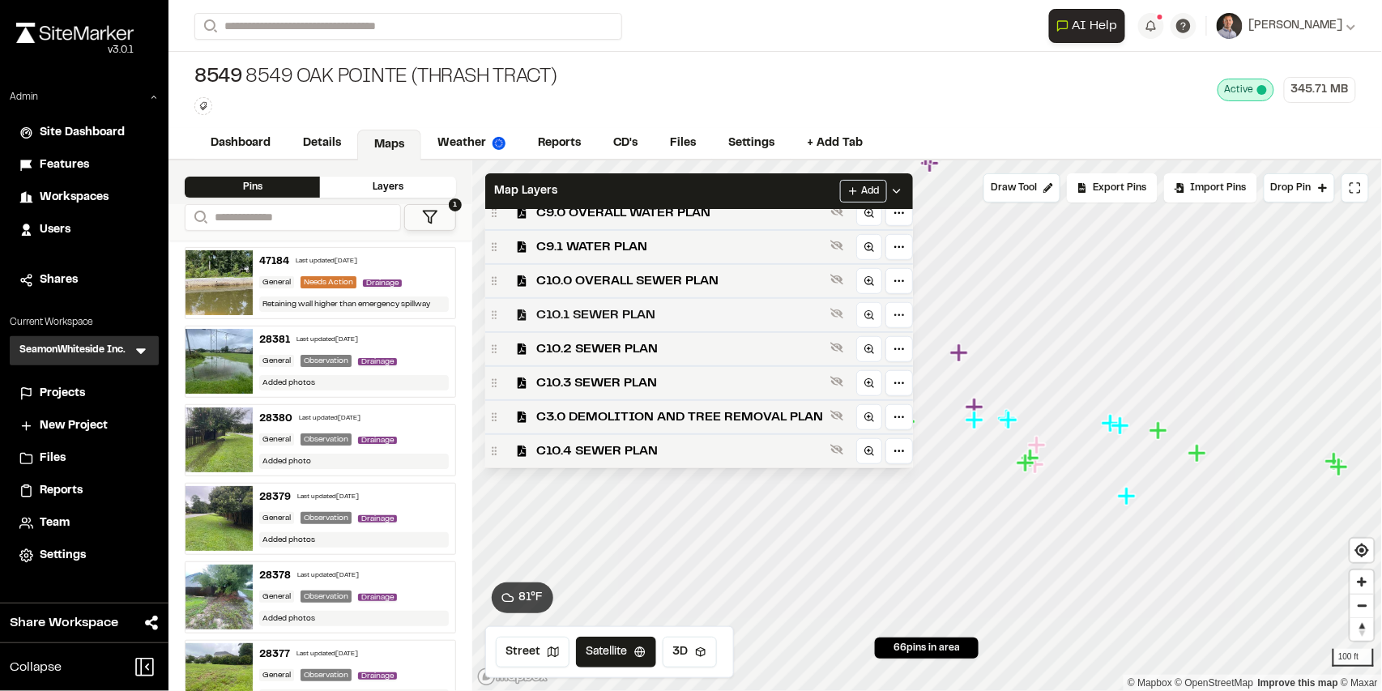
scroll to position [395, 0]
drag, startPoint x: 774, startPoint y: 195, endPoint x: 786, endPoint y: 221, distance: 28.3
click at [777, 199] on div "Map Layers Add" at bounding box center [699, 191] width 428 height 36
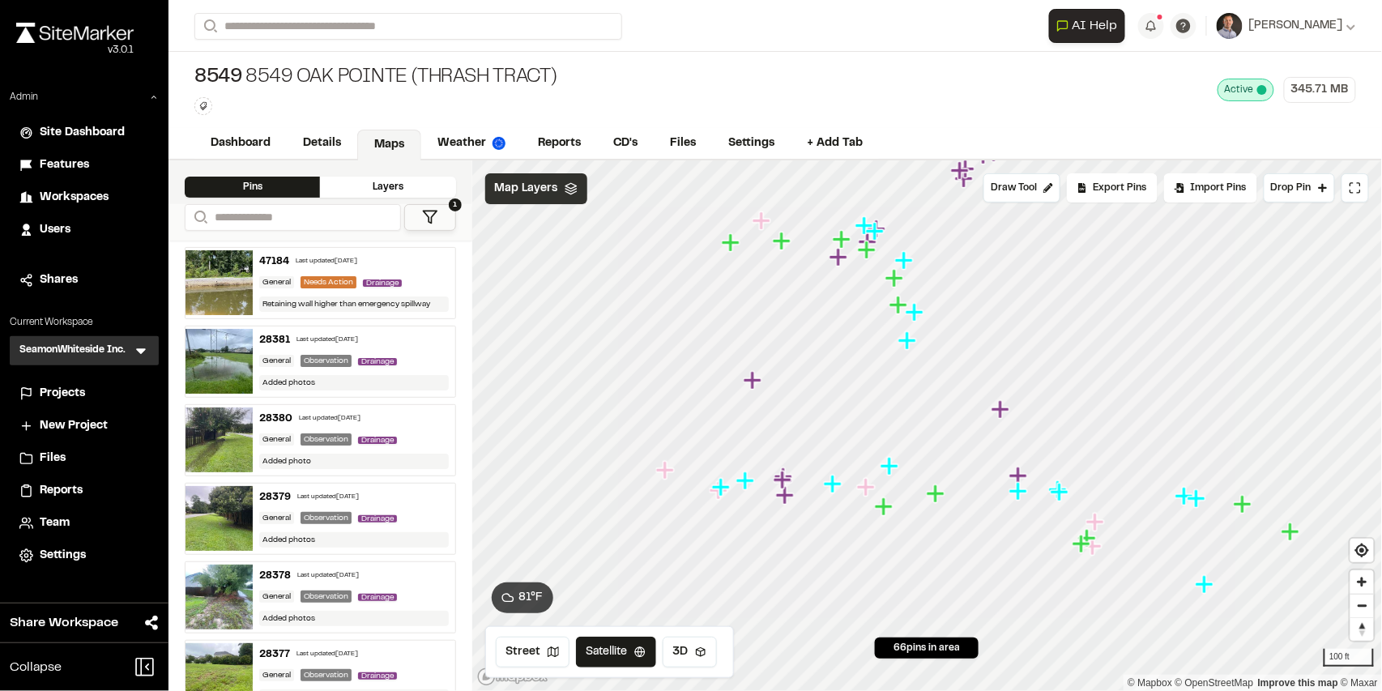
click at [550, 182] on span "Map Layers" at bounding box center [526, 189] width 63 height 18
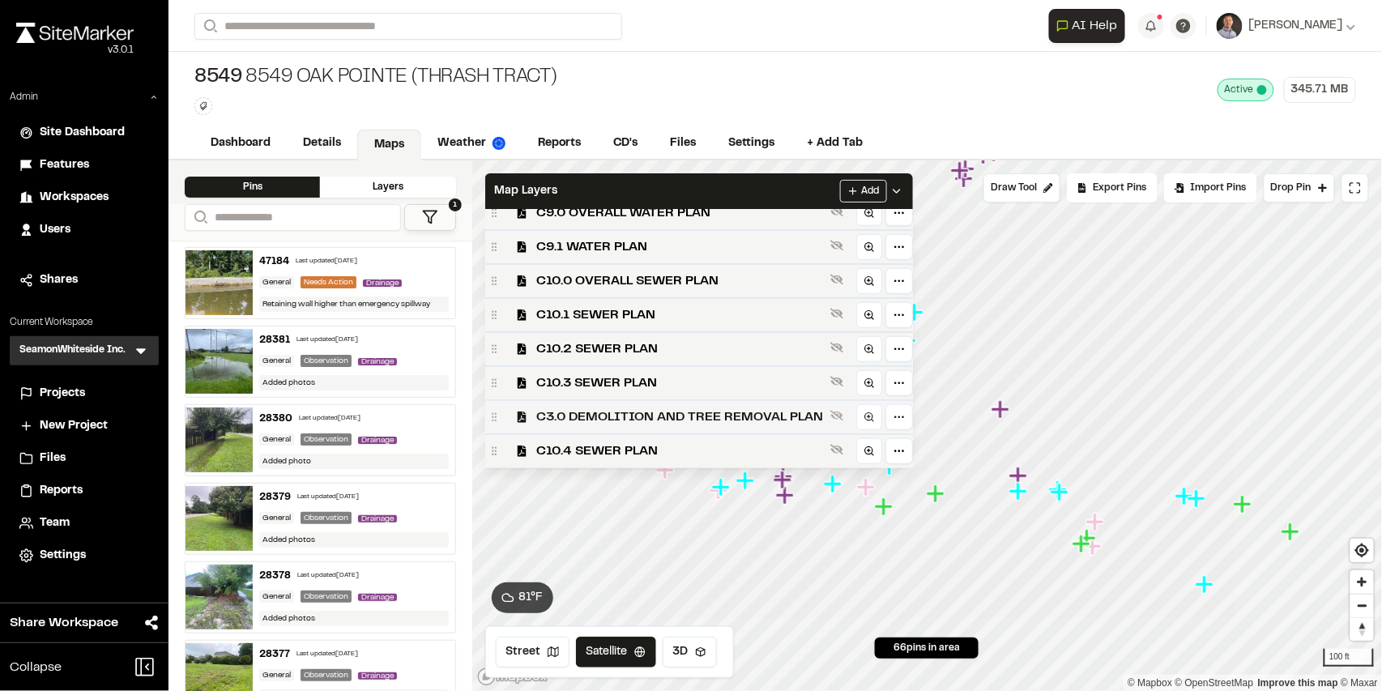
click at [686, 420] on span "C3.0 DEMOLITION AND TREE REMOVAL PLAN" at bounding box center [680, 416] width 287 height 19
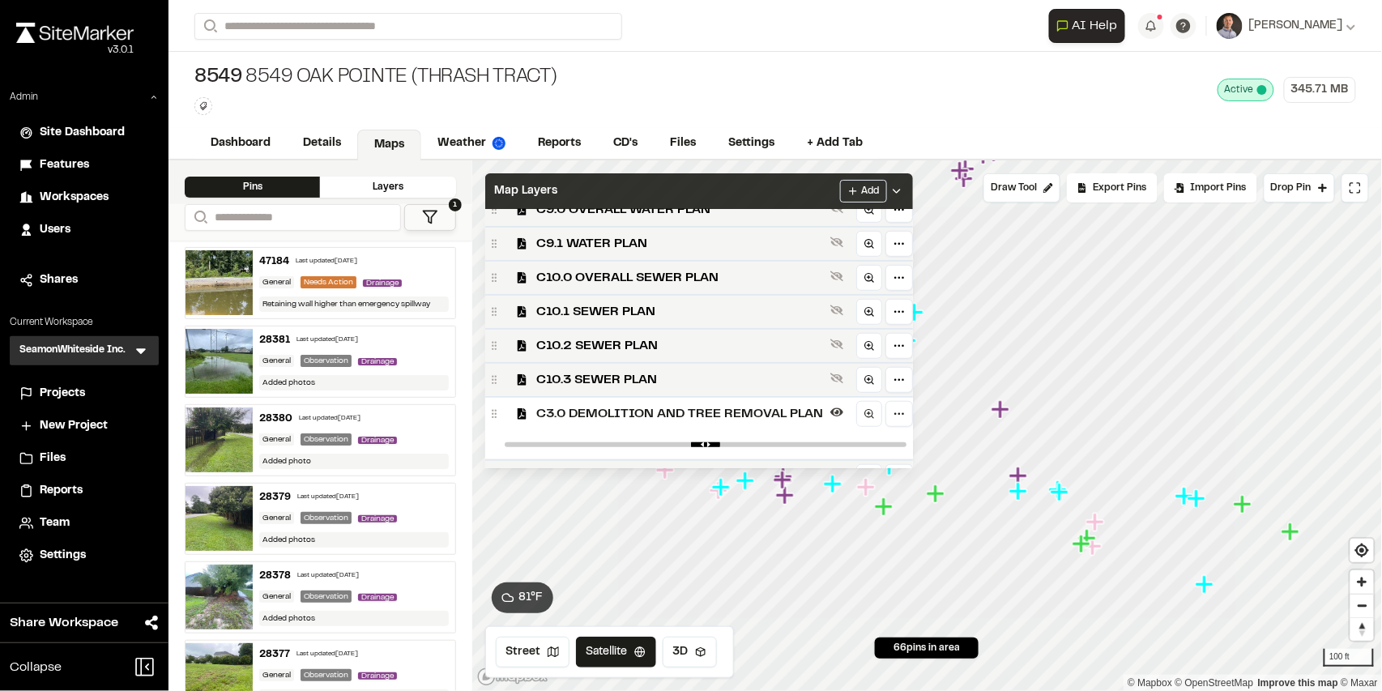
click at [757, 190] on div "Map Layers Add" at bounding box center [699, 191] width 428 height 36
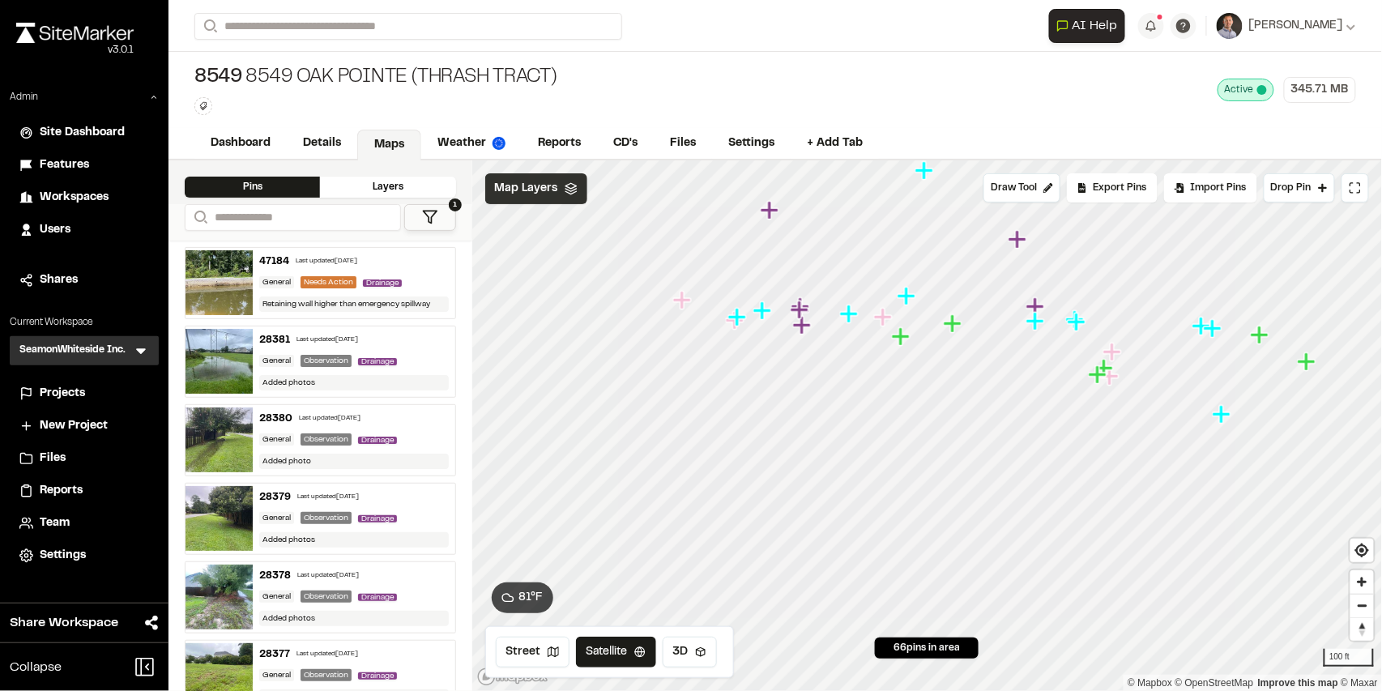
click at [527, 193] on span "Map Layers" at bounding box center [526, 189] width 63 height 18
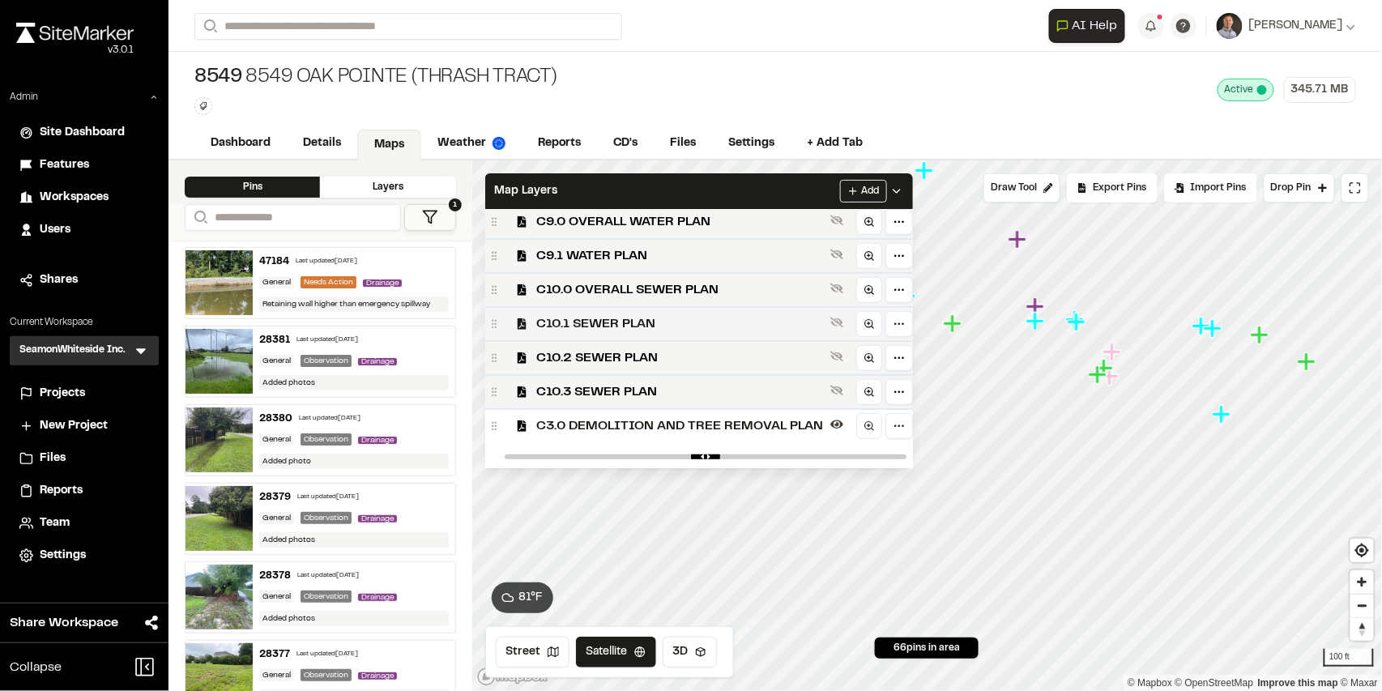
scroll to position [425, 0]
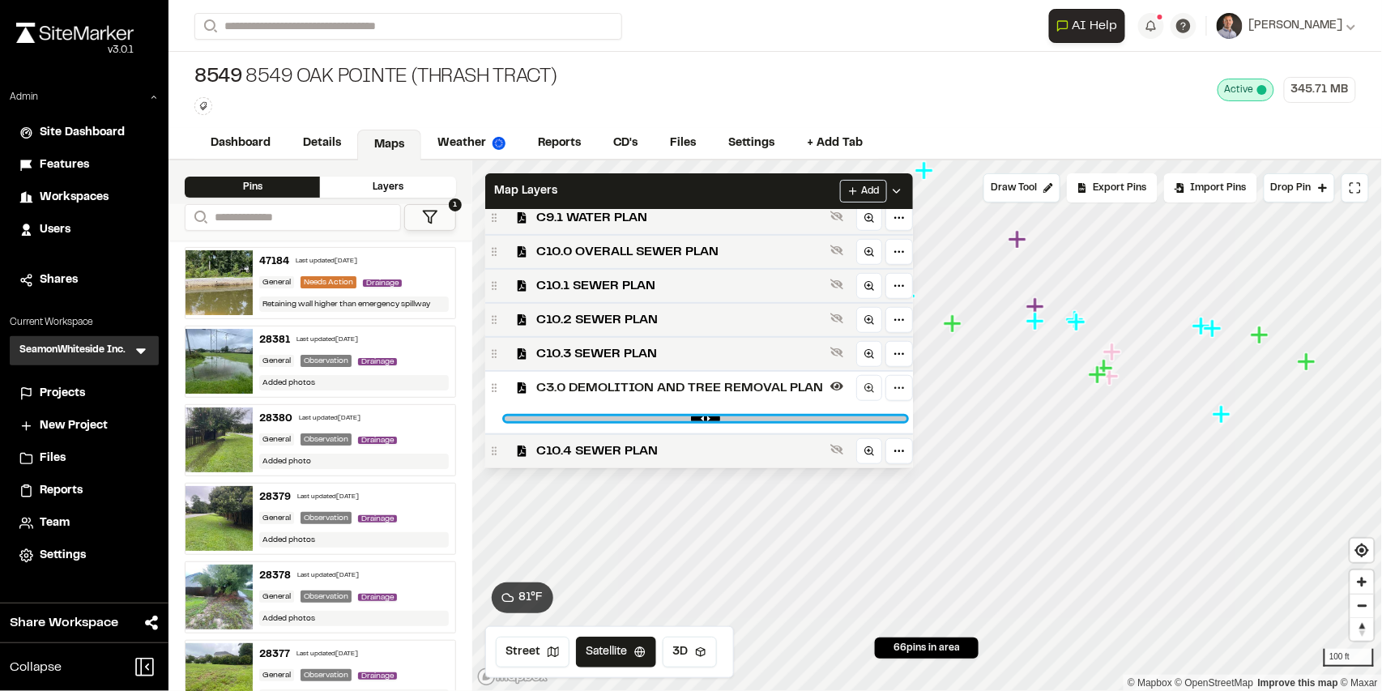
drag, startPoint x: 887, startPoint y: 419, endPoint x: 654, endPoint y: 416, distance: 233.3
type input "****"
click at [654, 416] on input "range" at bounding box center [706, 418] width 402 height 5
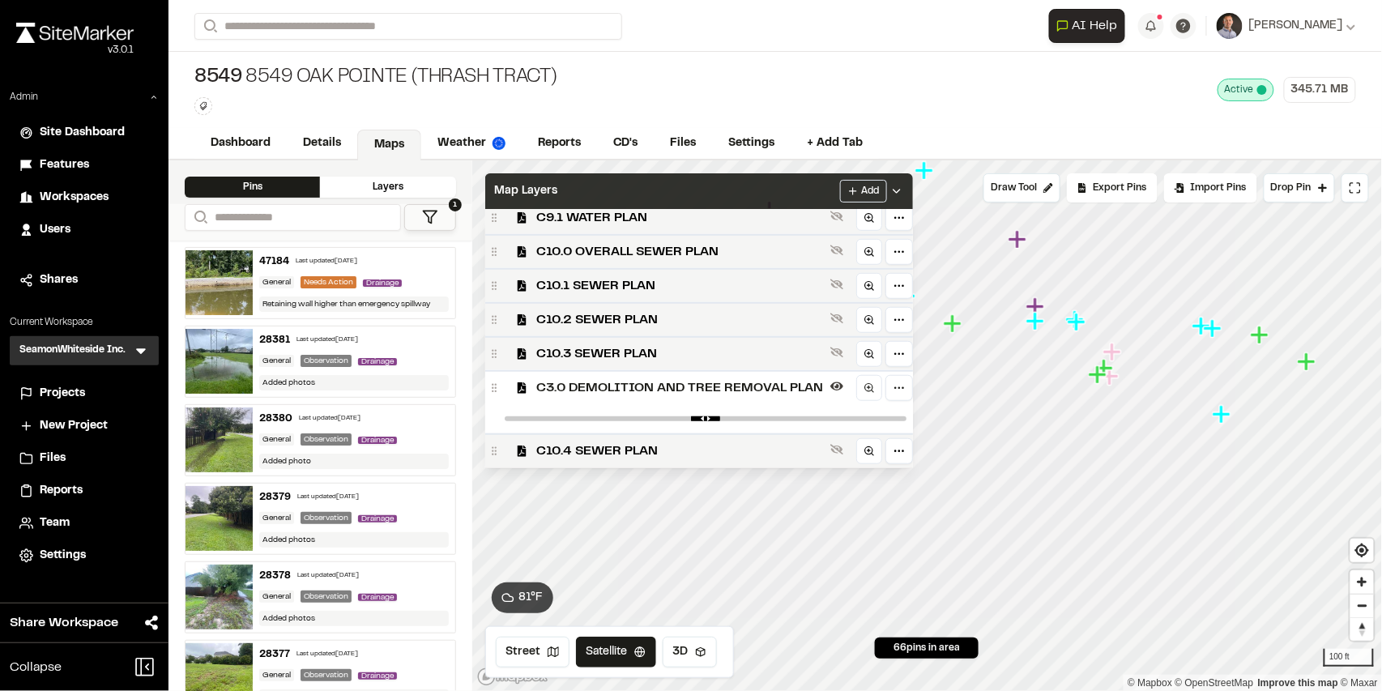
click at [696, 194] on div "Map Layers Add" at bounding box center [699, 191] width 428 height 36
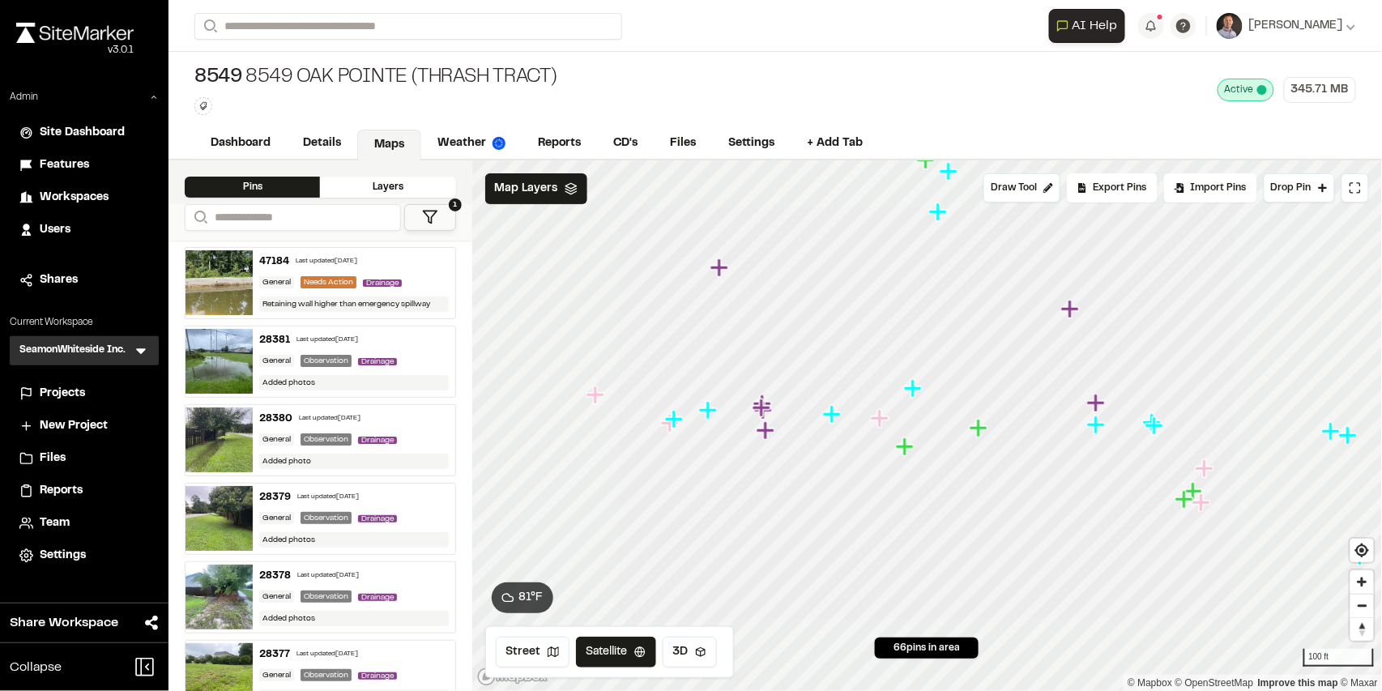
click at [442, 215] on button "1" at bounding box center [430, 217] width 52 height 27
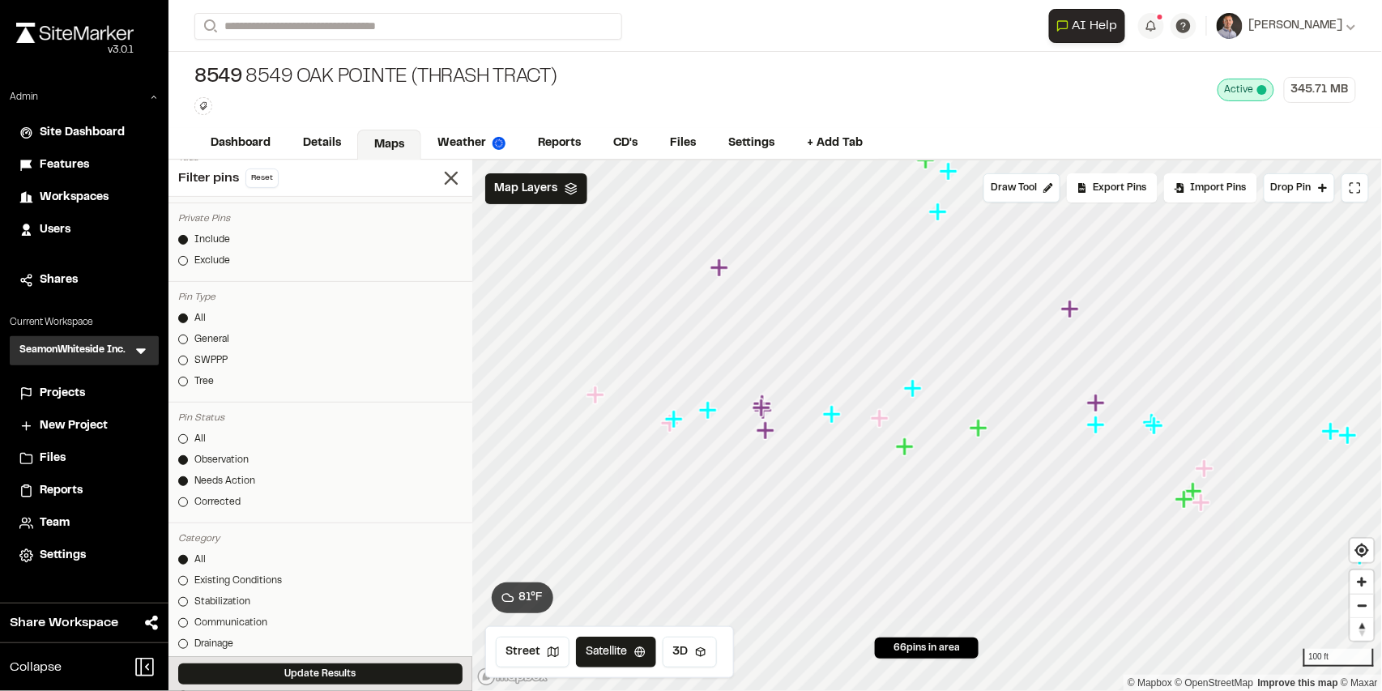
scroll to position [324, 0]
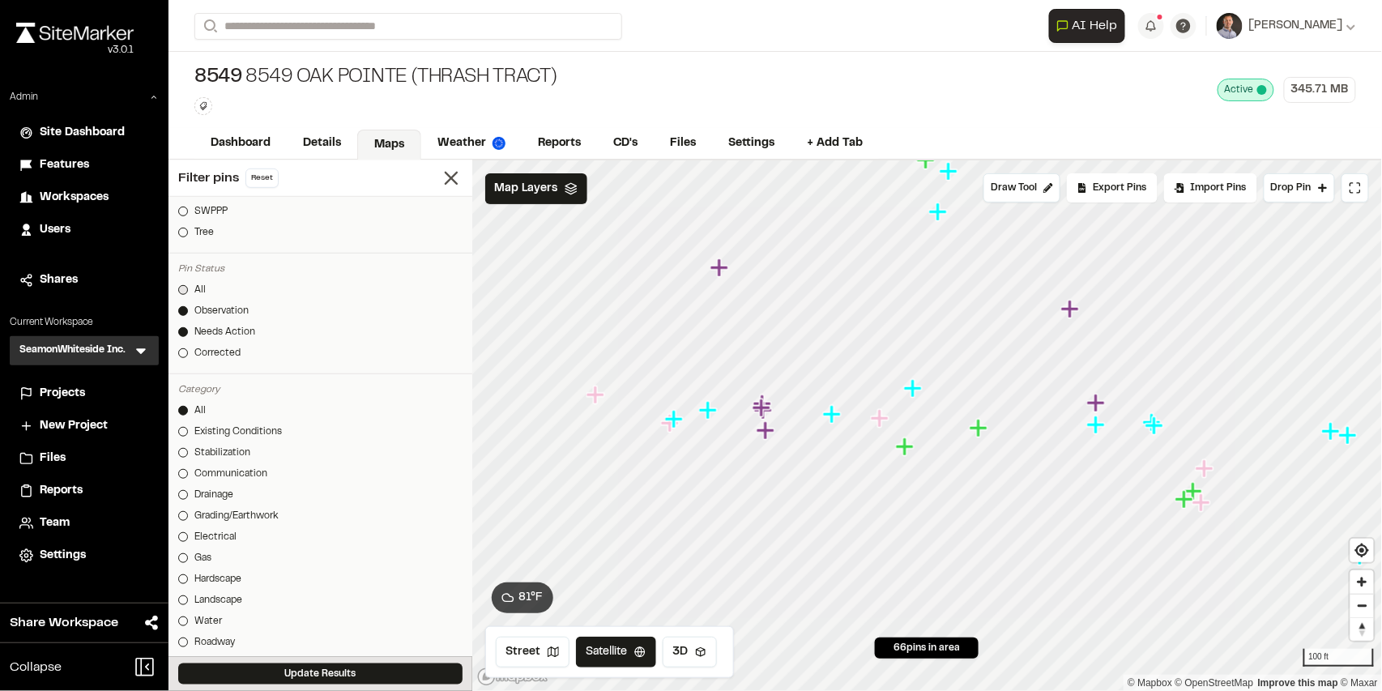
click at [196, 284] on div "All" at bounding box center [199, 290] width 11 height 15
click at [346, 669] on button "Update Results" at bounding box center [320, 673] width 284 height 21
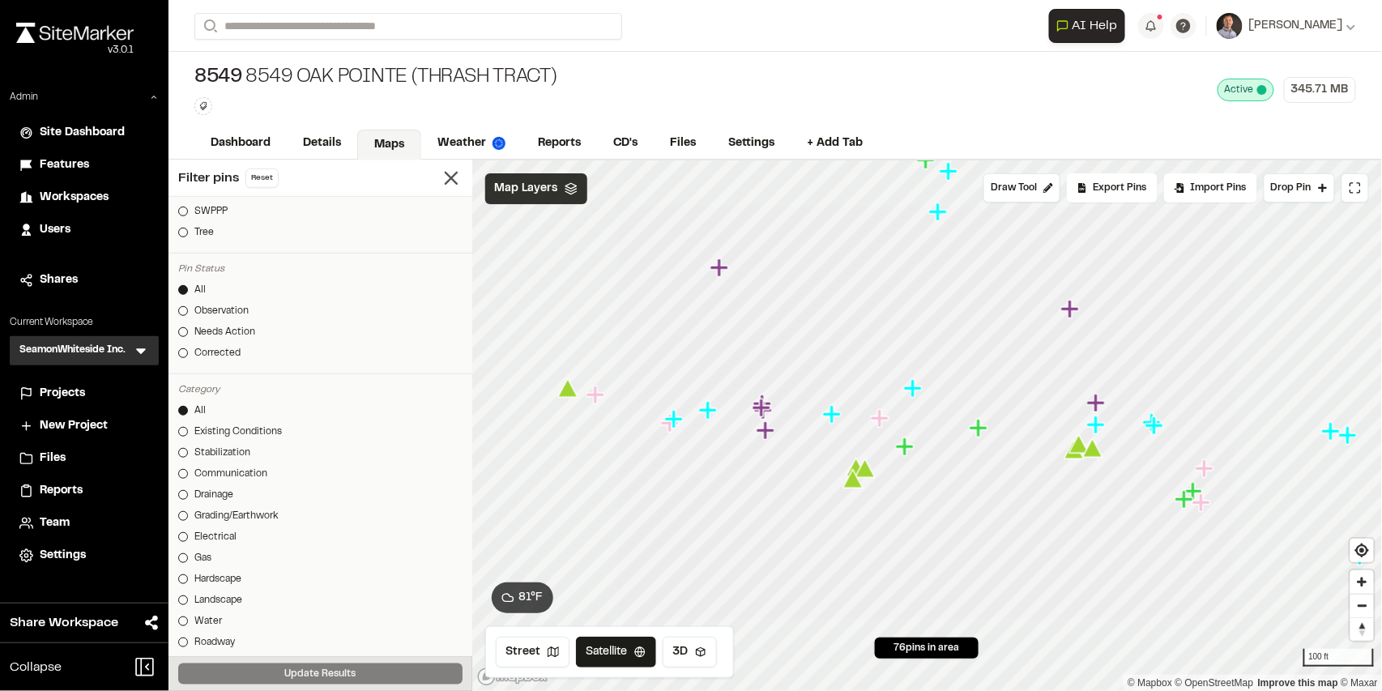
click at [524, 195] on span "Map Layers" at bounding box center [526, 189] width 63 height 18
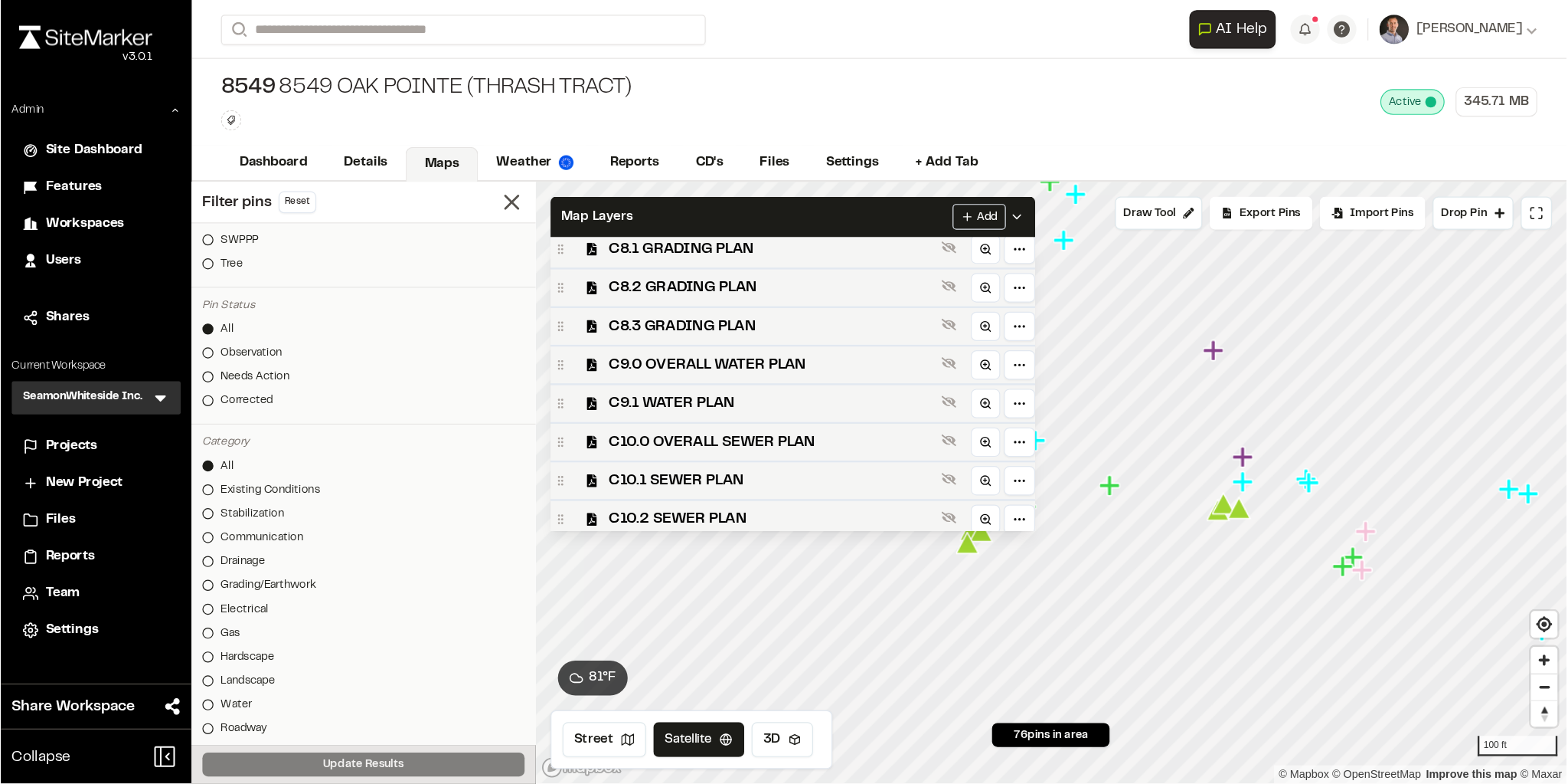
scroll to position [402, 0]
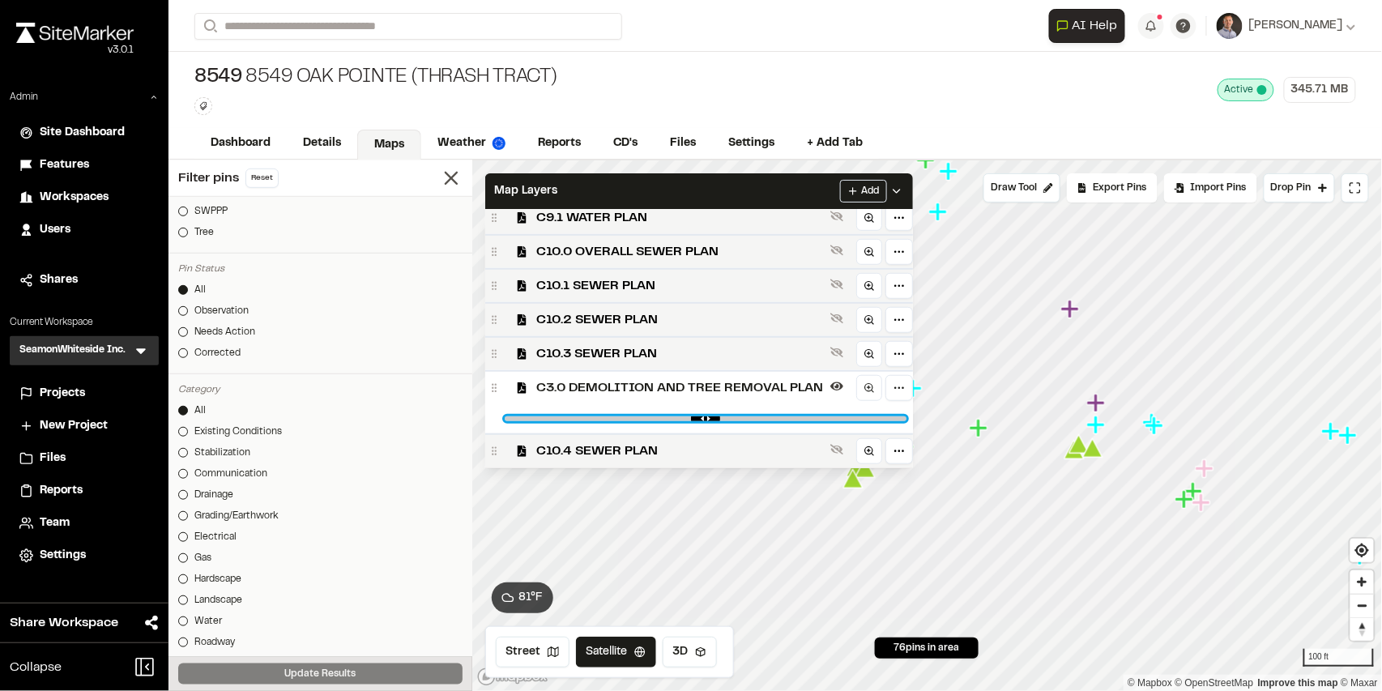
drag, startPoint x: 657, startPoint y: 419, endPoint x: 881, endPoint y: 416, distance: 223.6
type input "****"
click at [881, 416] on input "range" at bounding box center [706, 418] width 402 height 5
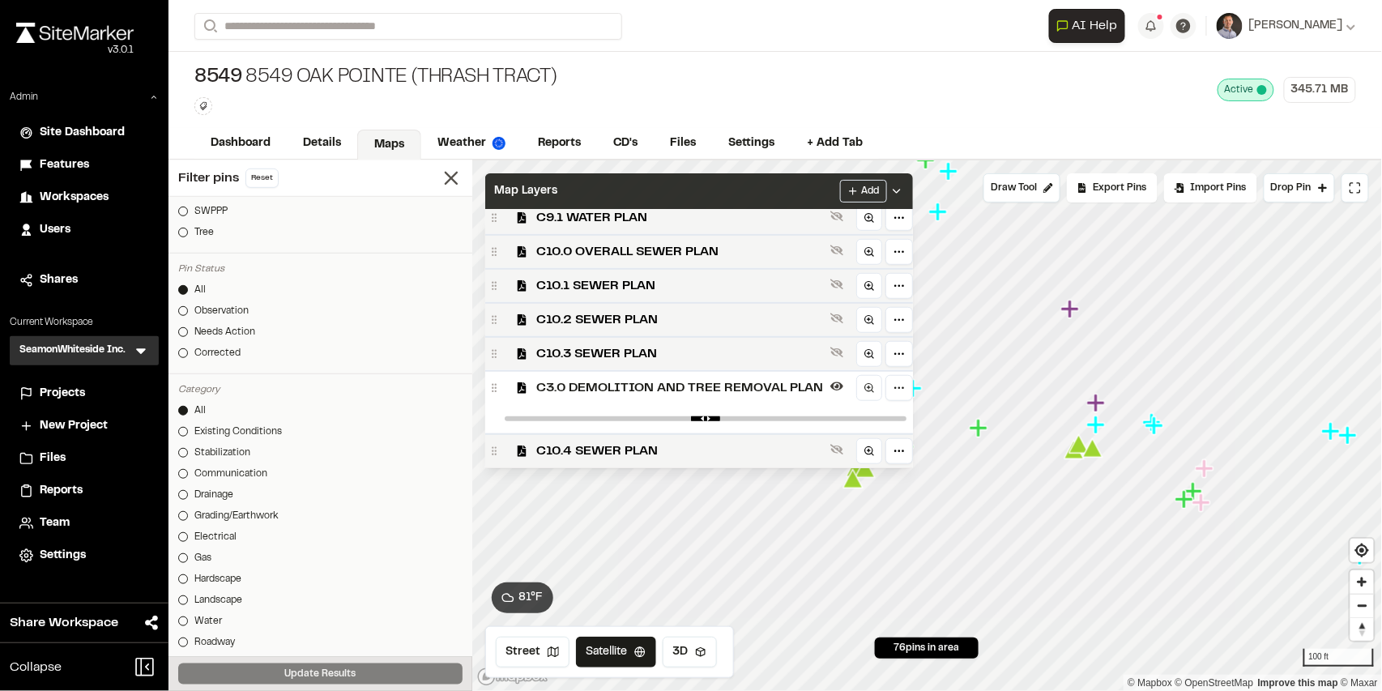
click at [806, 186] on div "Map Layers Add" at bounding box center [699, 191] width 428 height 36
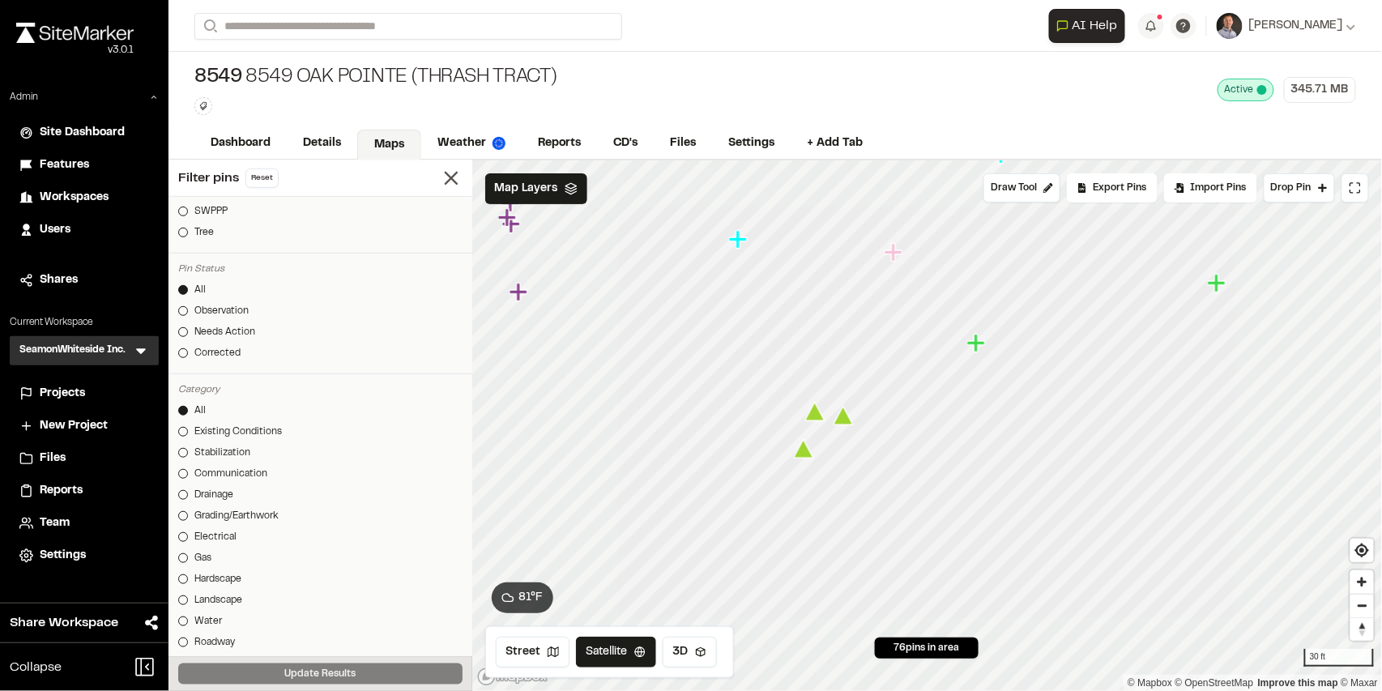
click at [804, 455] on icon "Map marker" at bounding box center [803, 449] width 20 height 19
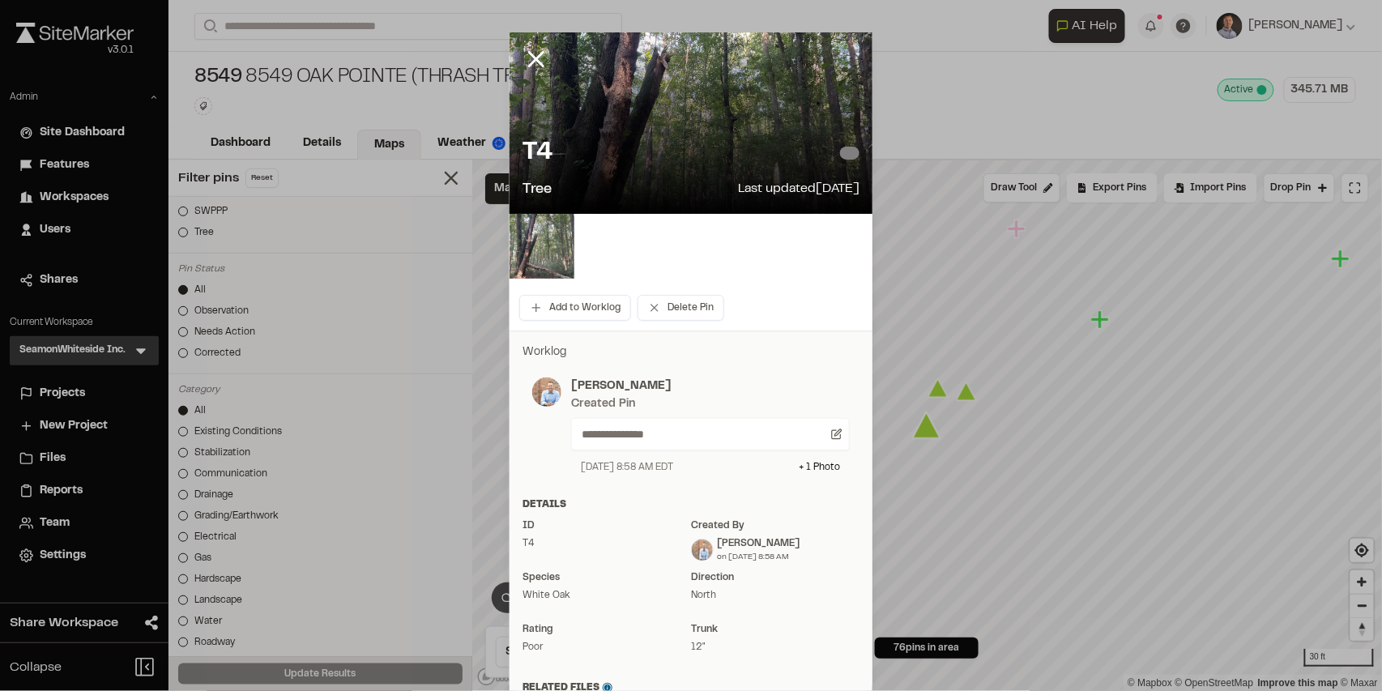
click at [544, 251] on img at bounding box center [542, 246] width 65 height 65
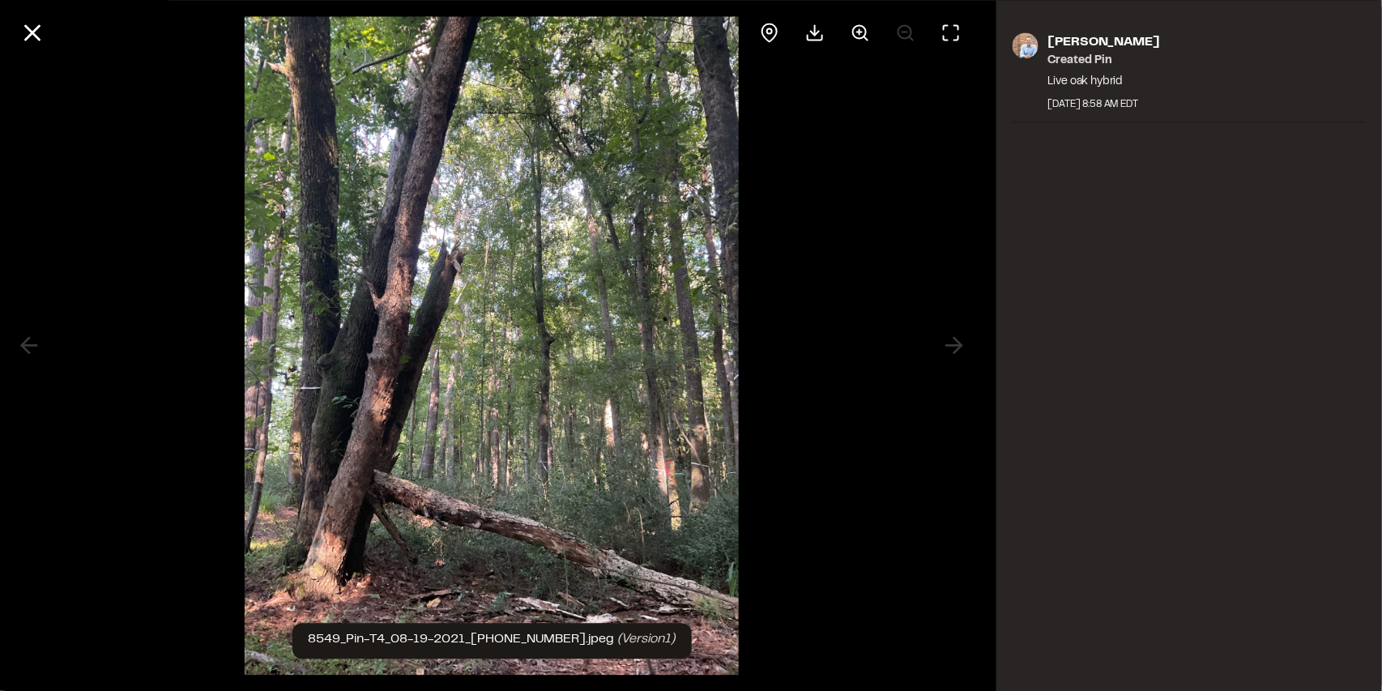
drag, startPoint x: 28, startPoint y: 31, endPoint x: 35, endPoint y: 40, distance: 11.5
click at [28, 31] on icon at bounding box center [33, 33] width 28 height 28
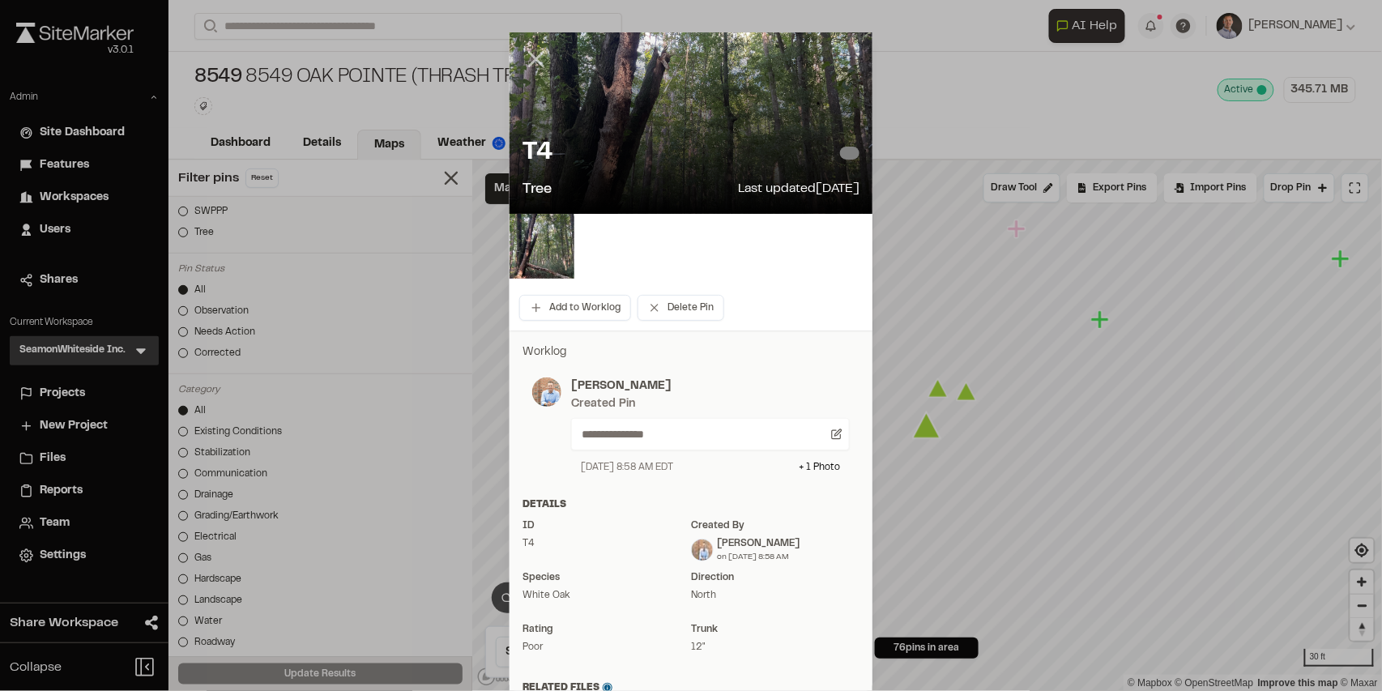
click at [538, 60] on icon at bounding box center [537, 59] width 28 height 28
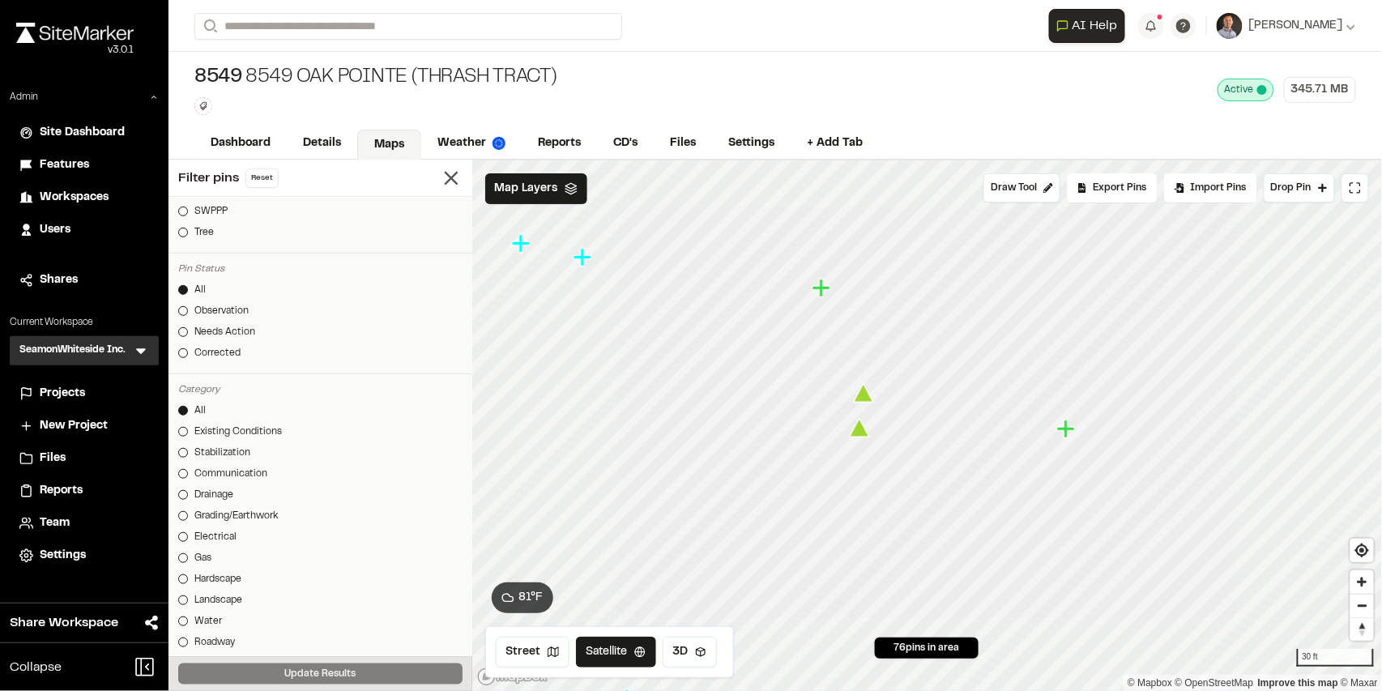
click at [860, 436] on icon "Map marker" at bounding box center [859, 428] width 20 height 19
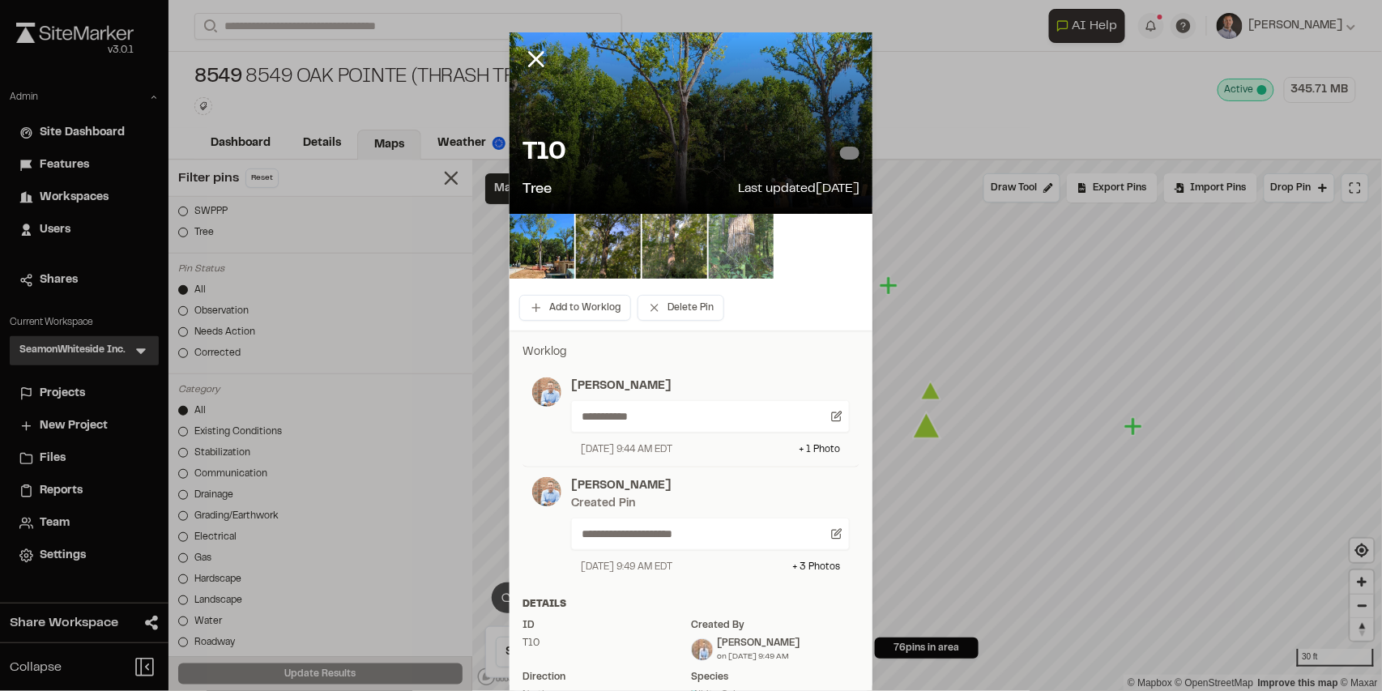
click at [736, 249] on img at bounding box center [741, 246] width 65 height 65
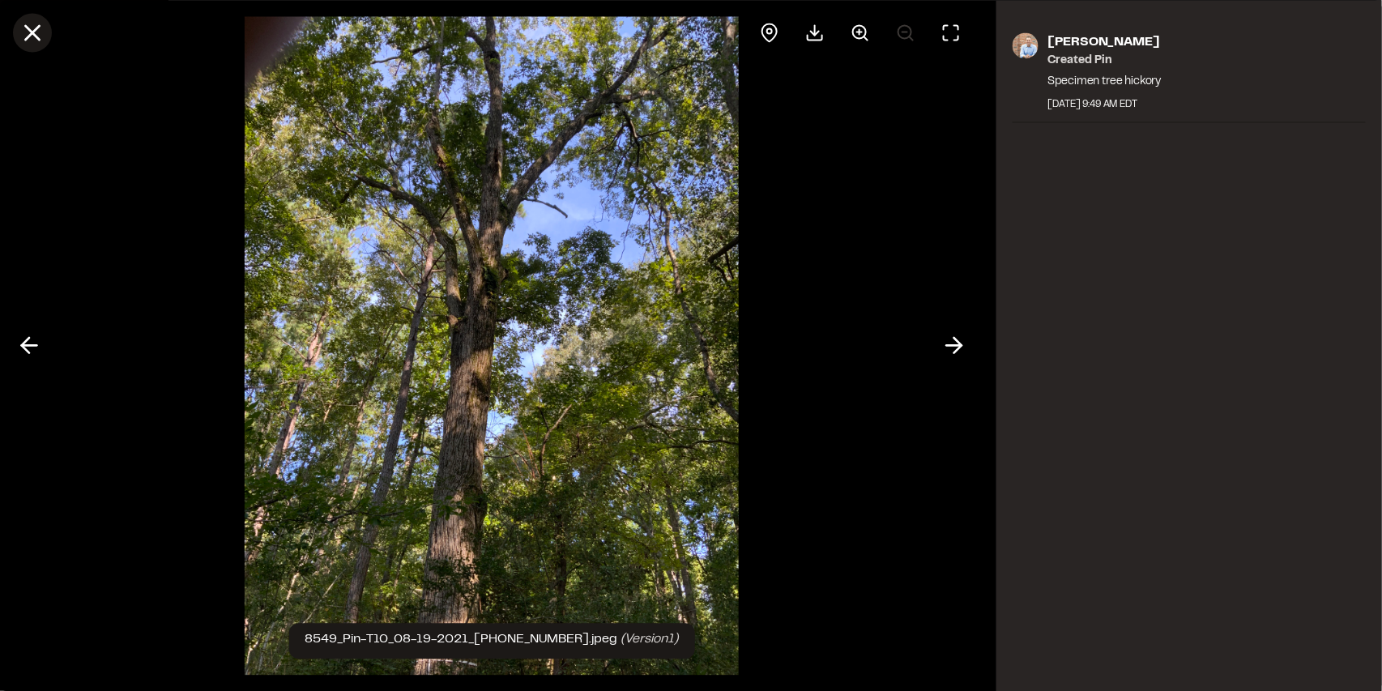
click at [41, 39] on icon at bounding box center [33, 33] width 28 height 28
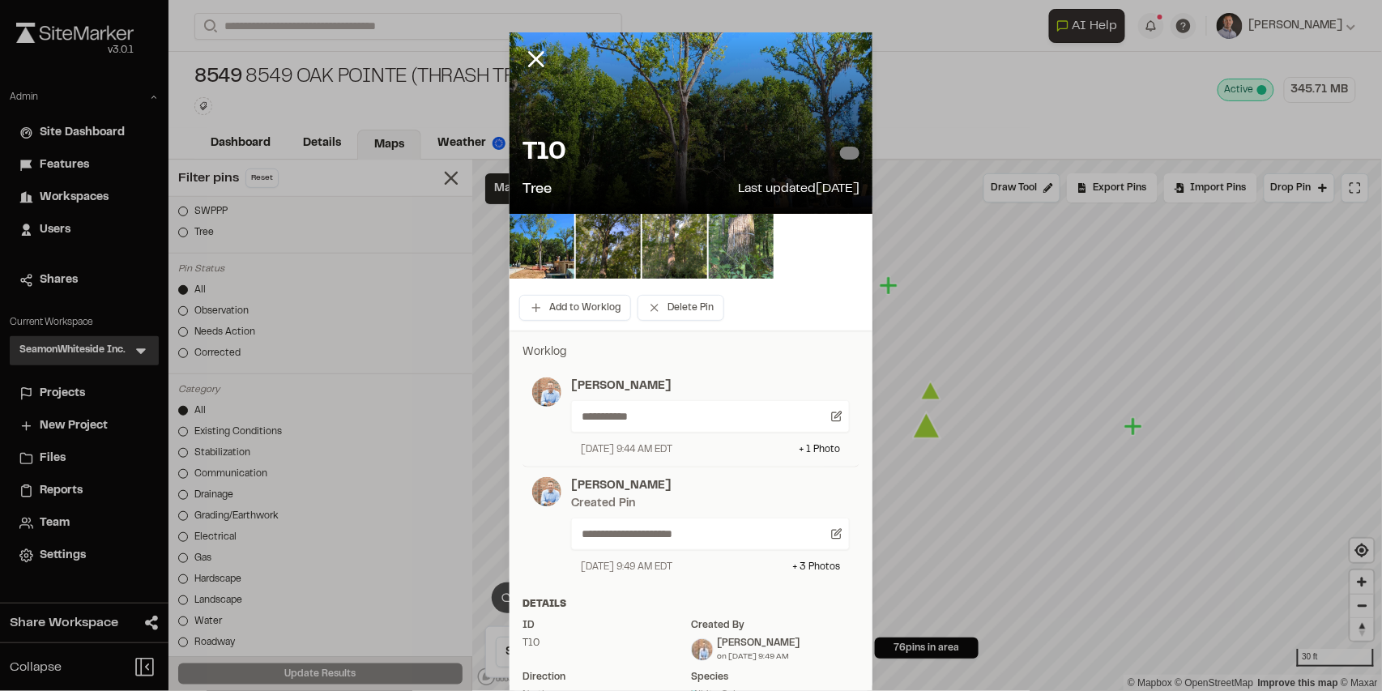
drag, startPoint x: 527, startPoint y: 65, endPoint x: 523, endPoint y: 77, distance: 12.8
click at [530, 65] on line at bounding box center [537, 60] width 14 height 14
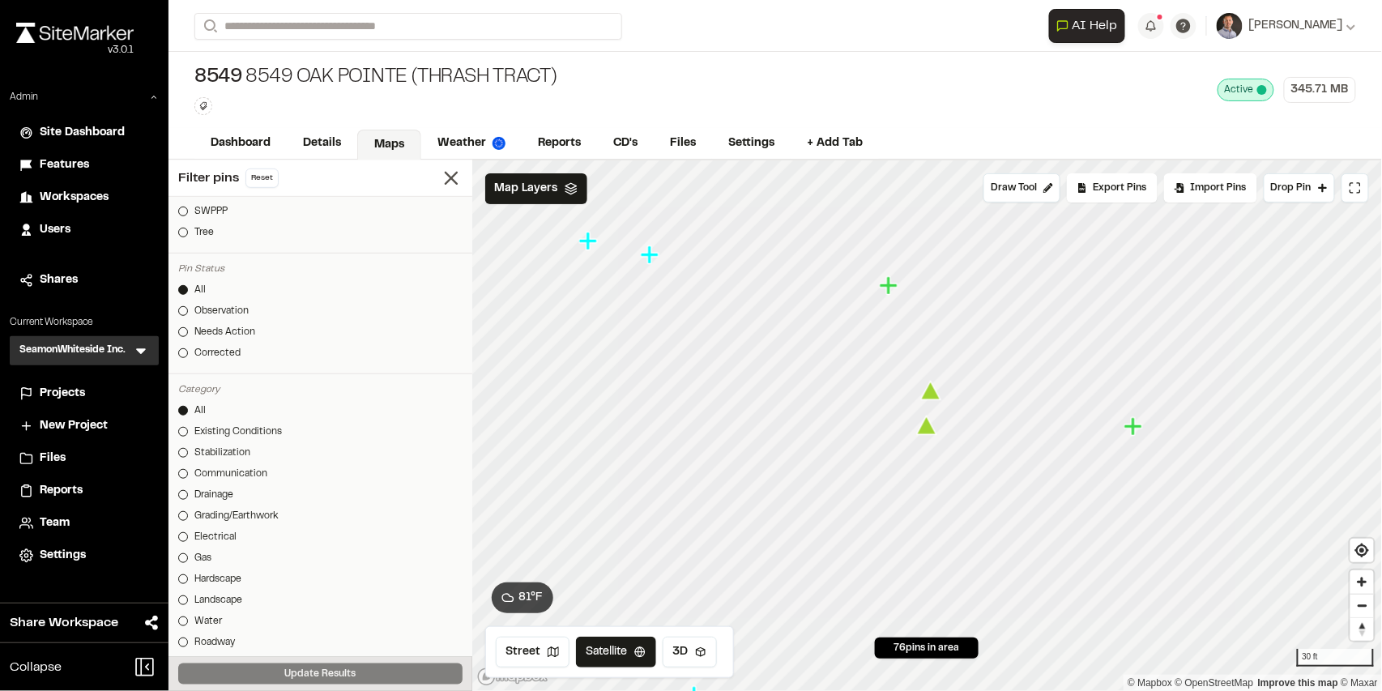
click at [930, 431] on icon "Map marker" at bounding box center [926, 425] width 20 height 19
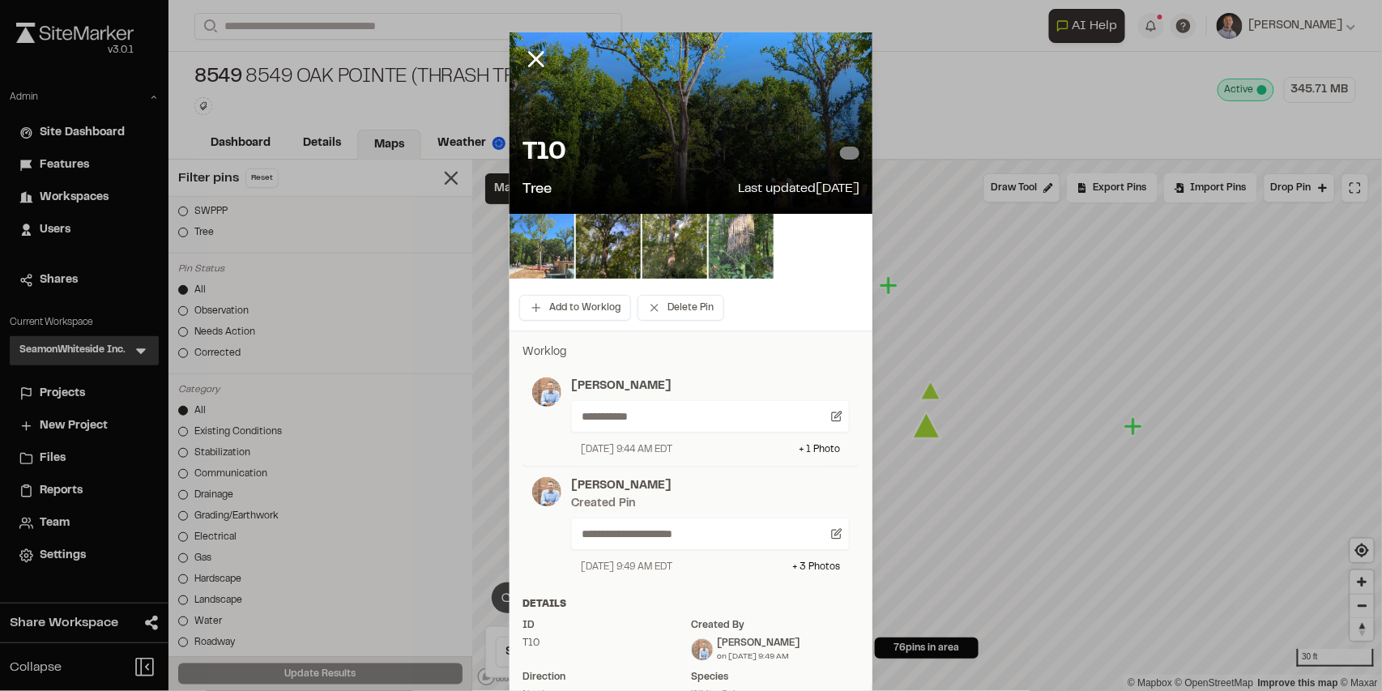
click at [544, 245] on img at bounding box center [542, 246] width 65 height 65
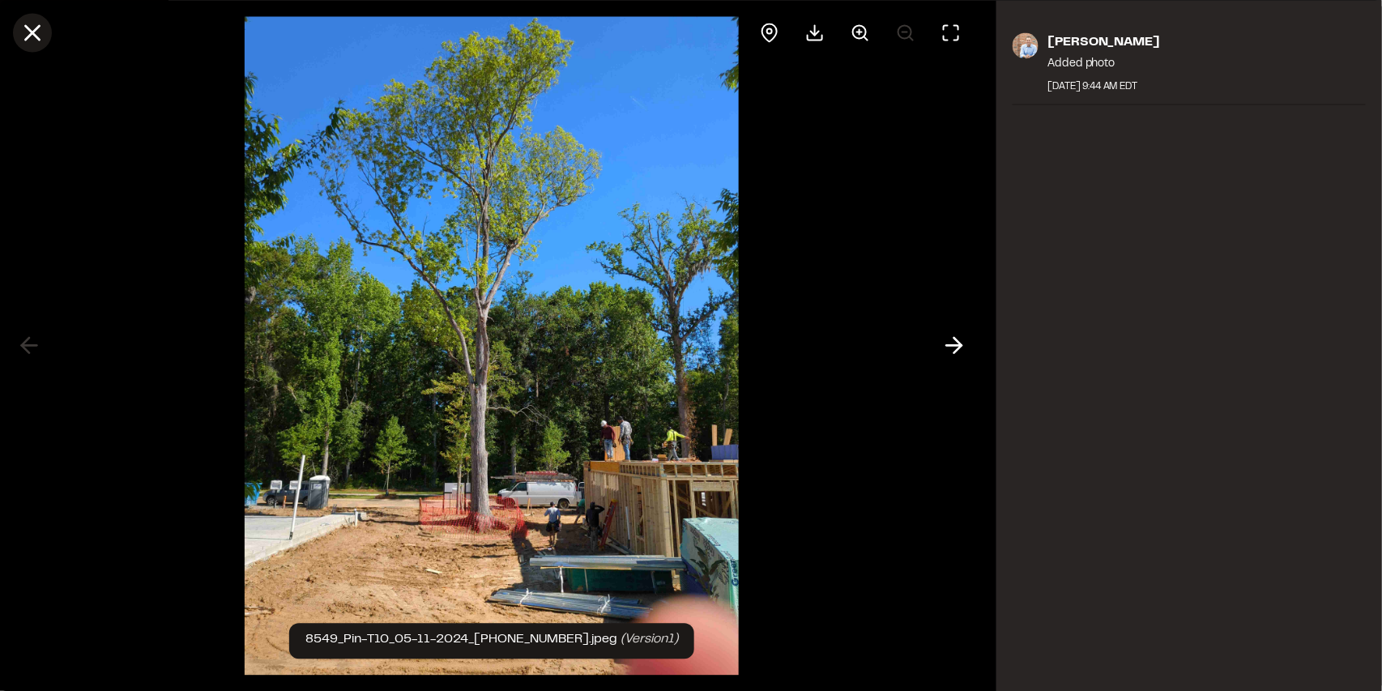
click at [39, 35] on icon at bounding box center [33, 33] width 28 height 28
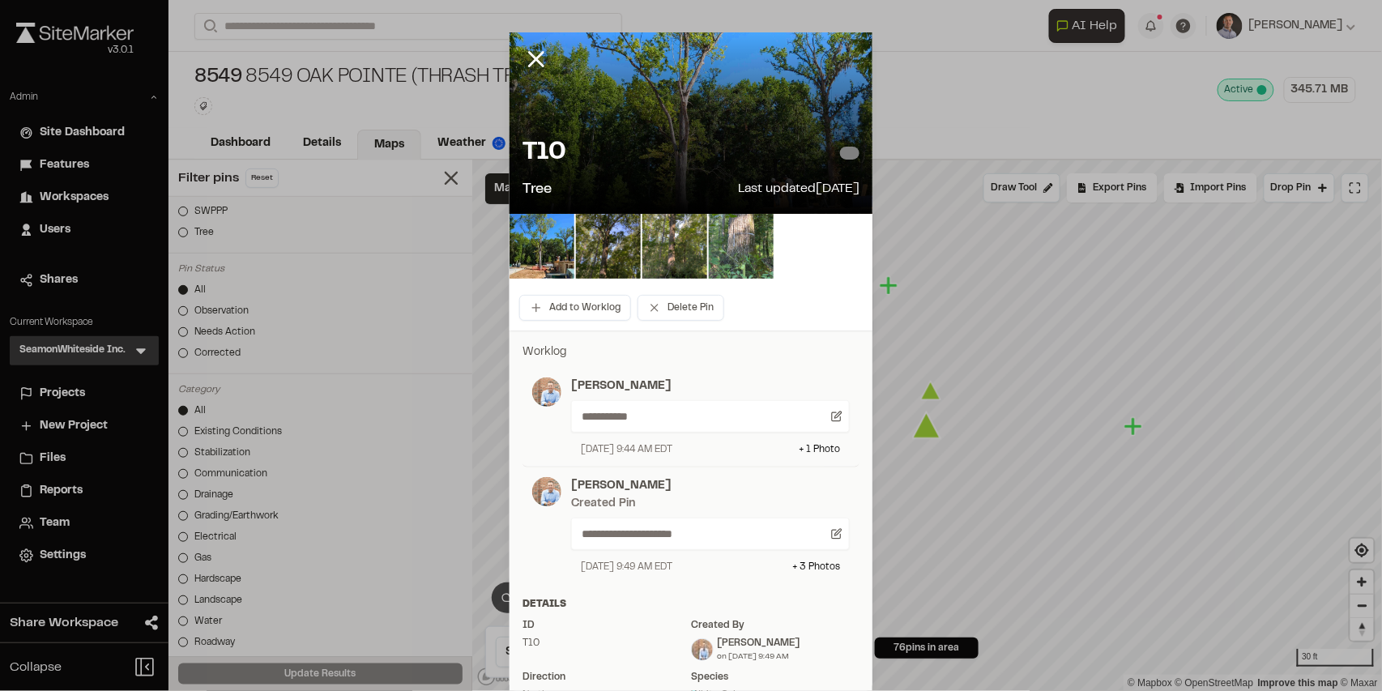
drag, startPoint x: 530, startPoint y: 58, endPoint x: 536, endPoint y: 80, distance: 22.8
click at [530, 58] on icon at bounding box center [537, 59] width 28 height 28
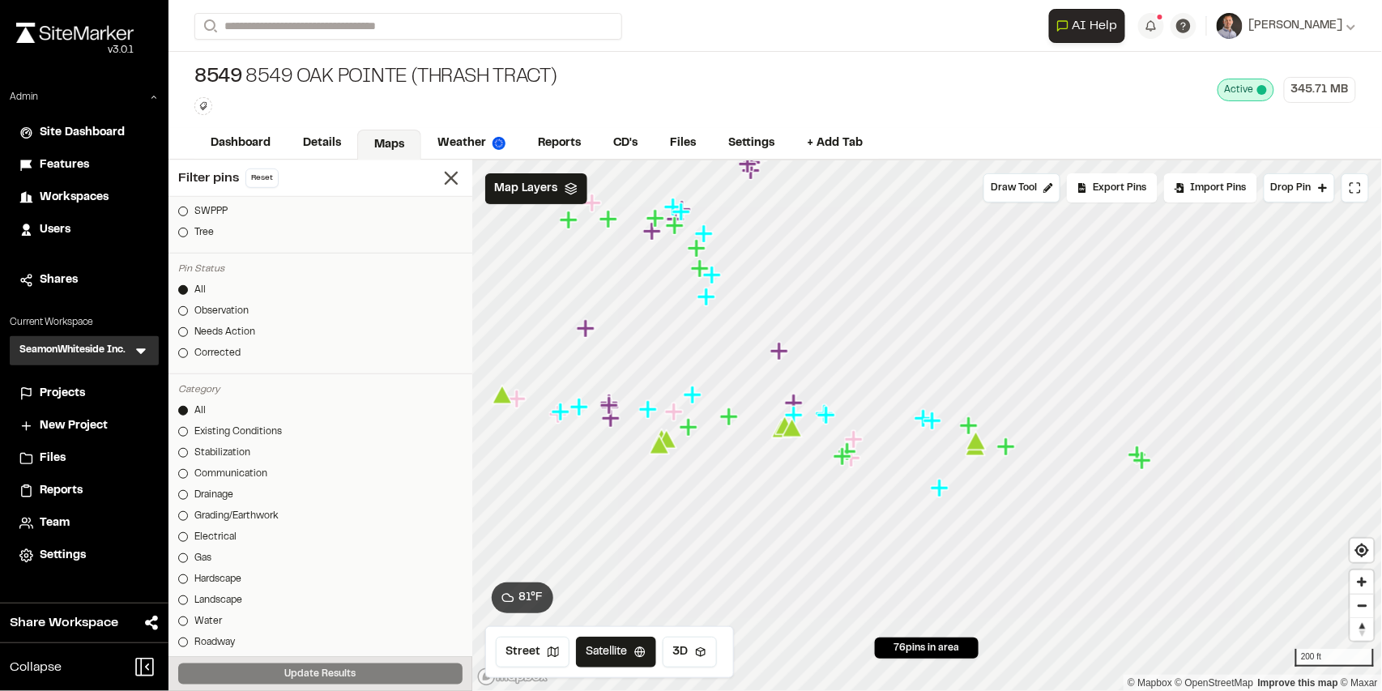
drag, startPoint x: 747, startPoint y: 452, endPoint x: 864, endPoint y: 443, distance: 117.0
click at [864, 443] on icon "Map marker" at bounding box center [854, 439] width 21 height 21
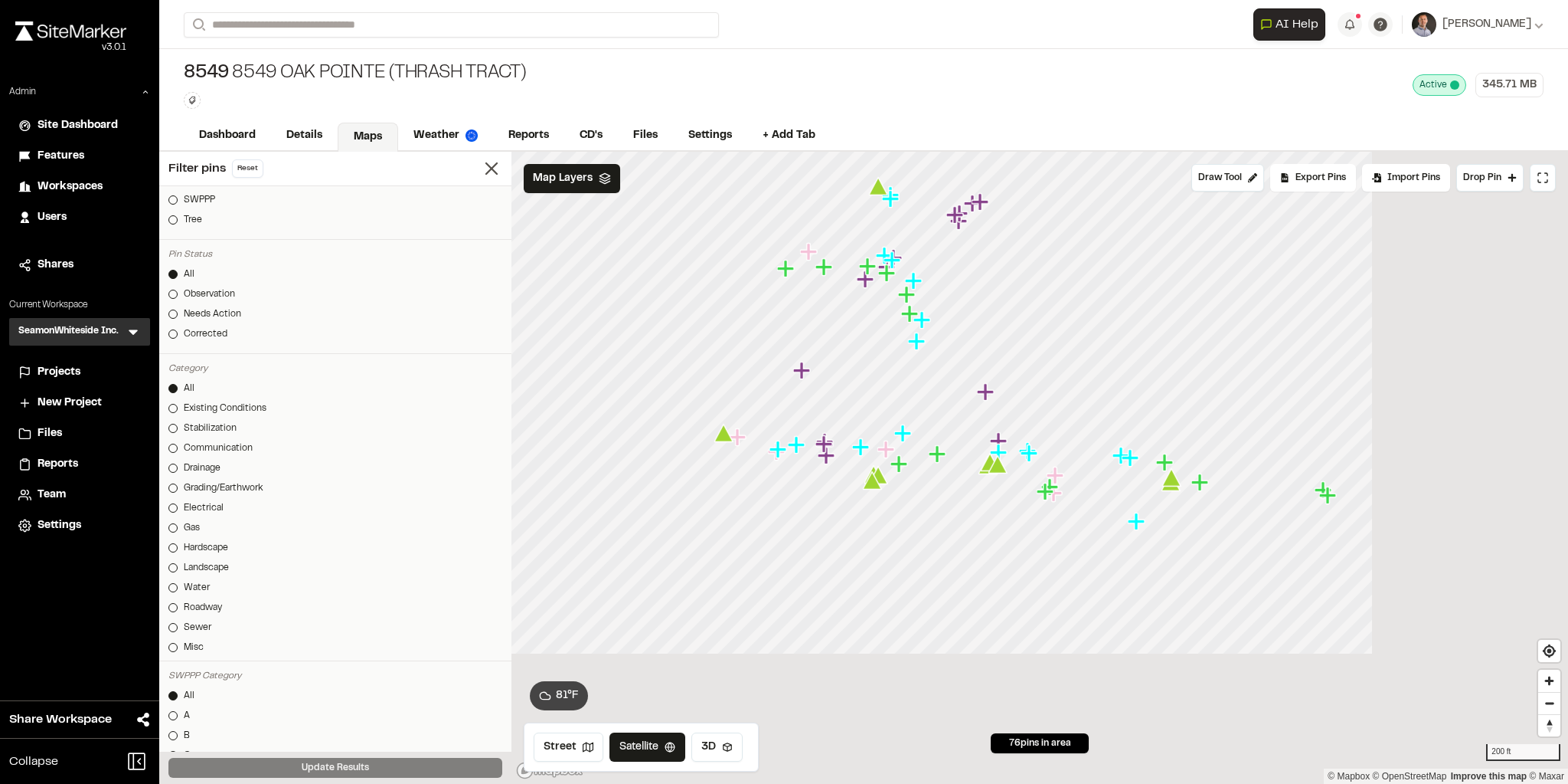
scroll to position [306, 0]
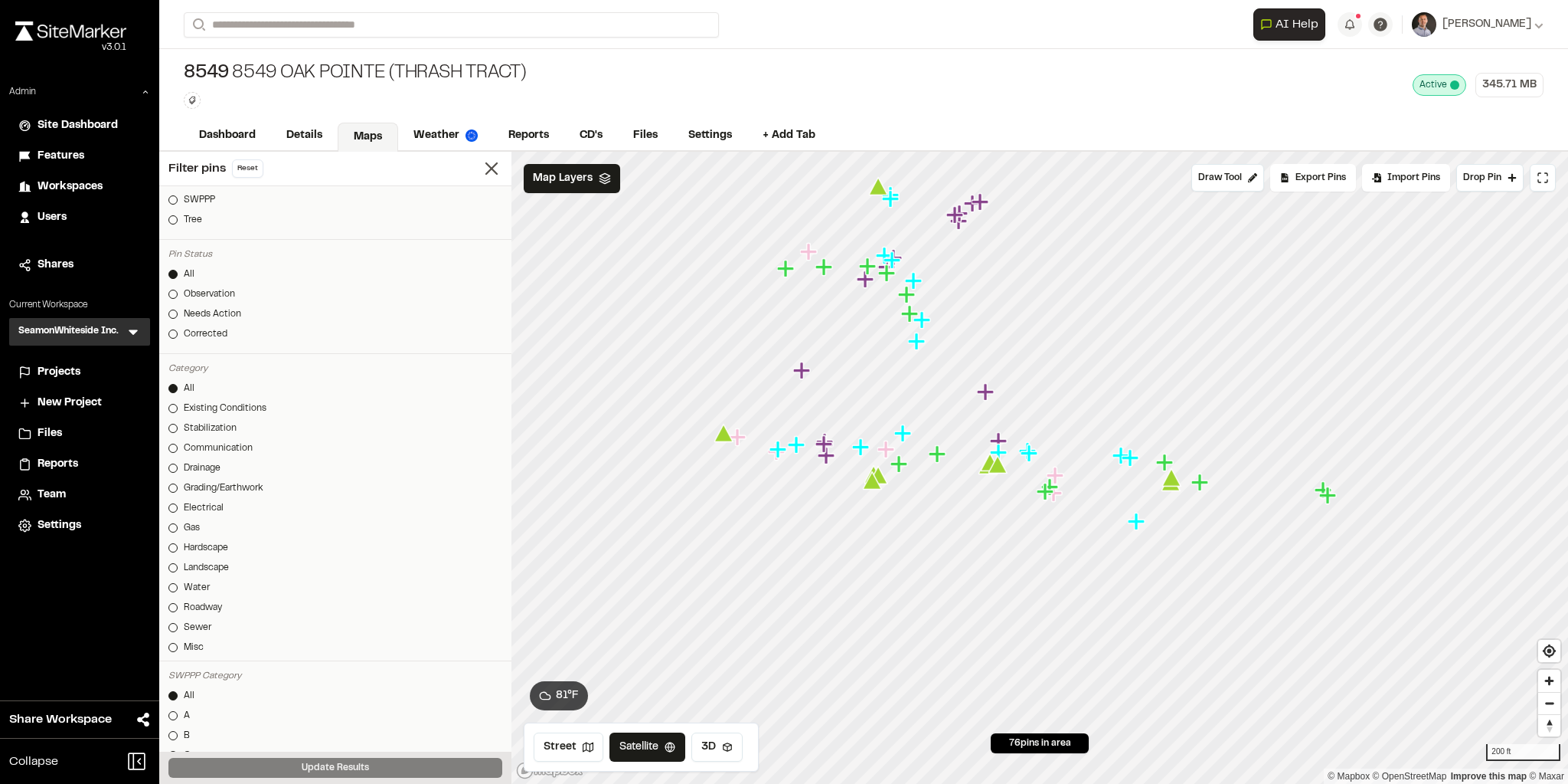
drag, startPoint x: 670, startPoint y: 62, endPoint x: 682, endPoint y: 65, distance: 12.4
click at [671, 65] on div "8549 8549 [GEOGRAPHIC_DATA] (Thrash Tract) Type Enter or comma to add tag. Acti…" at bounding box center [864, 85] width 1409 height 72
